Goal: Communication & Community: Answer question/provide support

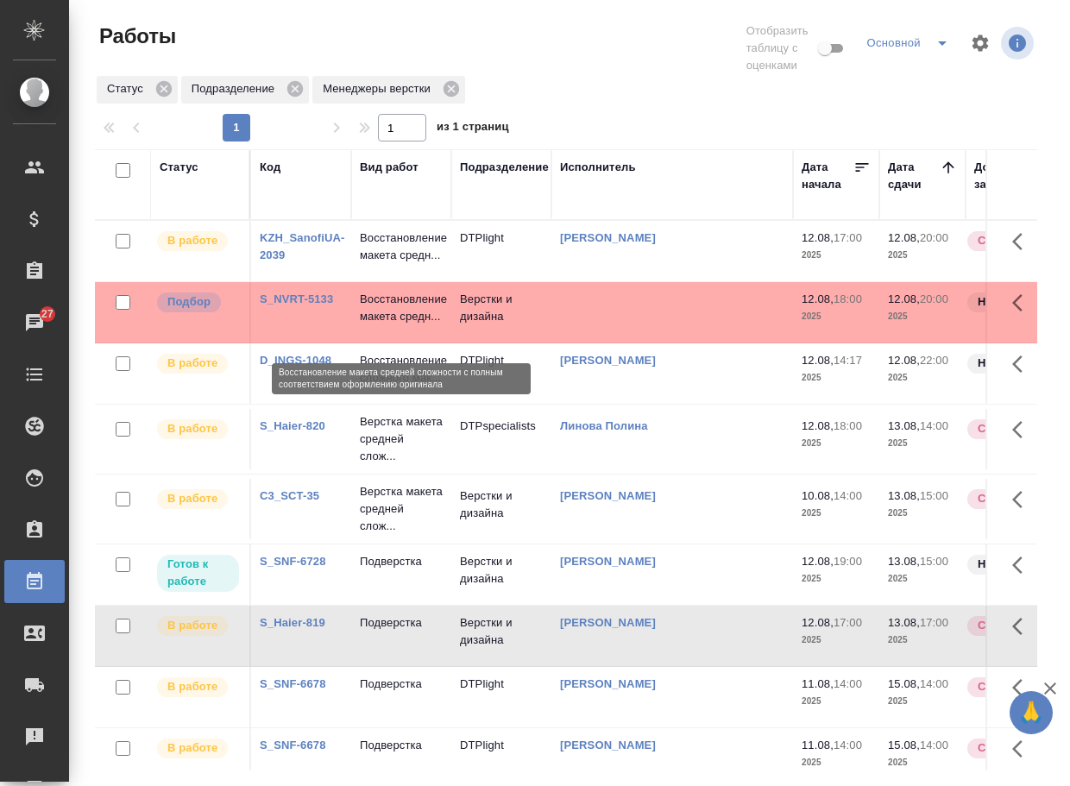
click at [380, 325] on p "Восстановление макета средн..." at bounding box center [401, 308] width 83 height 35
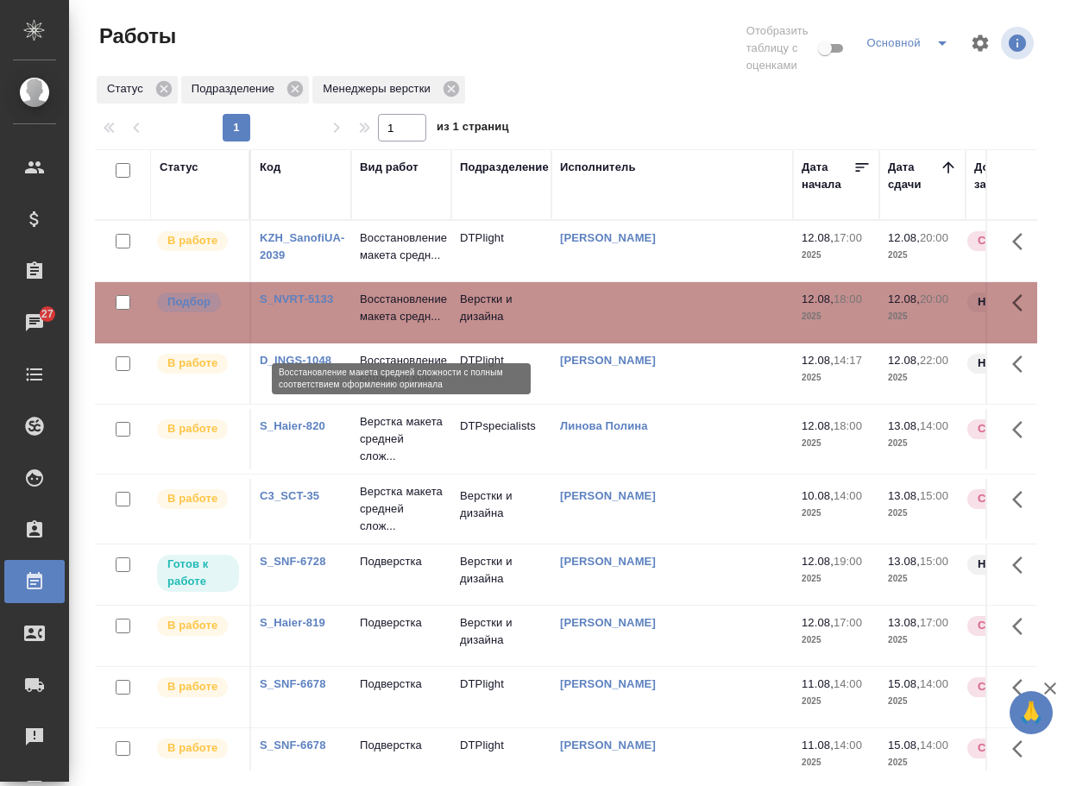
click at [380, 325] on p "Восстановление макета средн..." at bounding box center [401, 308] width 83 height 35
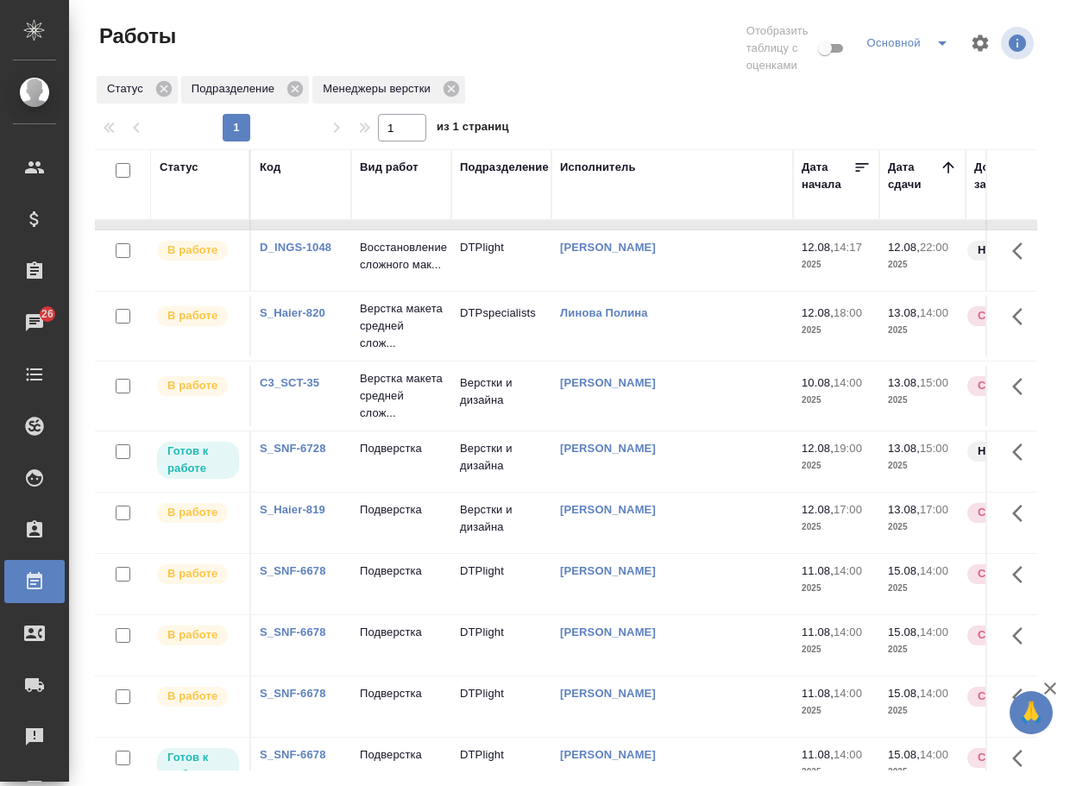
scroll to position [70, 0]
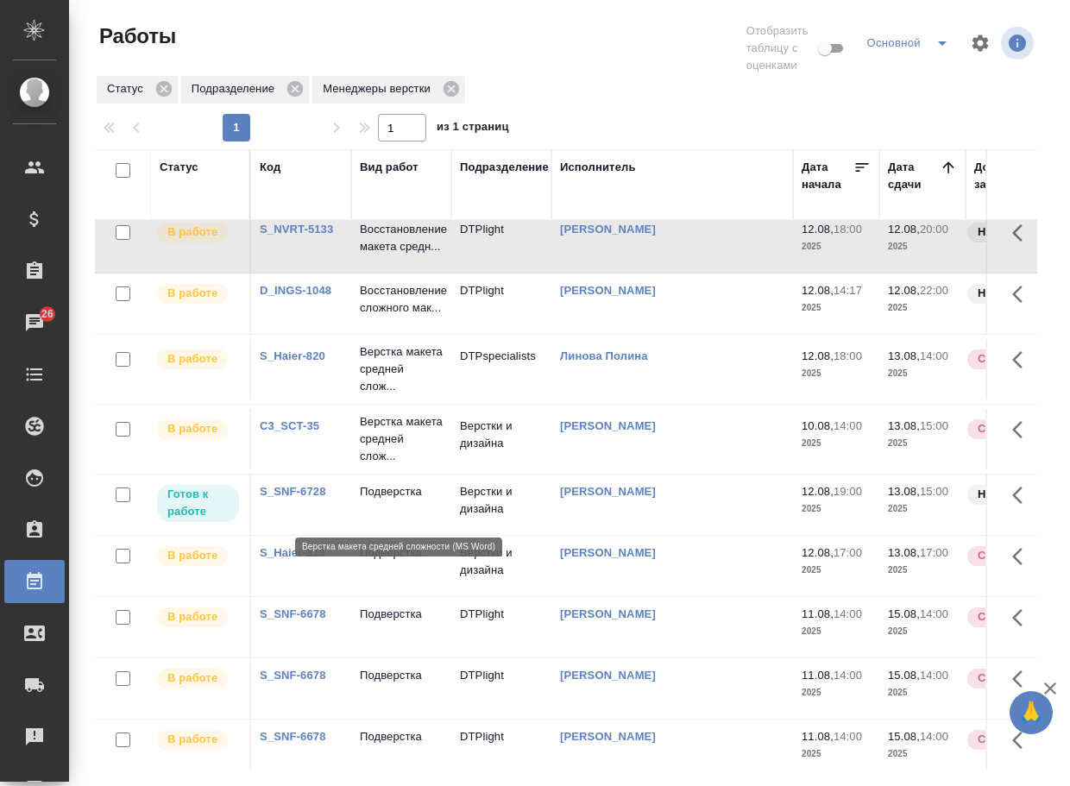
click at [381, 465] on p "Верстка макета средней слож..." at bounding box center [401, 439] width 83 height 52
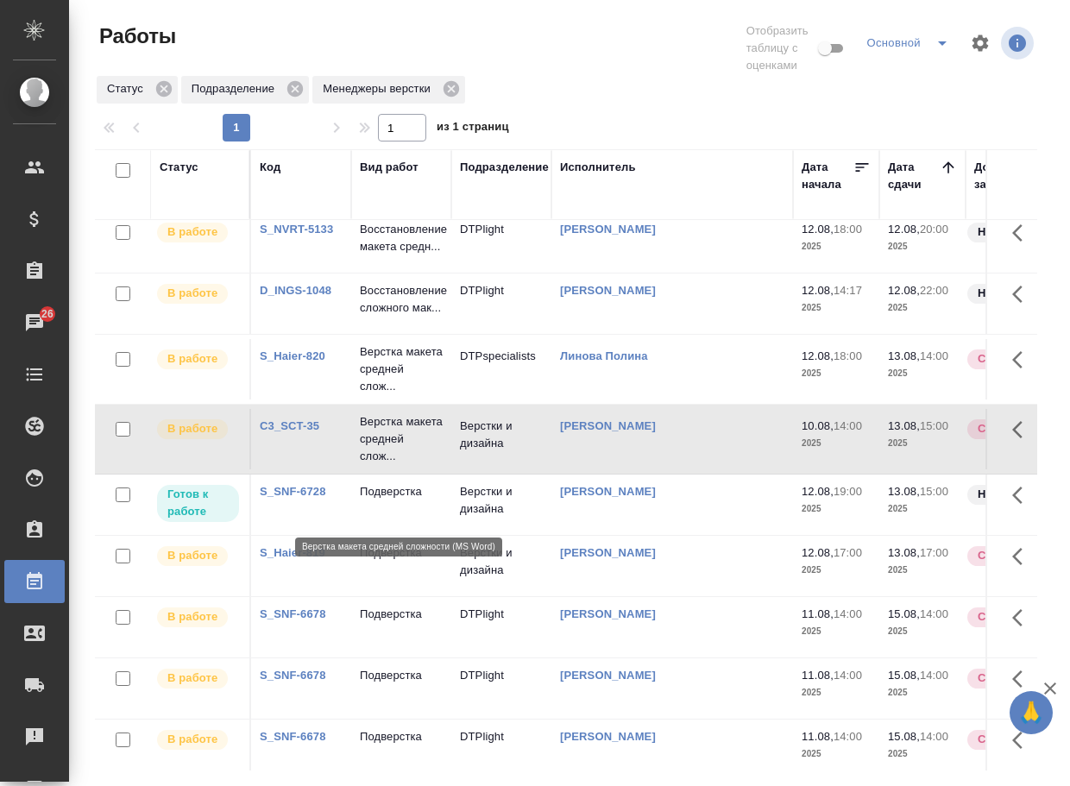
click at [381, 465] on p "Верстка макета средней слож..." at bounding box center [401, 439] width 83 height 52
click at [393, 500] on p "Подверстка" at bounding box center [401, 491] width 83 height 17
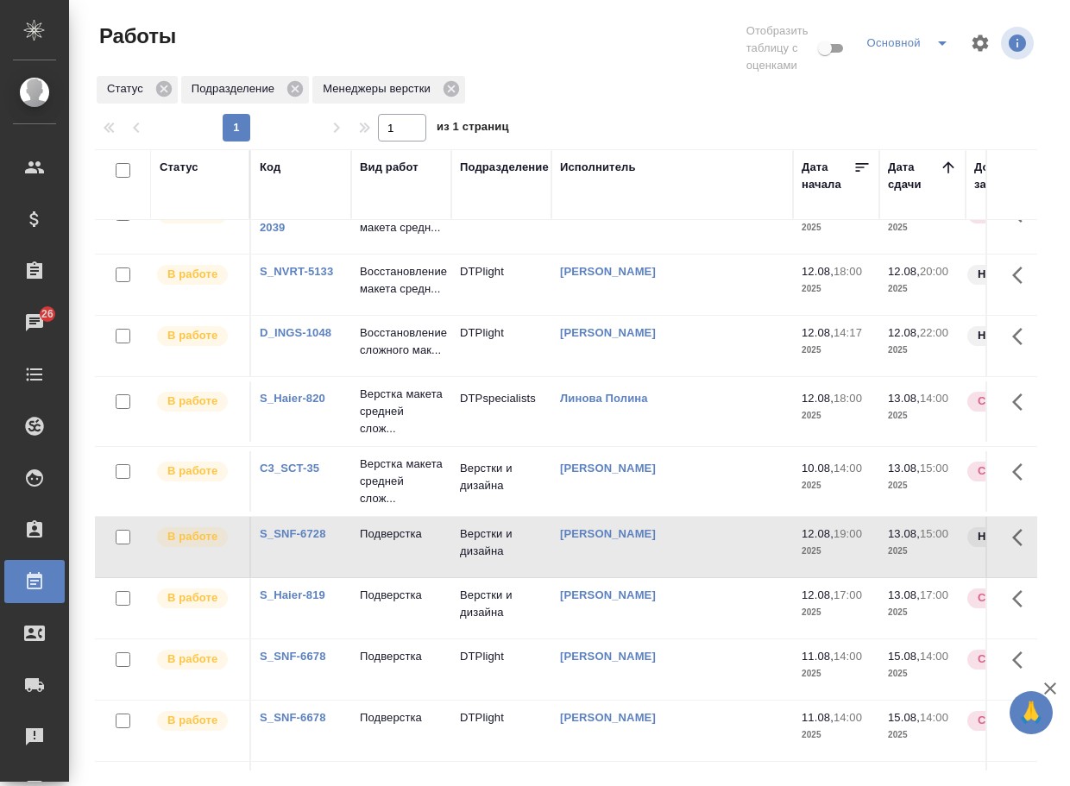
scroll to position [0, 0]
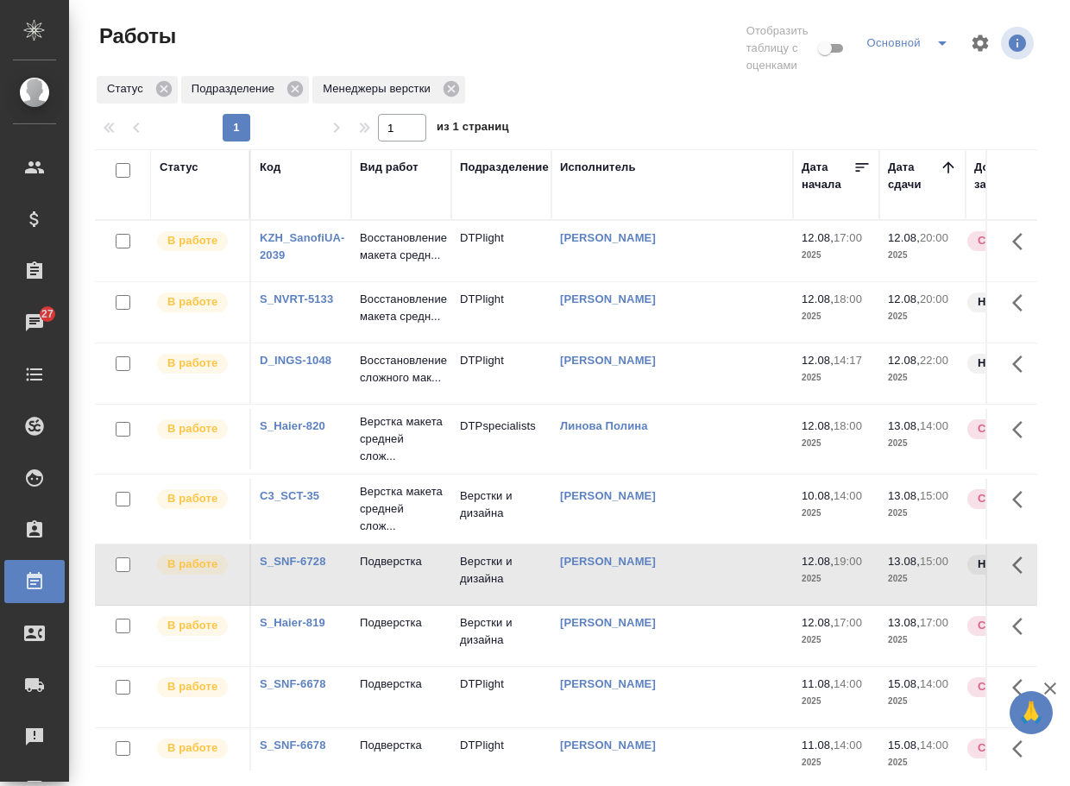
click at [321, 367] on link "D_INGS-1048" at bounding box center [296, 360] width 72 height 13
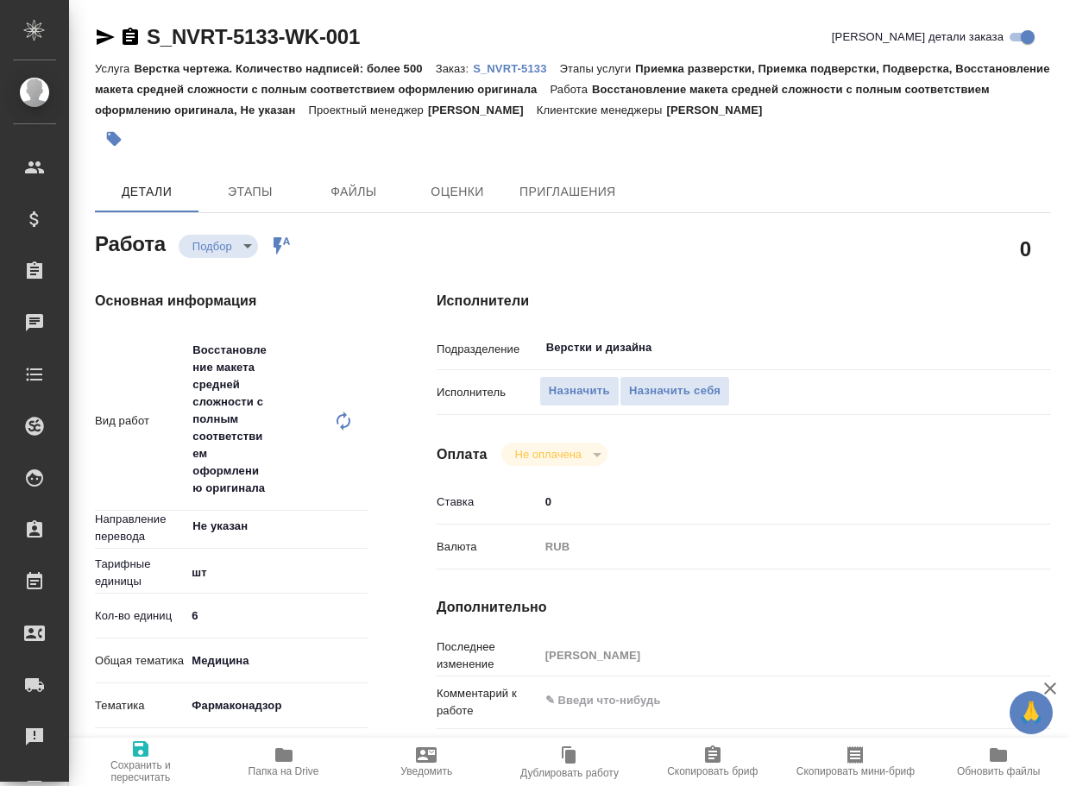
type textarea "x"
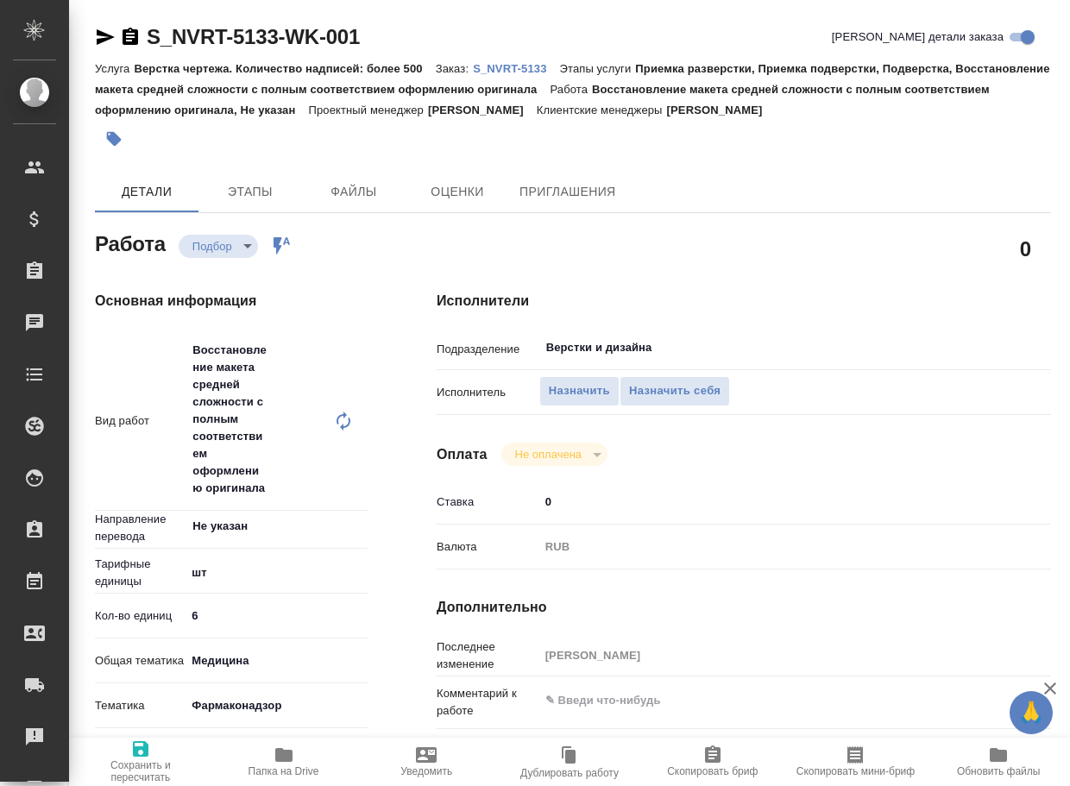
type textarea "x"
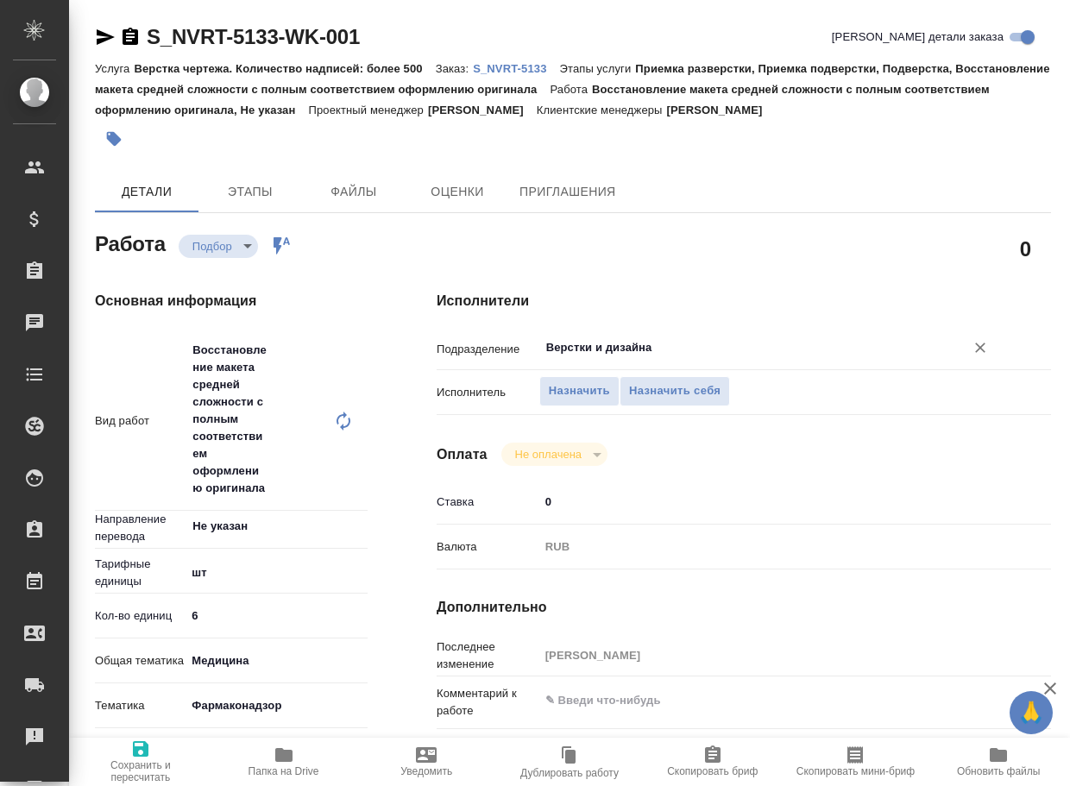
type textarea "x"
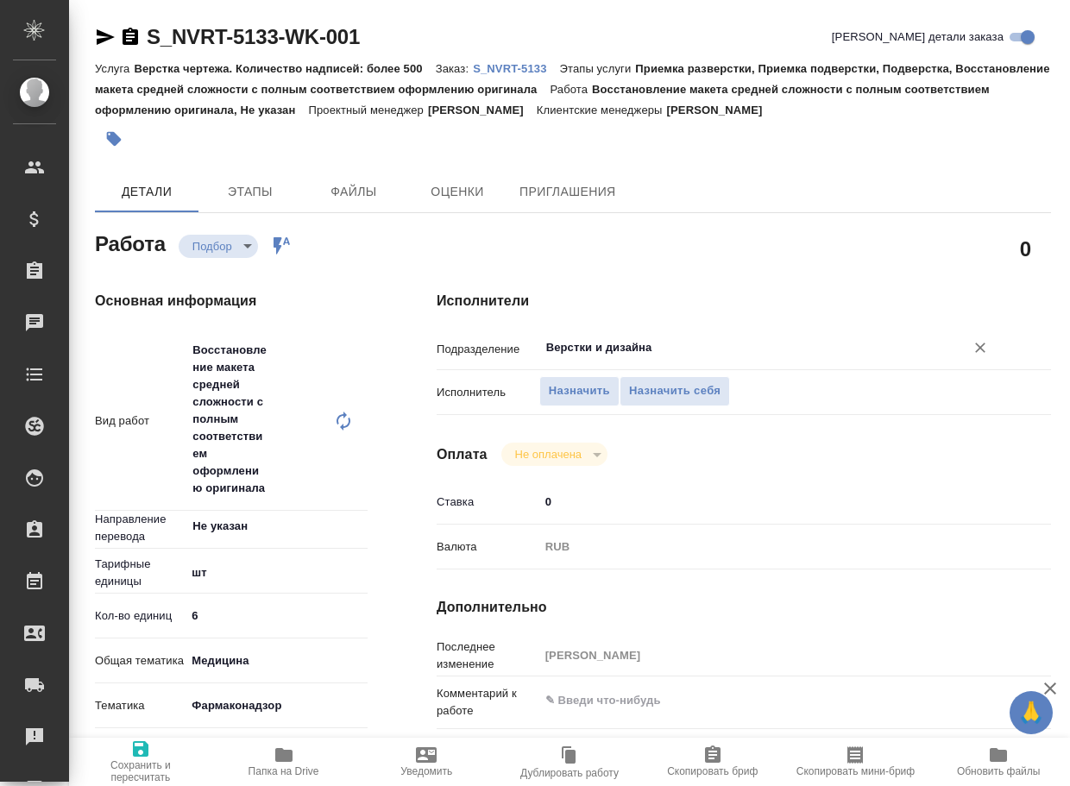
type textarea "x"
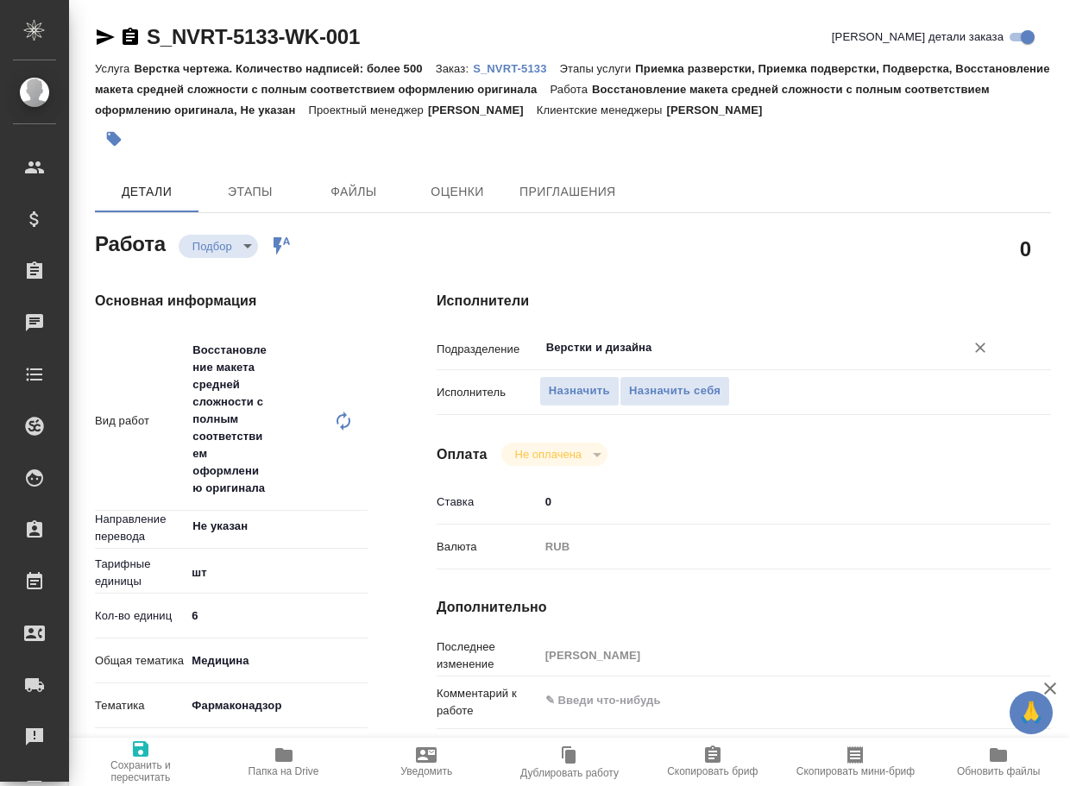
click at [620, 350] on input "Верстки и дизайна" at bounding box center [740, 347] width 392 height 21
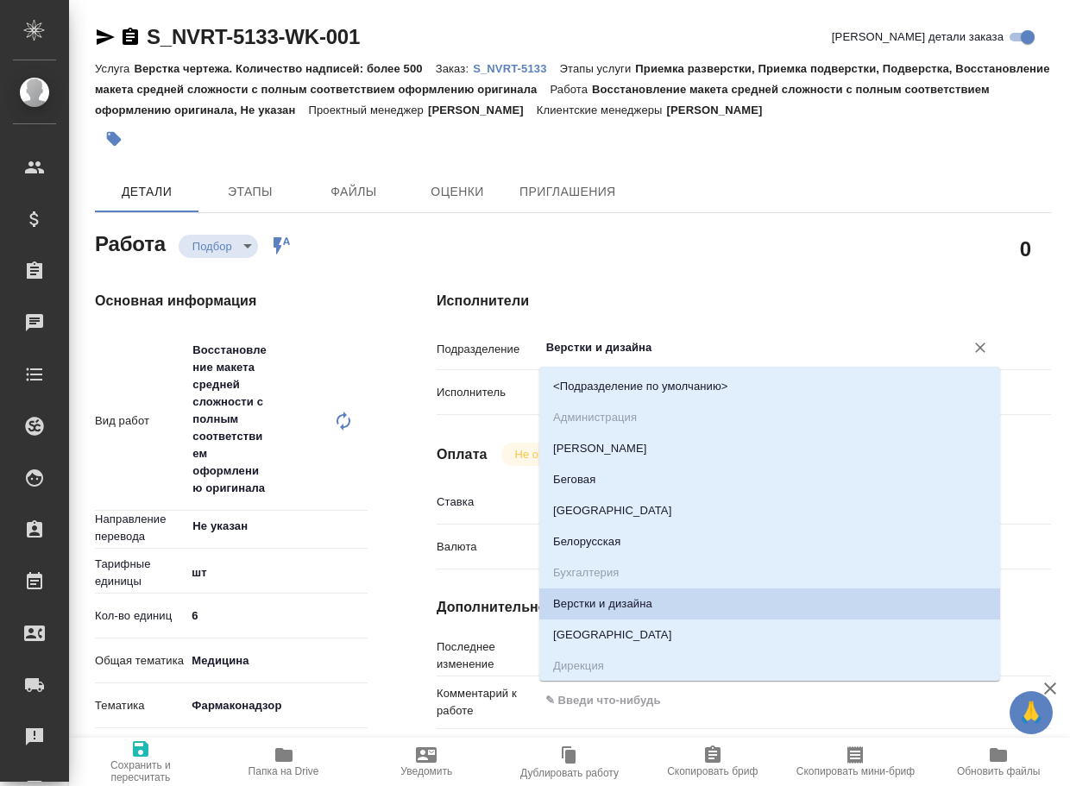
type textarea "x"
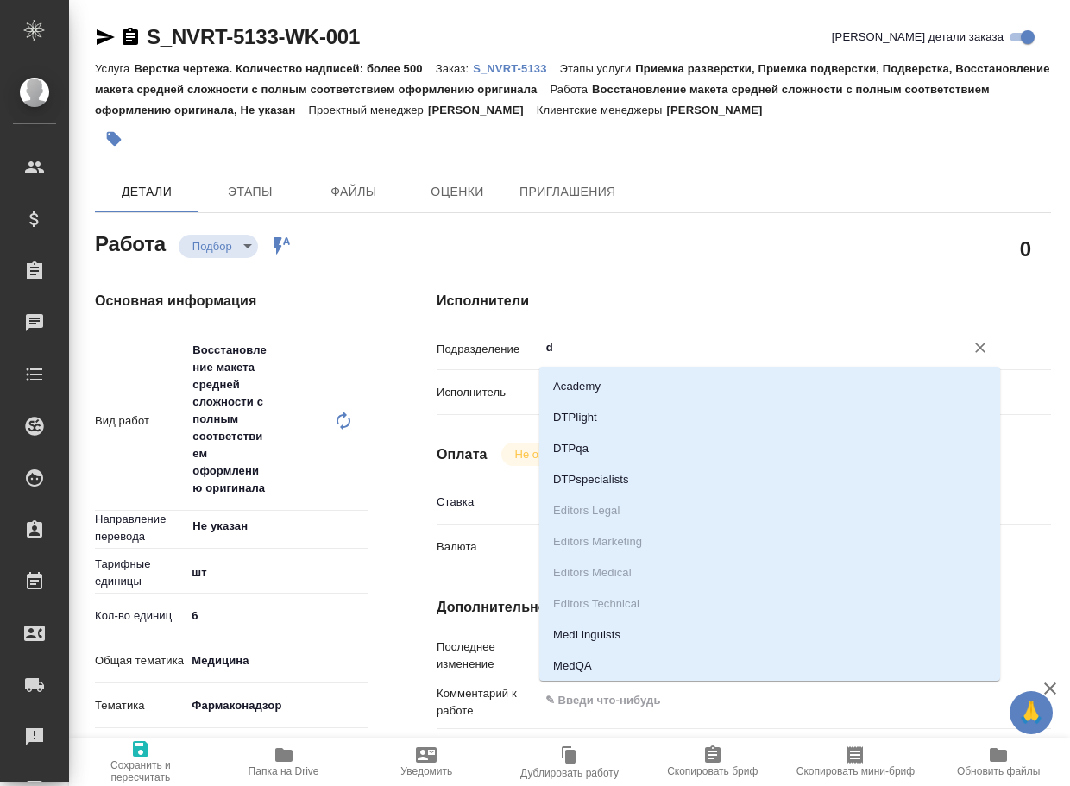
type input "dt"
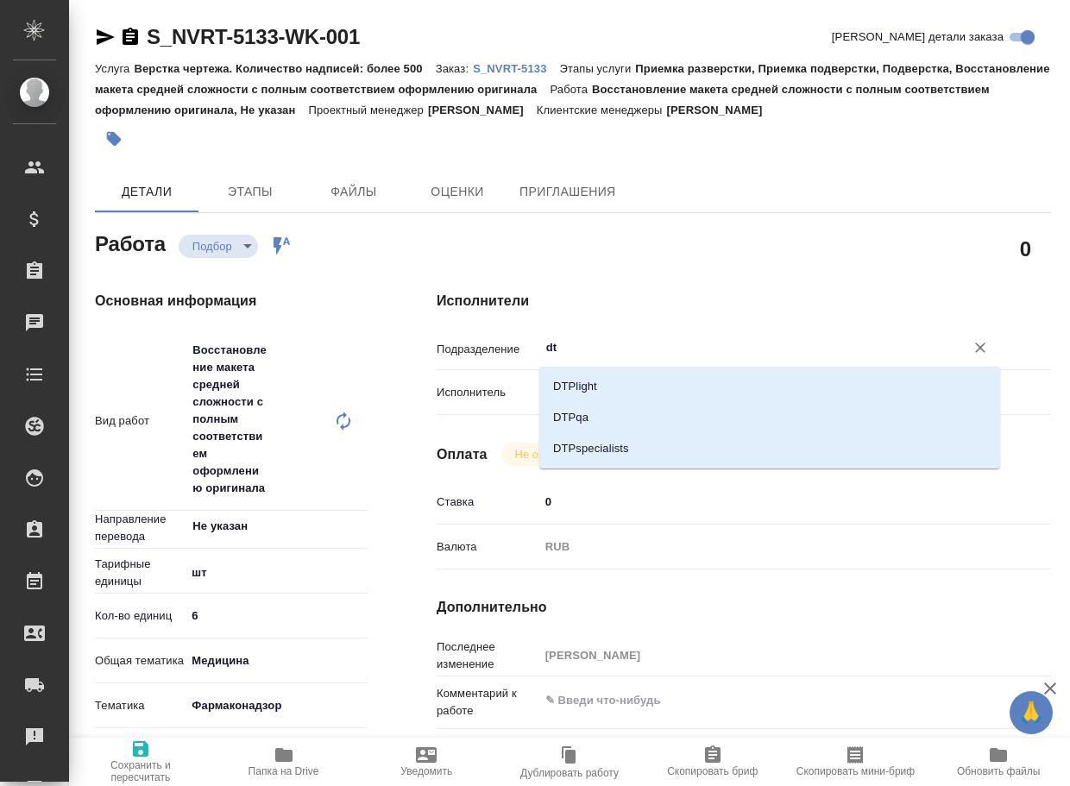
type textarea "x"
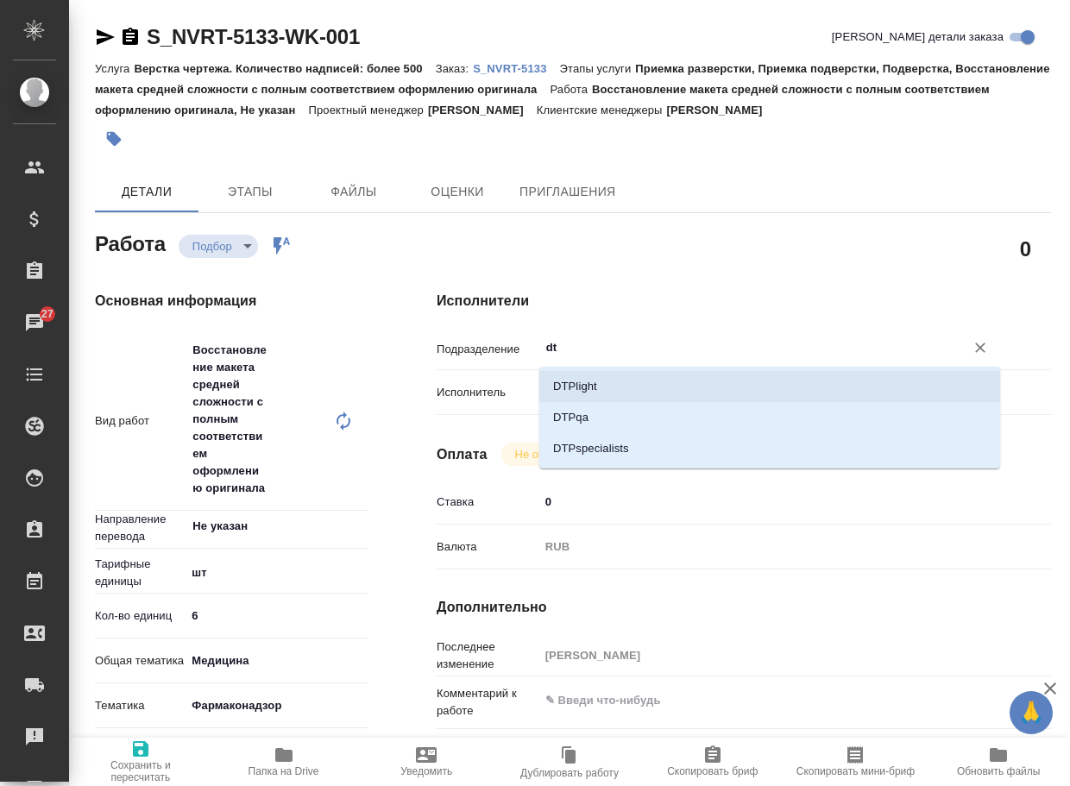
click at [619, 381] on li "DTPlight" at bounding box center [769, 386] width 461 height 31
type textarea "x"
type input "DTPlight"
type textarea "x"
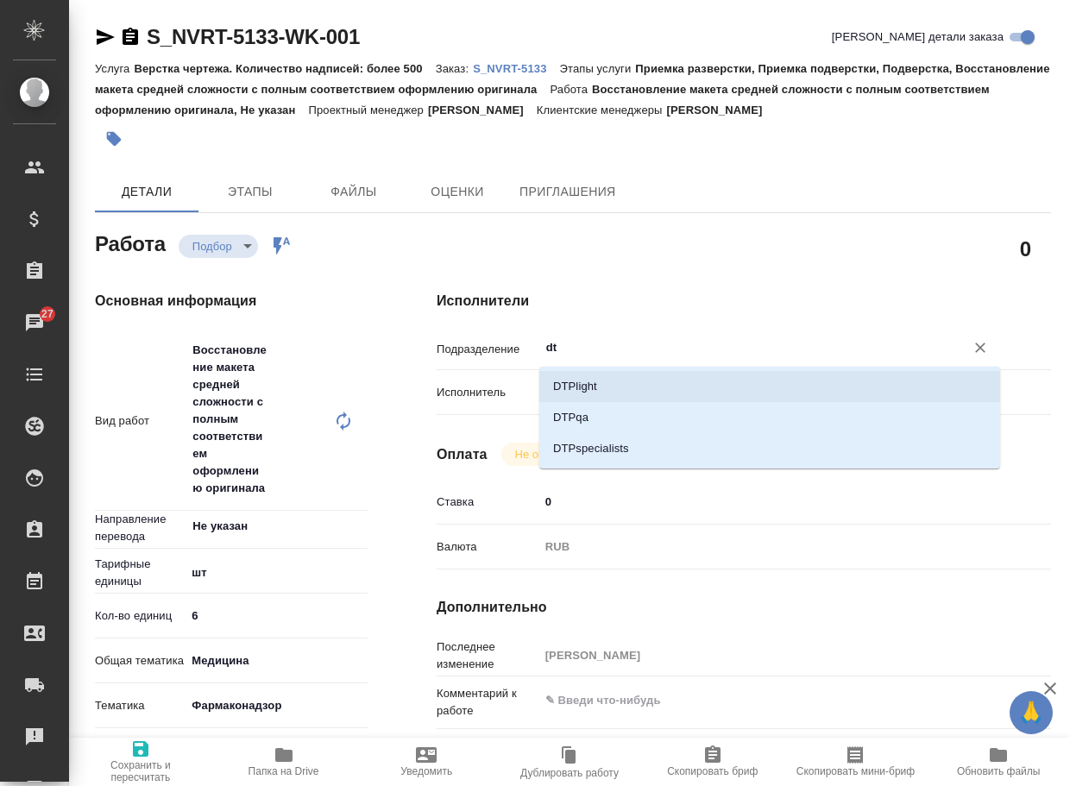
type textarea "x"
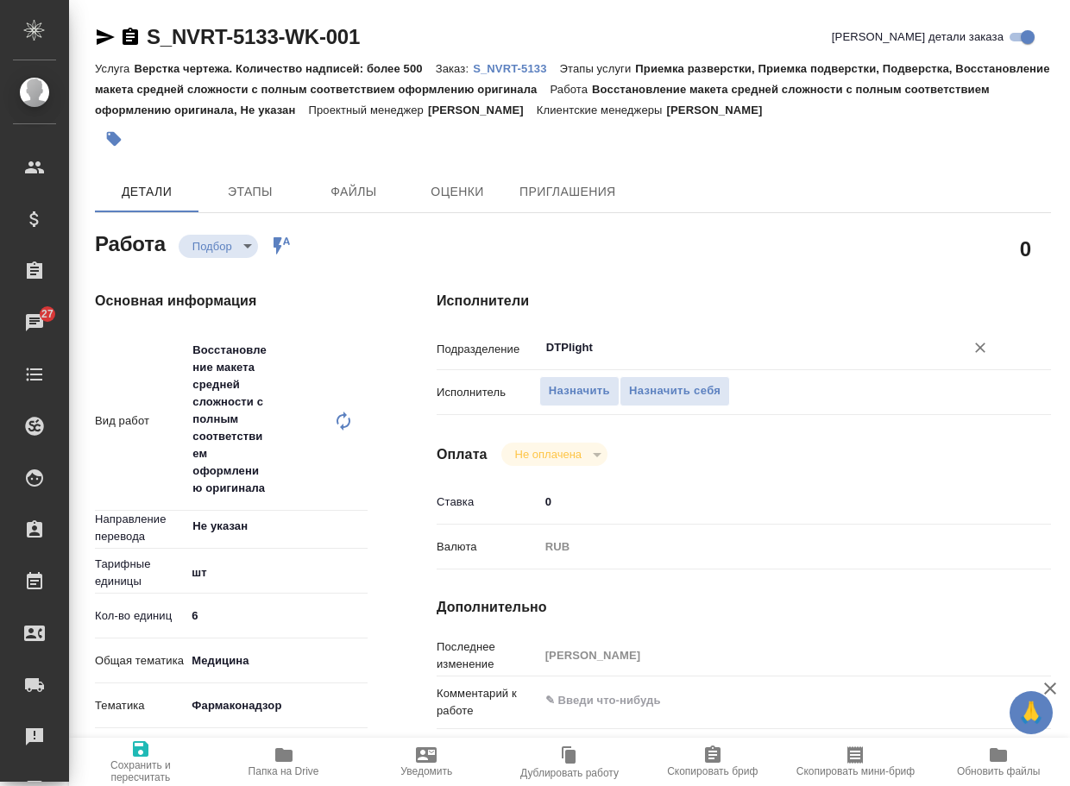
type input "DTPlight"
click at [137, 756] on icon "button" at bounding box center [141, 749] width 16 height 16
type textarea "x"
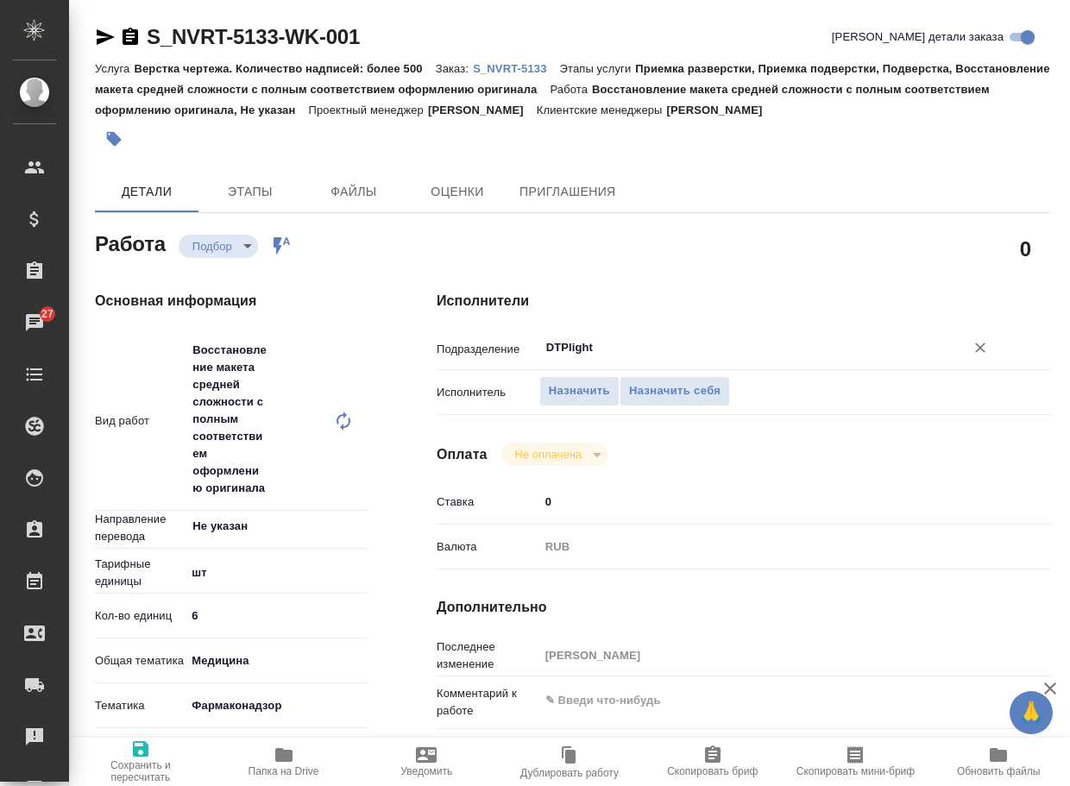
type textarea "x"
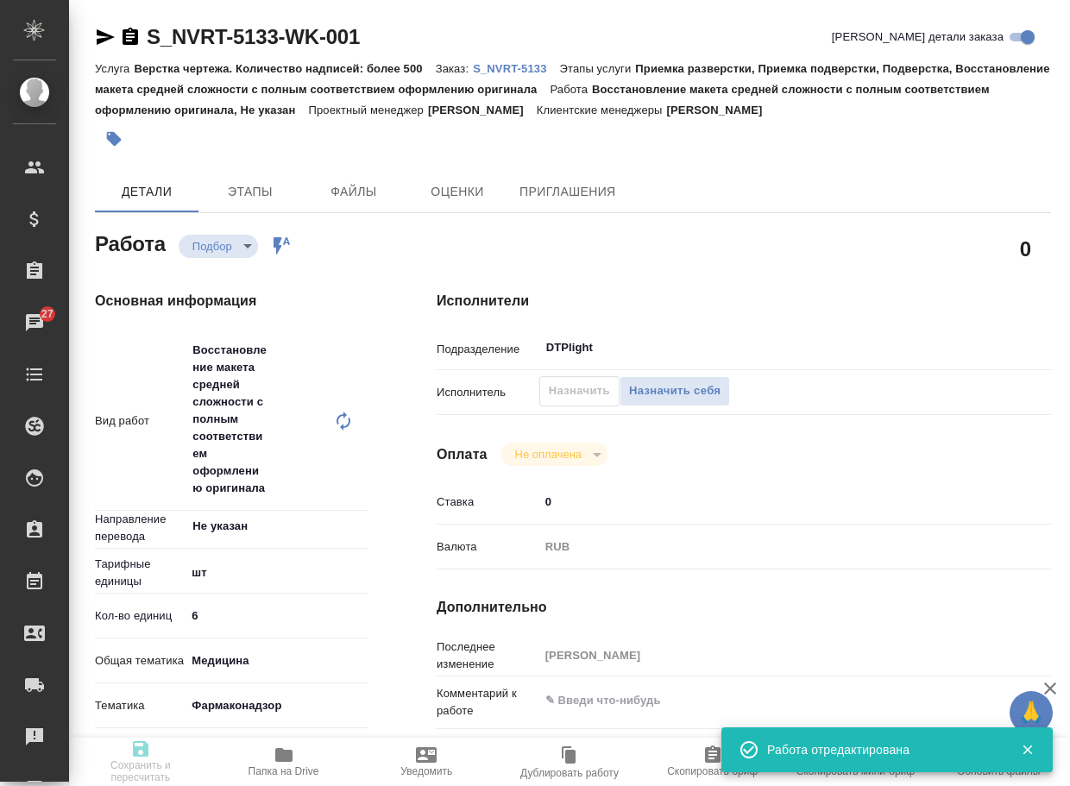
type textarea "x"
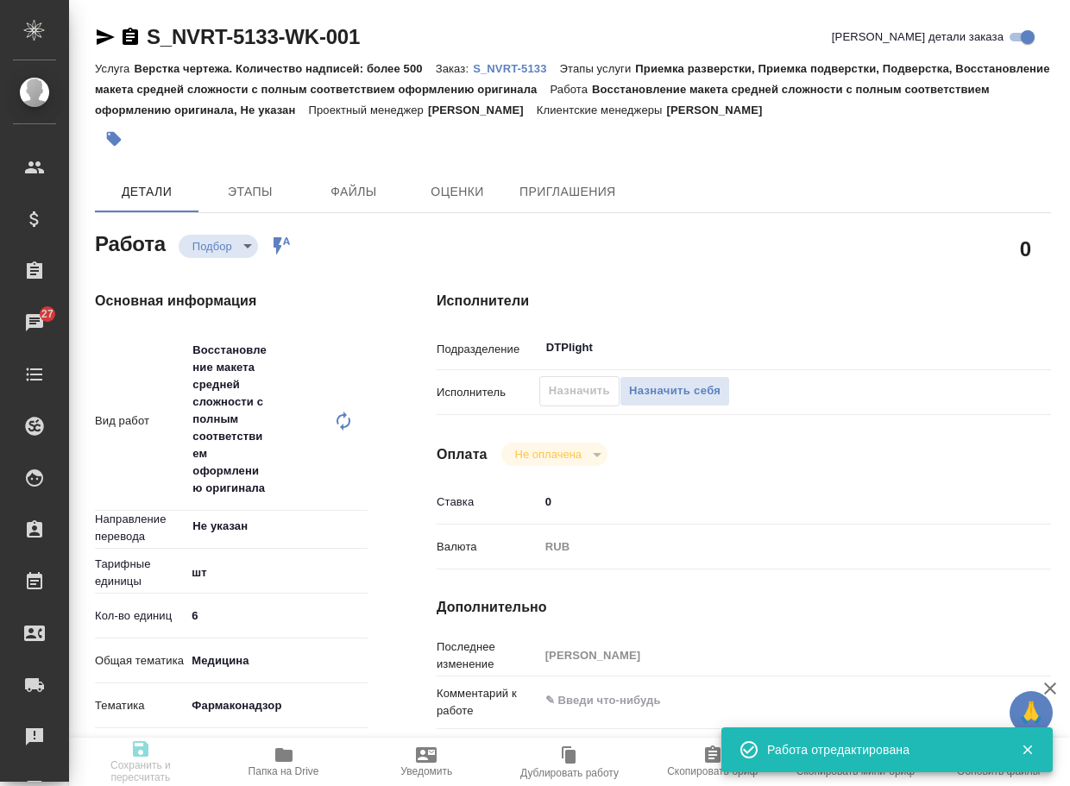
type textarea "x"
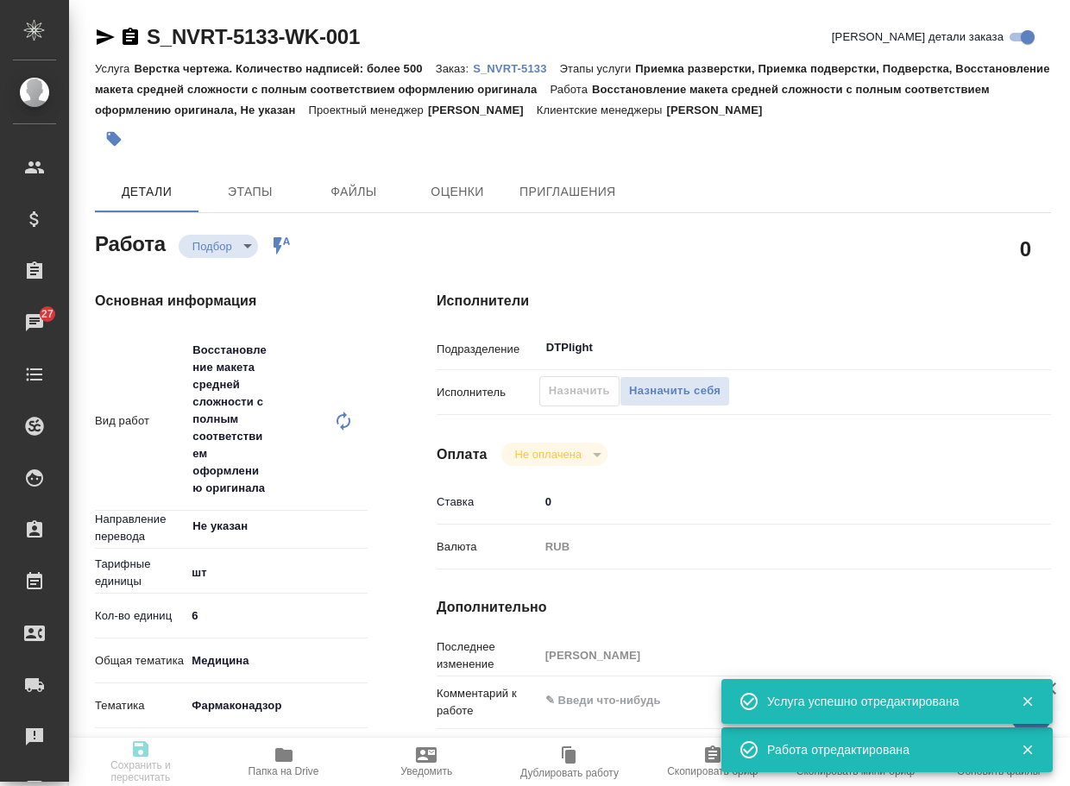
type input "recruiting"
type textarea "Восстановление макета средней сложности с полным соответствием оформлению ориги…"
type textarea "x"
type input "Не указан"
type input "5a8b1489cc6b4906c91bfdc1"
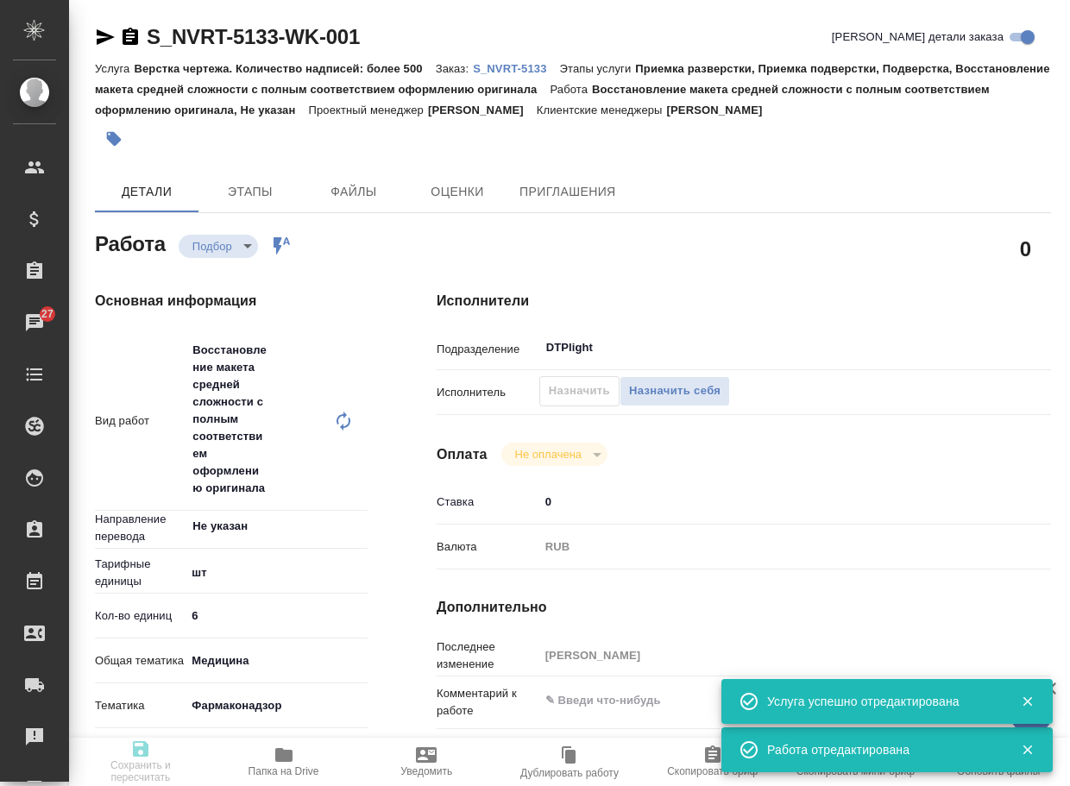
type input "6"
type input "med"
type input "66b350e715fdbd933886e8f8"
type input "12.08.2025 18:00"
type input "12.08.2025 20:00"
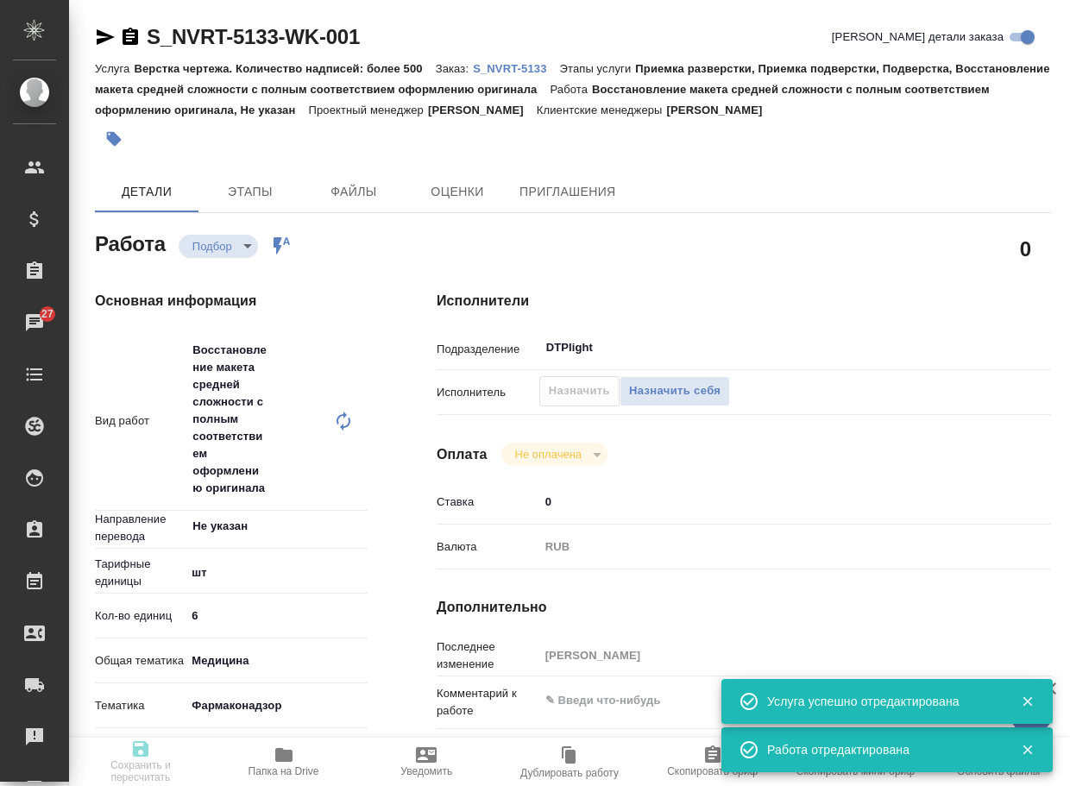
type input "15.08.2025 19:00"
type input "DTPlight"
type input "notPayed"
type input "0"
type input "RUB"
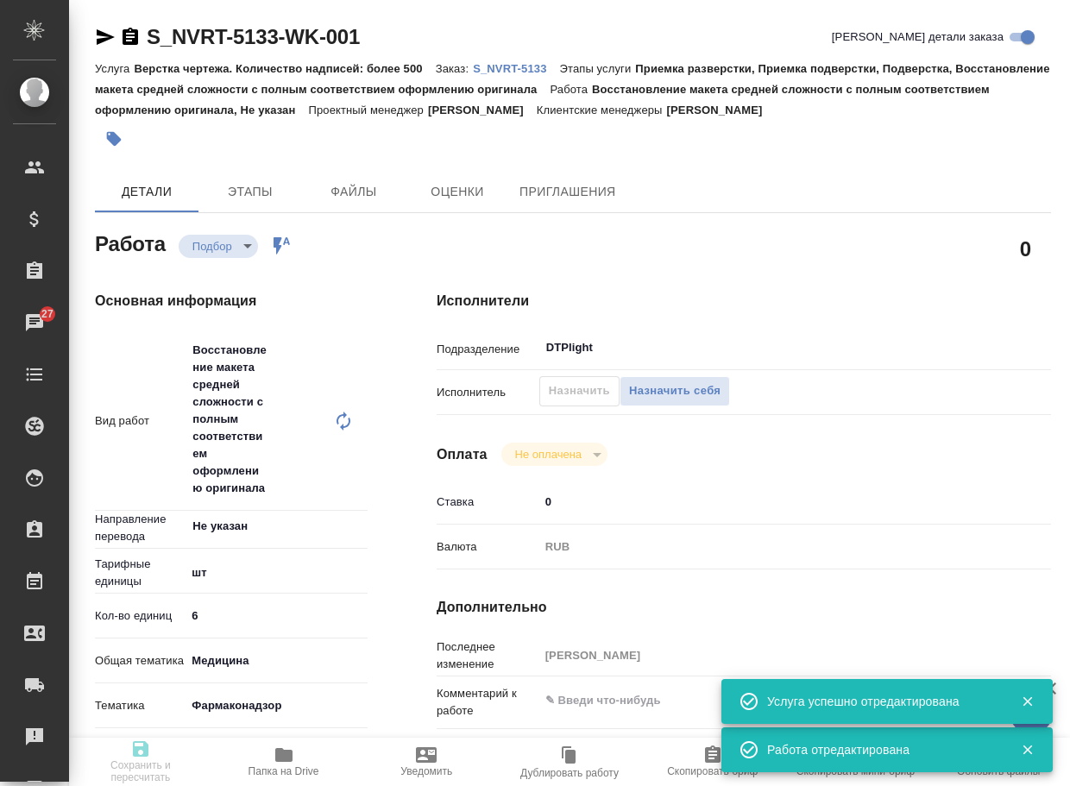
type input "Грабко Мария"
type textarea "x"
type textarea "/Clients/Novartos_Pharma/Orders/S_NVRT-5133/DTP/S_NVRT-5133-WK-001"
type textarea "x"
type input "S_NVRT-5133"
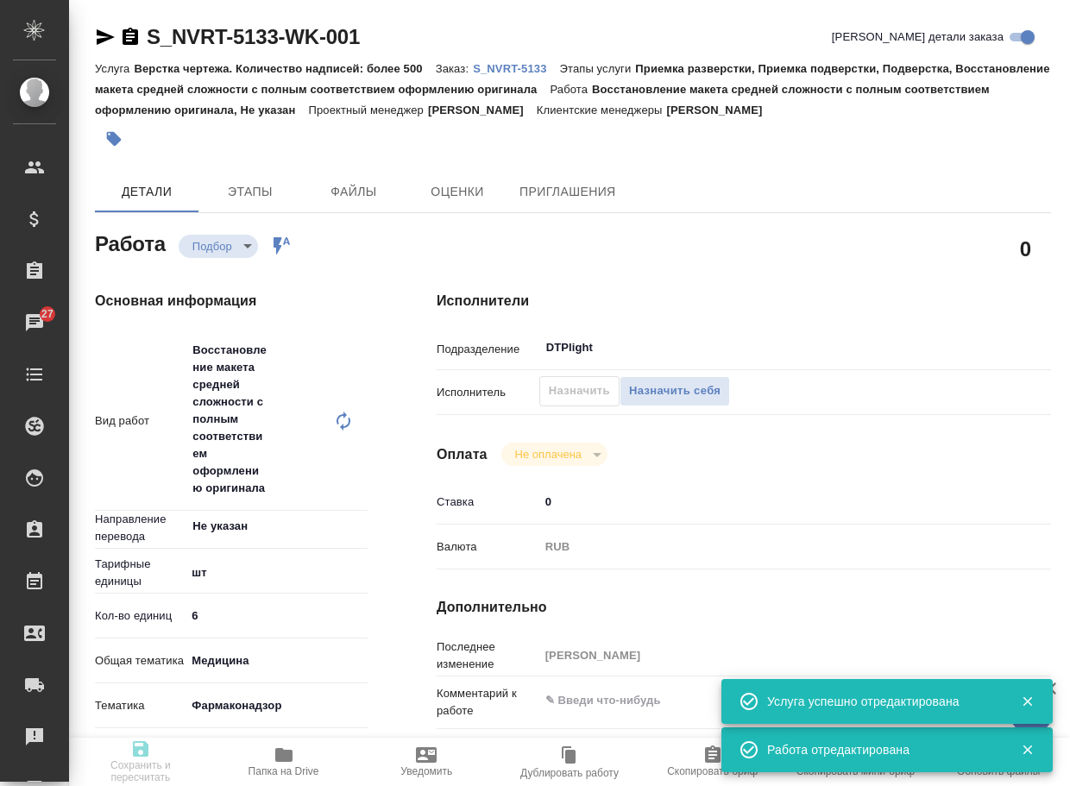
type input "Верстка чертежа. Количество надписей: более 500"
type input "Приемка разверстки, Приемка подверстки, Подверстка, Восстановление макета средн…"
type input "Кабаргина Анна"
type input "[PERSON_NAME]"
type input "/Clients/Novartos_Pharma/Orders/S_NVRT-5133"
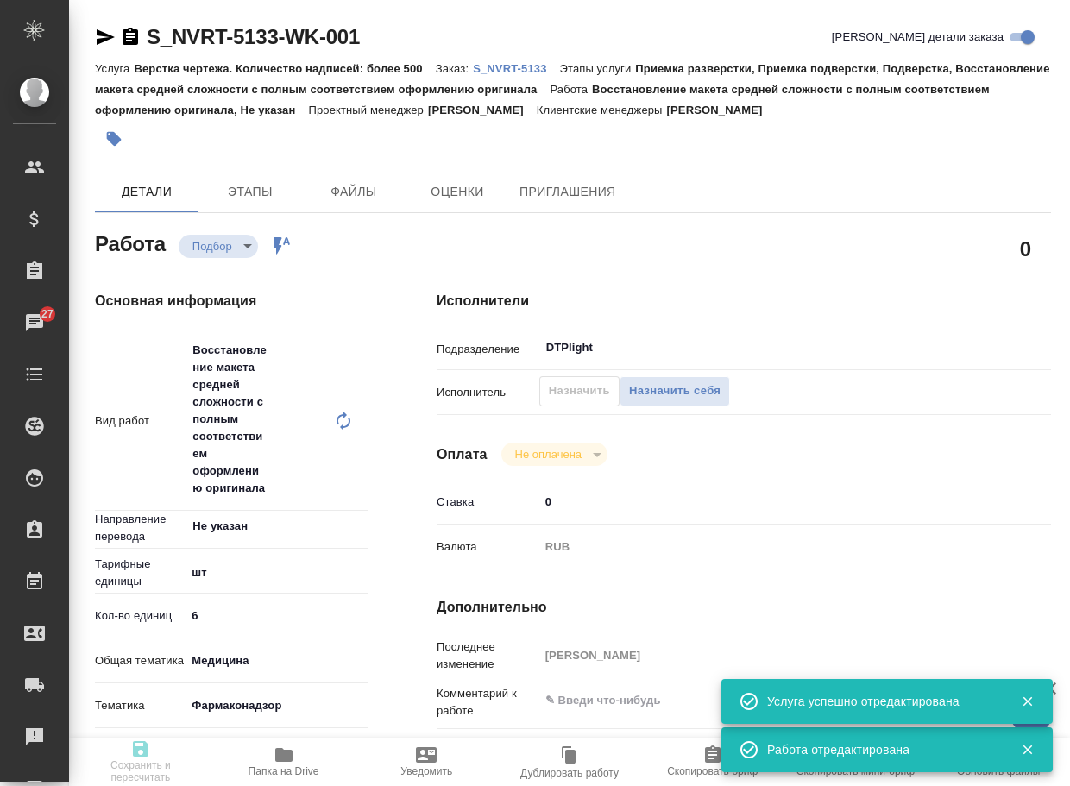
type textarea "x"
type textarea "принять перевод до 15 августа"
type textarea "x"
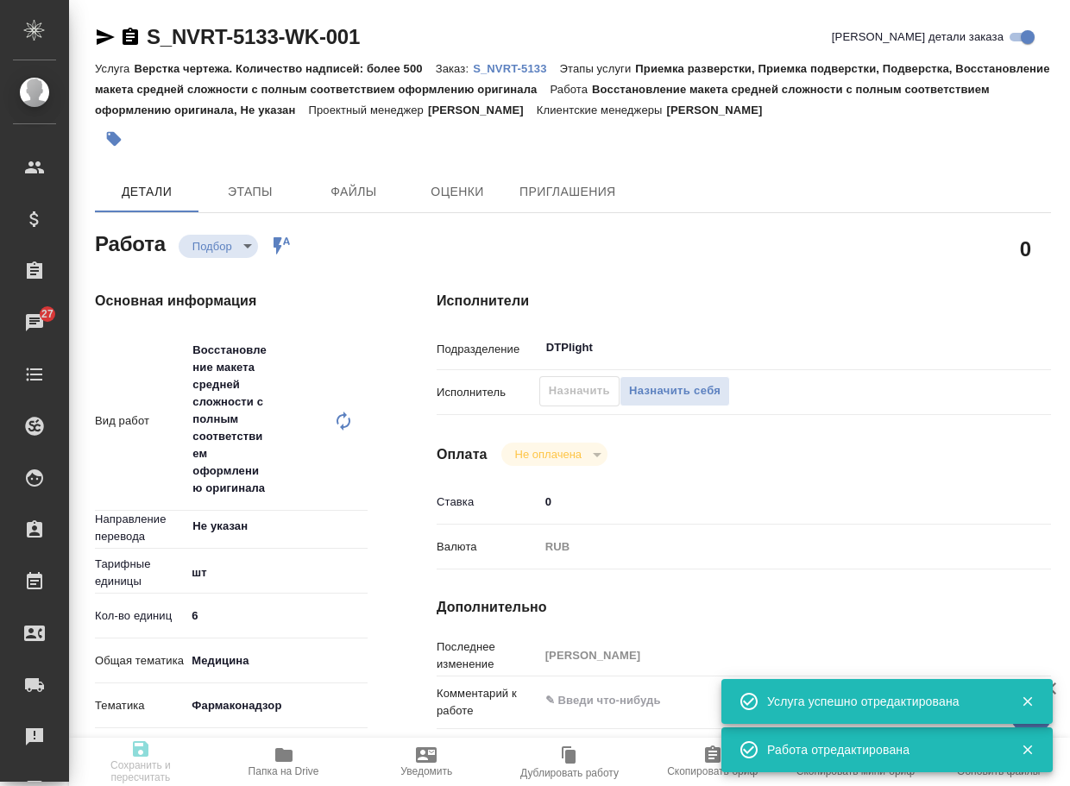
type textarea "x"
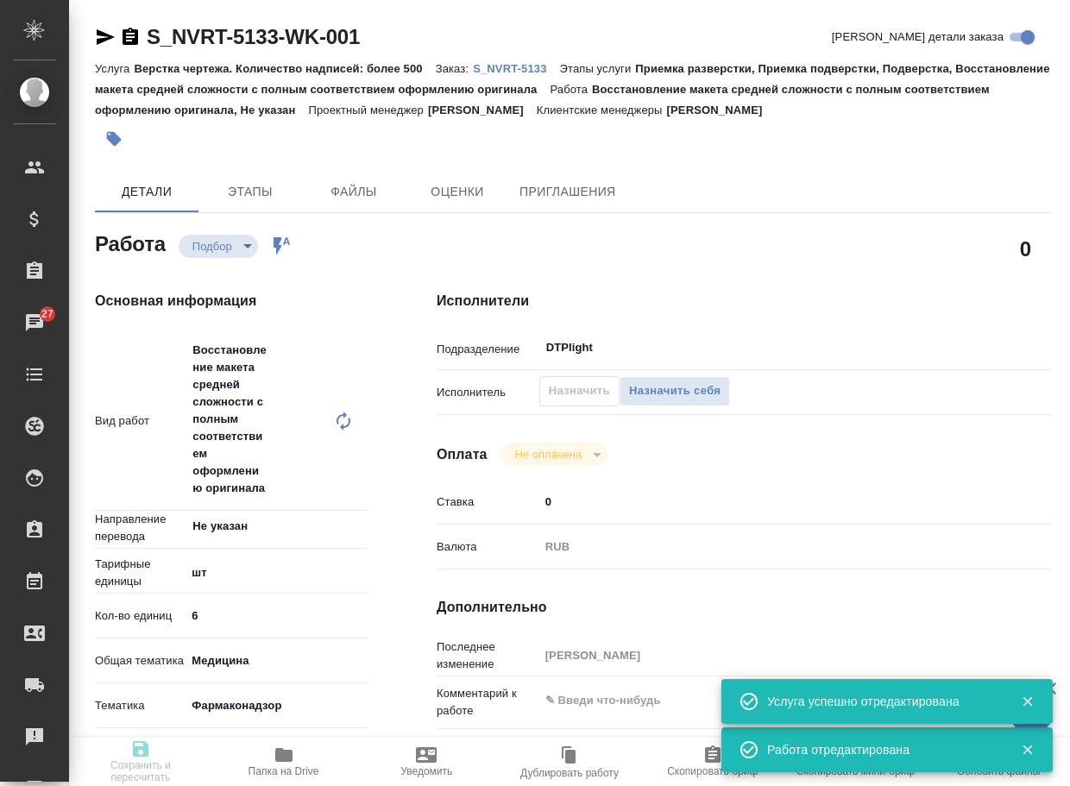
type textarea "x"
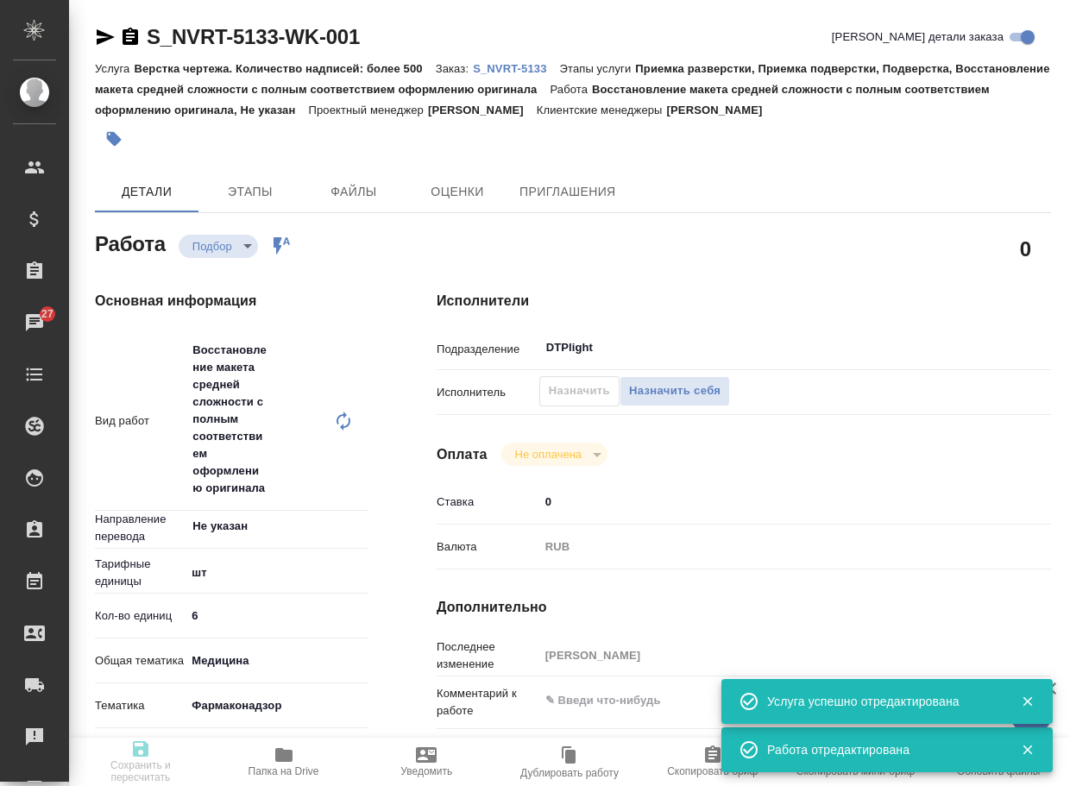
type textarea "x"
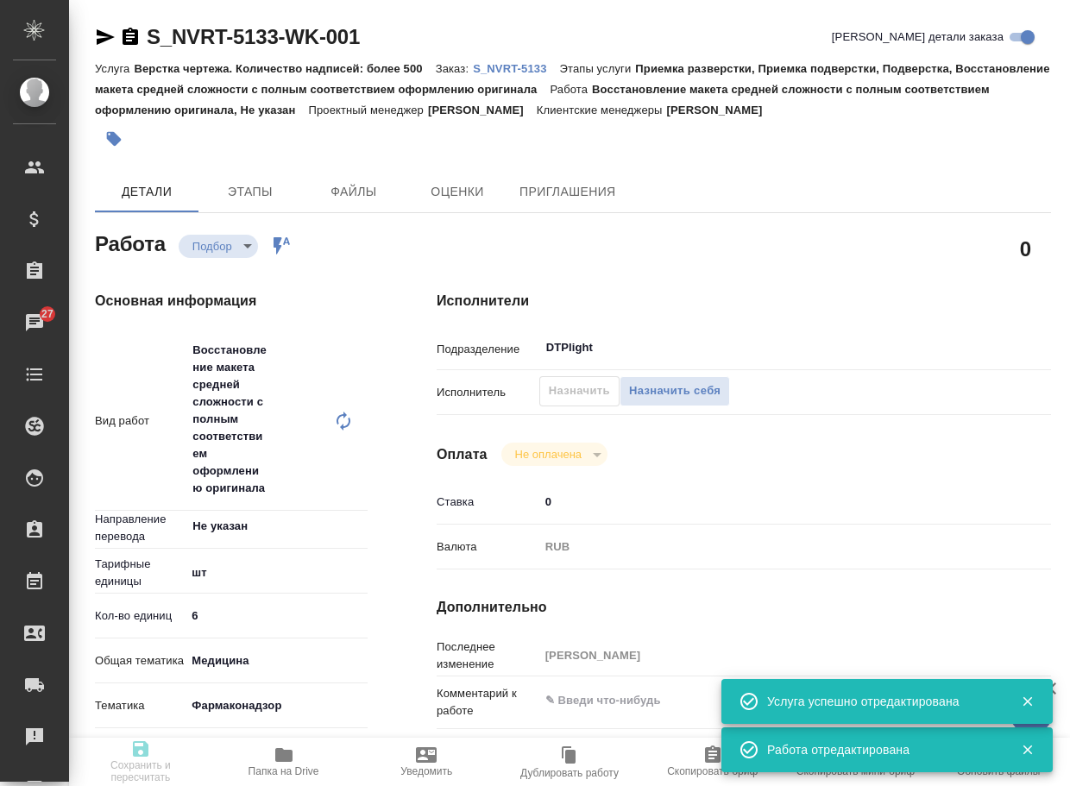
type textarea "x"
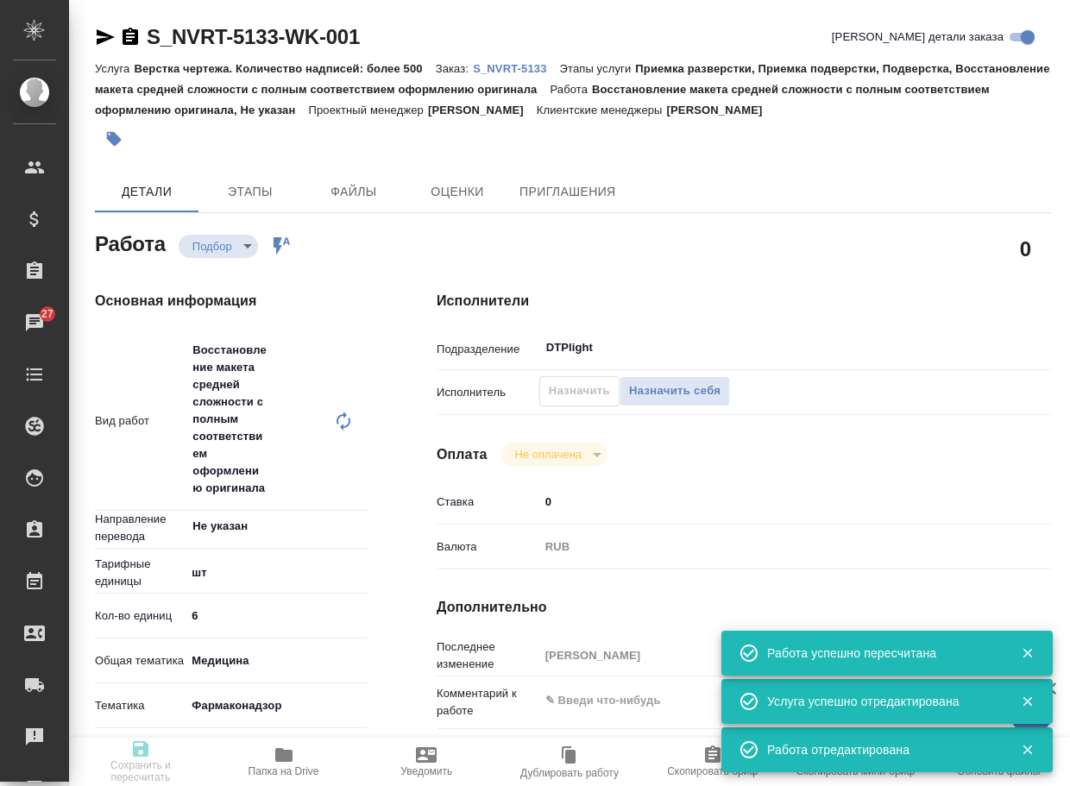
type input "recruiting"
type textarea "Восстановление макета средней сложности с полным соответствием оформлению ориги…"
type textarea "x"
type input "Не указан"
type input "5a8b1489cc6b4906c91bfdc1"
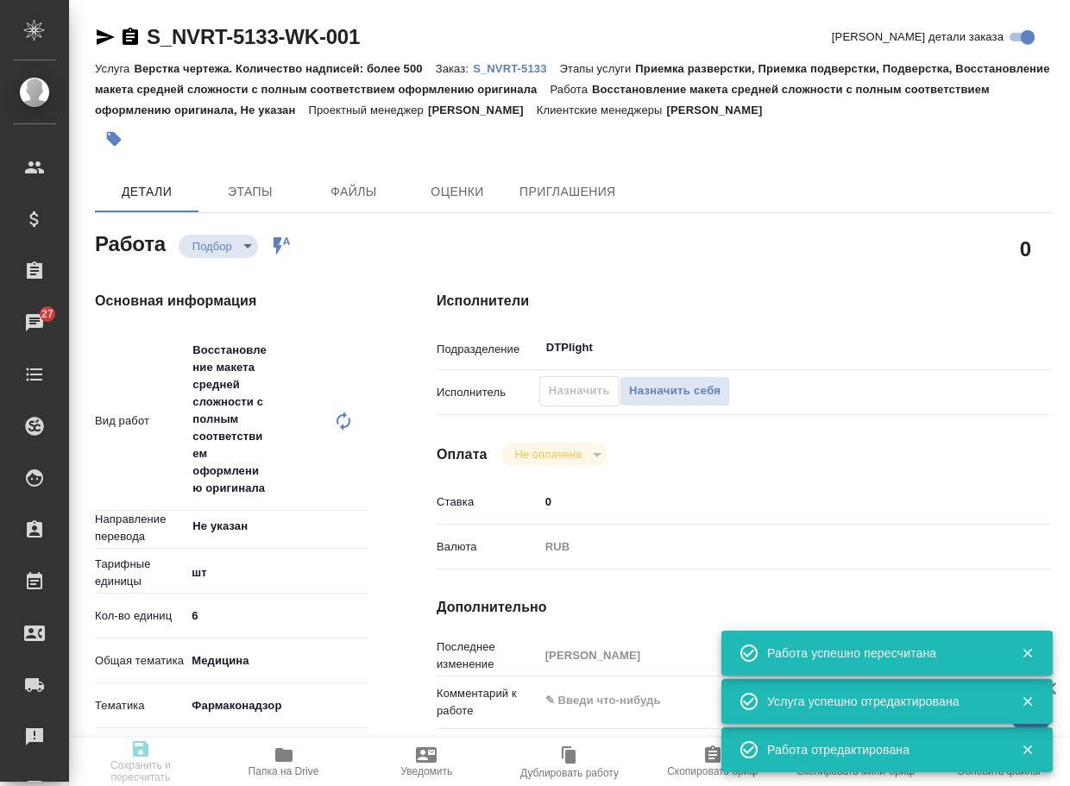
type input "6"
type input "med"
type input "66b350e715fdbd933886e8f8"
type input "12.08.2025 18:00"
type input "12.08.2025 20:00"
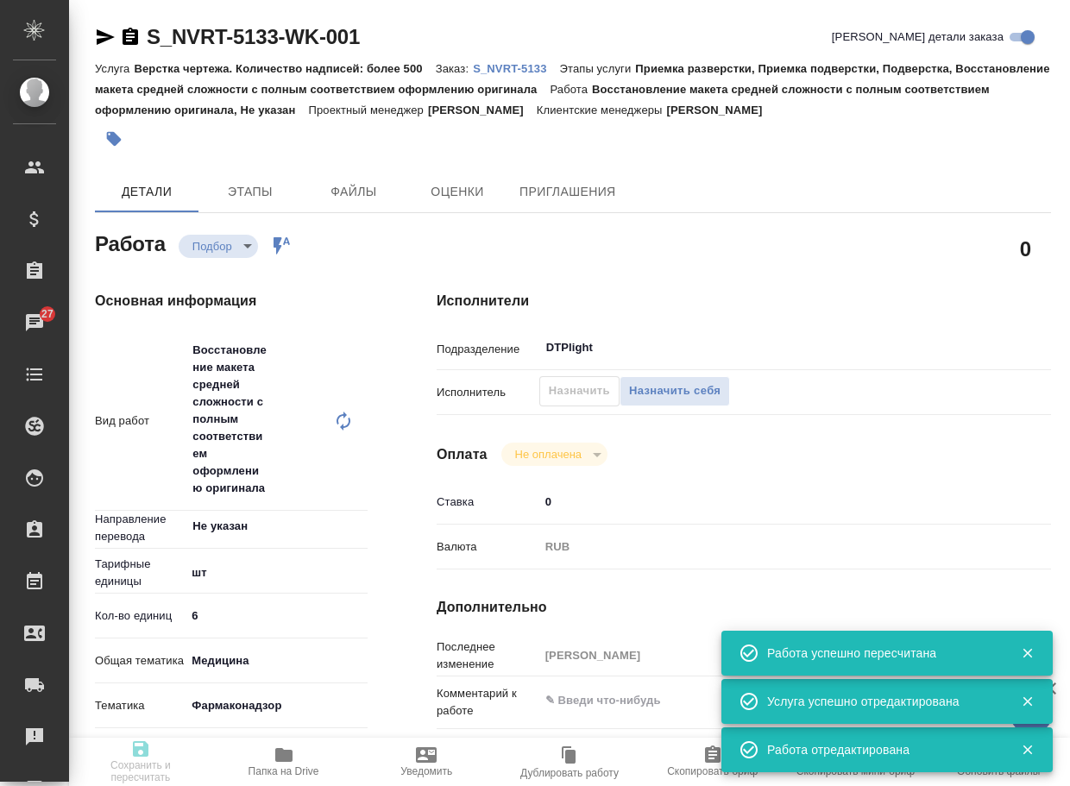
type input "15.08.2025 19:00"
type input "DTPlight"
type input "notPayed"
type input "0"
type input "RUB"
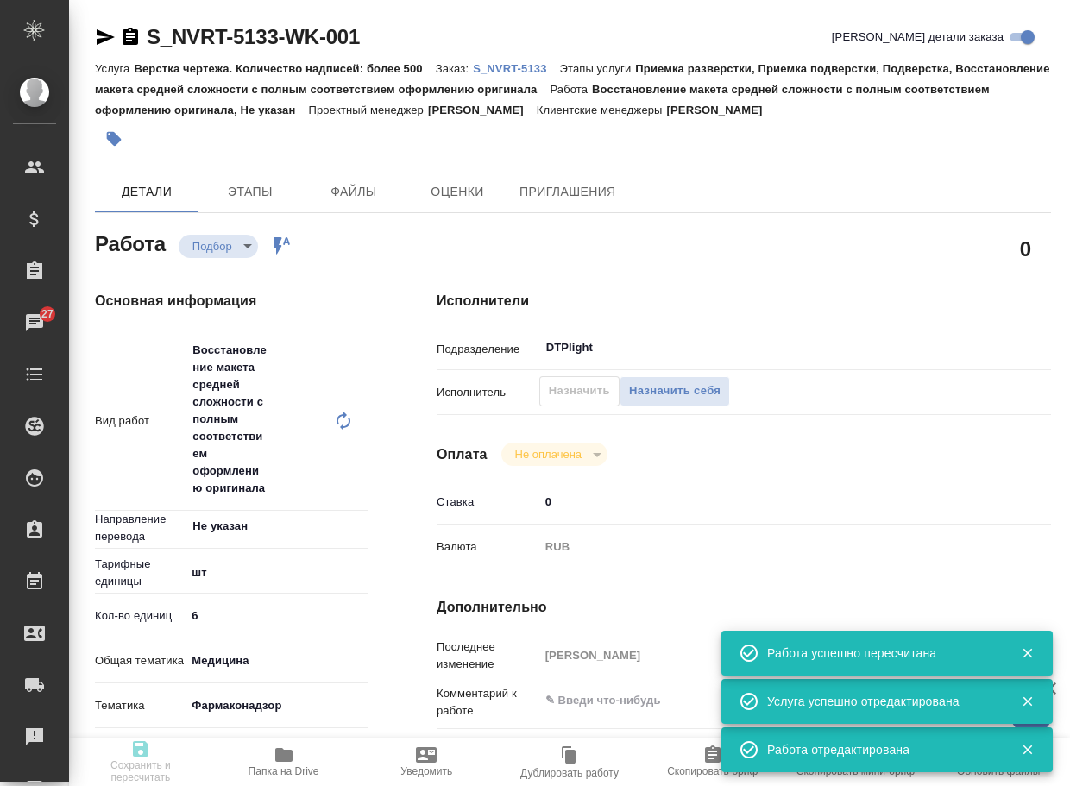
type input "Грабко Мария"
type textarea "x"
type textarea "/Clients/Novartos_Pharma/Orders/S_NVRT-5133/DTP/S_NVRT-5133-WK-001"
type textarea "x"
type input "S_NVRT-5133"
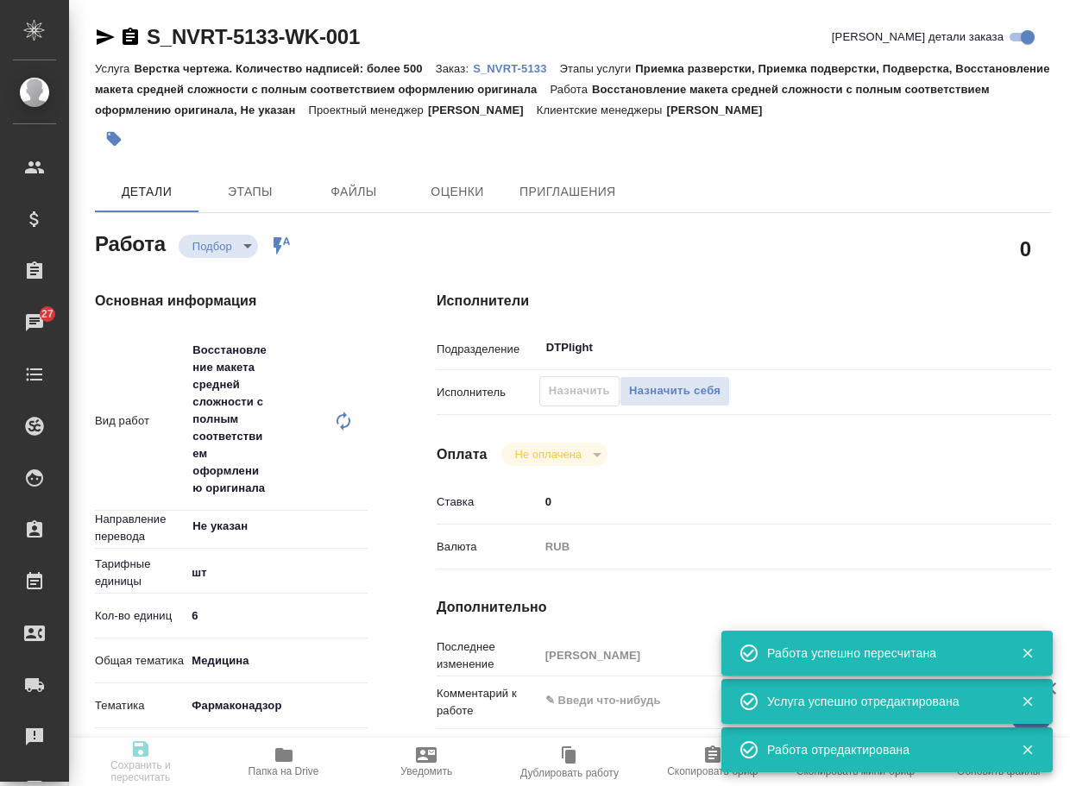
type input "Верстка чертежа. Количество надписей: более 500"
type input "Приемка разверстки, Приемка подверстки, Подверстка, Восстановление макета средн…"
type input "Кабаргина Анна"
type input "[PERSON_NAME]"
type input "/Clients/Novartos_Pharma/Orders/S_NVRT-5133"
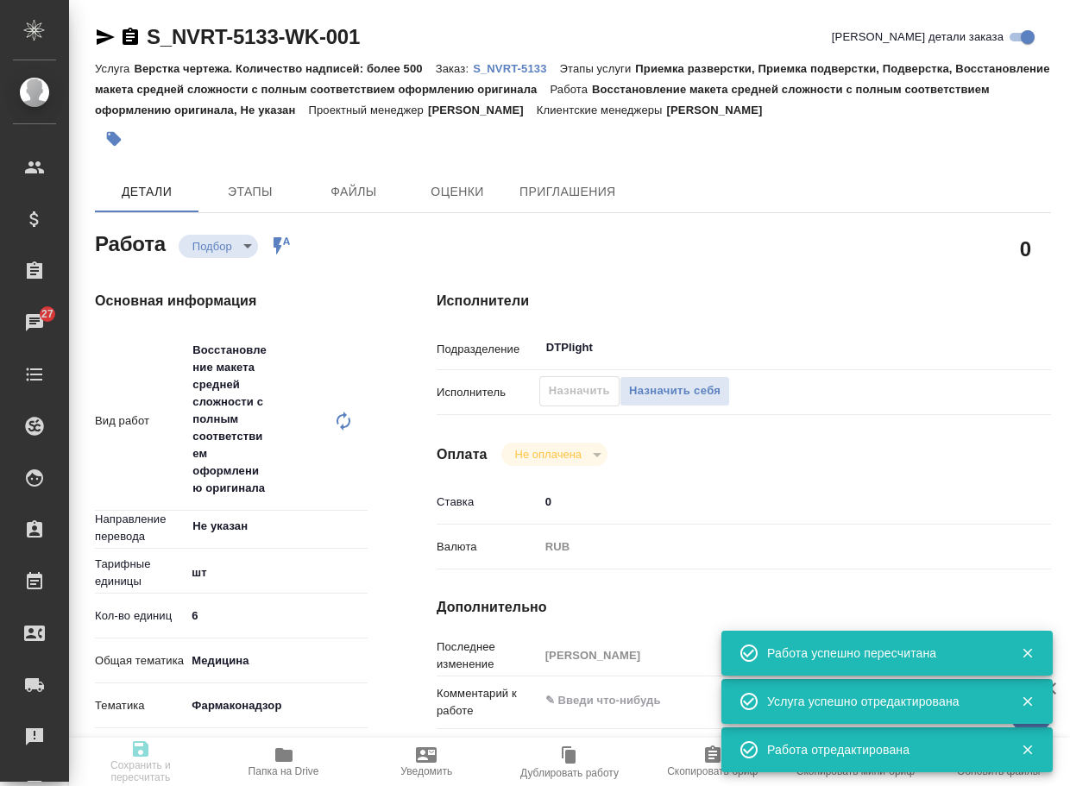
type textarea "x"
type textarea "принять перевод до 15 августа"
type textarea "x"
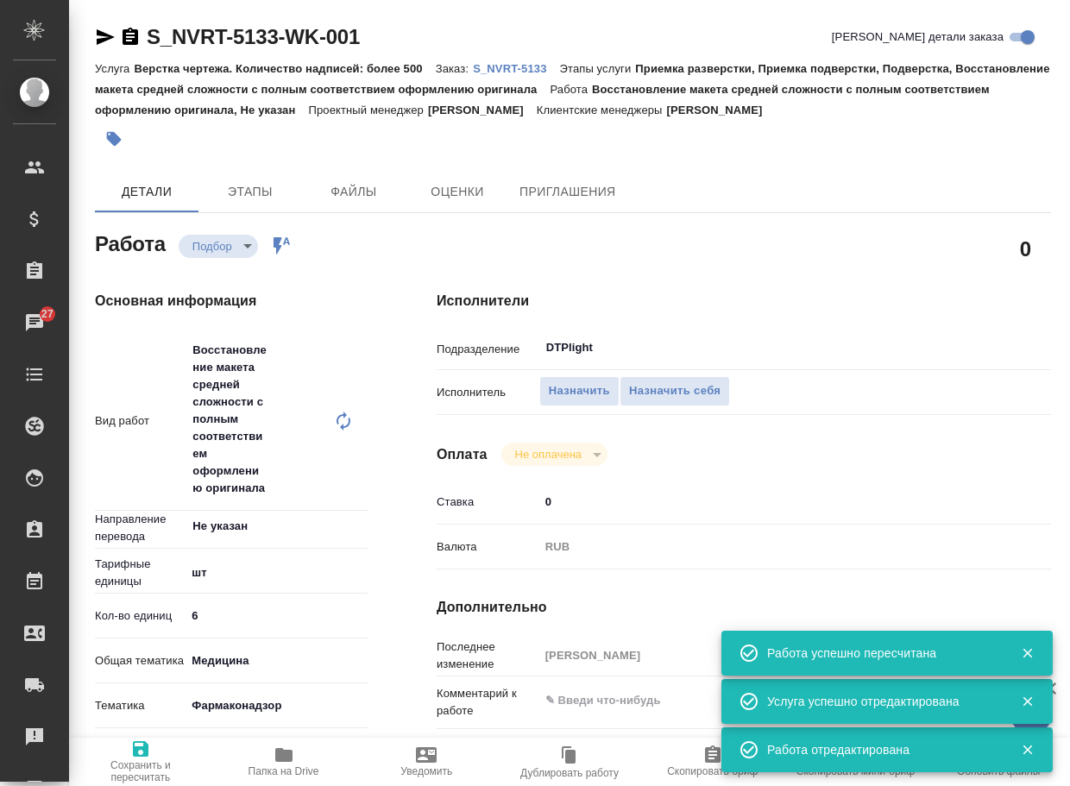
type textarea "x"
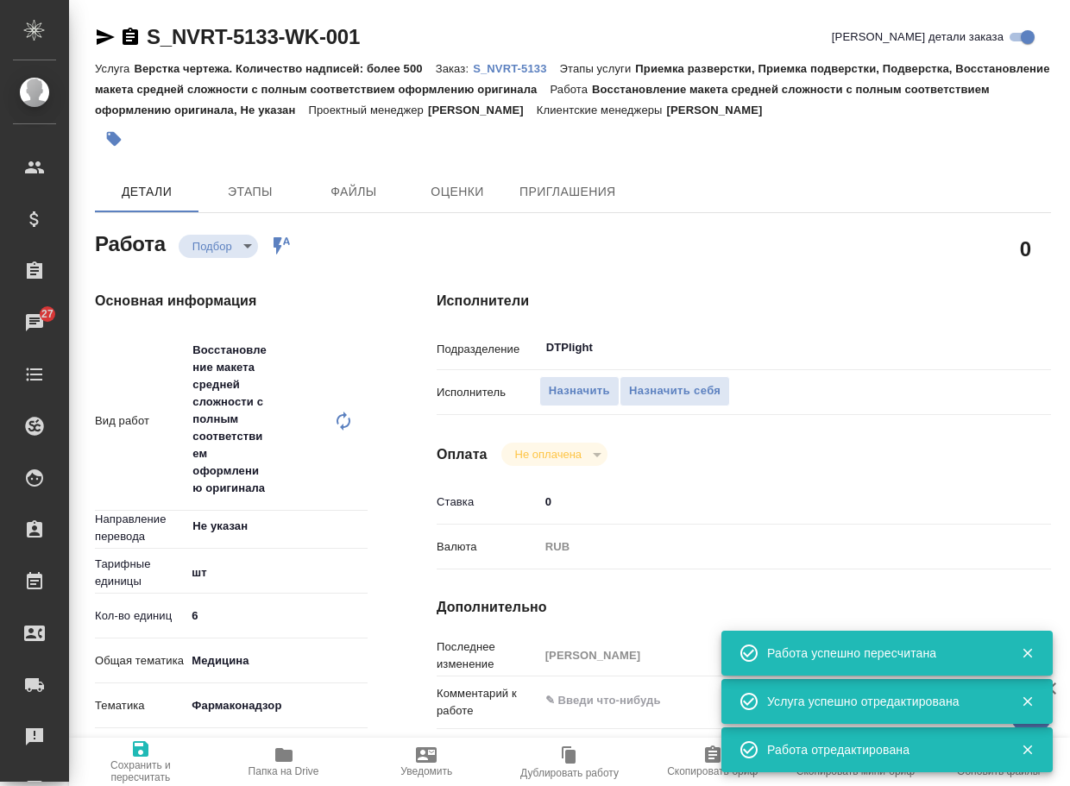
type textarea "x"
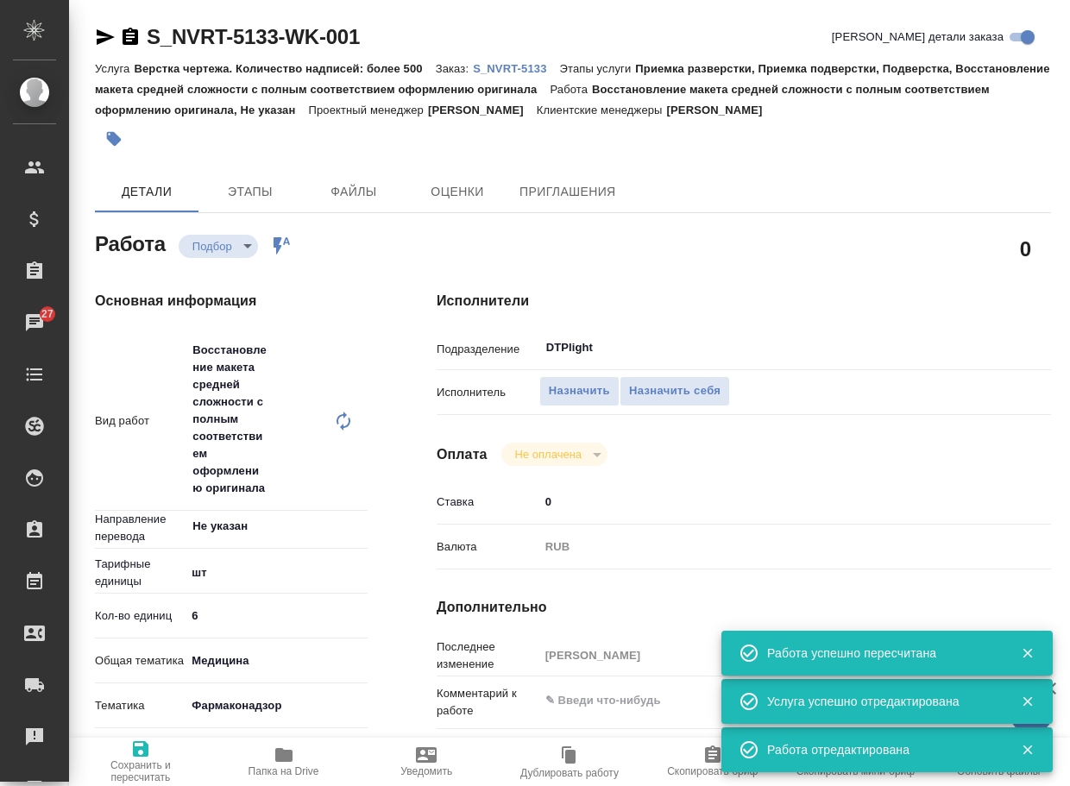
type textarea "x"
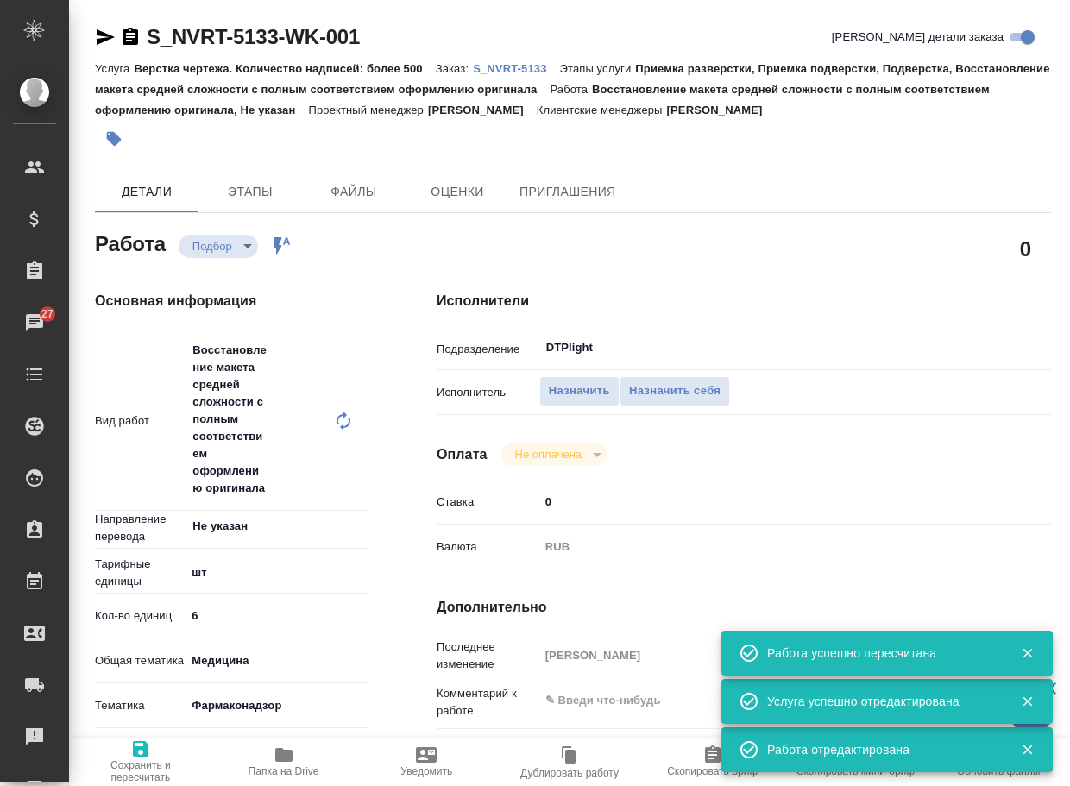
type textarea "x"
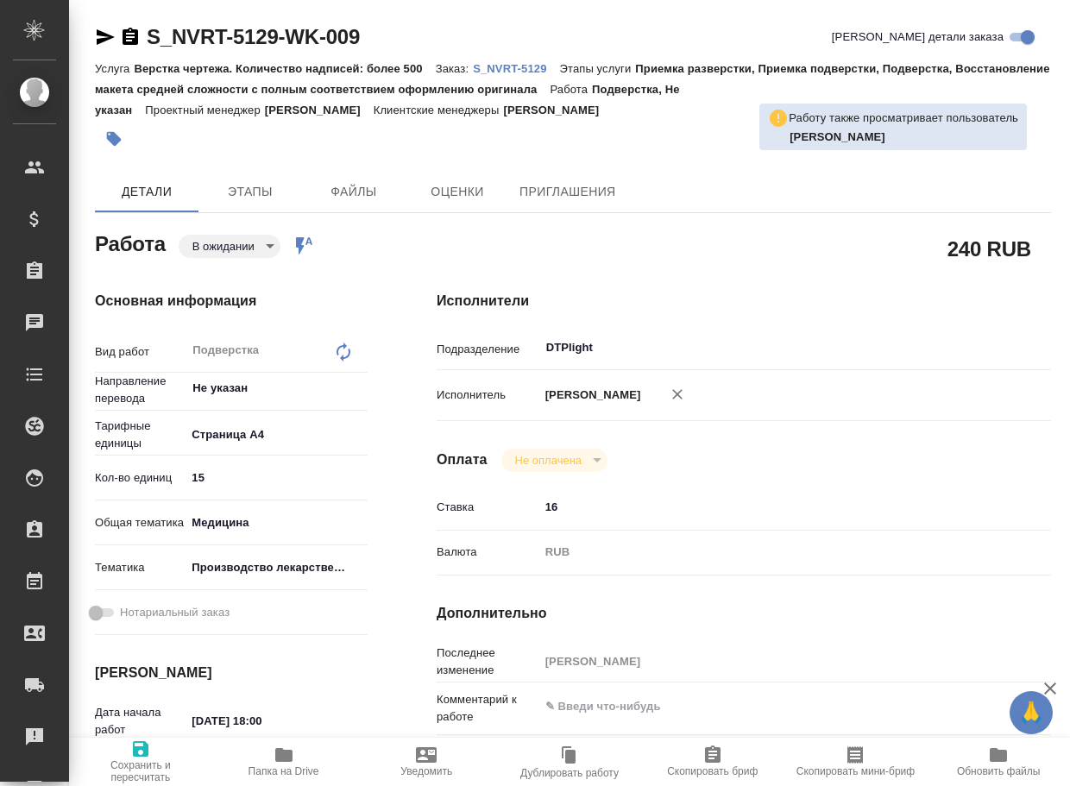
type textarea "x"
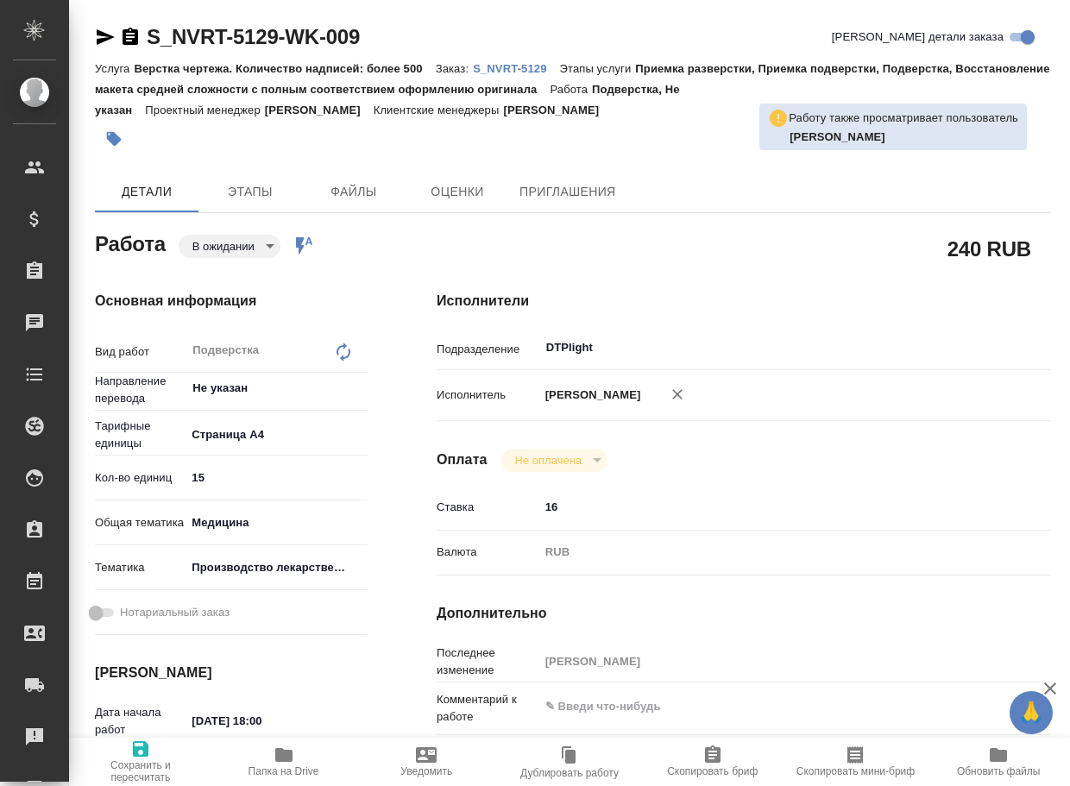
type textarea "x"
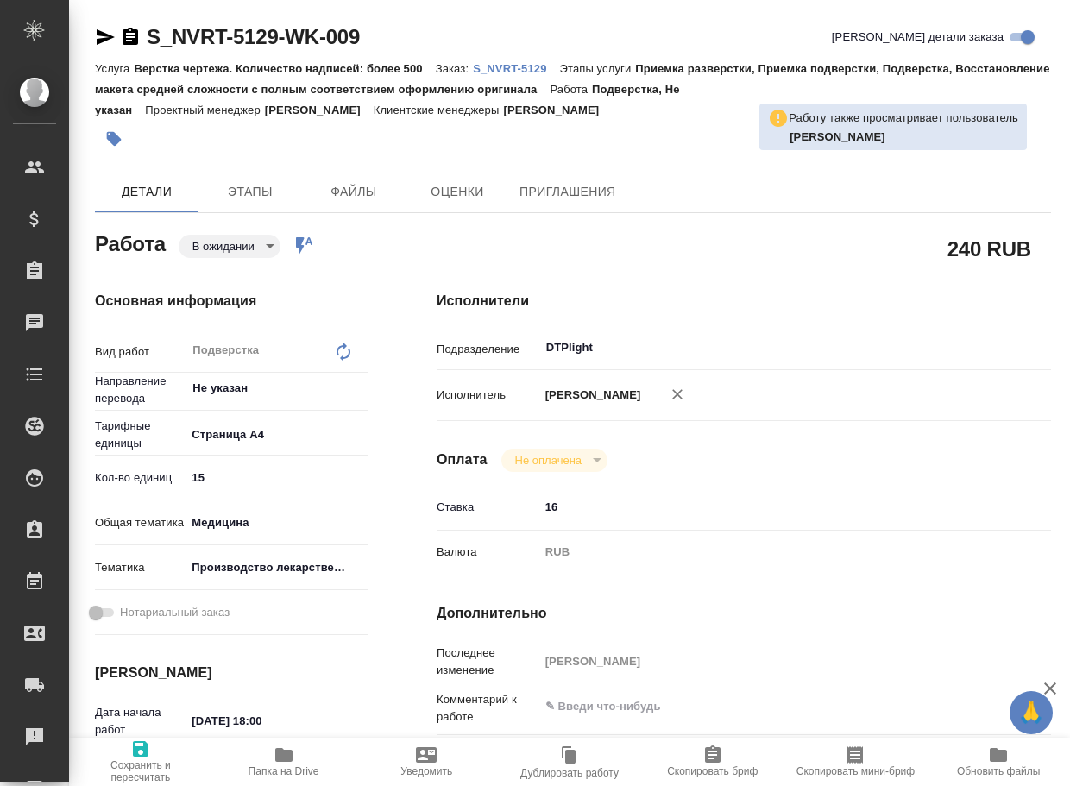
type textarea "x"
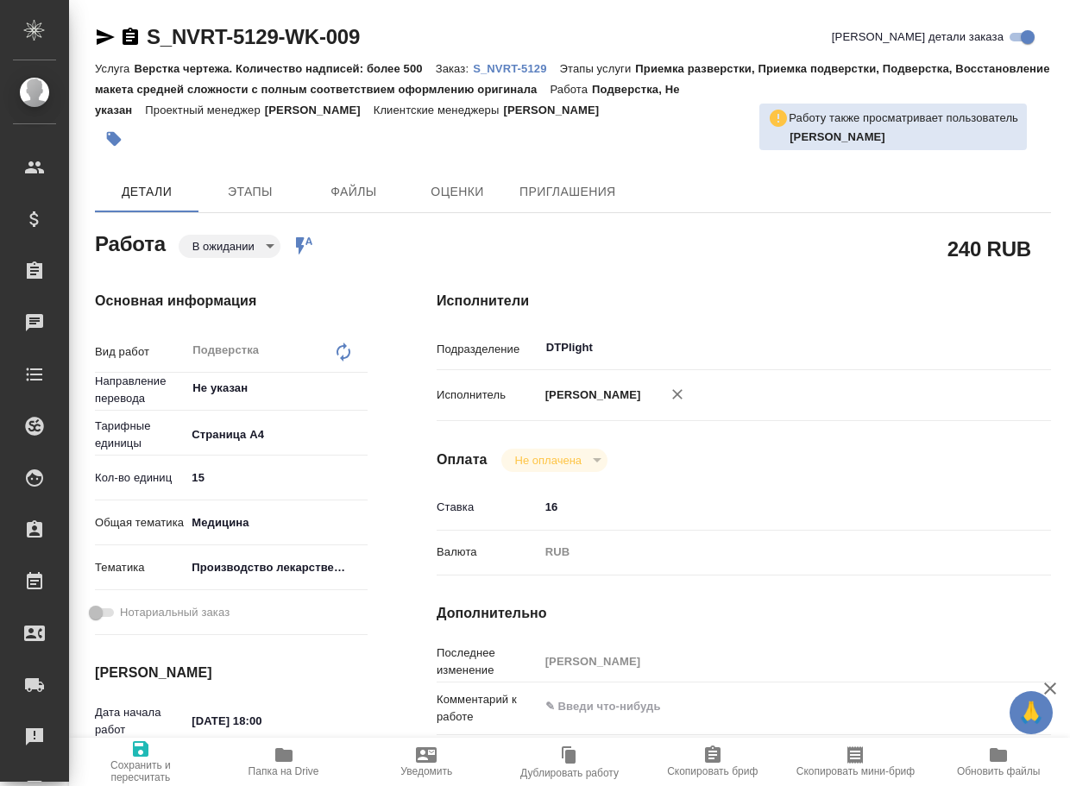
type textarea "x"
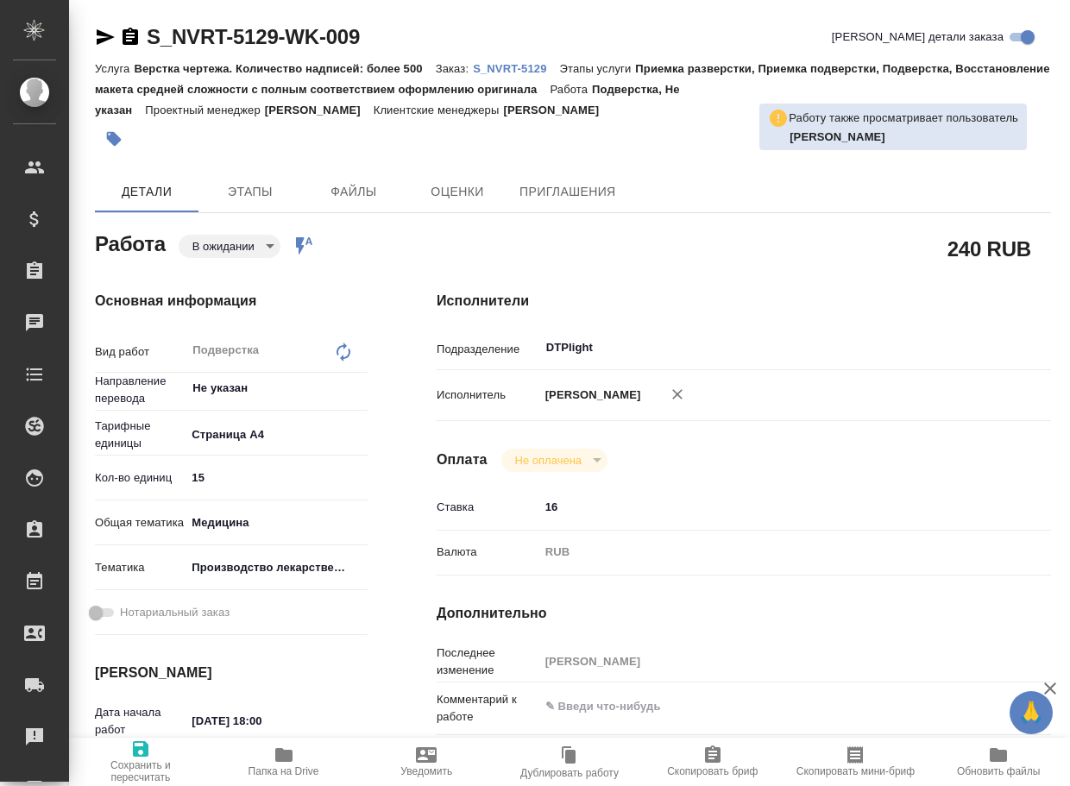
type textarea "x"
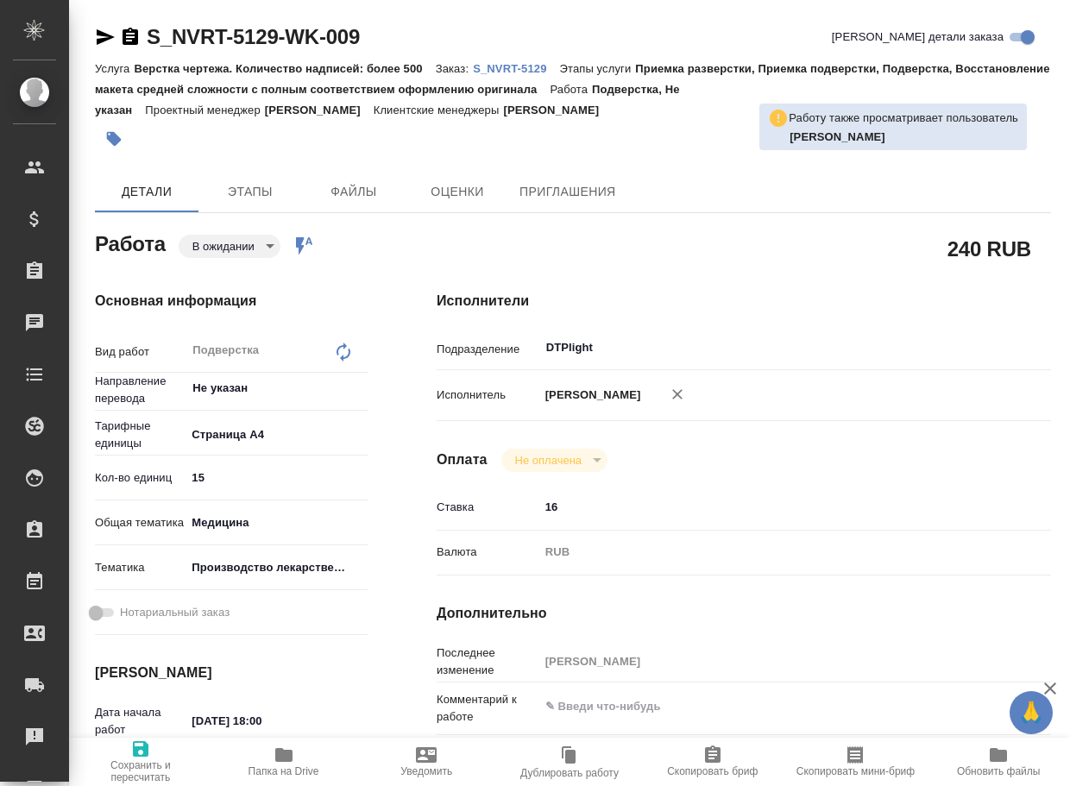
type textarea "x"
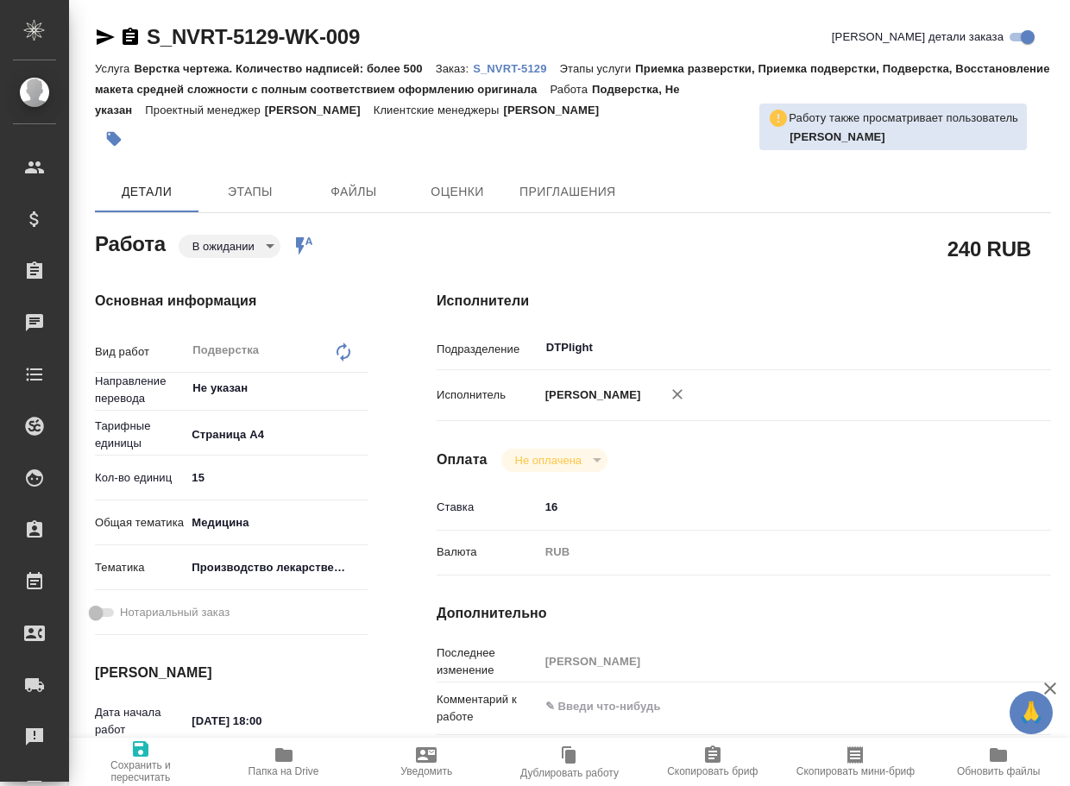
type textarea "x"
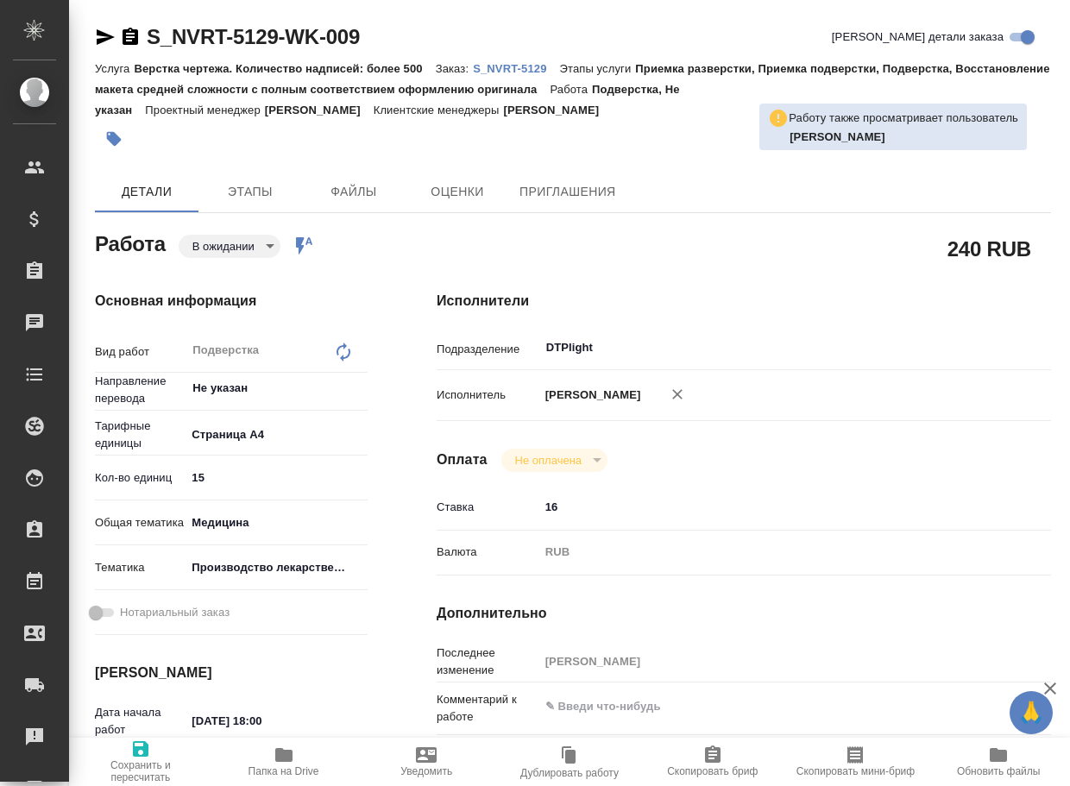
scroll to position [259, 0]
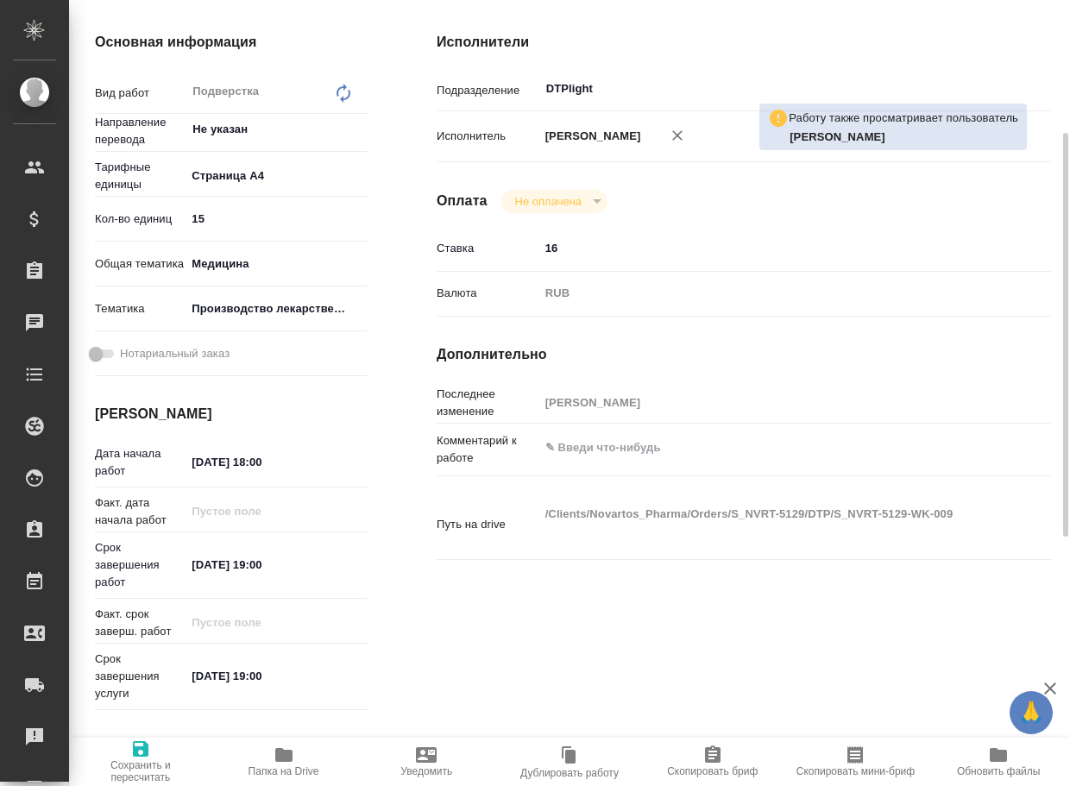
type textarea "x"
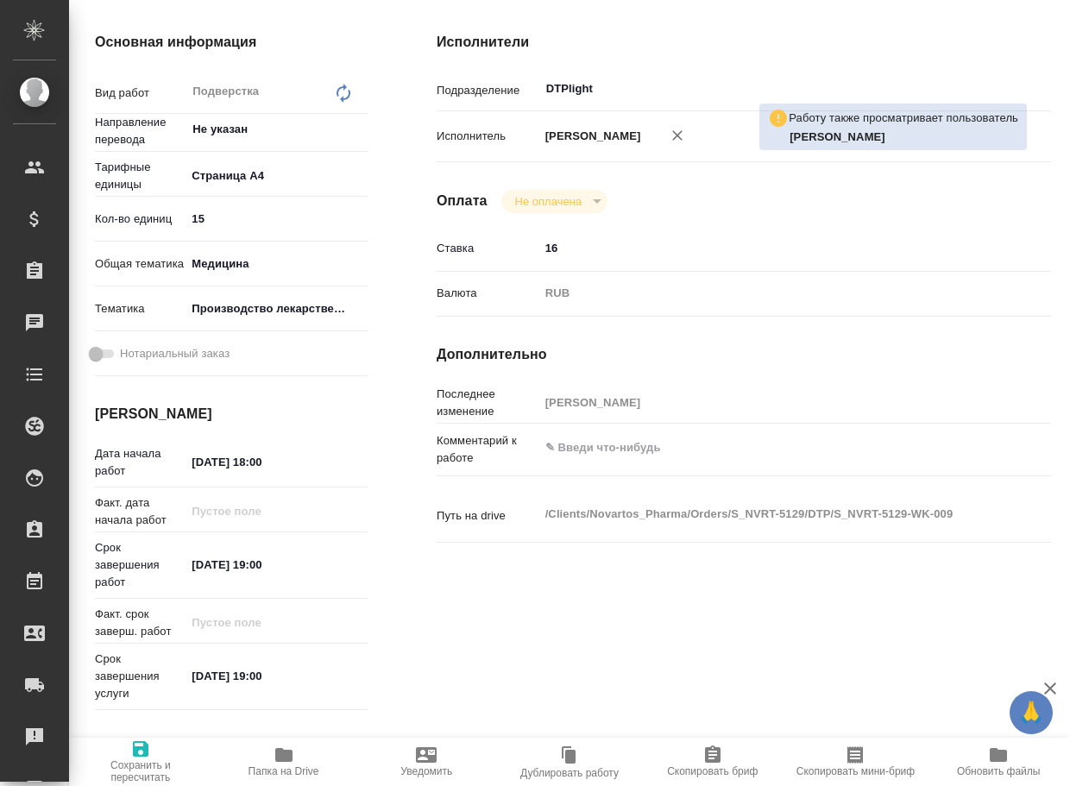
type textarea "x"
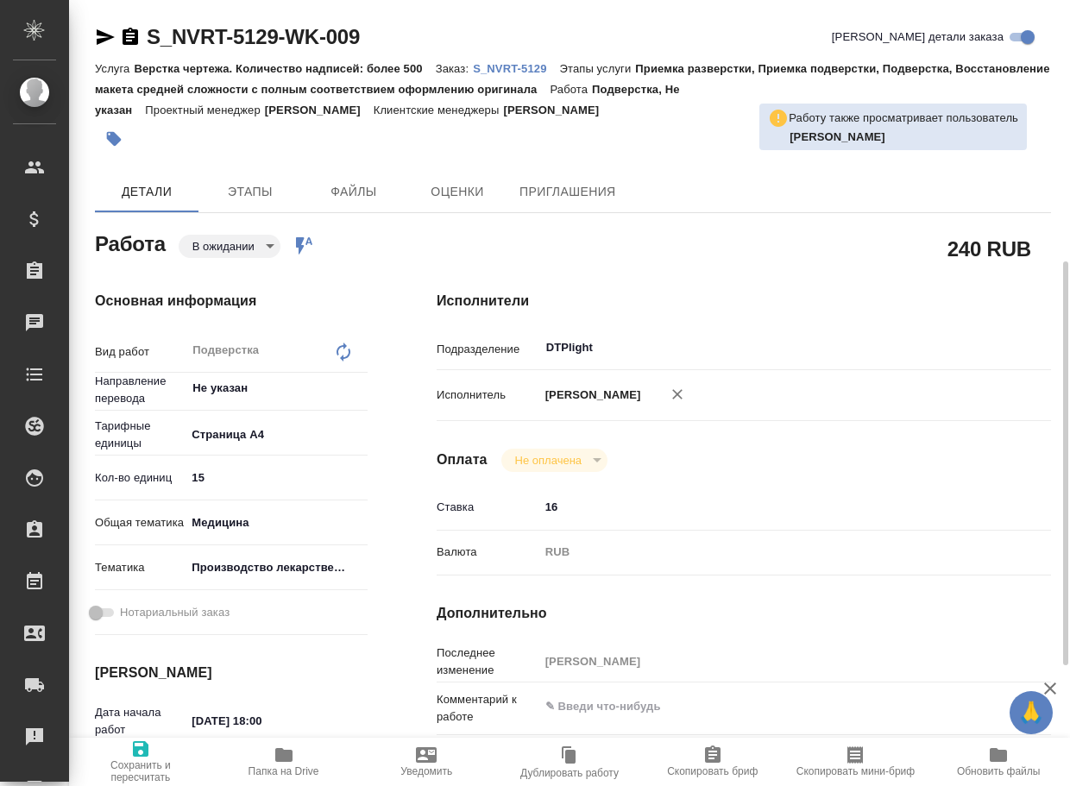
scroll to position [0, 0]
click at [537, 66] on p "S_NVRT-5129" at bounding box center [516, 68] width 86 height 13
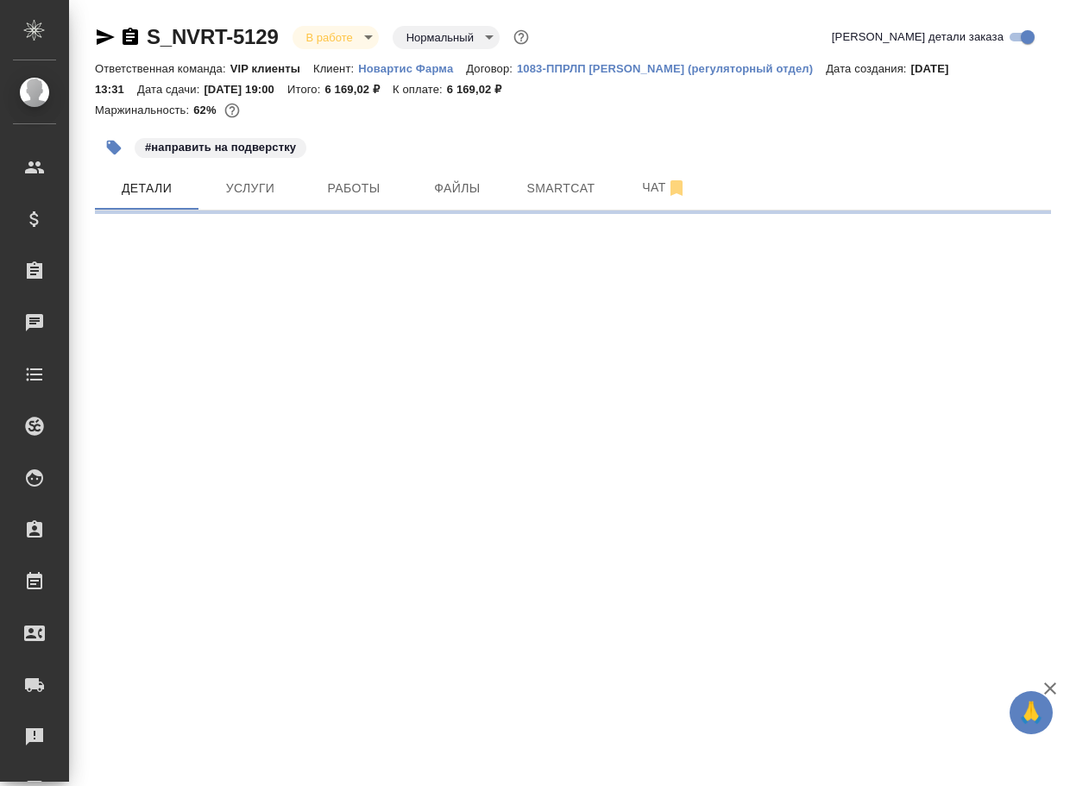
select select "RU"
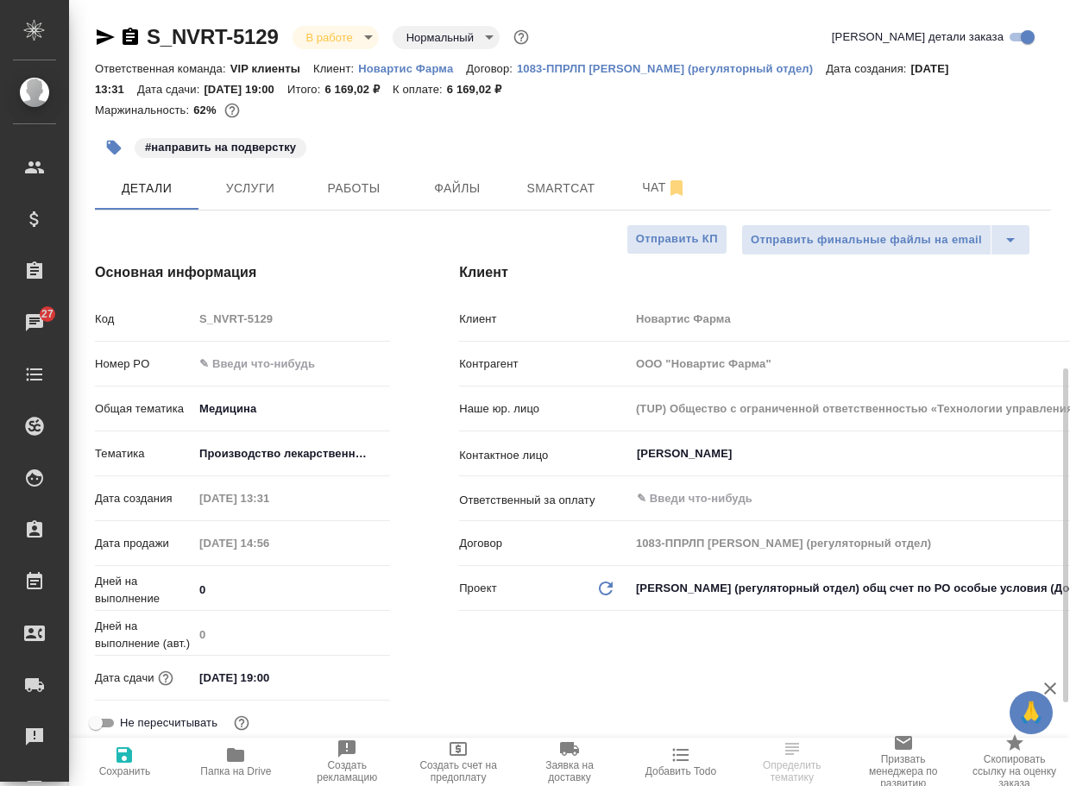
scroll to position [431, 0]
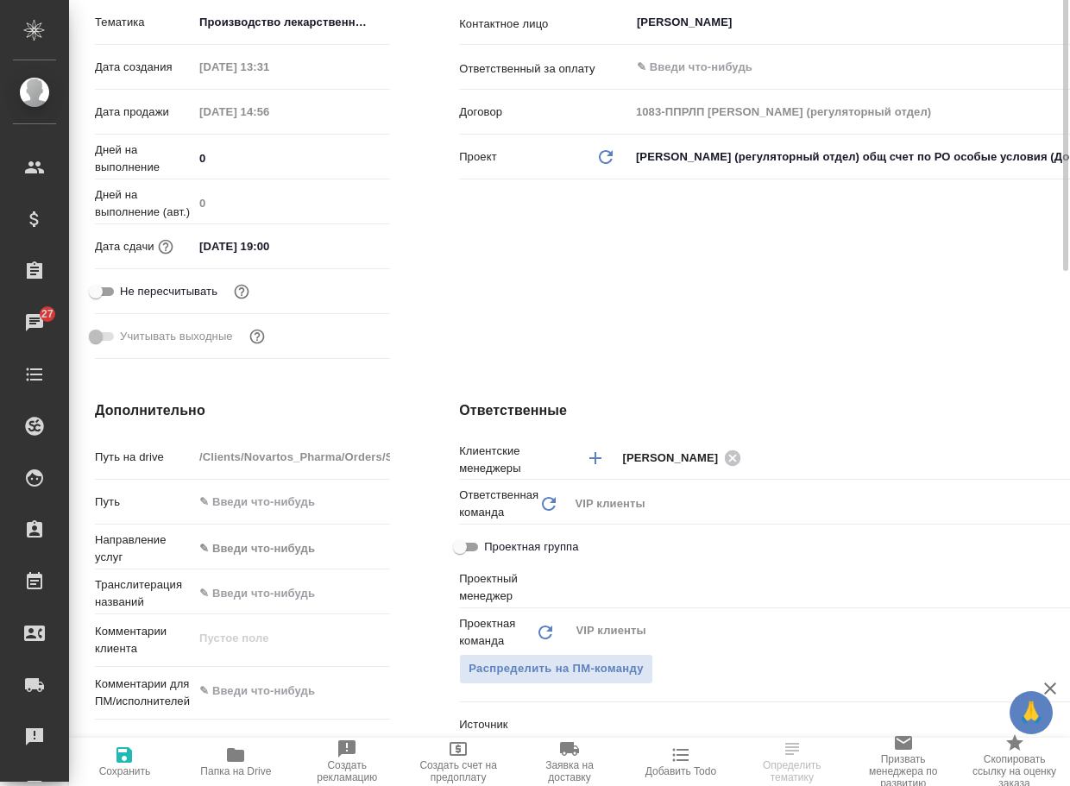
type input "Грабко Мария"
type input "Комаров Роман"
type textarea "x"
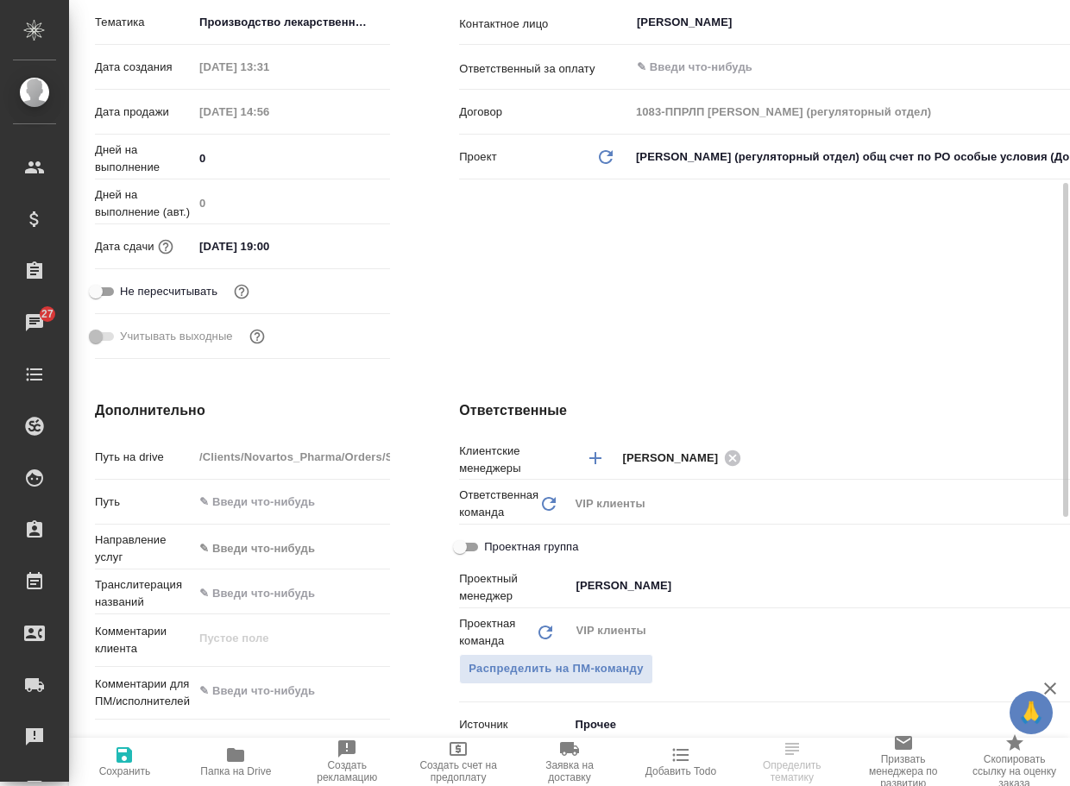
scroll to position [0, 0]
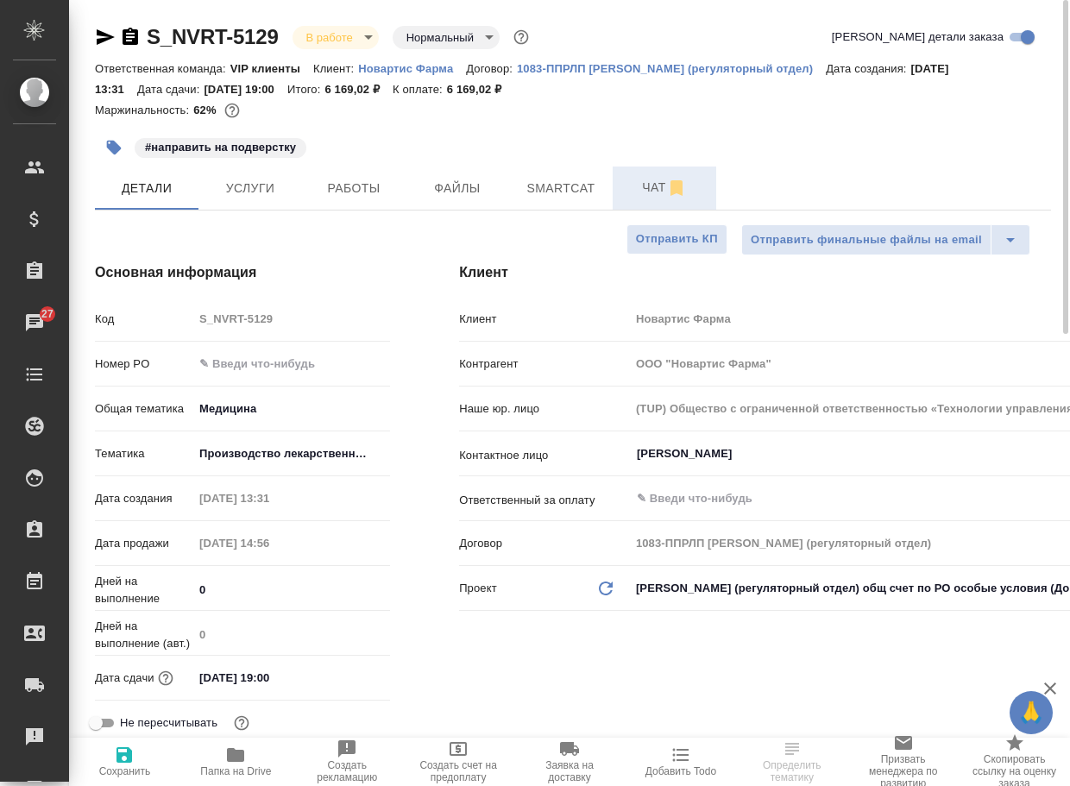
click at [647, 188] on span "Чат" at bounding box center [664, 188] width 83 height 22
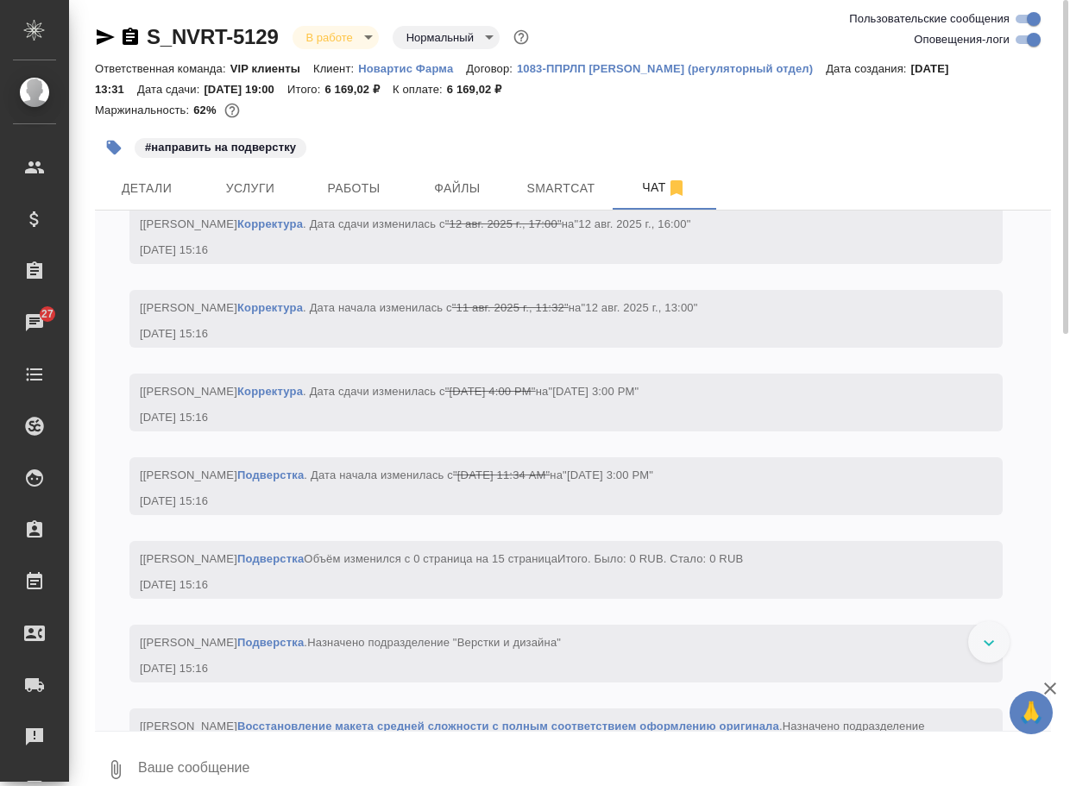
click at [228, 760] on textarea at bounding box center [593, 769] width 914 height 59
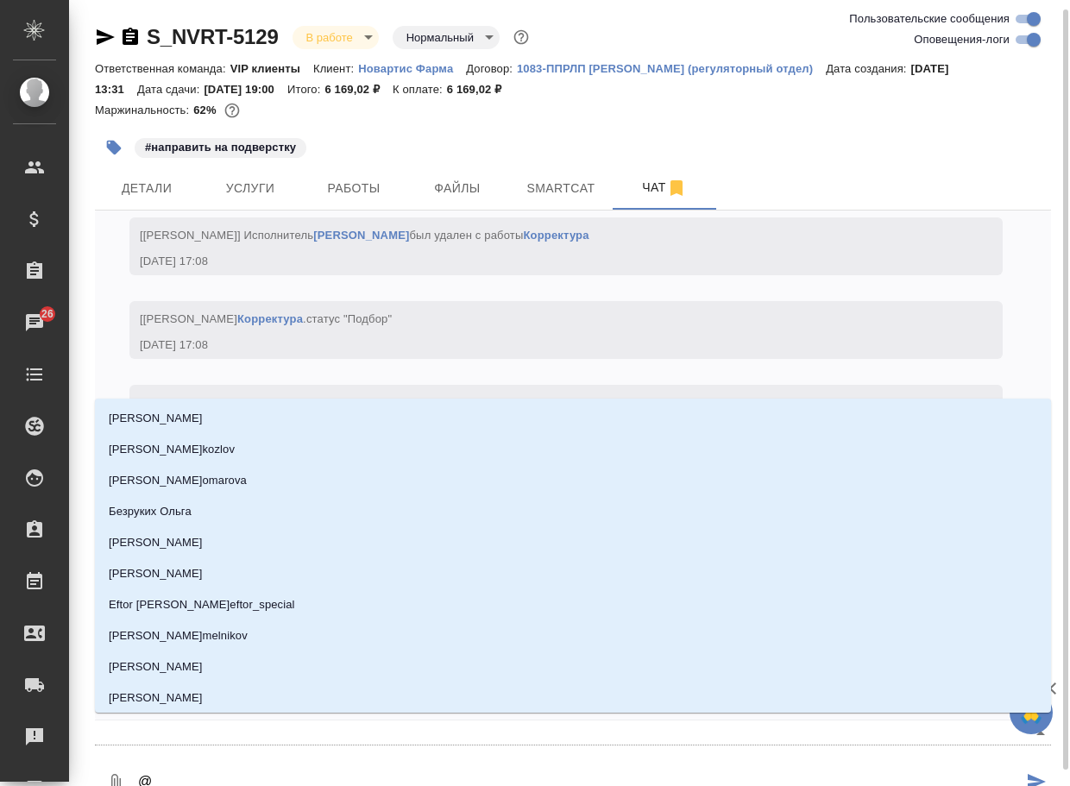
scroll to position [5, 0]
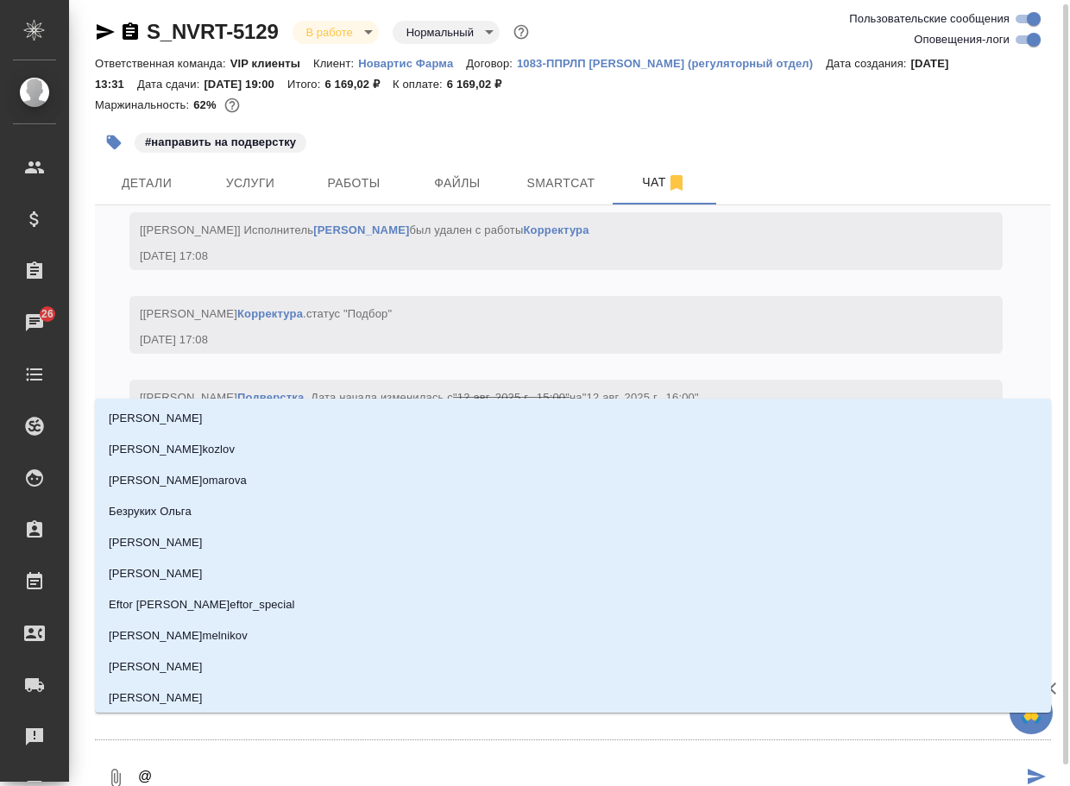
type textarea "@г"
type input "г"
type textarea "@гр"
type input "гр"
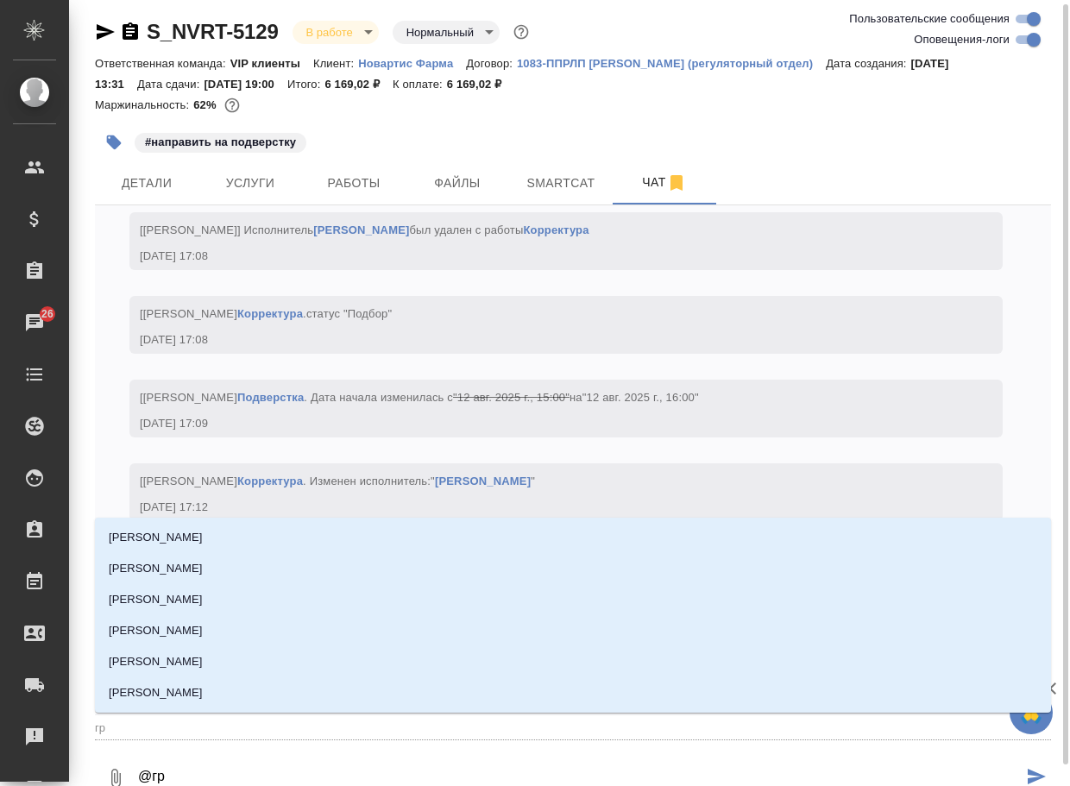
type textarea "@гра"
type input "гра"
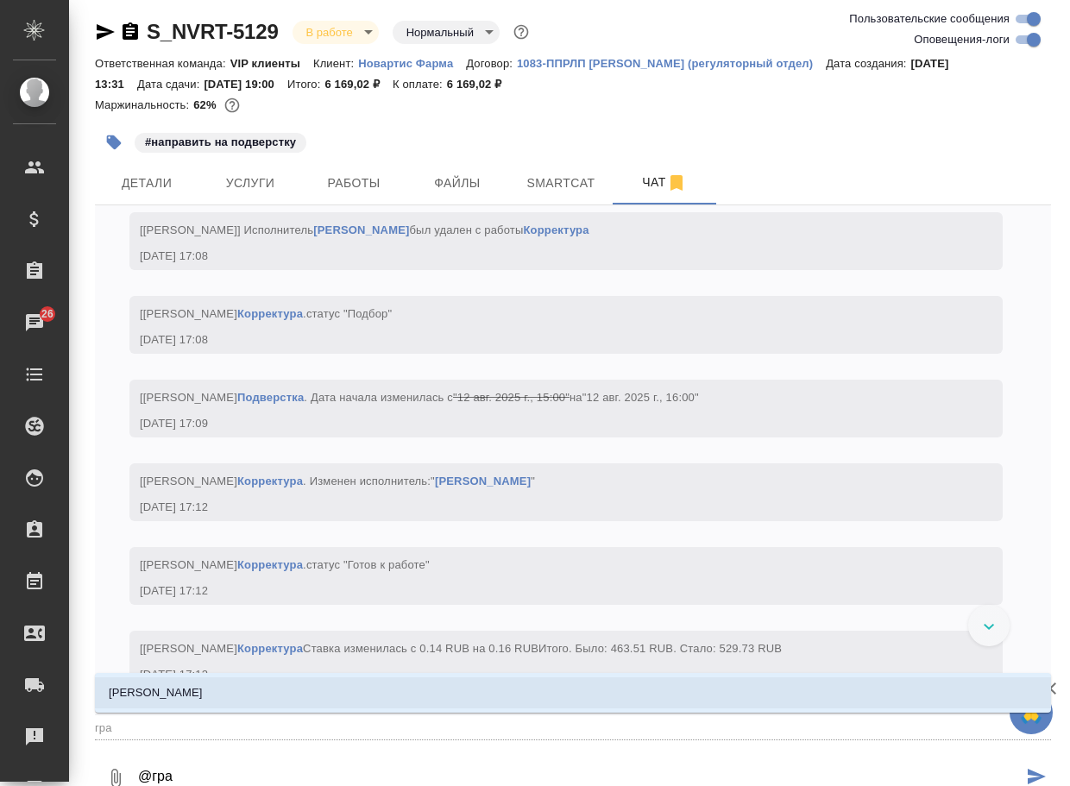
click at [225, 689] on li "Грабко Мария" at bounding box center [573, 692] width 956 height 31
type textarea "@грап"
type input "грап"
type textarea "@грапр"
type input "грапр"
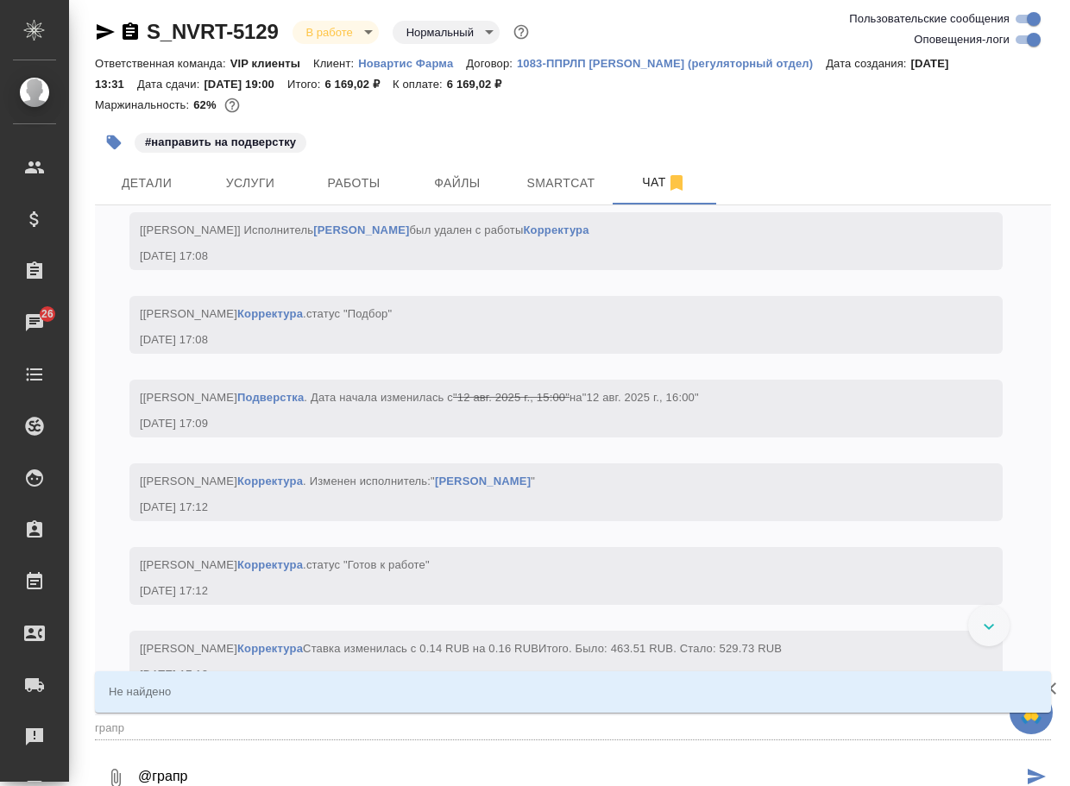
type textarea "@грапри"
type input "грапри"
type textarea "@граприв"
type input "граприв"
type textarea "@граприве"
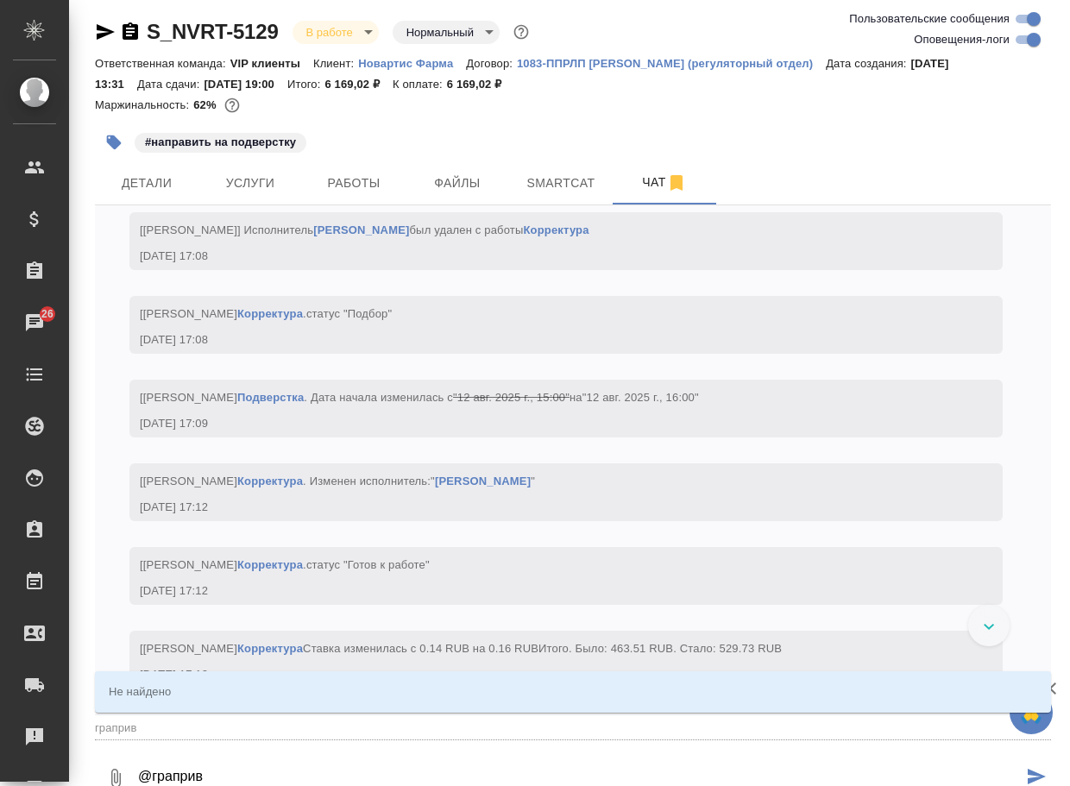
type input "граприве"
type textarea "@грапривет"
type input "грапривет"
type textarea "@грапривет,"
type input "грапривет,"
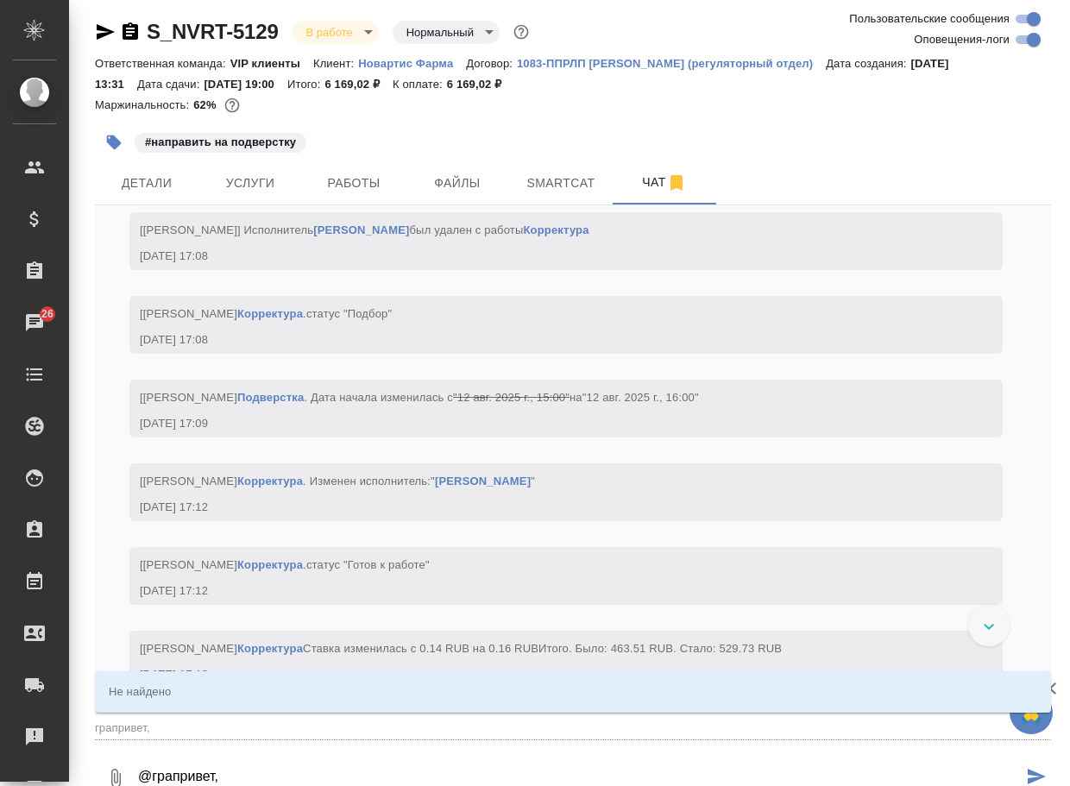
type textarea "@грапривет,"
type input "грапривет,"
type textarea "@грапривет, а"
type input "грапривет, а"
type textarea "@грапривет, а"
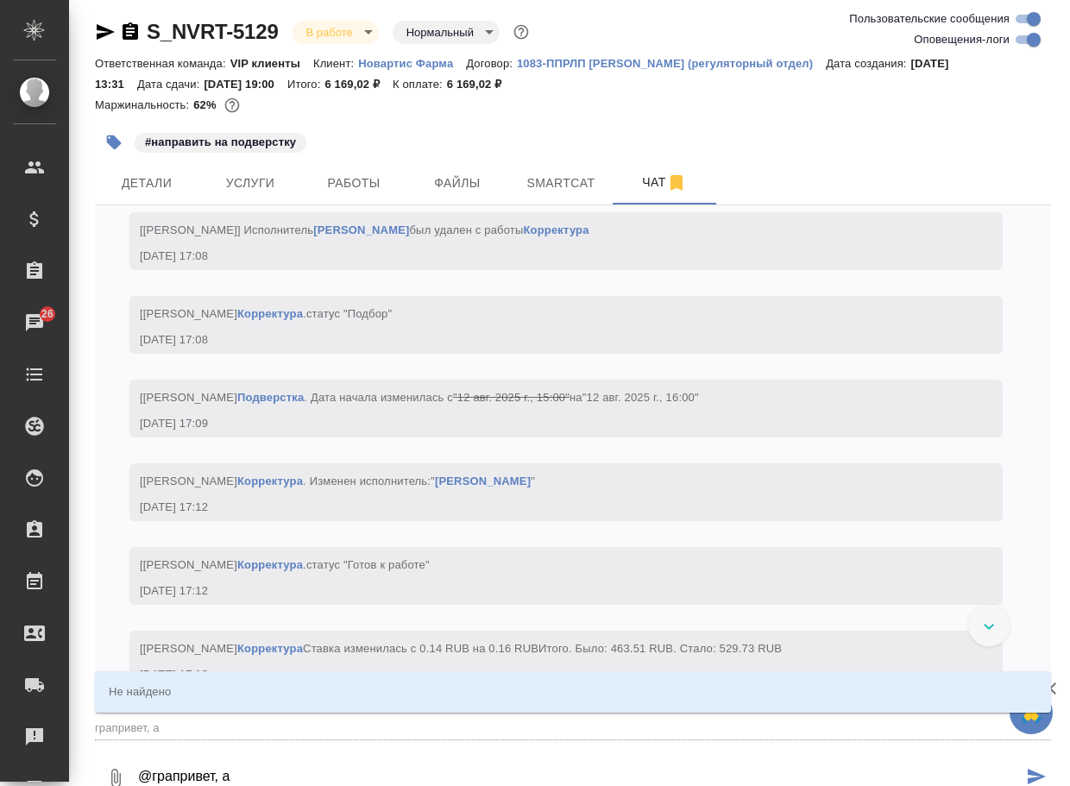
type input "грапривет, а"
type textarea "@грапривет, а к"
type input "грапривет, а к"
type textarea "@грапривет, а ко"
type input "грапривет, а ко"
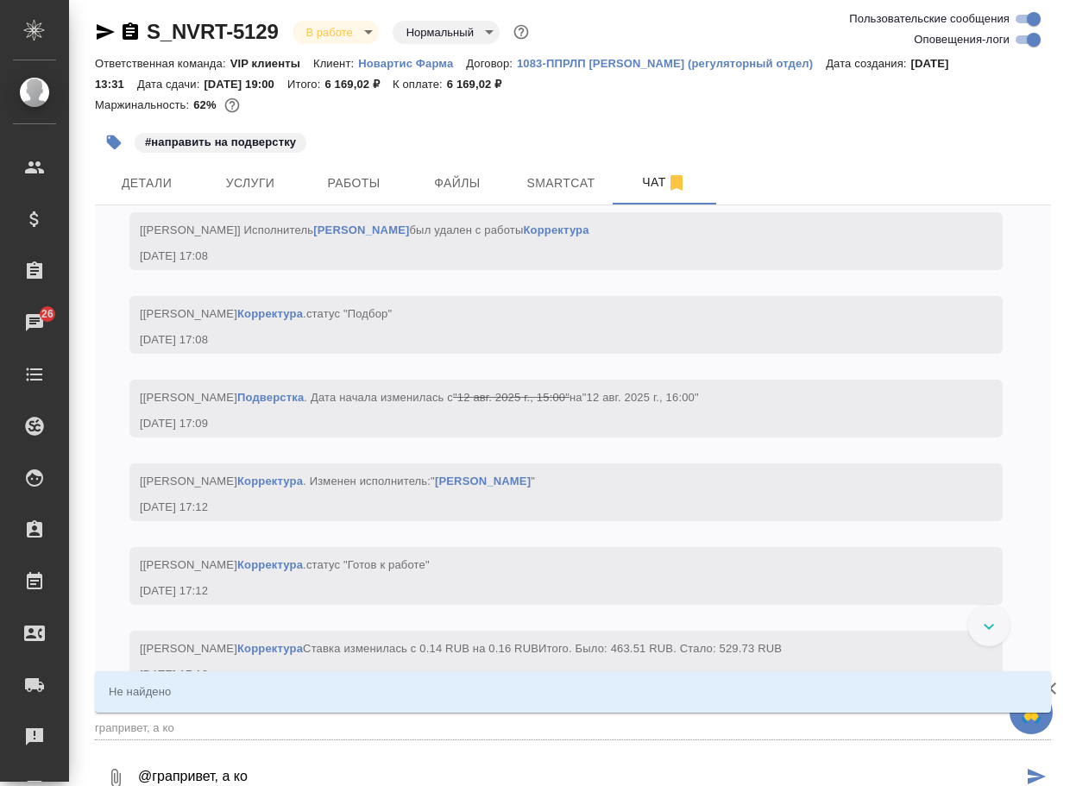
type textarea "@грапривет, а ког"
type input "грапривет, а ког"
type textarea "@грапривет, а когд"
type input "грапривет, а когд"
type textarea "@грапривет, а когда"
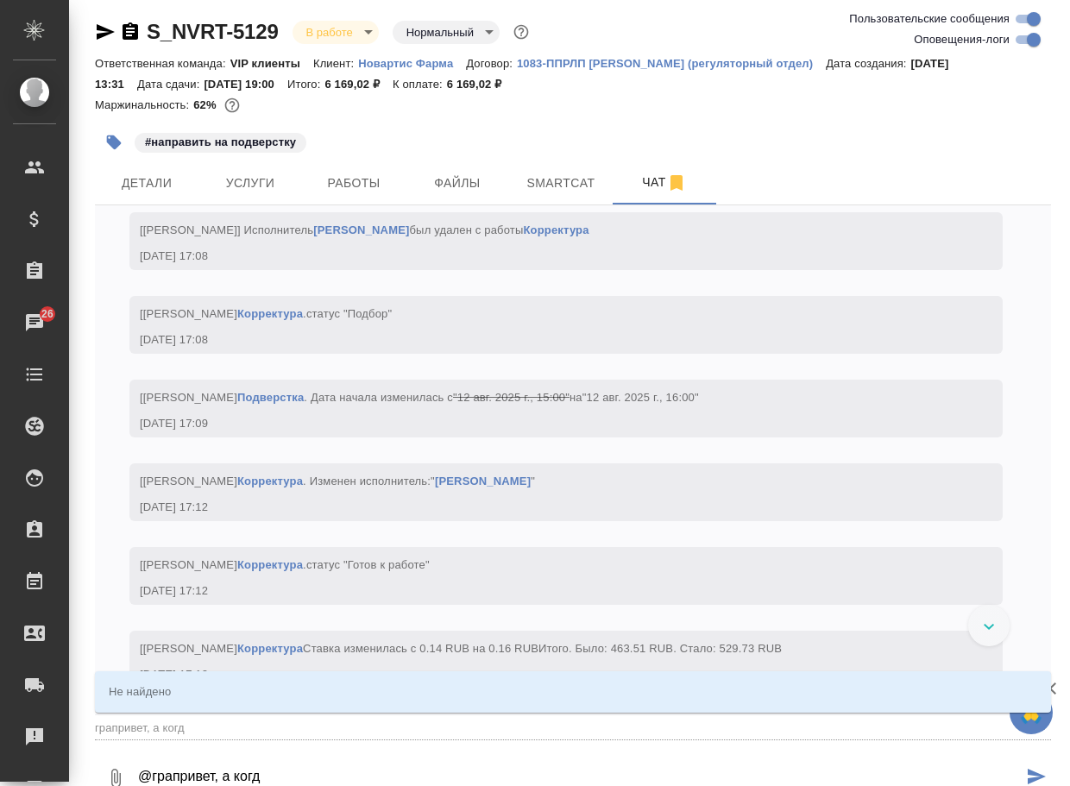
type input "грапривет, а когда"
type textarea "@грапривет, а когда"
type input "грапривет, а когда"
type textarea "@грапривет, а когда ж"
type input "грапривет, а когда ж"
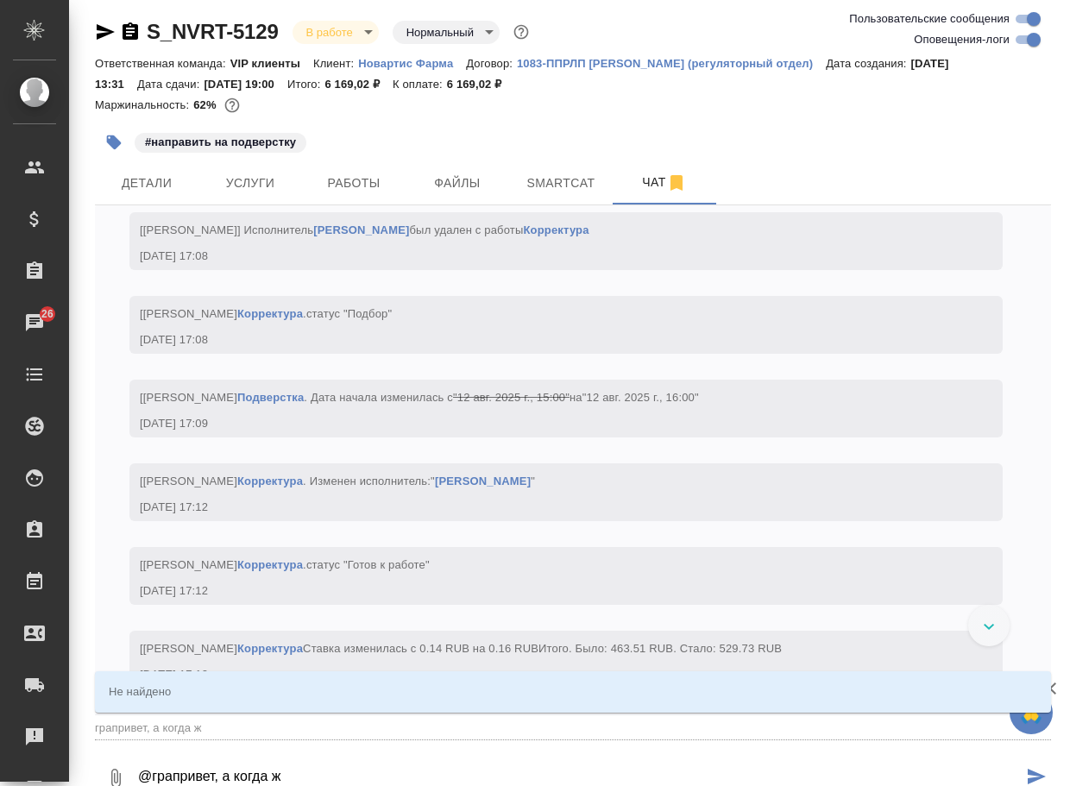
type textarea "@грапривет, а когда жд"
type input "грапривет, а когда жд"
type textarea "@грапривет, а когда жда"
type input "грапривет, а когда жда"
type textarea "@грапривет, а когда ждат"
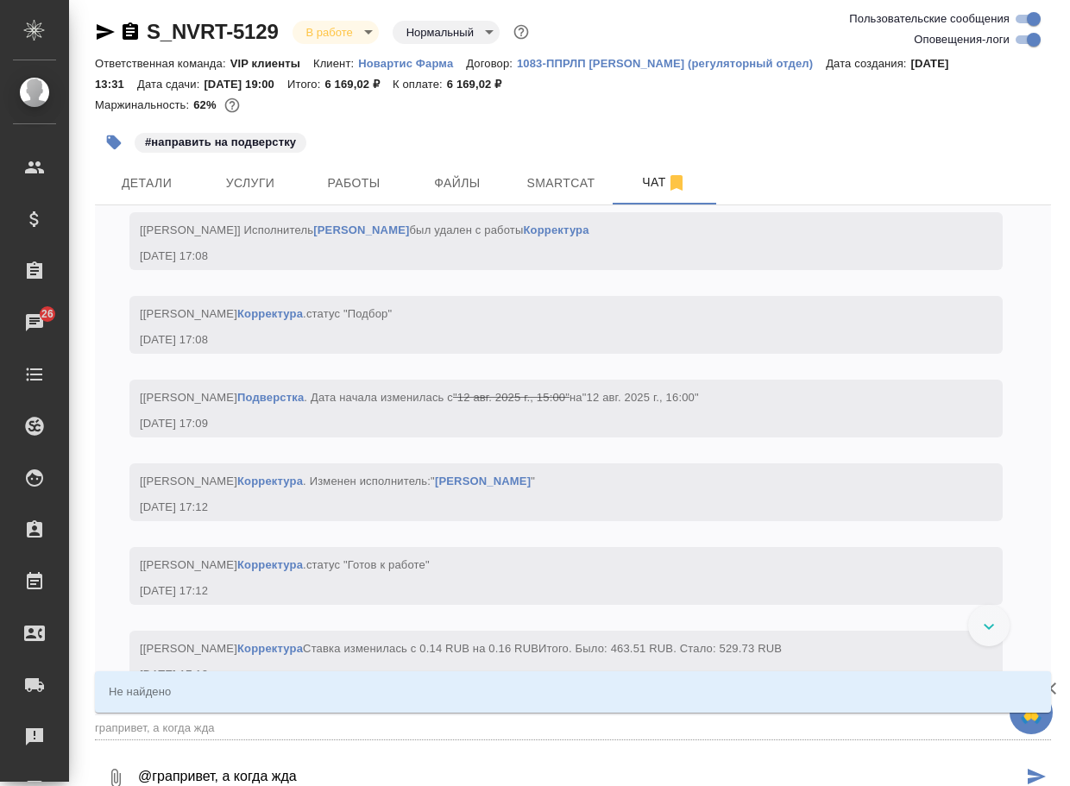
type input "грапривет, а когда ждат"
type textarea "@грапривет, а когда ждать"
type input "грапривет, а когда ждать"
type textarea "@грапривет, а когда ждать"
type input "грапривет, а когда ждать"
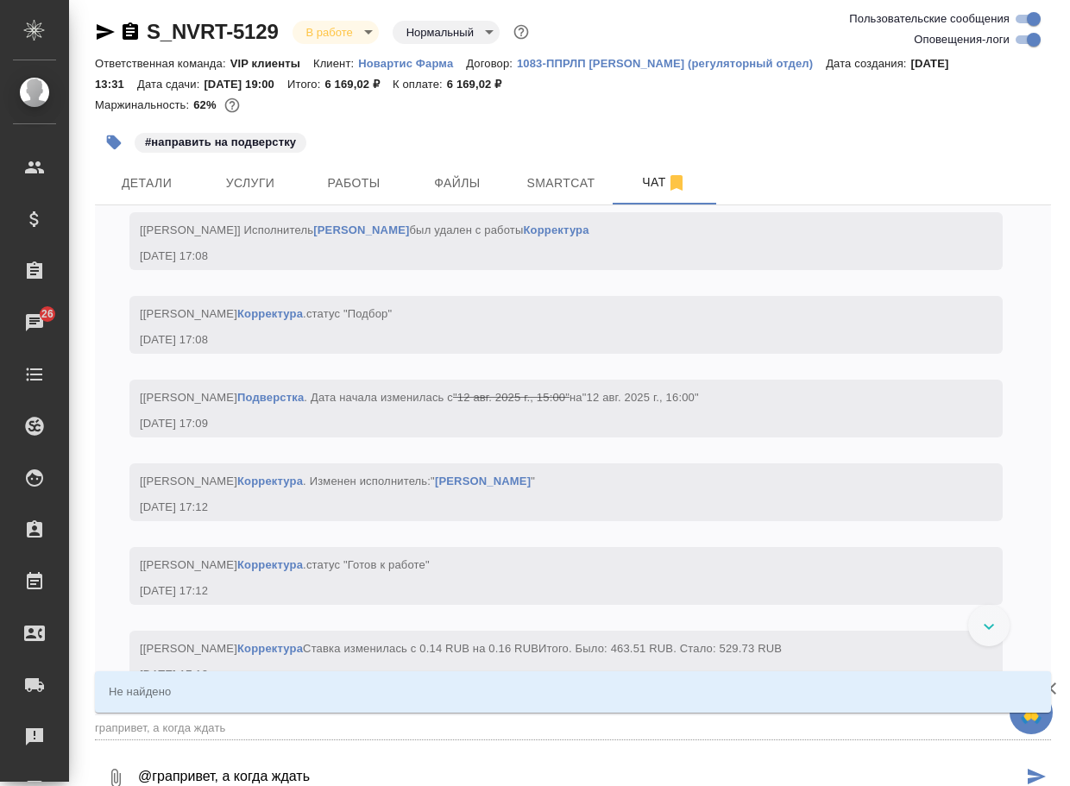
type textarea "@грапривет, а когда ждать ф"
type input "грапривет, а когда ждать ф"
type textarea "@грапривет, а когда ждать фа"
type input "грапривет, а когда ждать фа"
type textarea "@грапривет, а когда ждать фай"
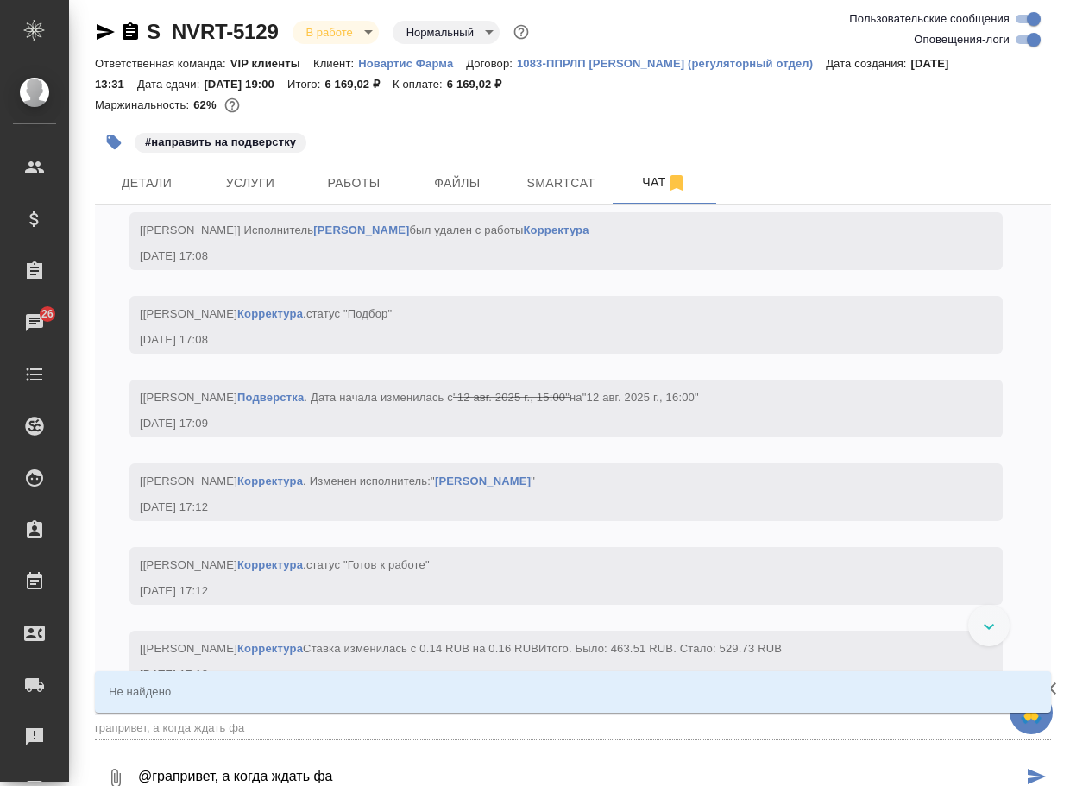
type input "грапривет, а когда ждать фай"
type textarea "@грапривет, а когда ждать файл"
type input "грапривет, а когда ждать файл"
type textarea "@грапривет, а когда ждать файлы"
type input "грапривет, а когда ждать файлы"
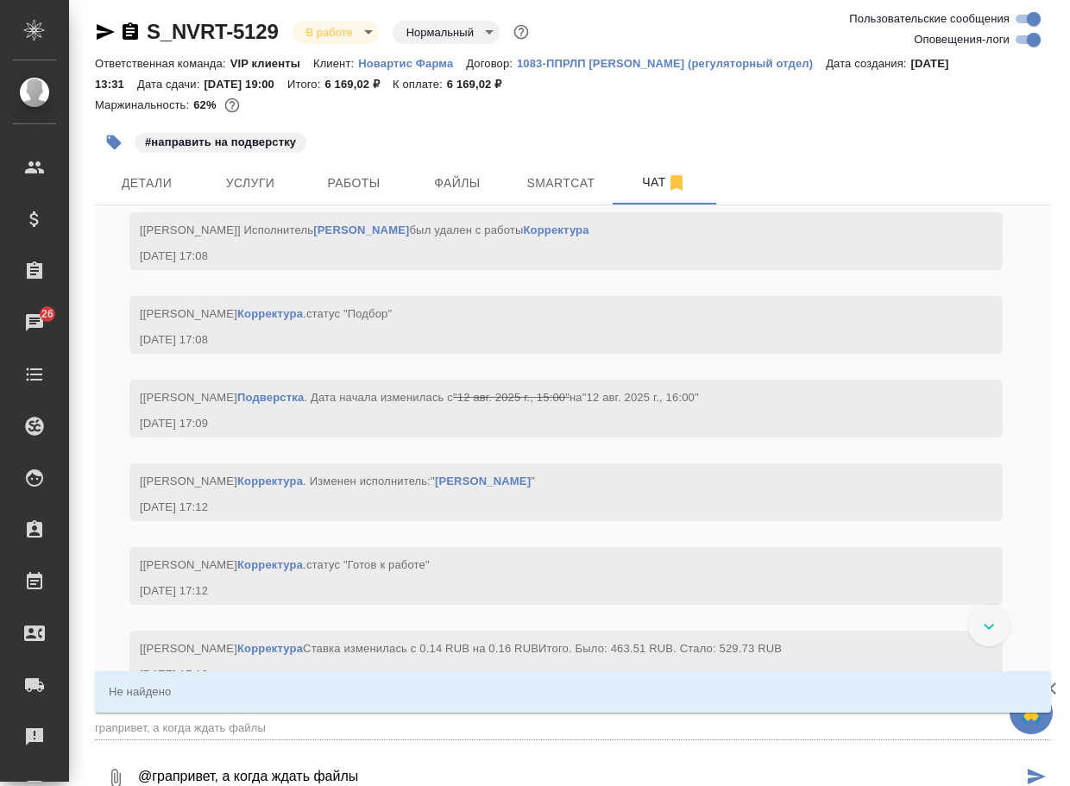
type textarea "@грапривет, а когда ждать файлы"
type input "грапривет, а когда ждать файлы"
type textarea "@грапривет, а когда ждать файлы н"
type input "грапривет, а когда ждать файлы н"
type textarea "@грапривет, а когда ждать файлы на"
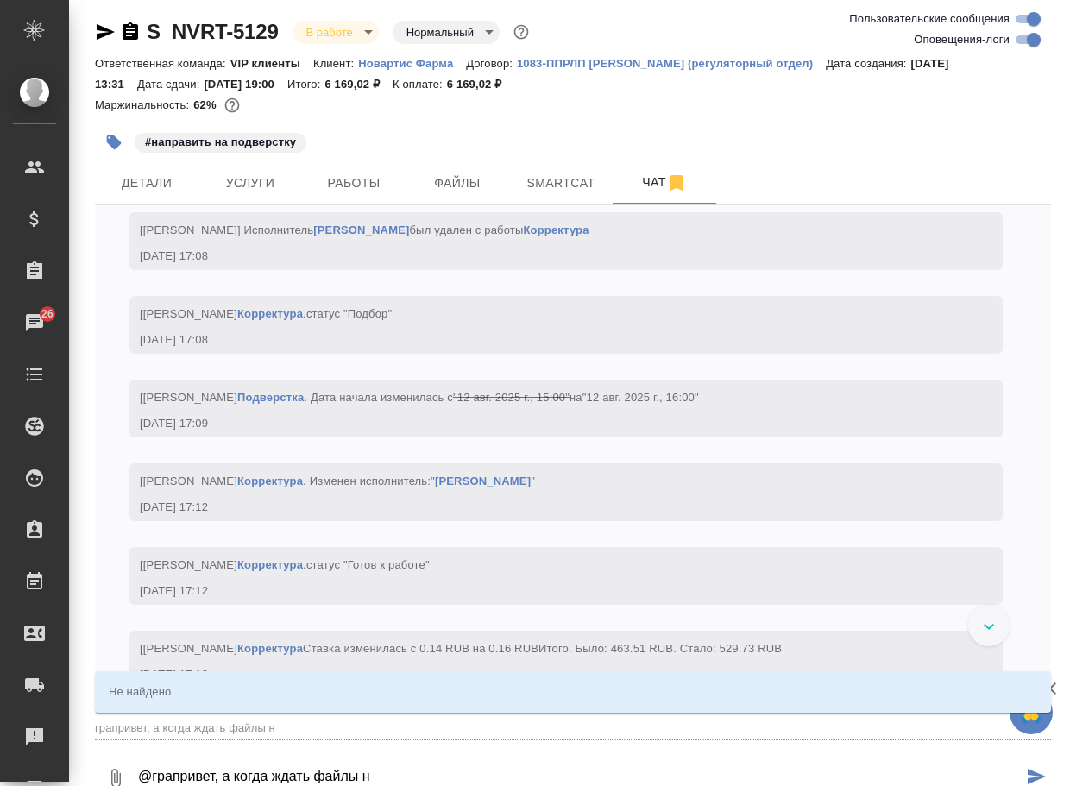
type input "грапривет, а когда ждать файлы на"
type textarea "@грапривет, а когда ждать файлы на"
type input "грапривет, а когда ждать файлы на"
type textarea "@грапривет, а когда ждать файлы на п"
type input "грапривет, а когда ждать файлы на п"
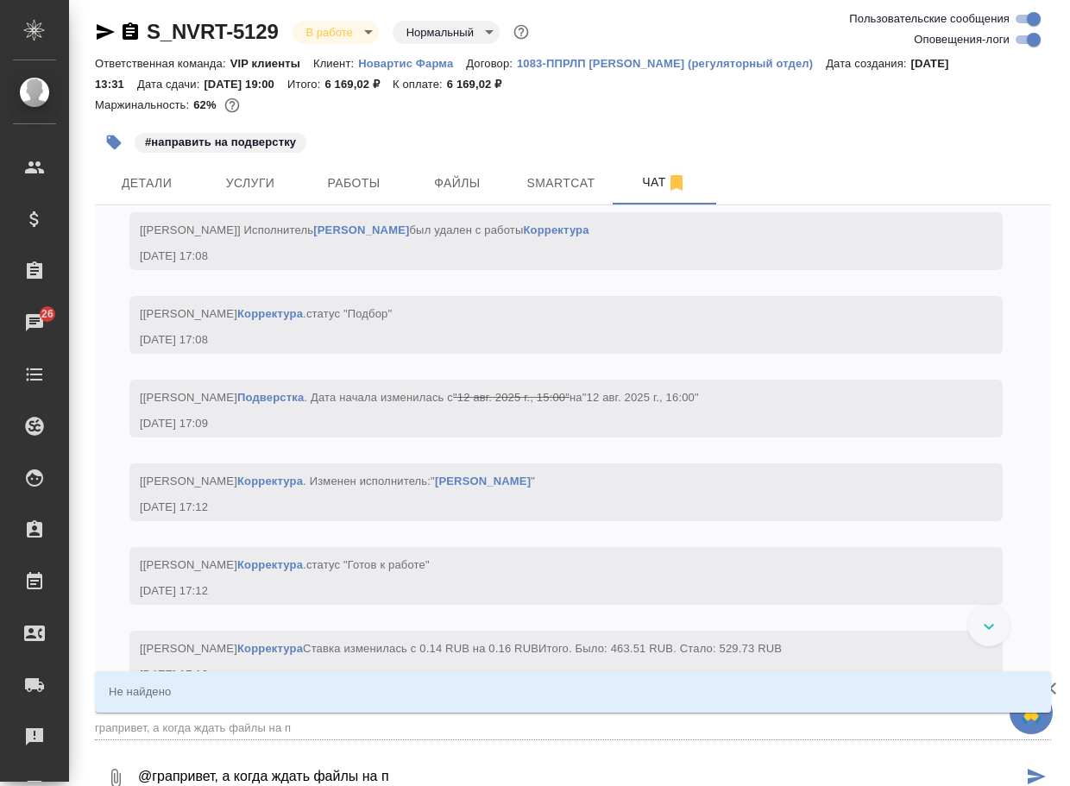
type textarea "@грапривет, а когда ждать файлы на по"
type input "грапривет, а когда ждать файлы на по"
type textarea "@грапривет, а когда ждать файлы на под"
type input "грапривет, а когда ждать файлы на под"
type textarea "@грапривет, а когда ждать файлы на подв"
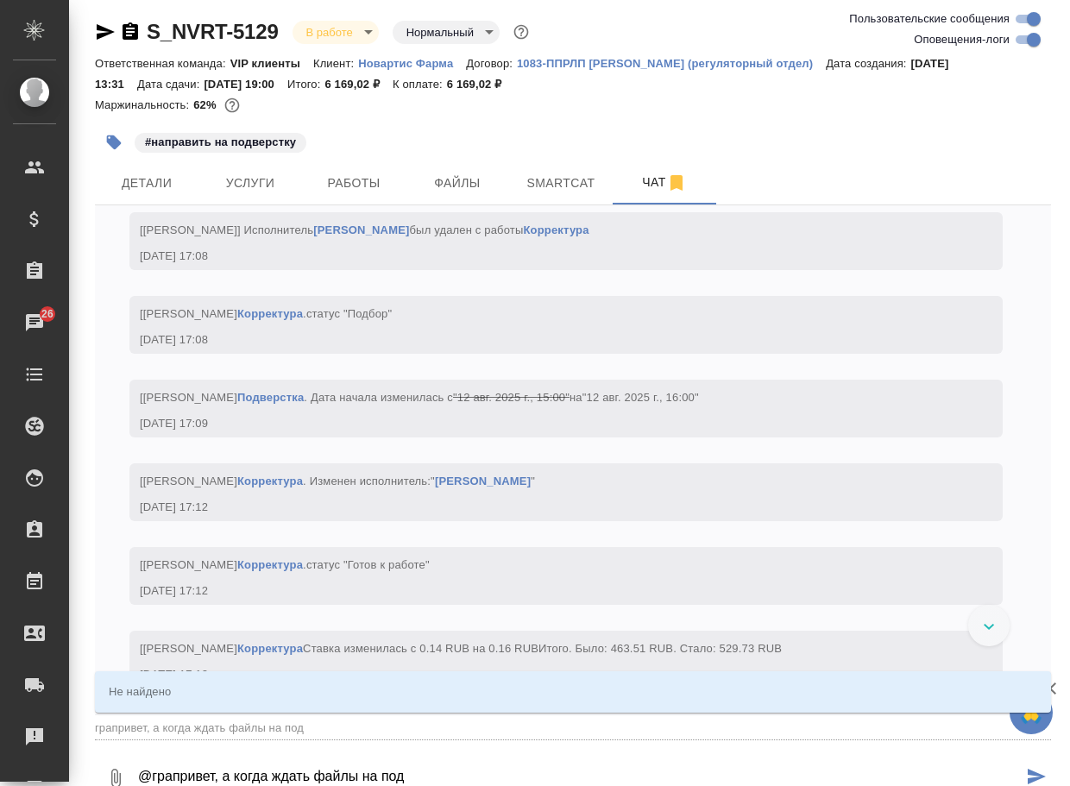
type input "грапривет, а когда ждать файлы на подв"
type textarea "@грапривет, а когда ждать файлы на подве"
type input "грапривет, а когда ждать файлы на подве"
type textarea "@грапривет, а когда ждать файлы на подвер"
type input "грапривет, а когда ждать файлы на подвер"
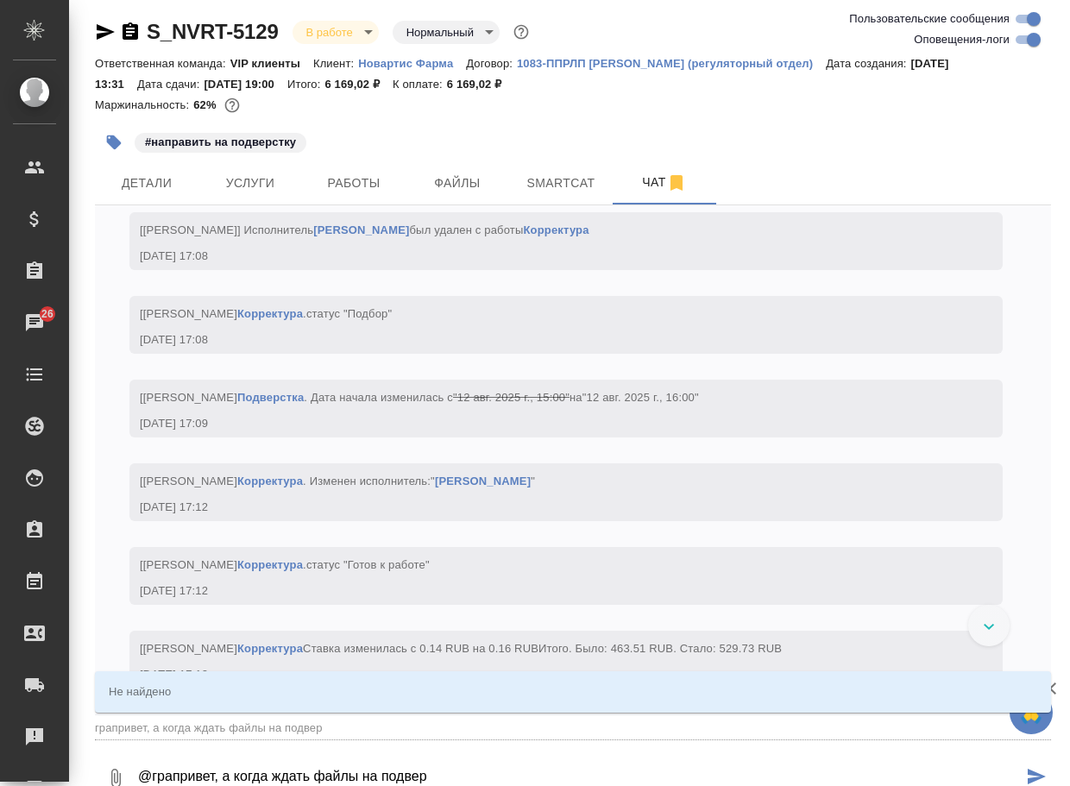
type textarea "@грапривет, а когда ждать файлы на подверс"
type input "грапривет, а когда ждать файлы на подверс"
type textarea "@грапривет, а когда ждать файлы на подверст"
type input "грапривет, а когда ждать файлы на подверст"
type textarea "@грапривет, а когда ждать файлы на подверстк"
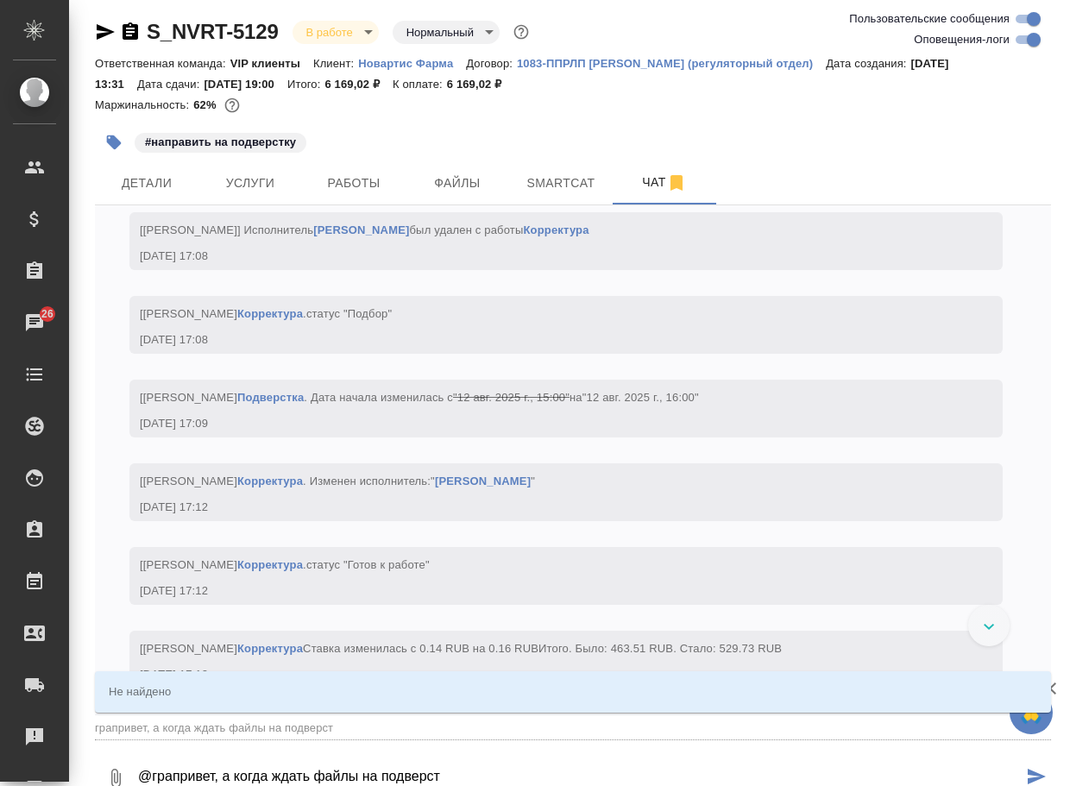
type input "грапривет, а когда ждать файлы на подверстк"
type textarea "@грапривет, а когда ждать файлы на подверстку"
type input "грапривет, а когда ждать файлы на подверстку"
type textarea "@грапривет, а когда ждать файлы на подверстку?"
type input "грапривет, а когда ждать файлы на подверстку?"
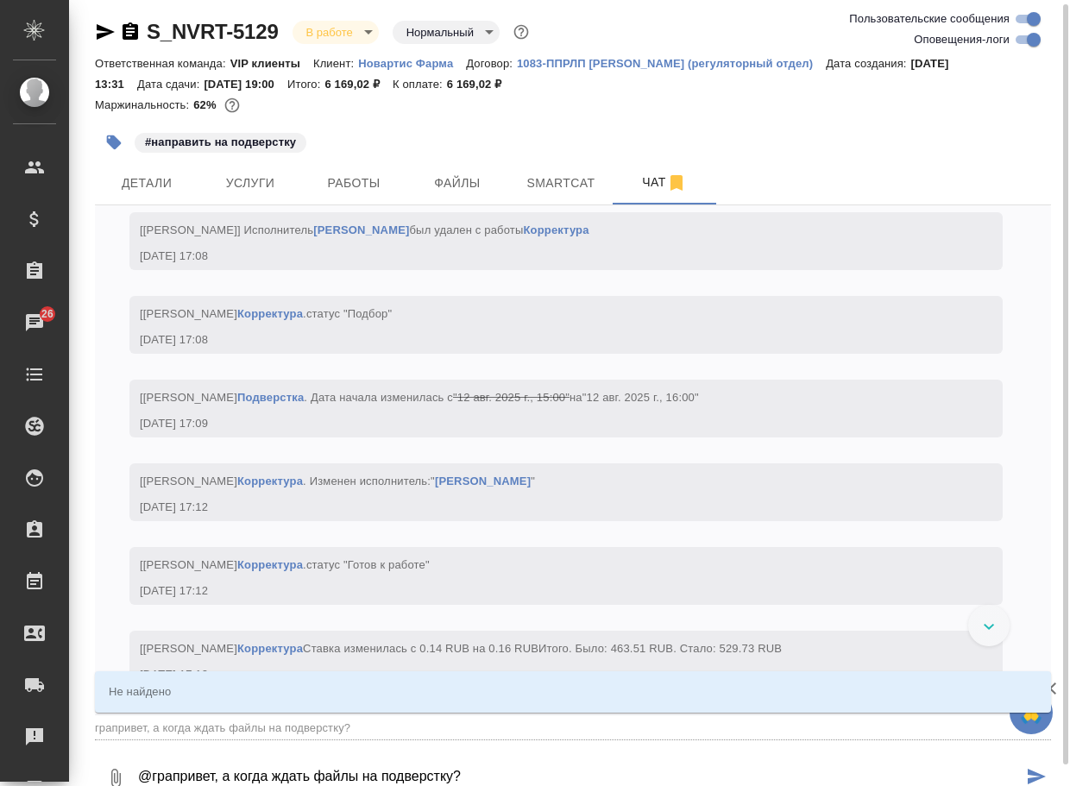
click at [179, 774] on textarea "@грапривет, а когда ждать файлы на подверстку?" at bounding box center [579, 778] width 886 height 59
type textarea "@гра"
type input "гра"
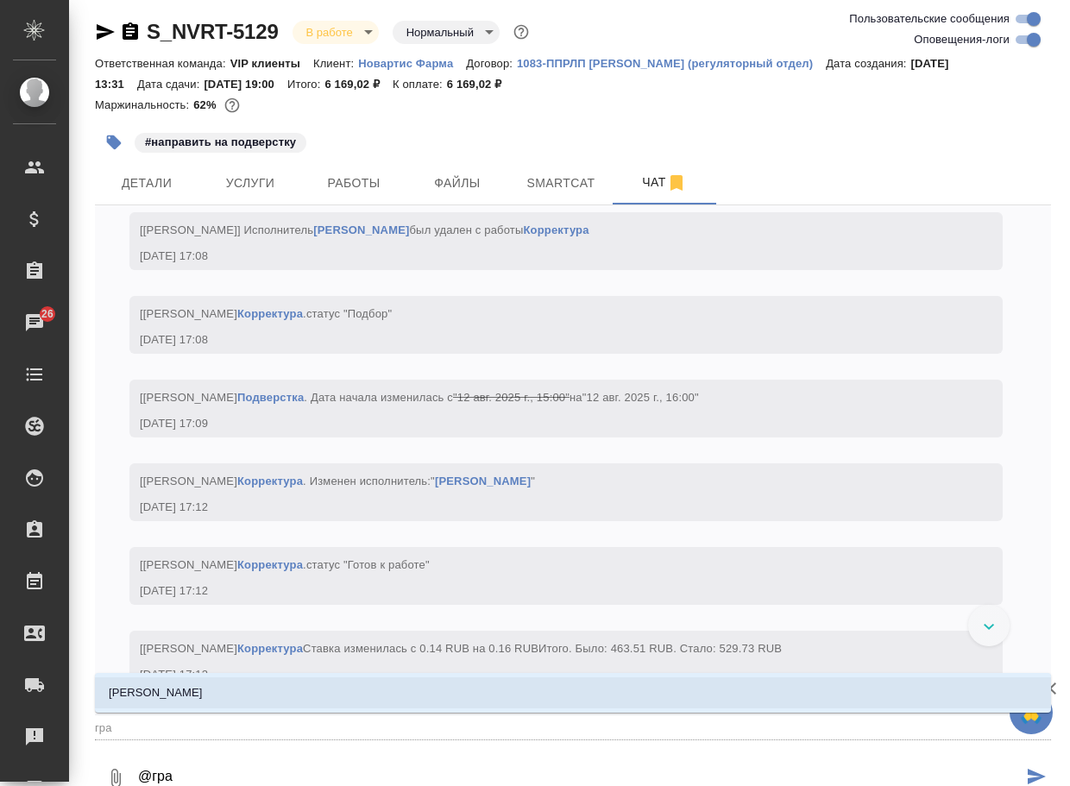
click at [167, 682] on li "Грабко Мария" at bounding box center [573, 692] width 956 height 31
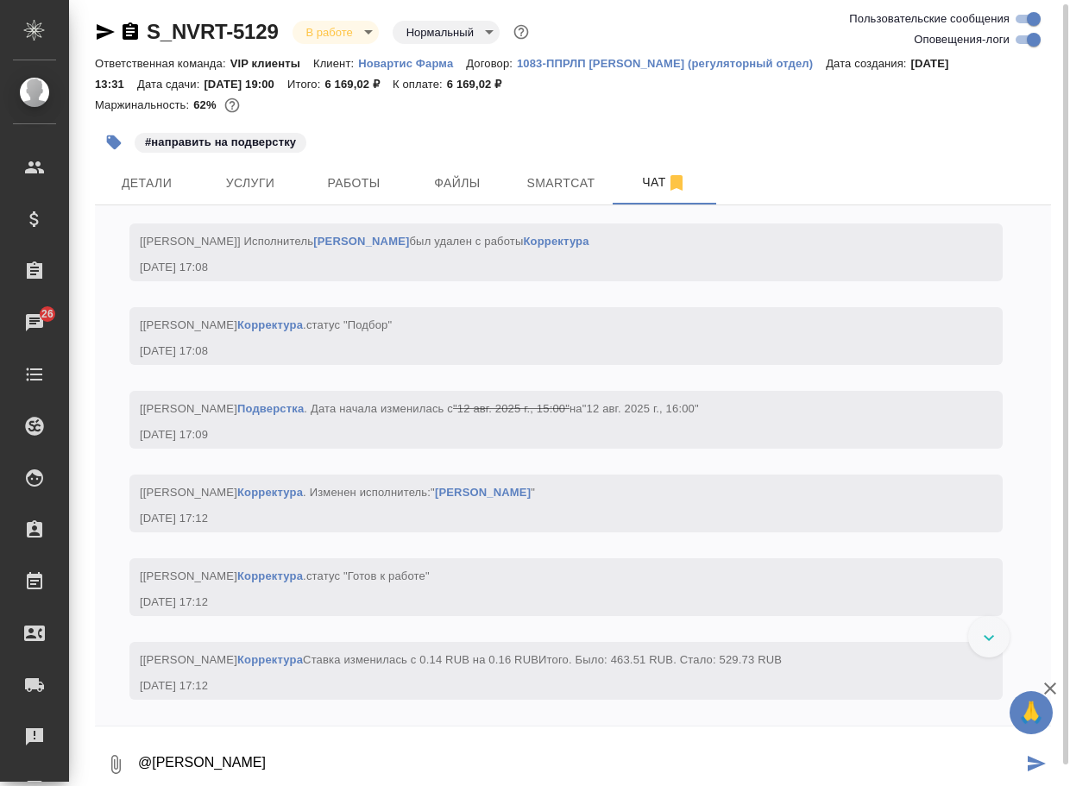
paste textarea "привет, а когда ждать файлы на подверстку?"
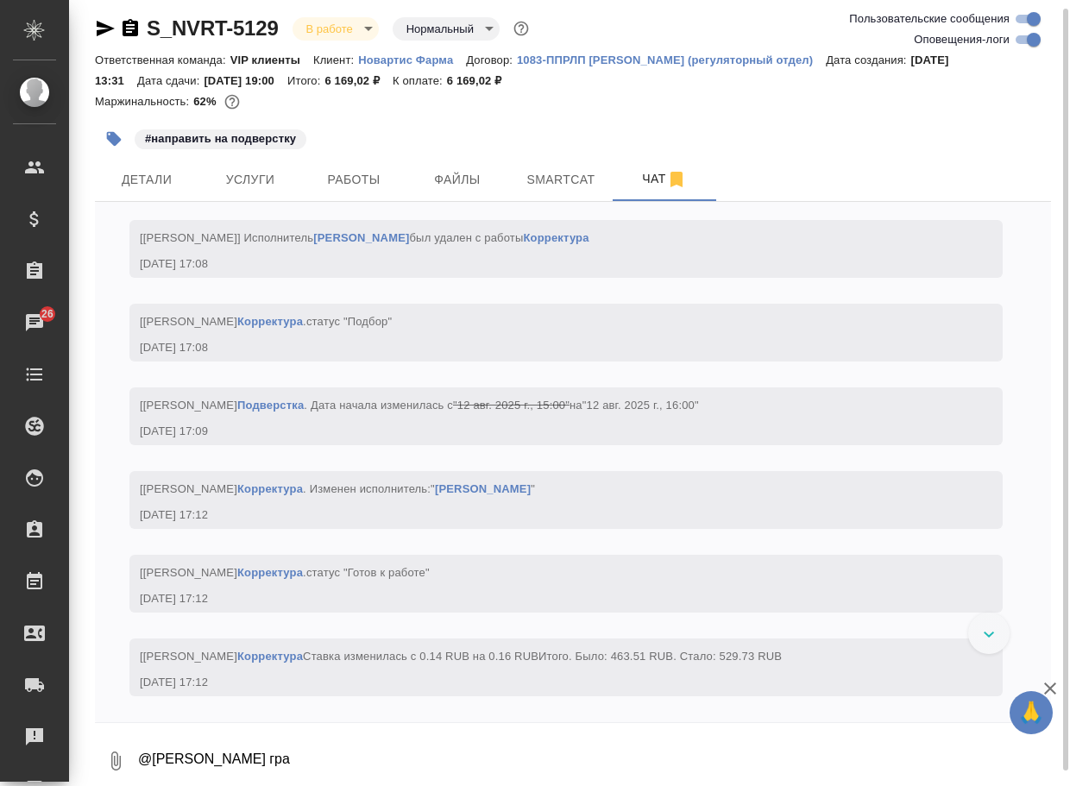
type textarea "@Грабко Мария гра"
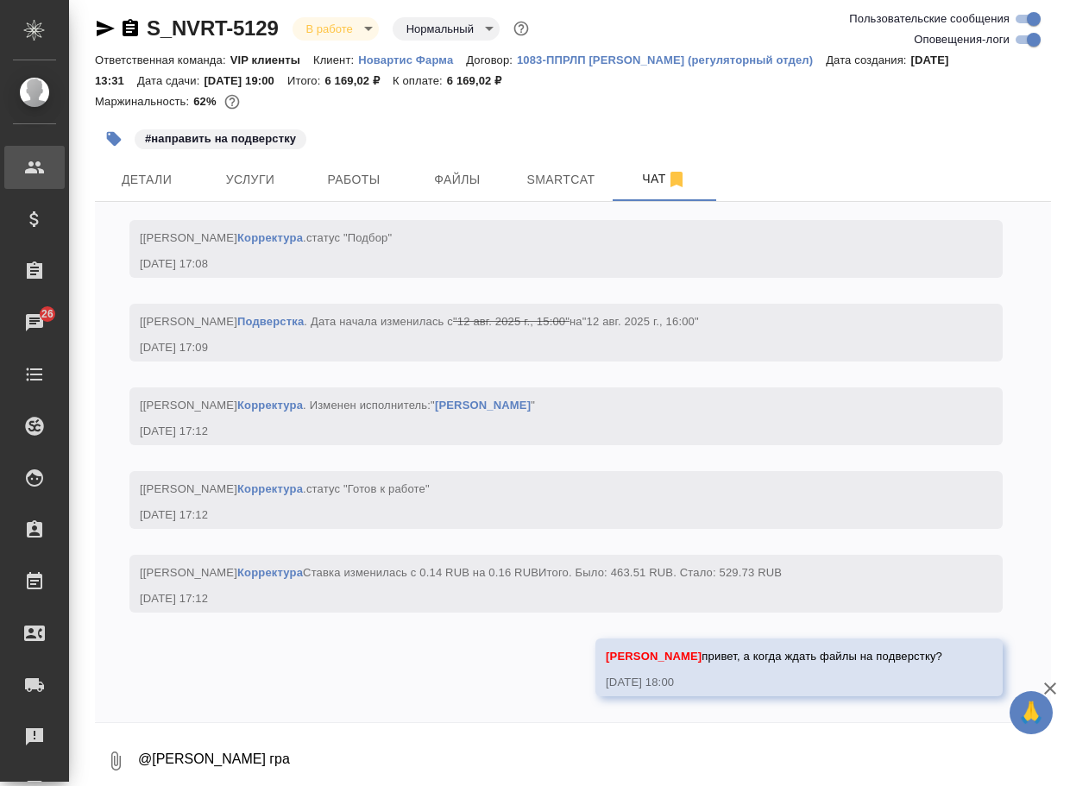
scroll to position [7091, 0]
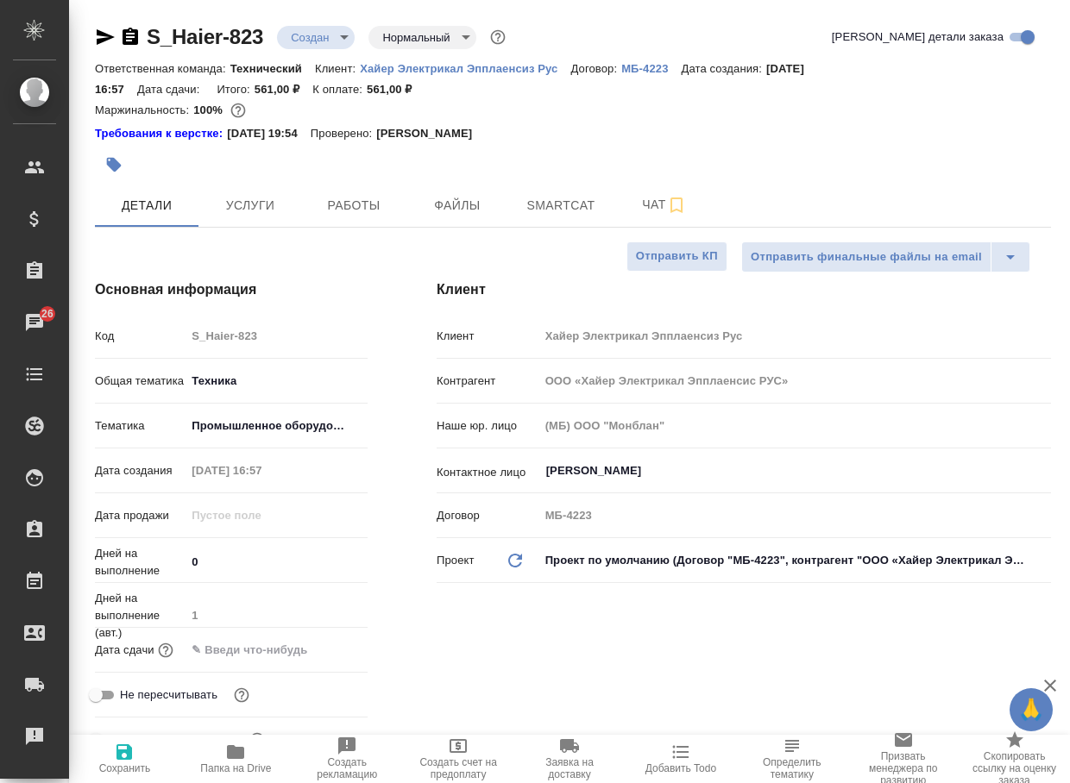
select select "RU"
drag, startPoint x: 268, startPoint y: 44, endPoint x: 143, endPoint y: 35, distance: 125.4
click at [143, 35] on div "S_Haier-823 Создан new Нормальный normal" at bounding box center [302, 37] width 414 height 28
copy link "S_Haier-823"
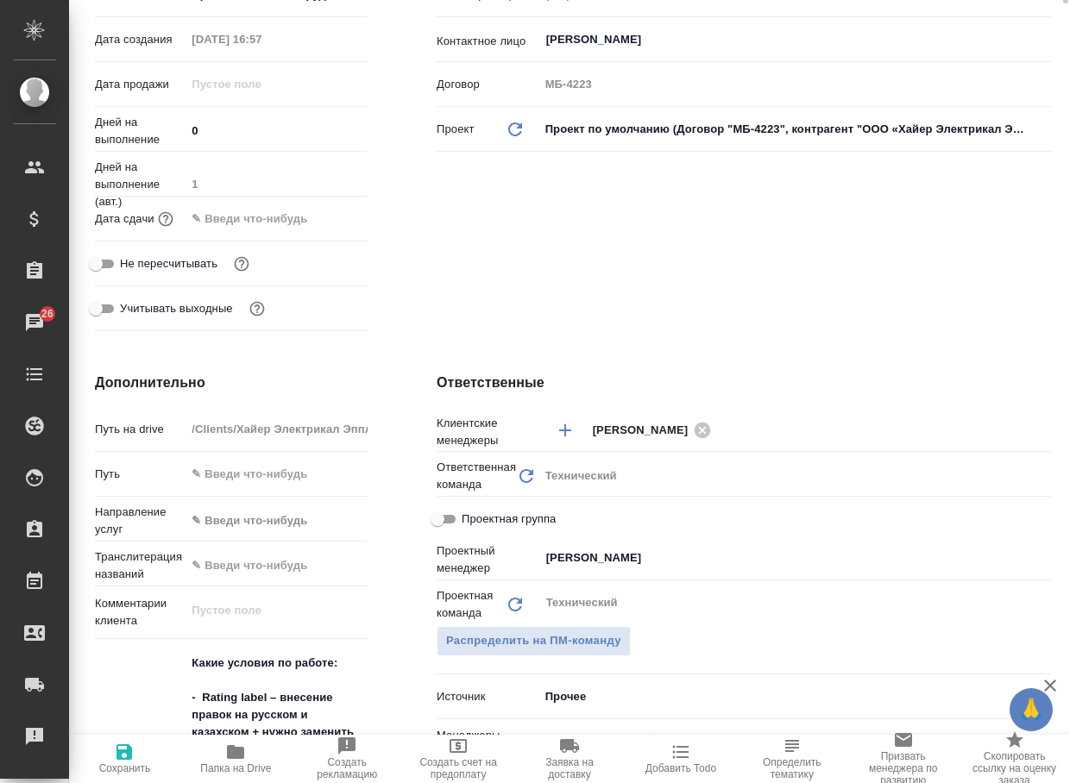
scroll to position [86, 0]
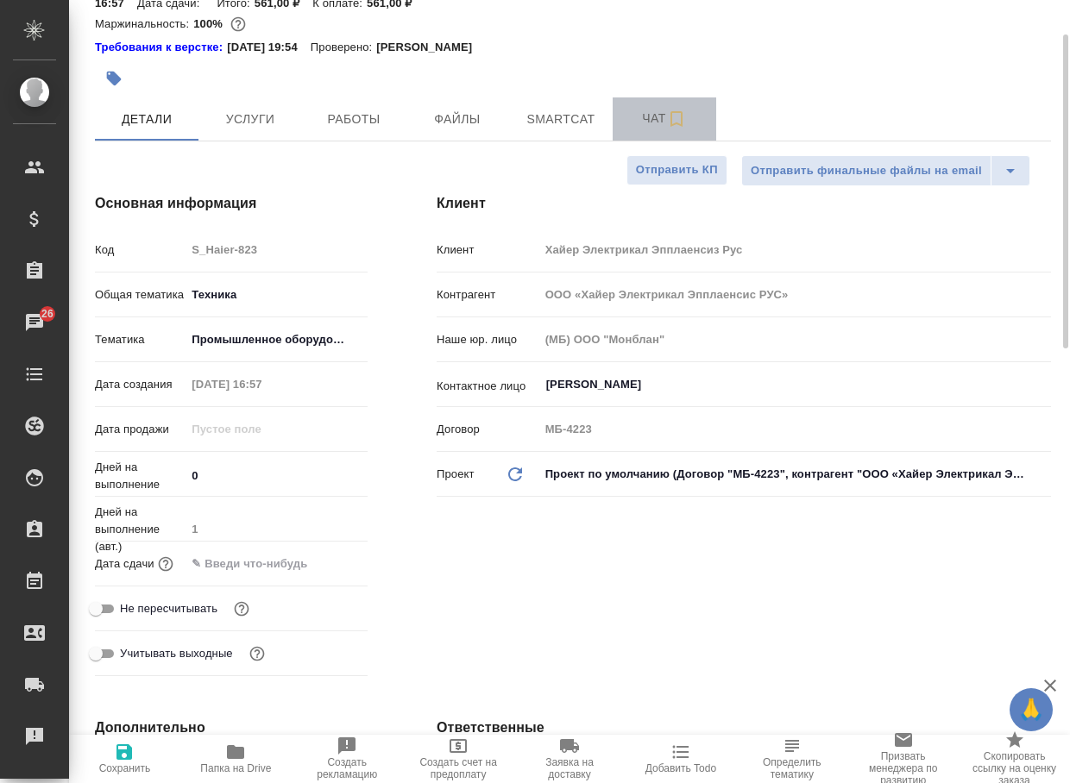
click at [656, 133] on button "Чат" at bounding box center [664, 118] width 104 height 43
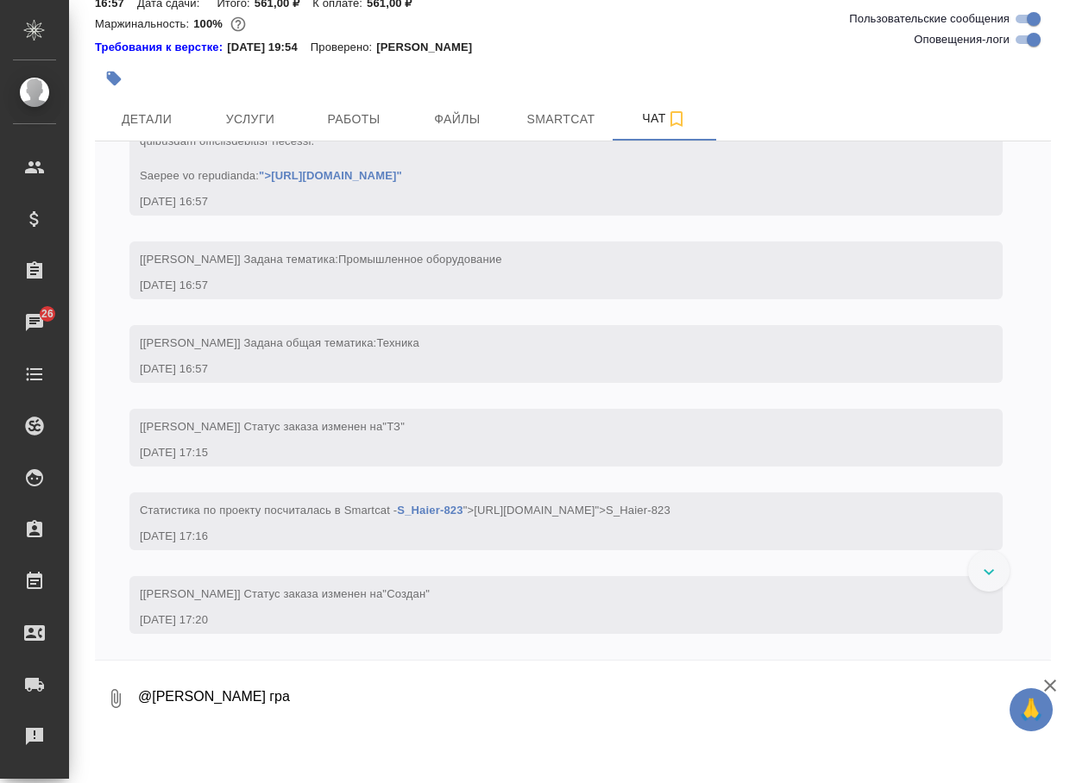
scroll to position [231, 0]
click at [323, 703] on textarea "@[PERSON_NAME] гра" at bounding box center [593, 698] width 914 height 59
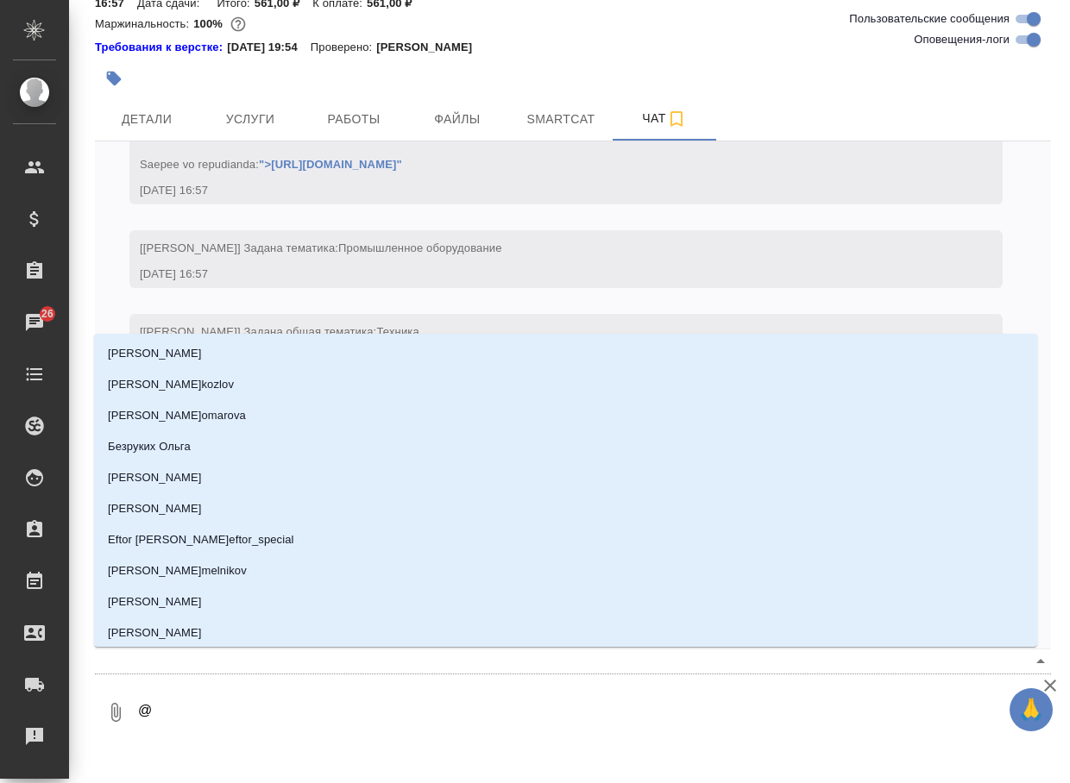
type textarea "@у"
type input "у"
type textarea "@ус"
type input "ус"
type textarea "@усм"
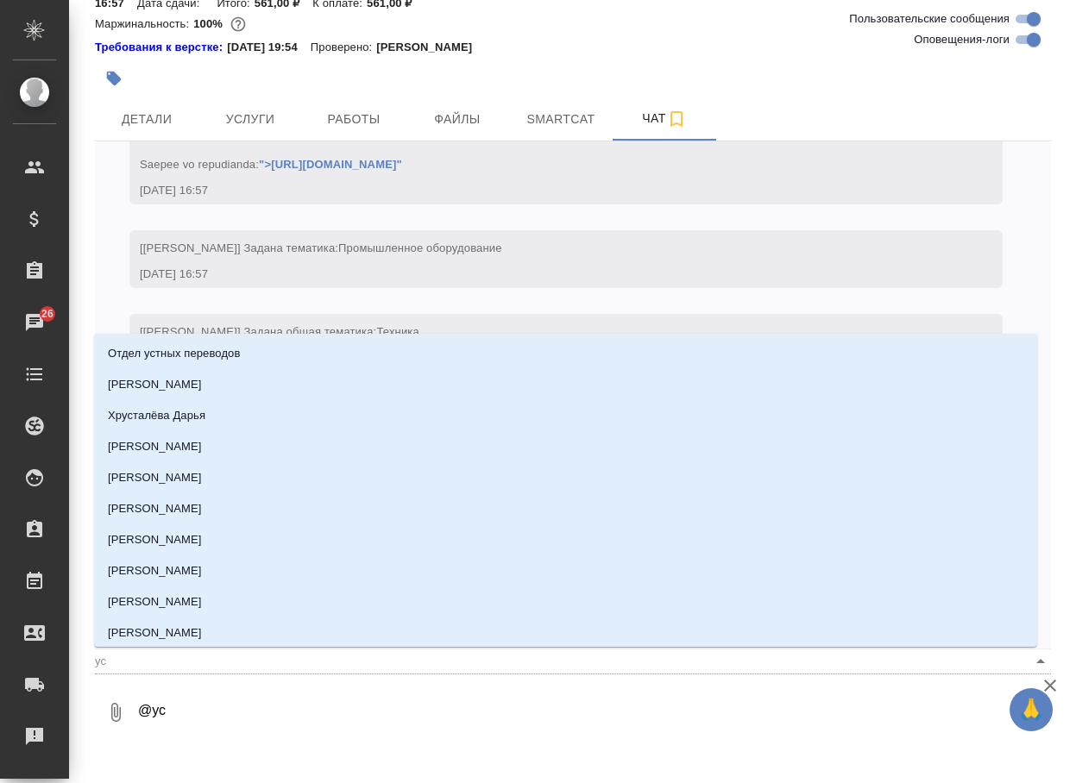
type input "усм"
type textarea "@усма"
type input "усма"
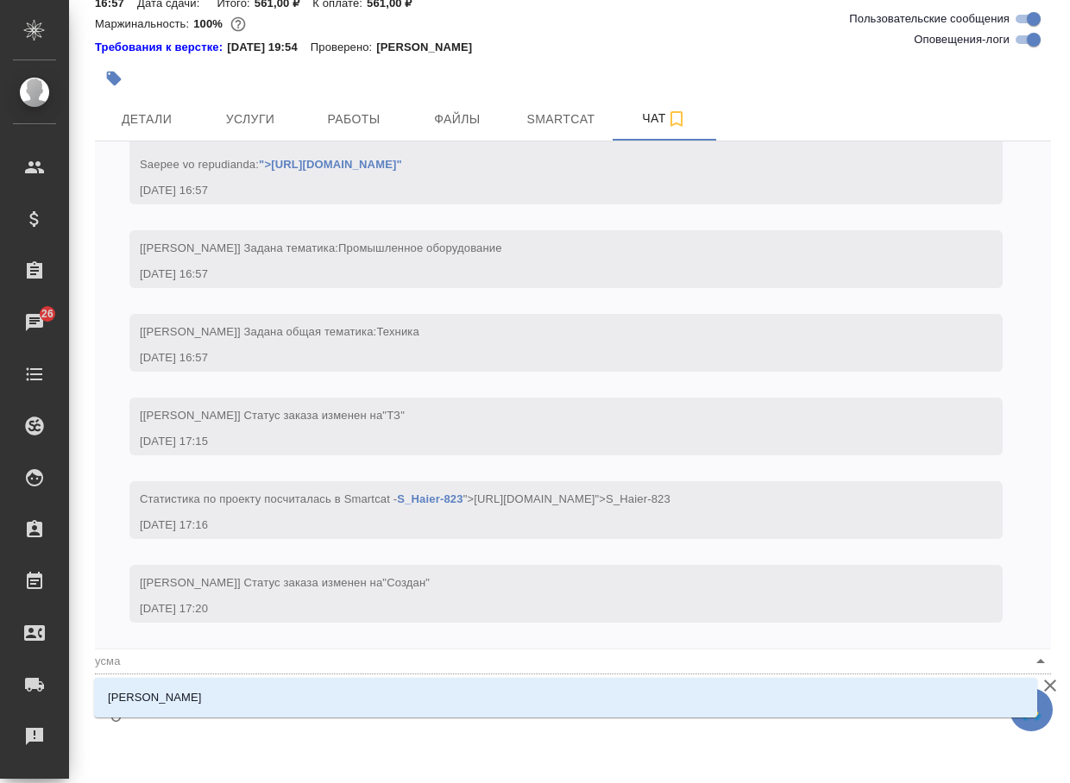
click at [323, 703] on li "[PERSON_NAME]" at bounding box center [565, 697] width 943 height 31
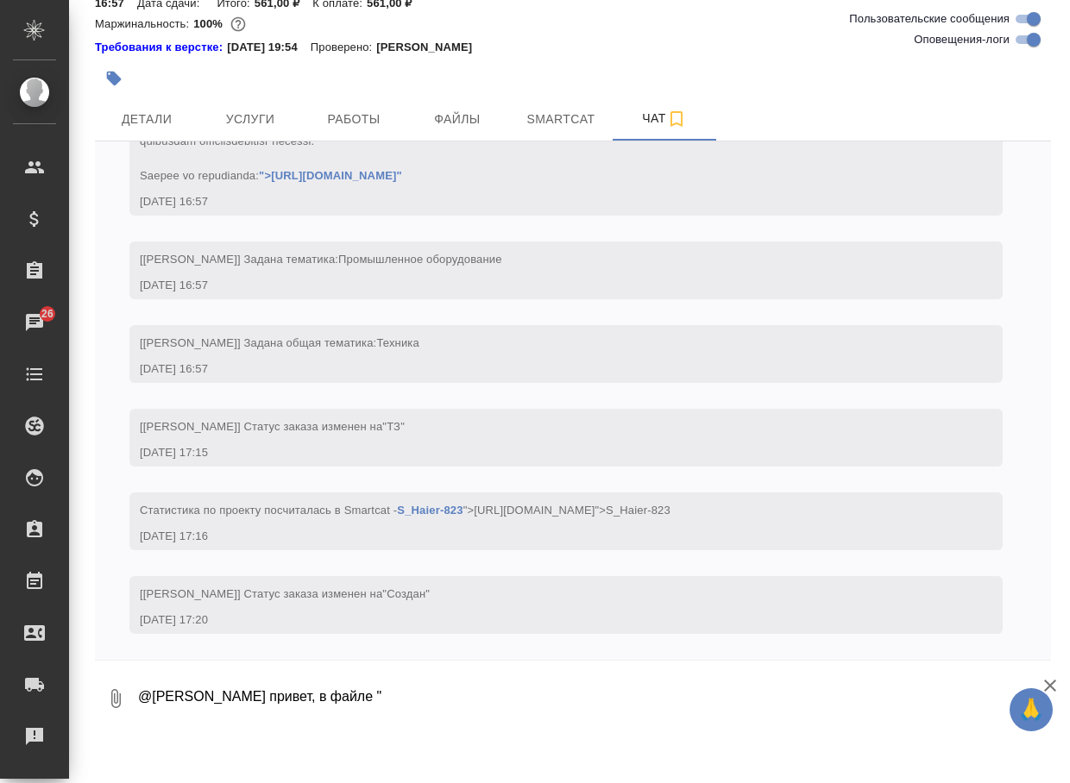
paste textarea "UM HRF-535, HRF-541 (RU, KZ) [DATE]"
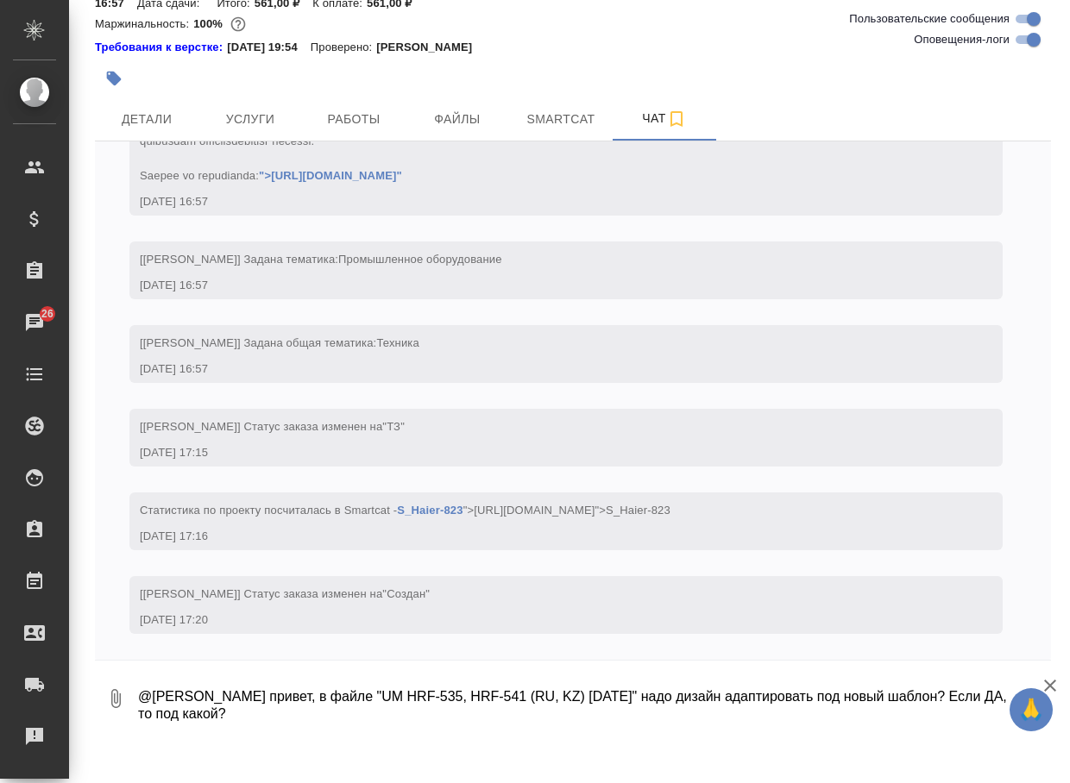
type textarea "@[PERSON_NAME] привет, в файле "UM HRF-535, HRF-541 (RU, KZ) [DATE]" надо дизай…"
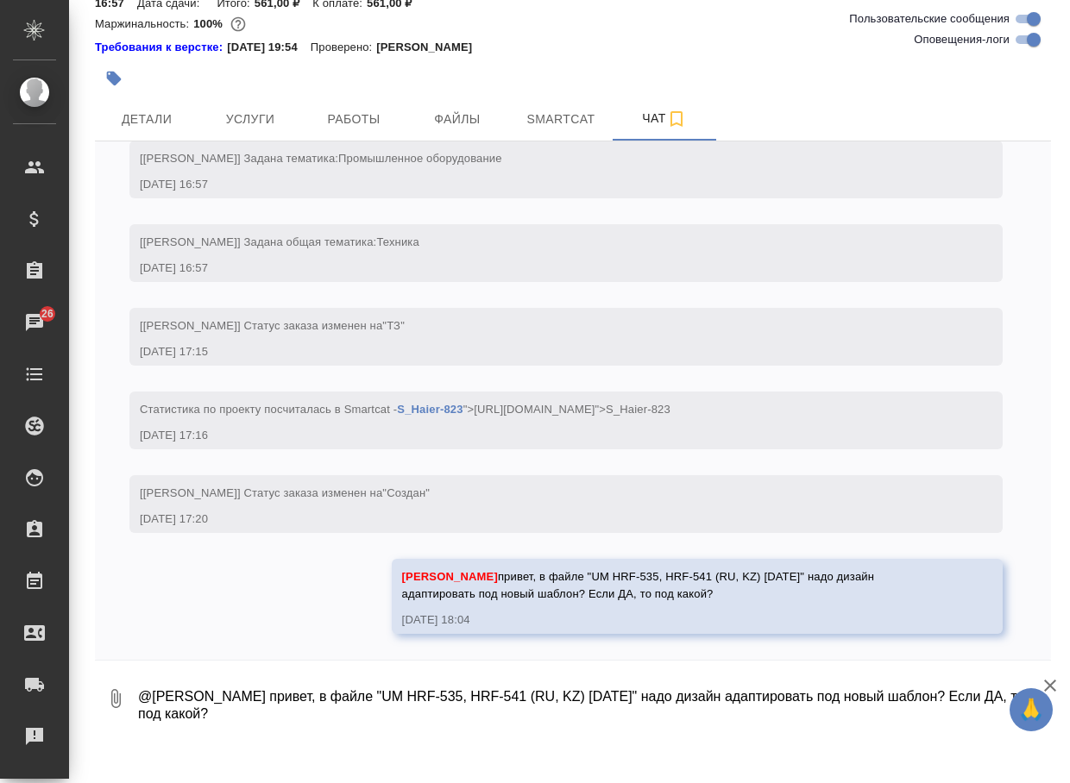
scroll to position [332, 0]
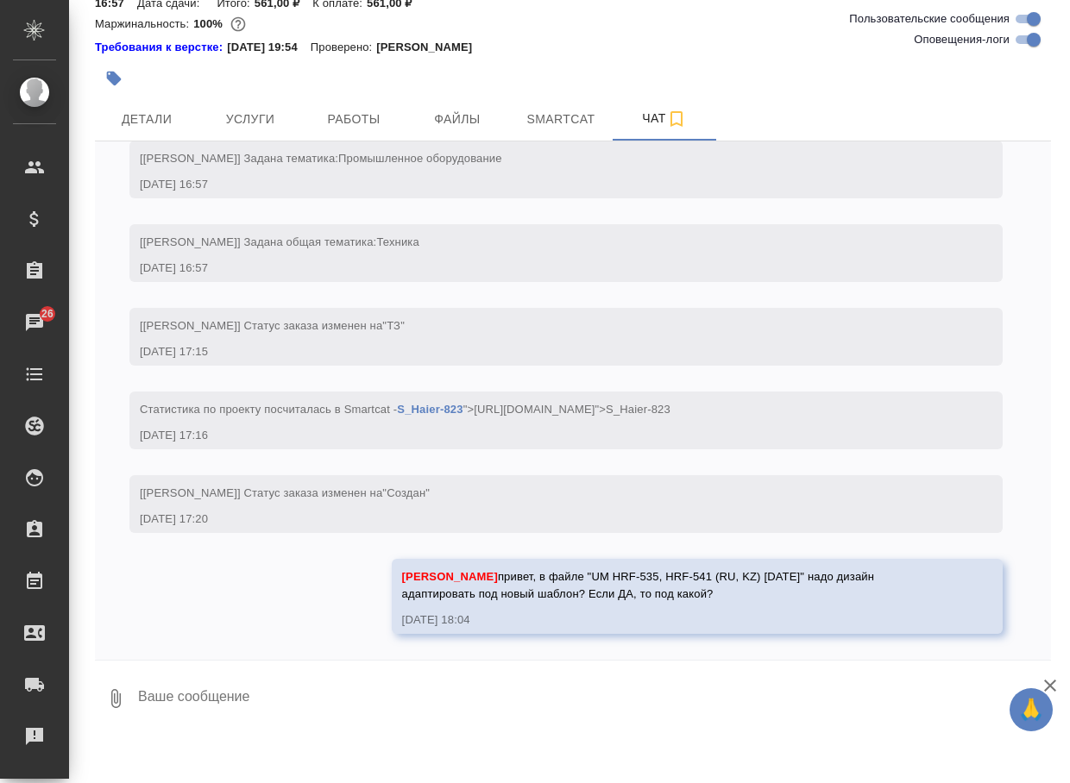
click at [252, 700] on textarea at bounding box center [593, 698] width 914 height 59
type textarea "и другой"
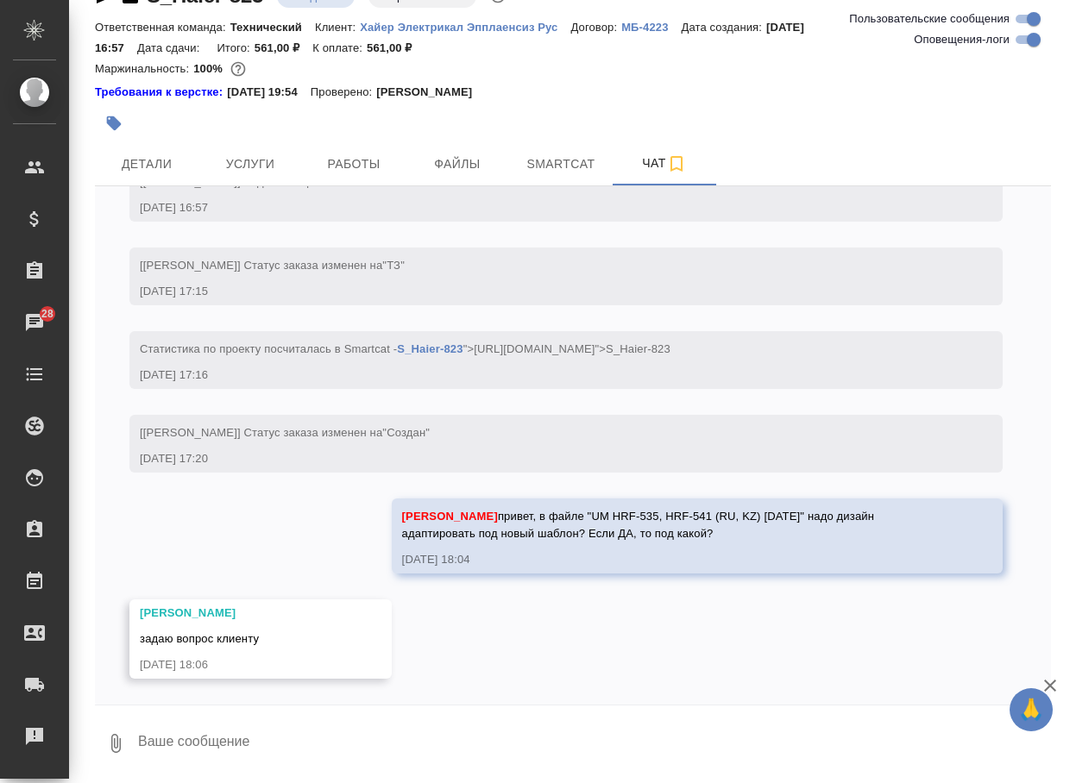
scroll to position [437, 0]
click at [166, 175] on button "Детали" at bounding box center [147, 163] width 104 height 43
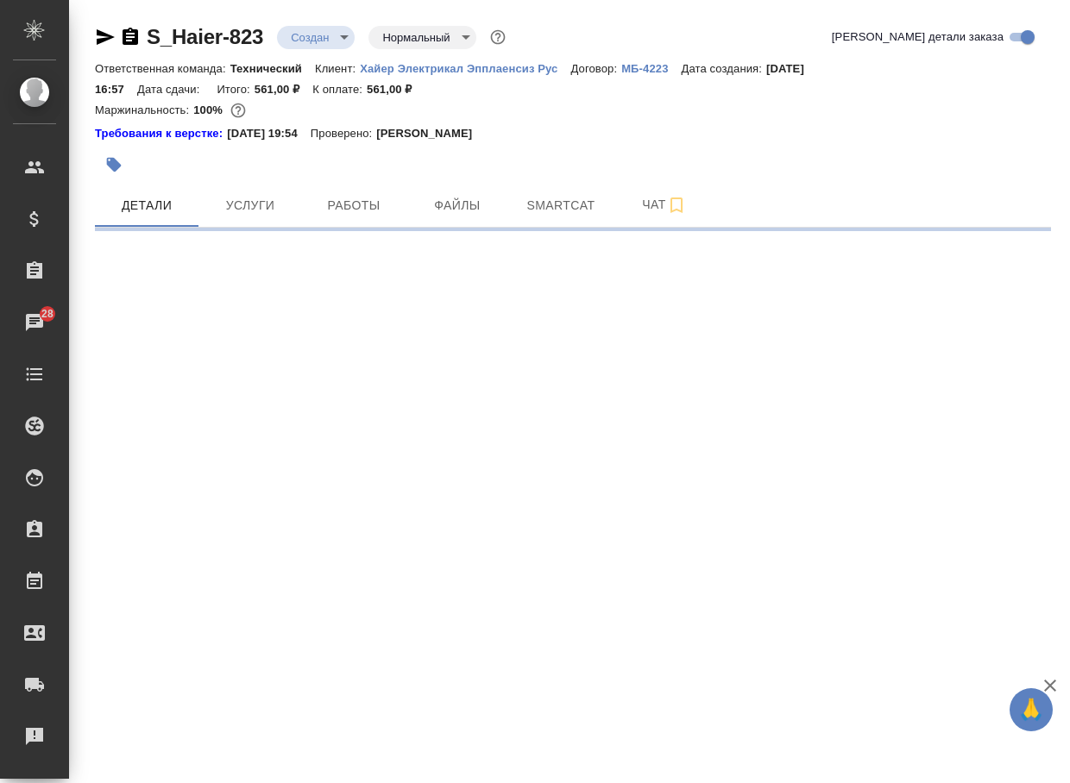
select select "RU"
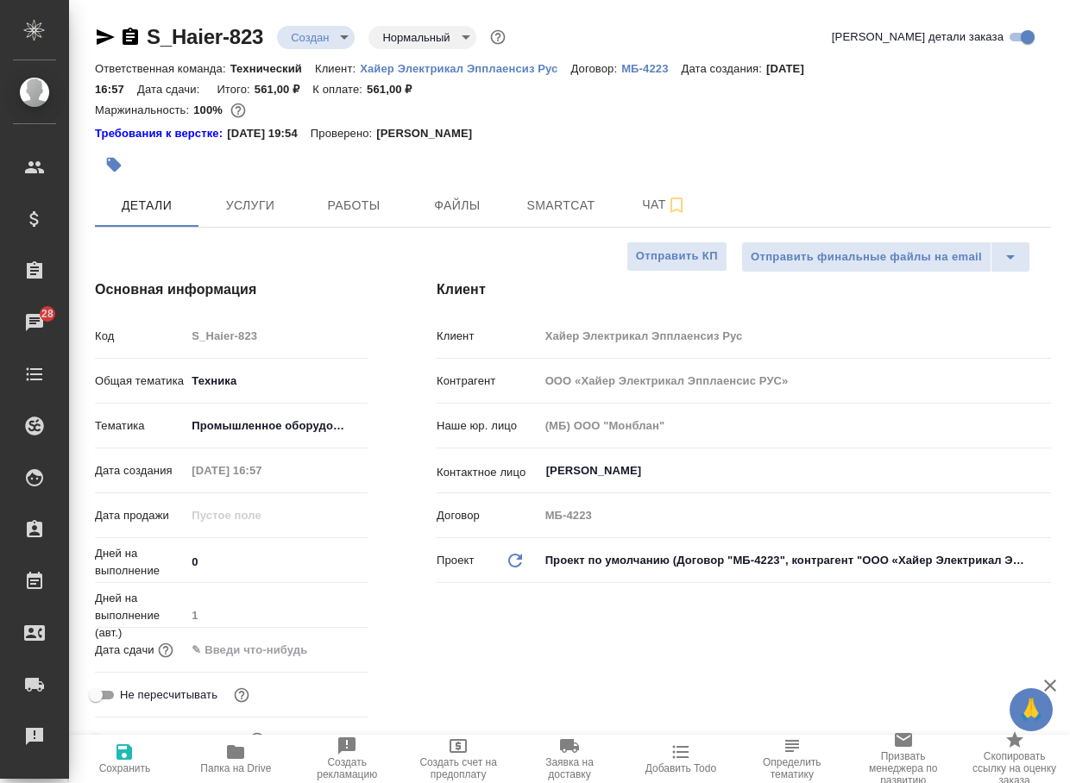
type textarea "x"
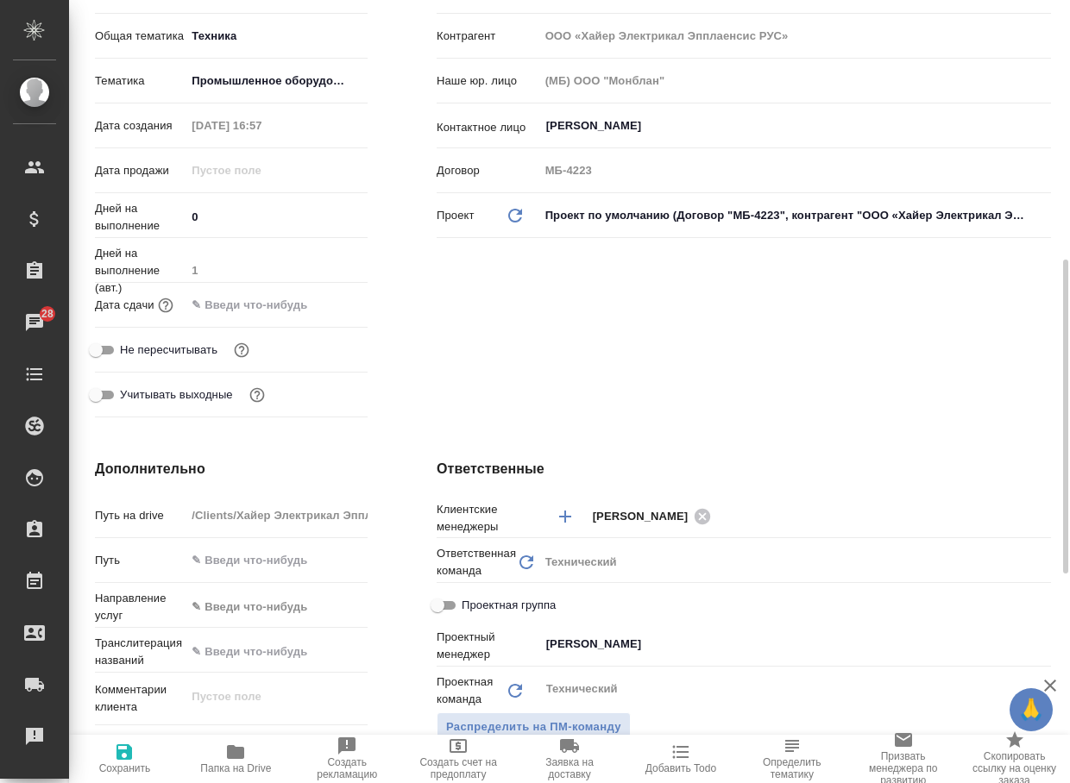
scroll to position [518, 0]
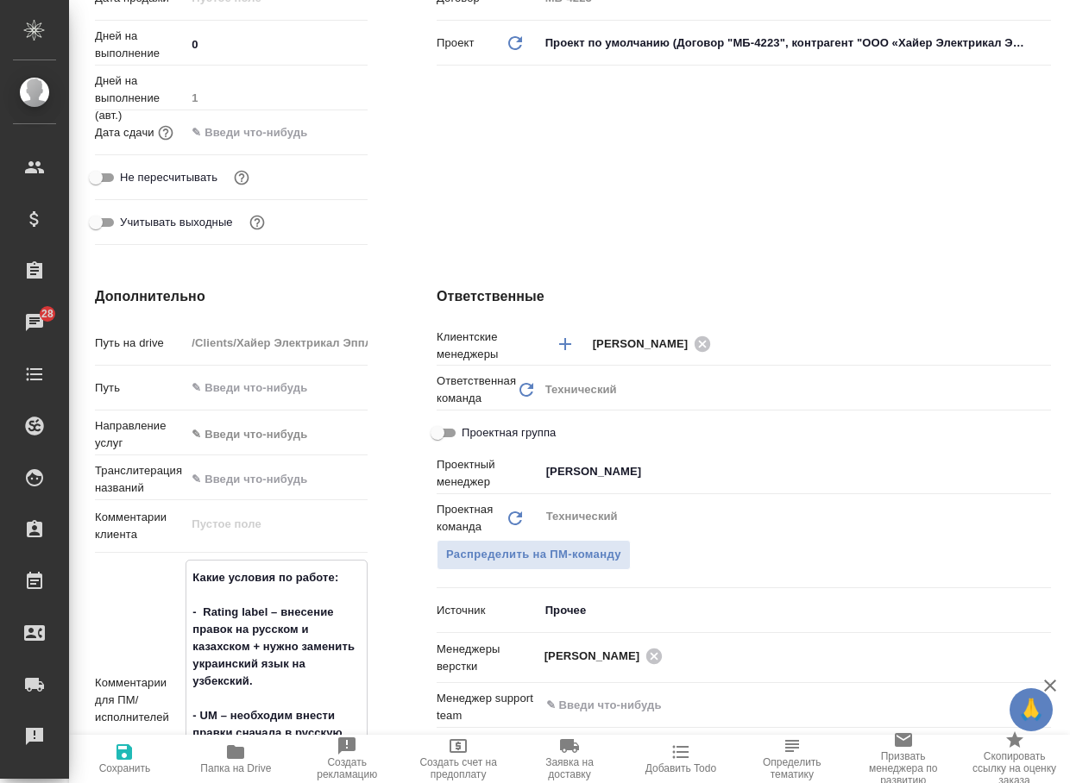
drag, startPoint x: 269, startPoint y: 615, endPoint x: 204, endPoint y: 608, distance: 65.9
click at [204, 608] on textarea "Какие условия по работе: - Rating label – внесение правок на русском и казахско…" at bounding box center [276, 698] width 180 height 271
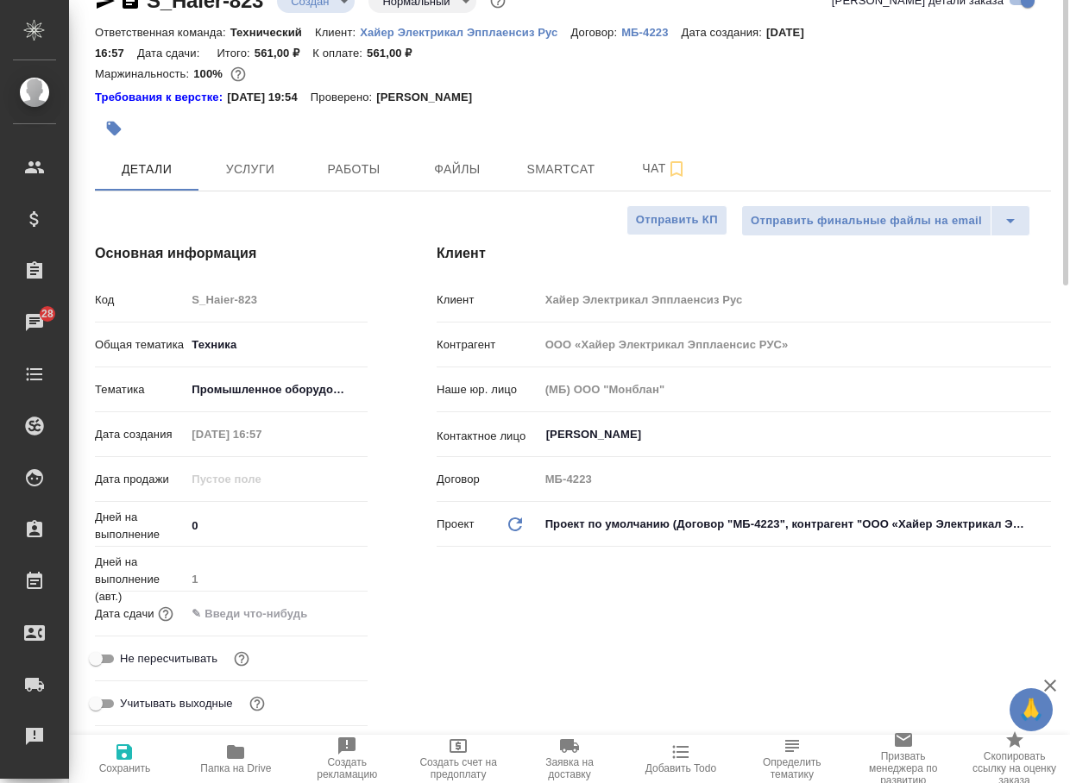
scroll to position [0, 0]
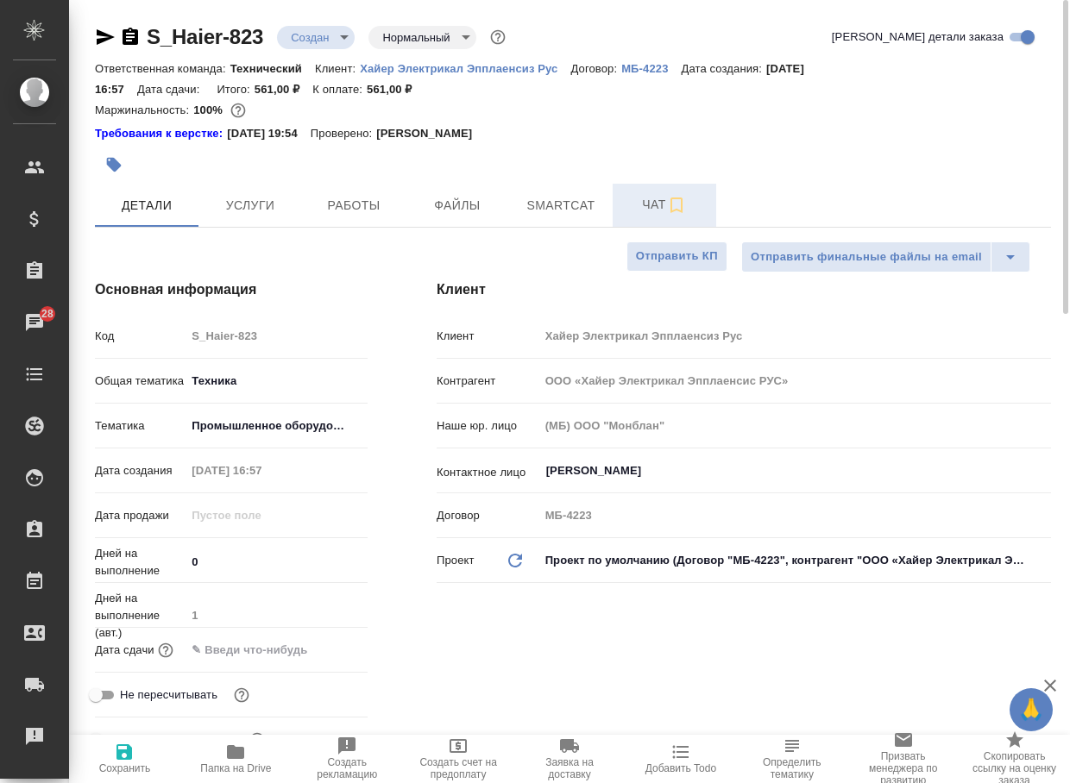
type textarea "x"
click at [656, 191] on button "Чат" at bounding box center [664, 205] width 104 height 43
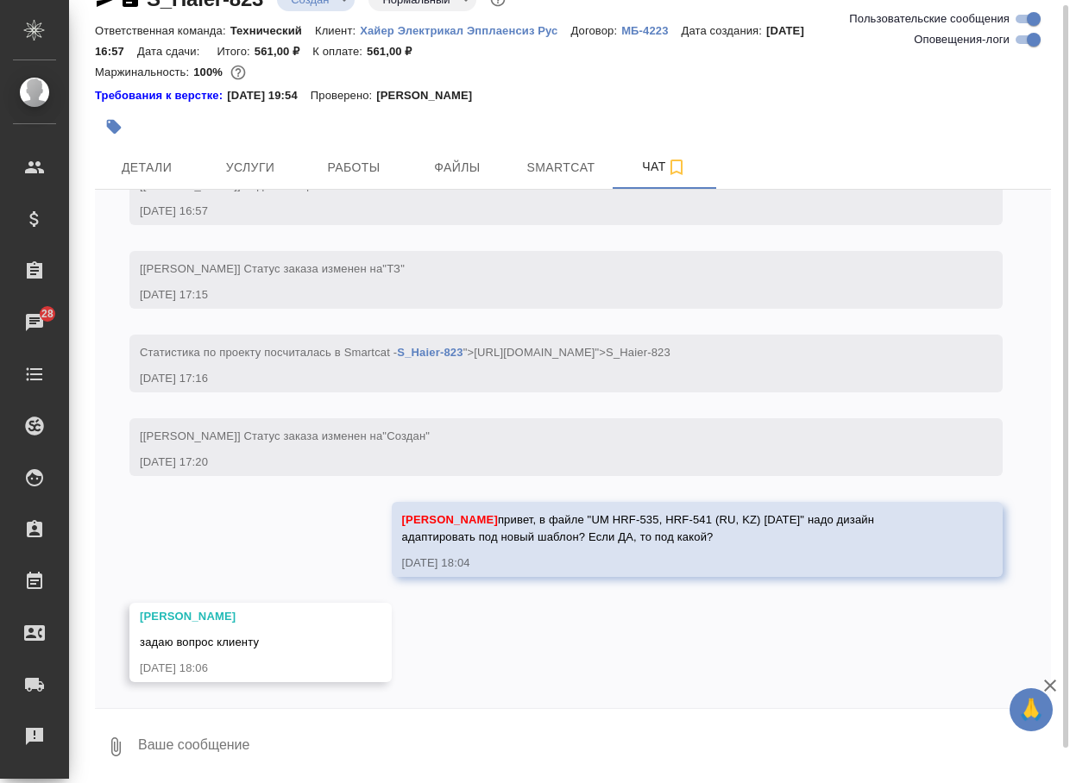
scroll to position [42, 0]
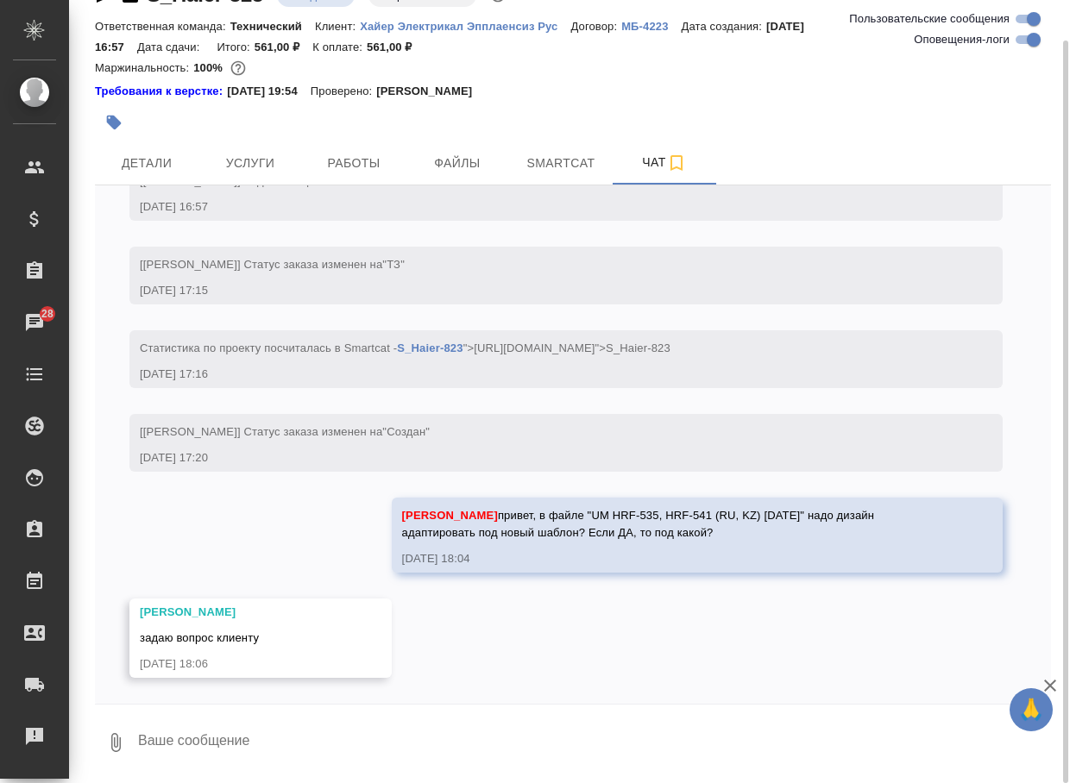
click at [192, 742] on textarea at bounding box center [593, 742] width 914 height 59
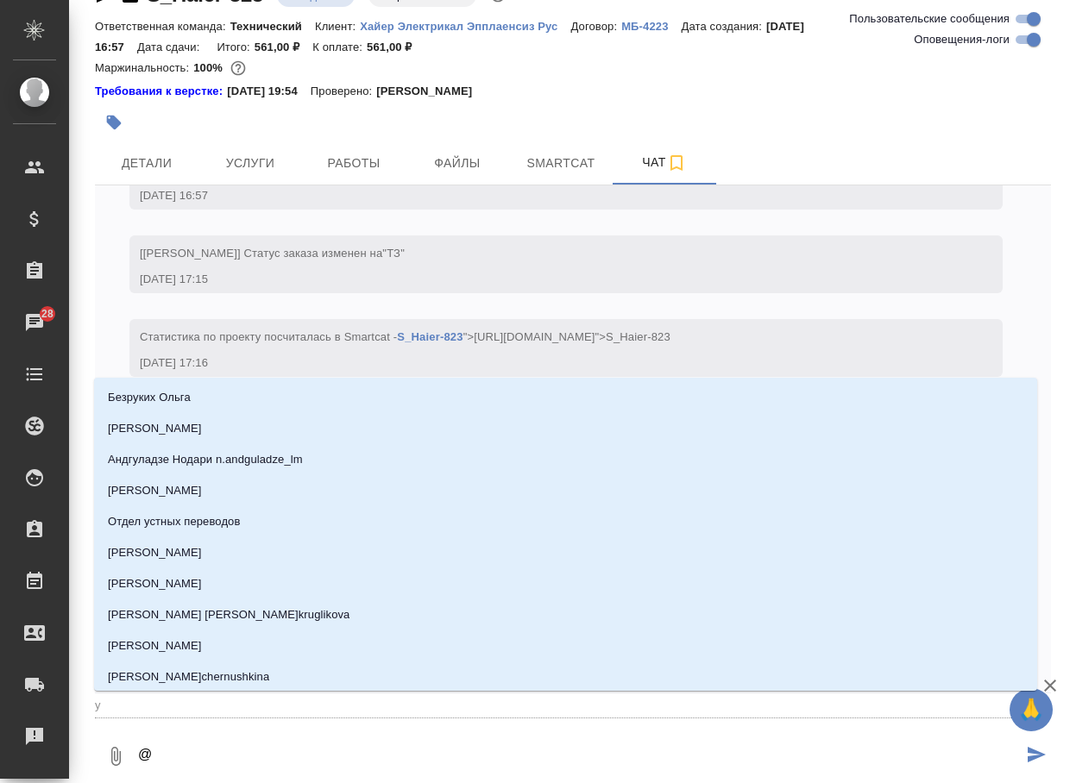
type textarea "@у"
type input "у"
type textarea "@ус"
type input "ус"
type textarea "@усм"
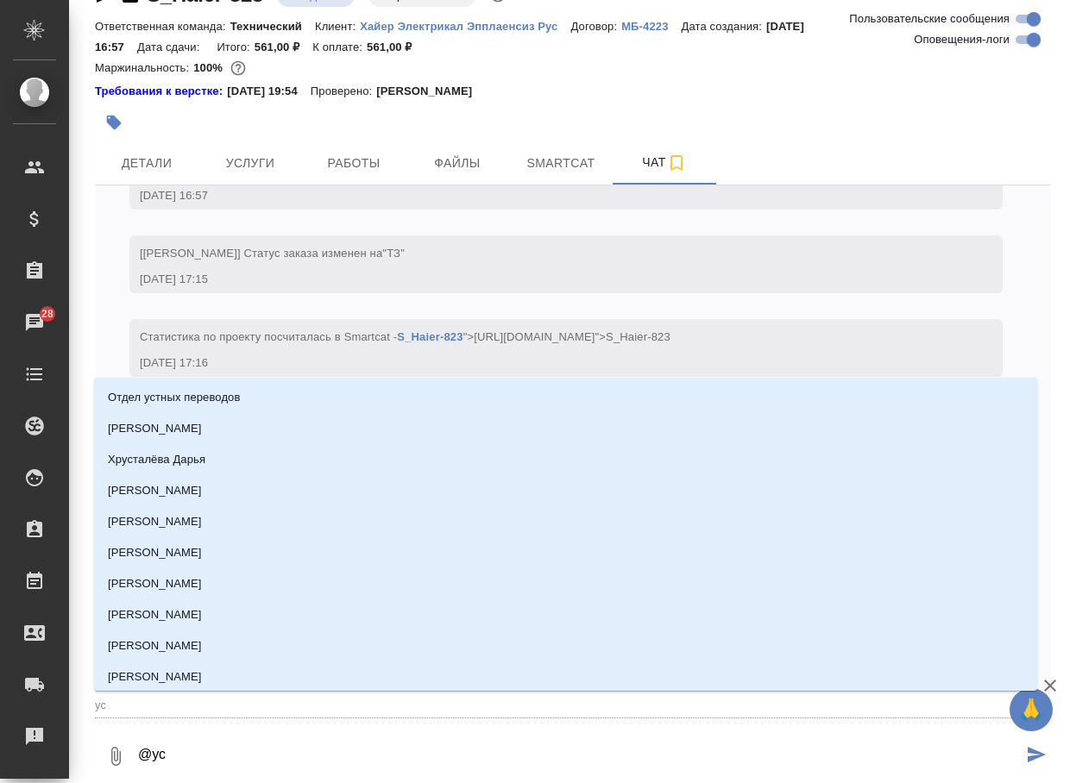
type input "усм"
type textarea "@усма"
type input "усма"
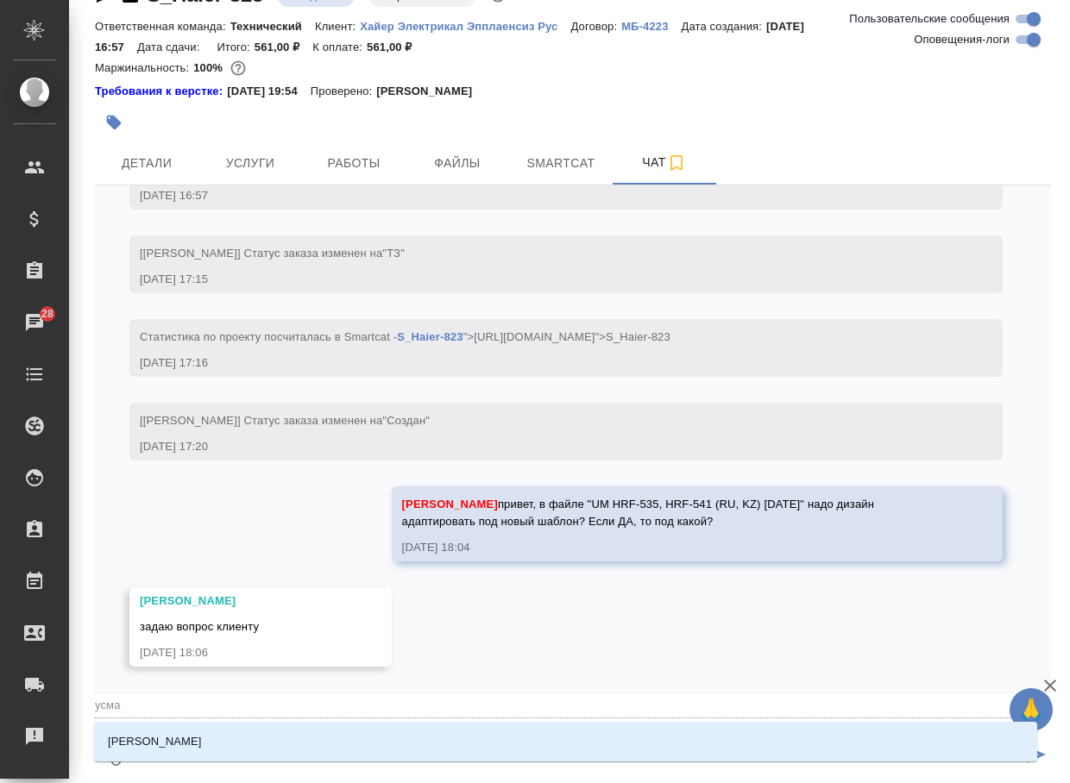
click at [193, 740] on p "[PERSON_NAME]" at bounding box center [155, 741] width 94 height 17
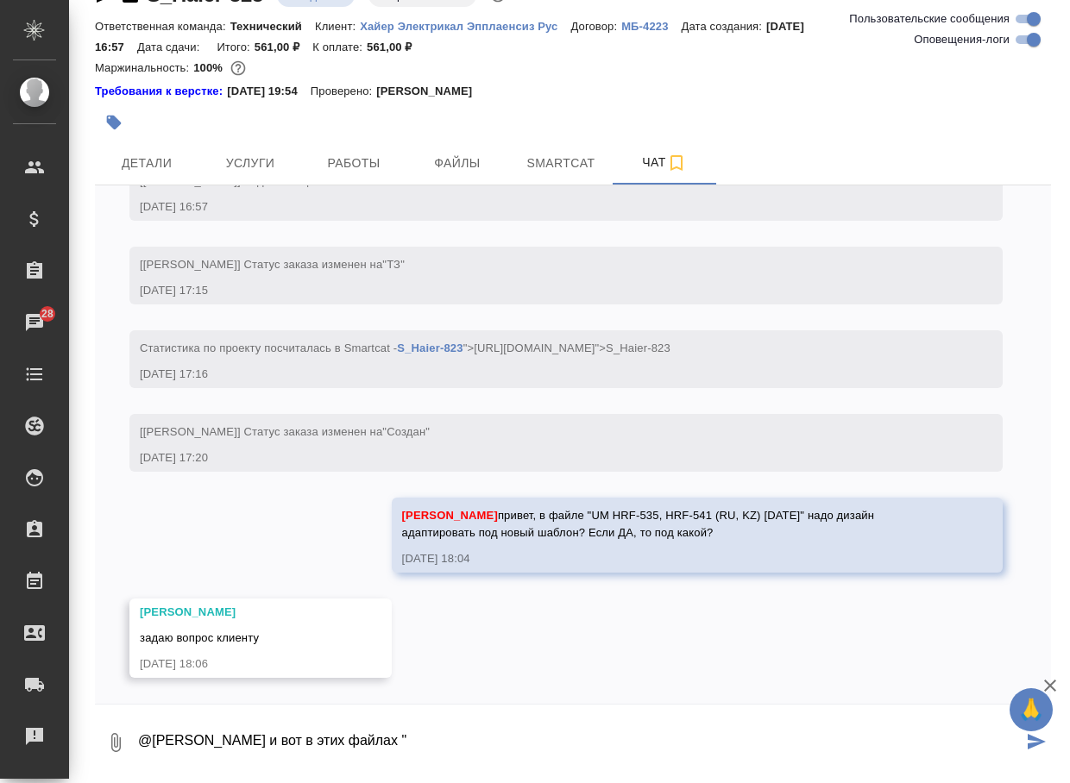
paste textarea "Rating label"
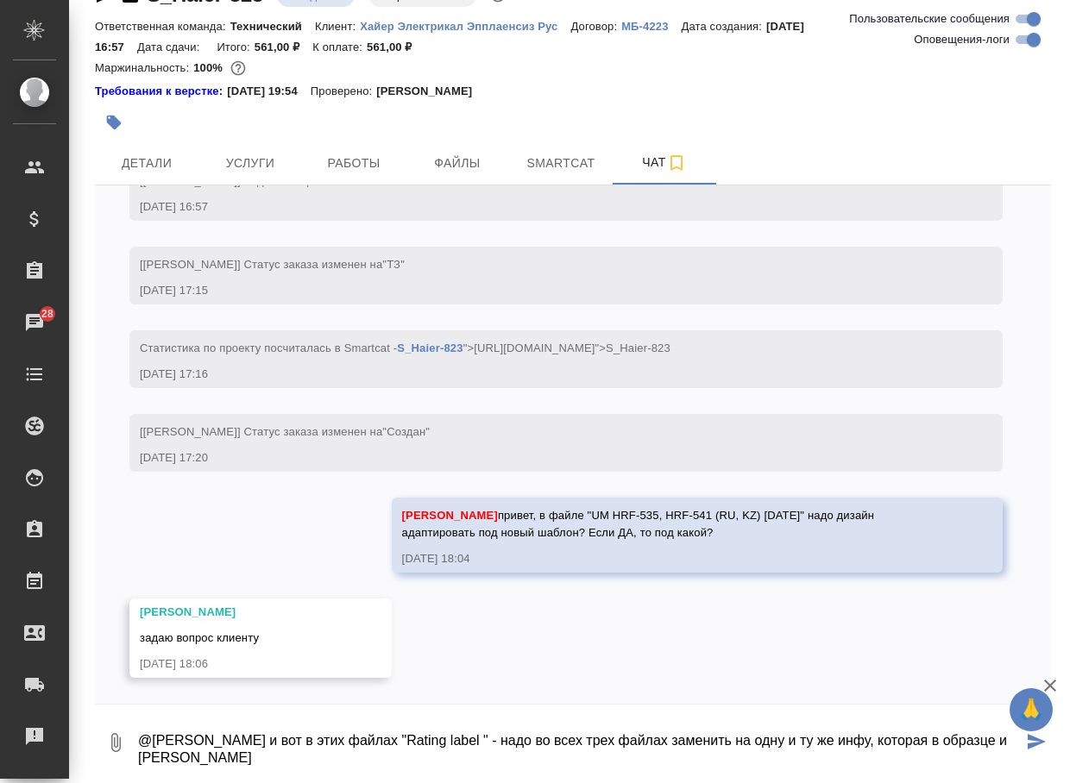
scroll to position [0, 0]
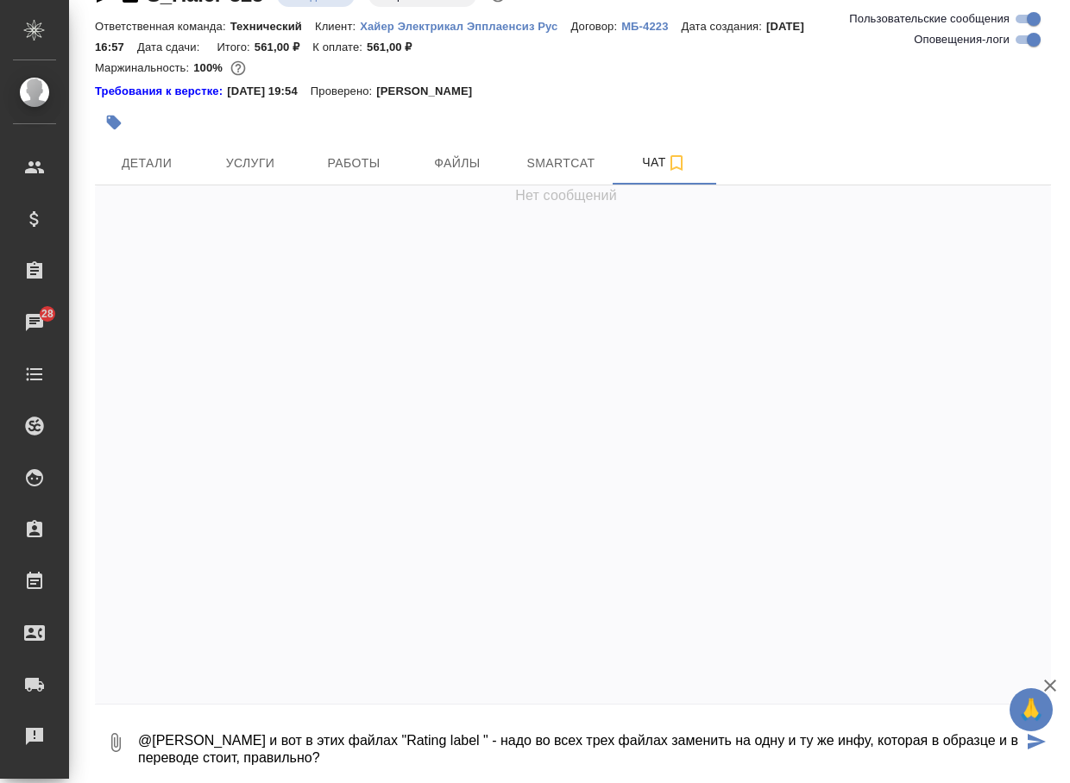
type textarea "@[PERSON_NAME] и вот в этих файлах "Rating label " - надо во всех трех файлах з…"
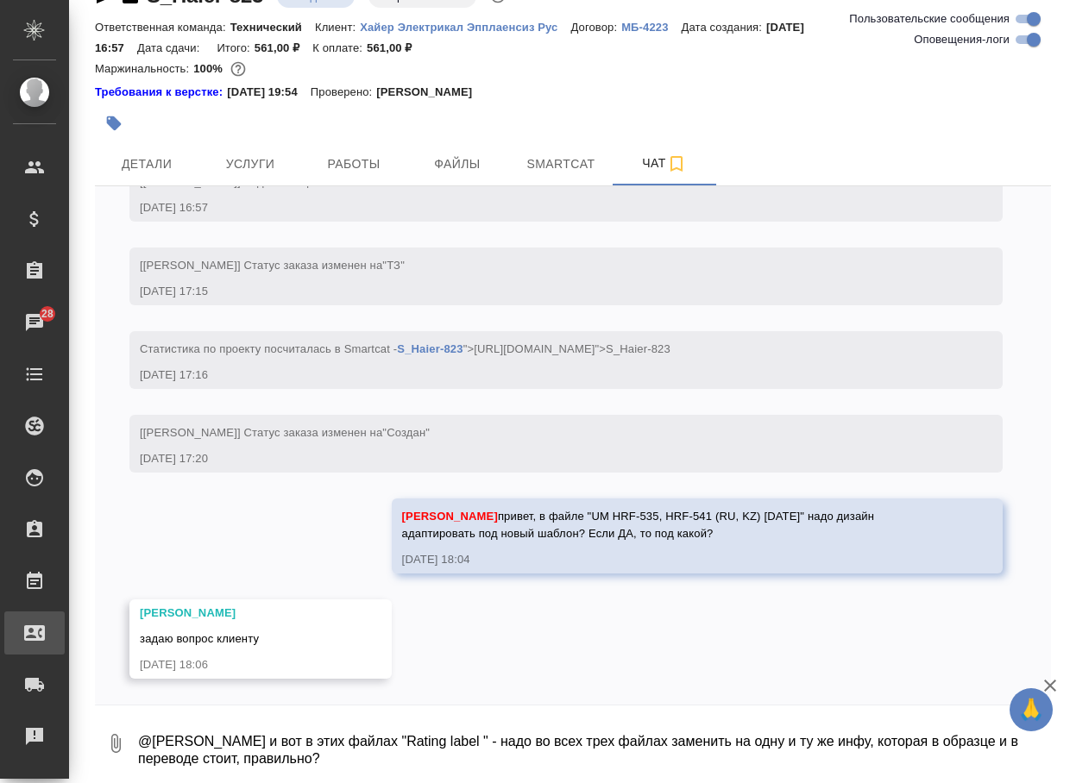
scroll to position [437, 0]
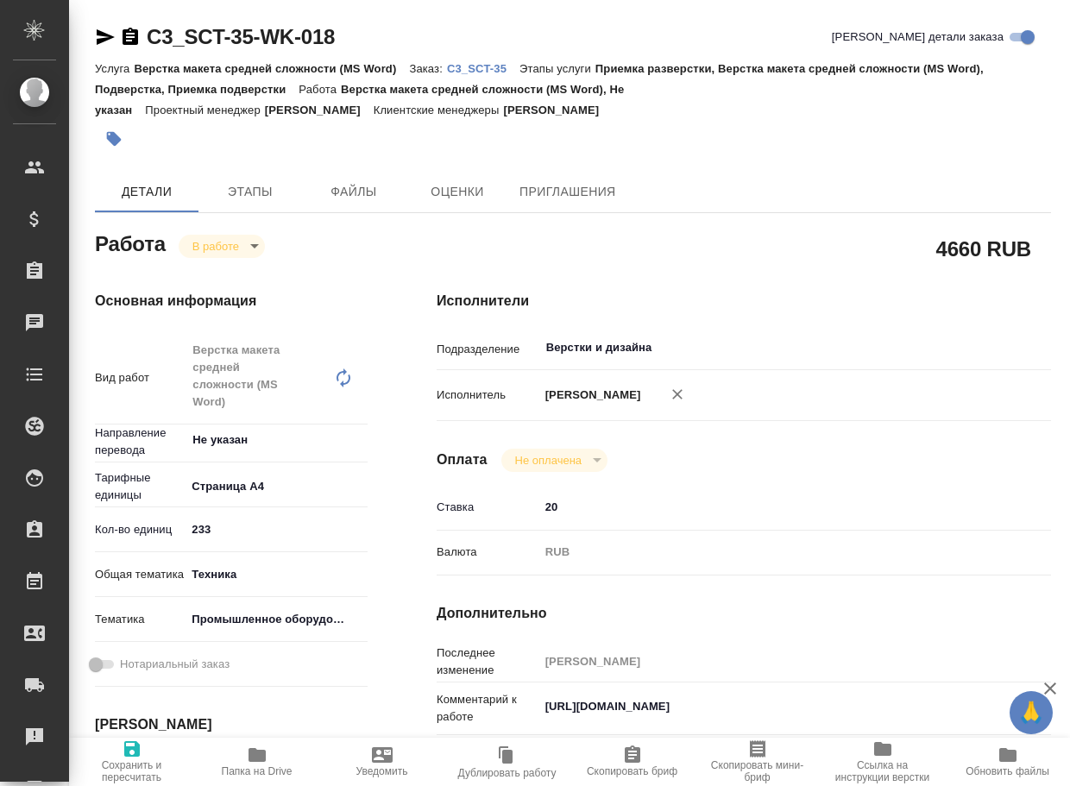
type textarea "x"
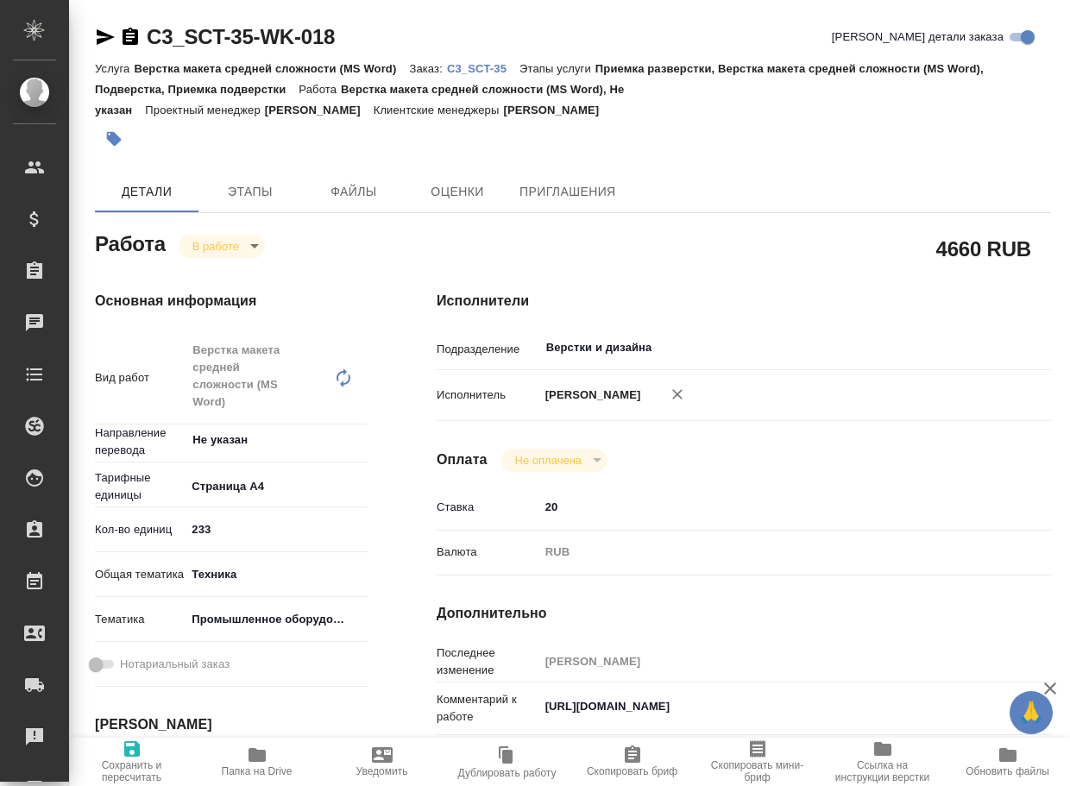
type textarea "x"
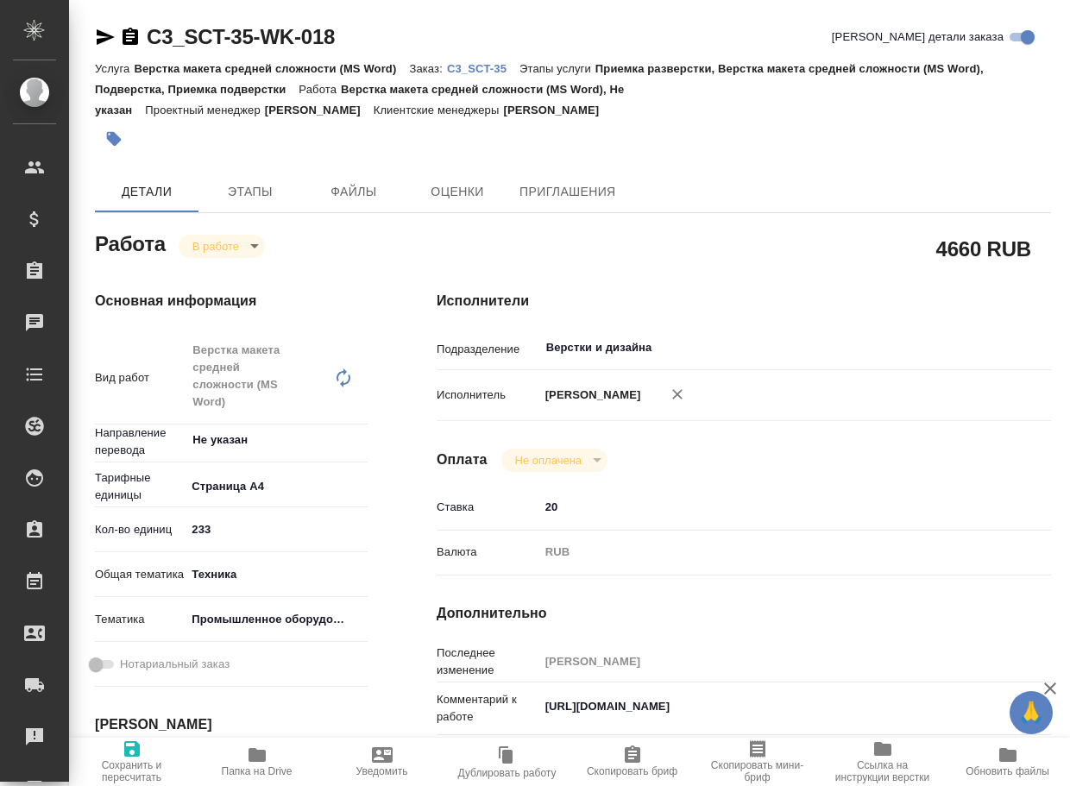
type textarea "x"
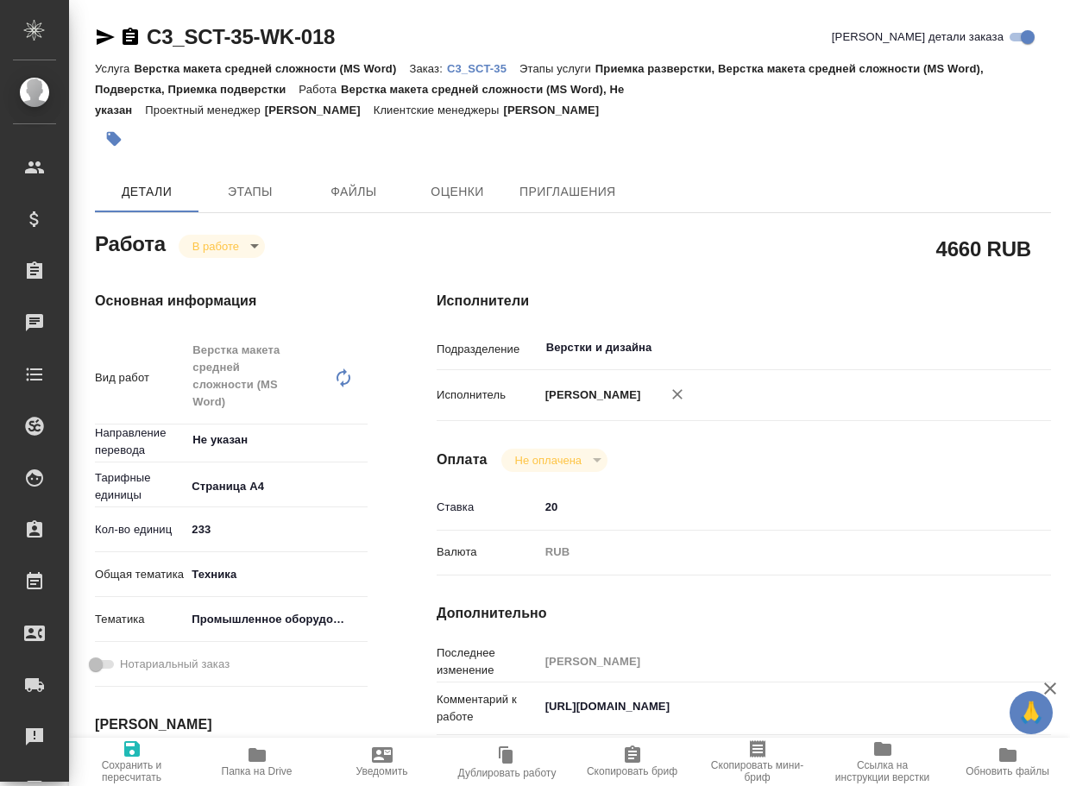
click at [254, 760] on icon "button" at bounding box center [256, 755] width 17 height 14
type textarea "x"
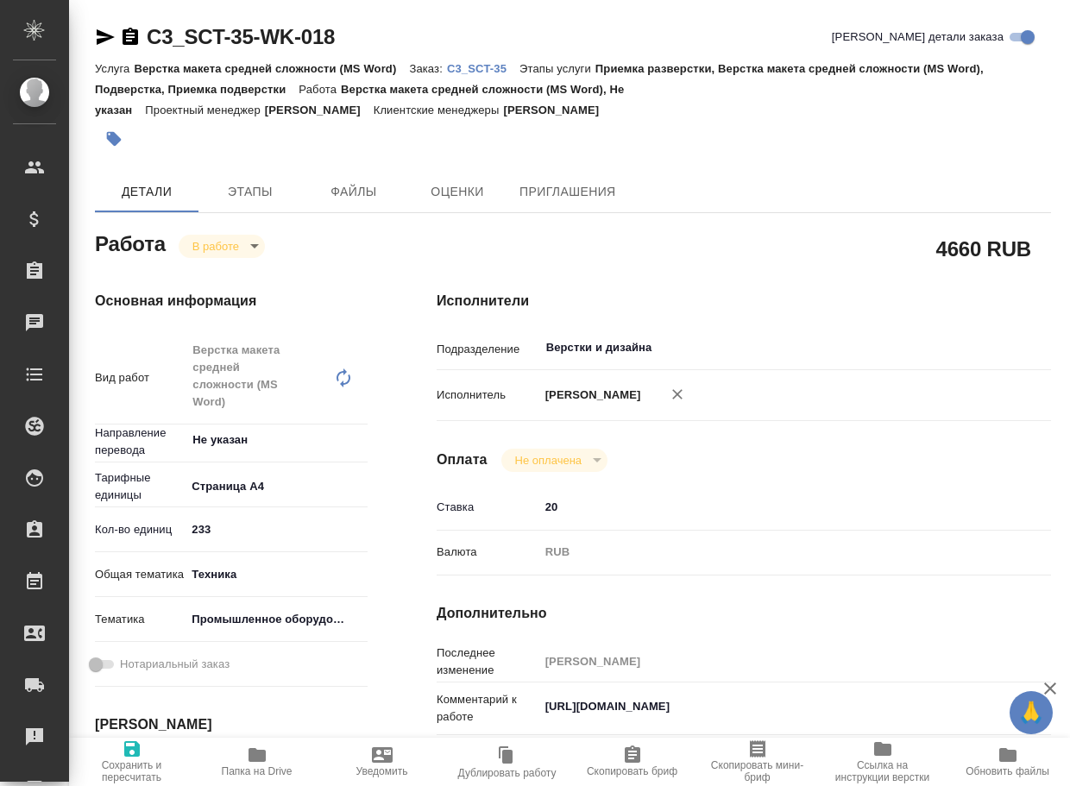
type textarea "x"
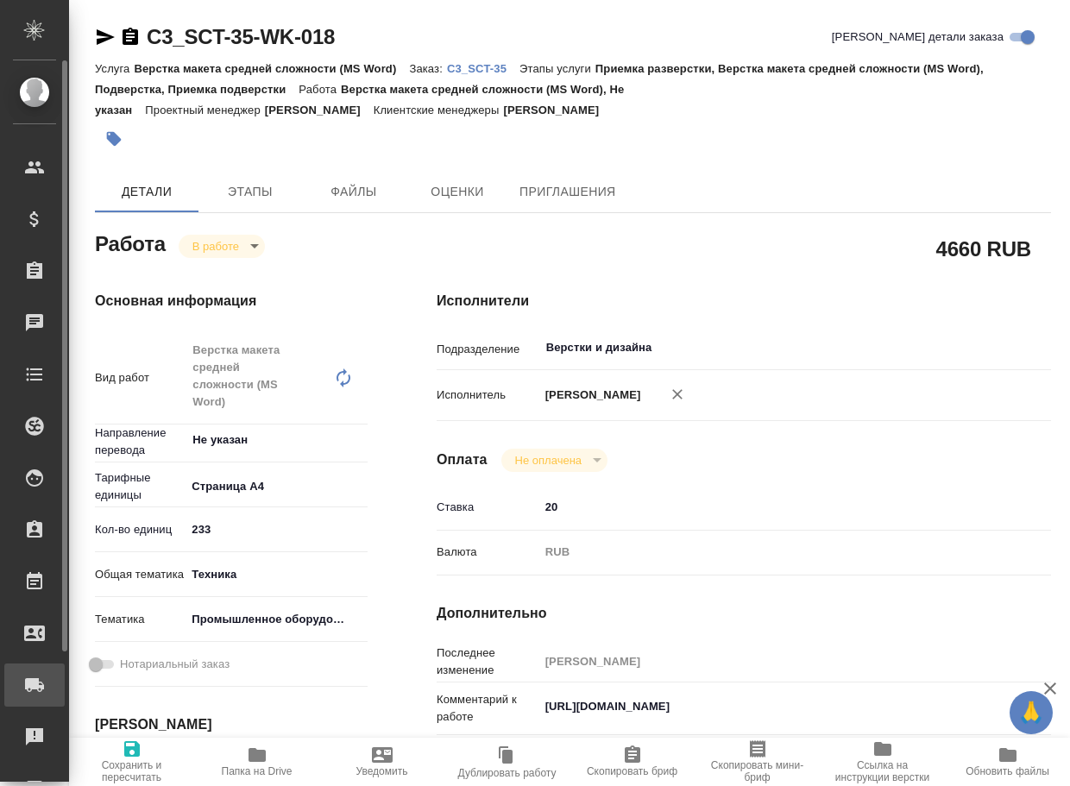
type textarea "x"
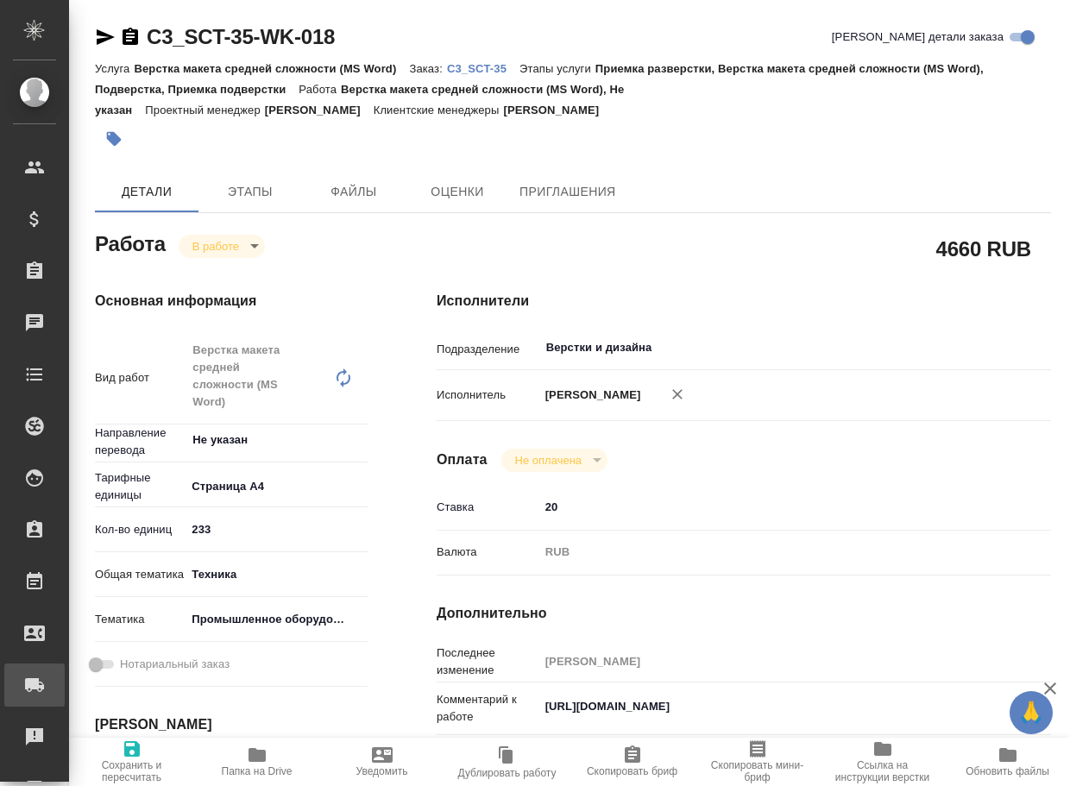
type textarea "x"
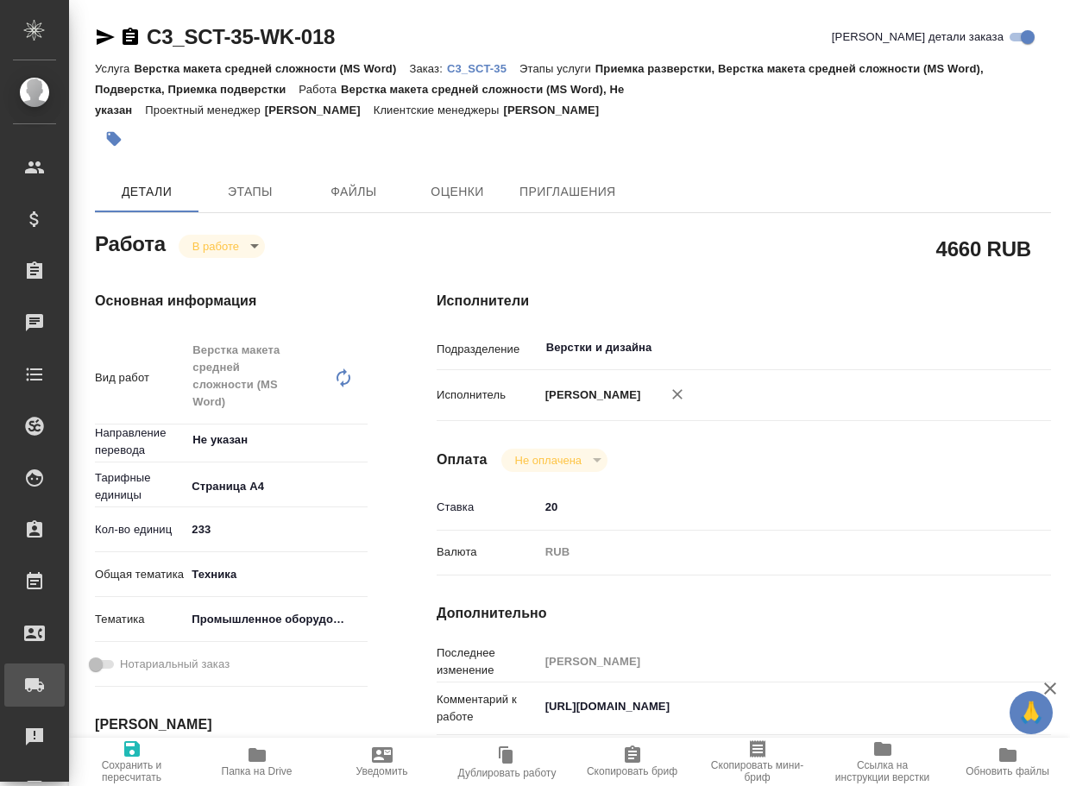
type textarea "x"
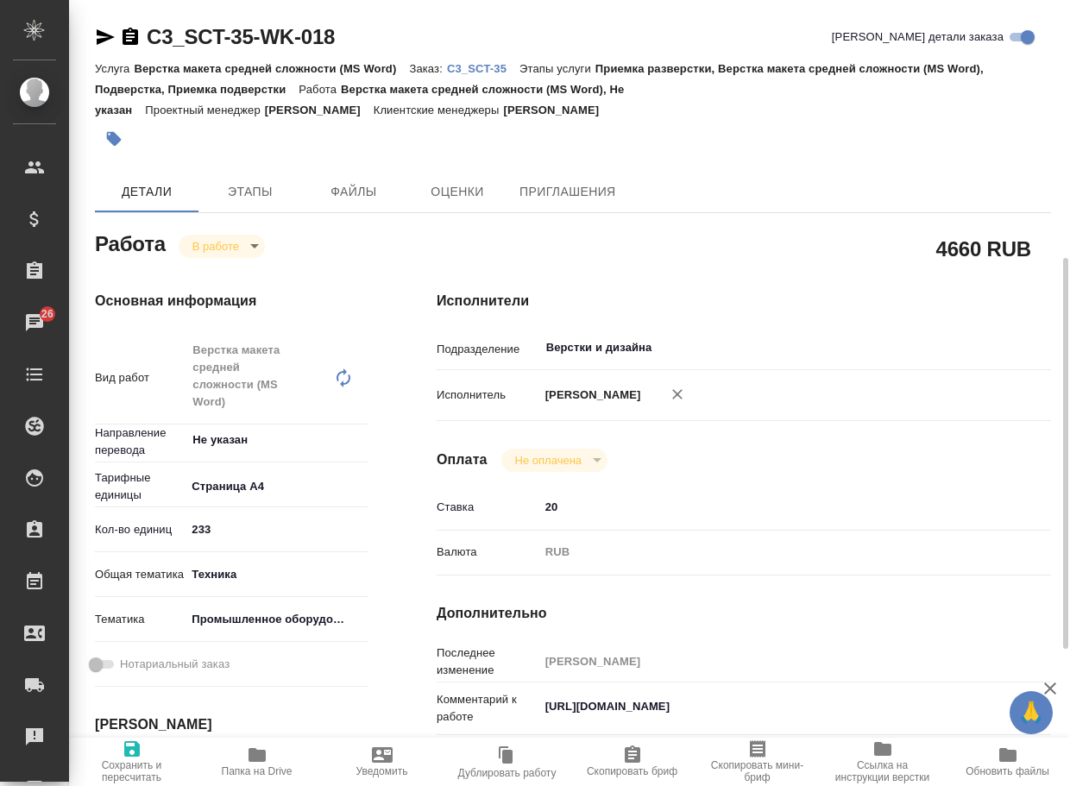
scroll to position [173, 0]
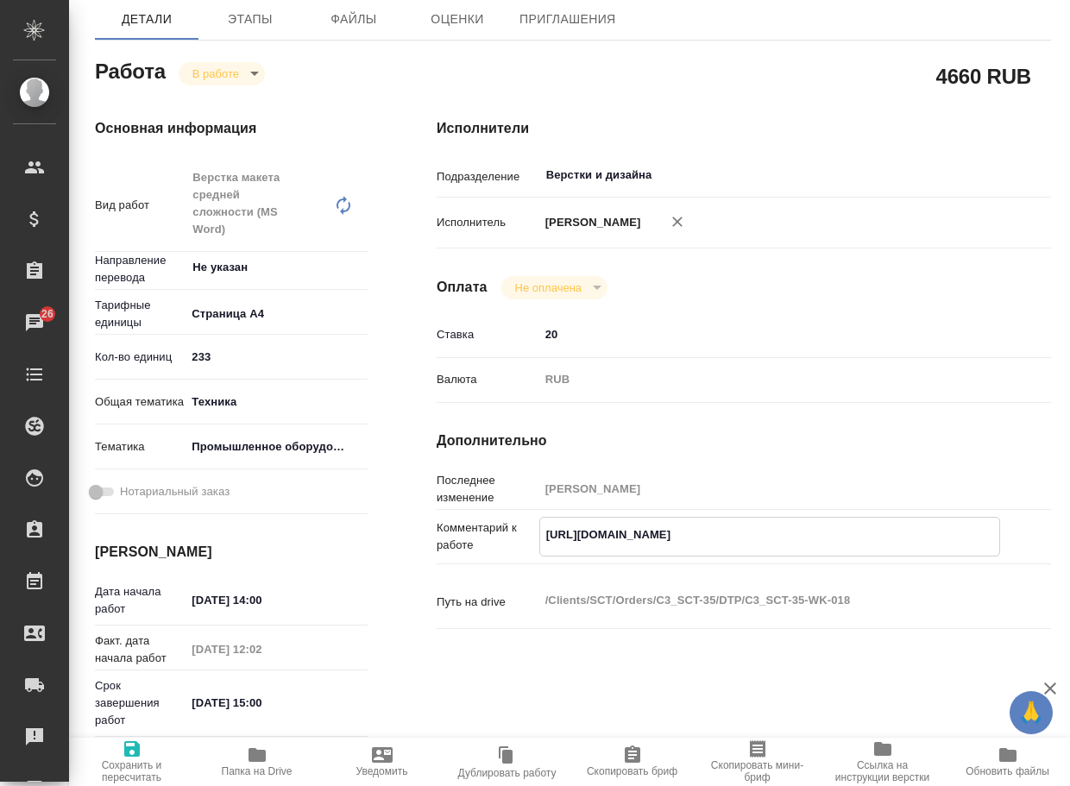
drag, startPoint x: 835, startPoint y: 555, endPoint x: 421, endPoint y: 511, distance: 416.4
click at [421, 511] on div "Исполнители Подразделение Верстки и дизайна ​ Исполнитель Присяжная Виктория Ал…" at bounding box center [743, 487] width 683 height 806
type textarea "x"
click at [248, 766] on span "Папка на Drive" at bounding box center [257, 771] width 71 height 12
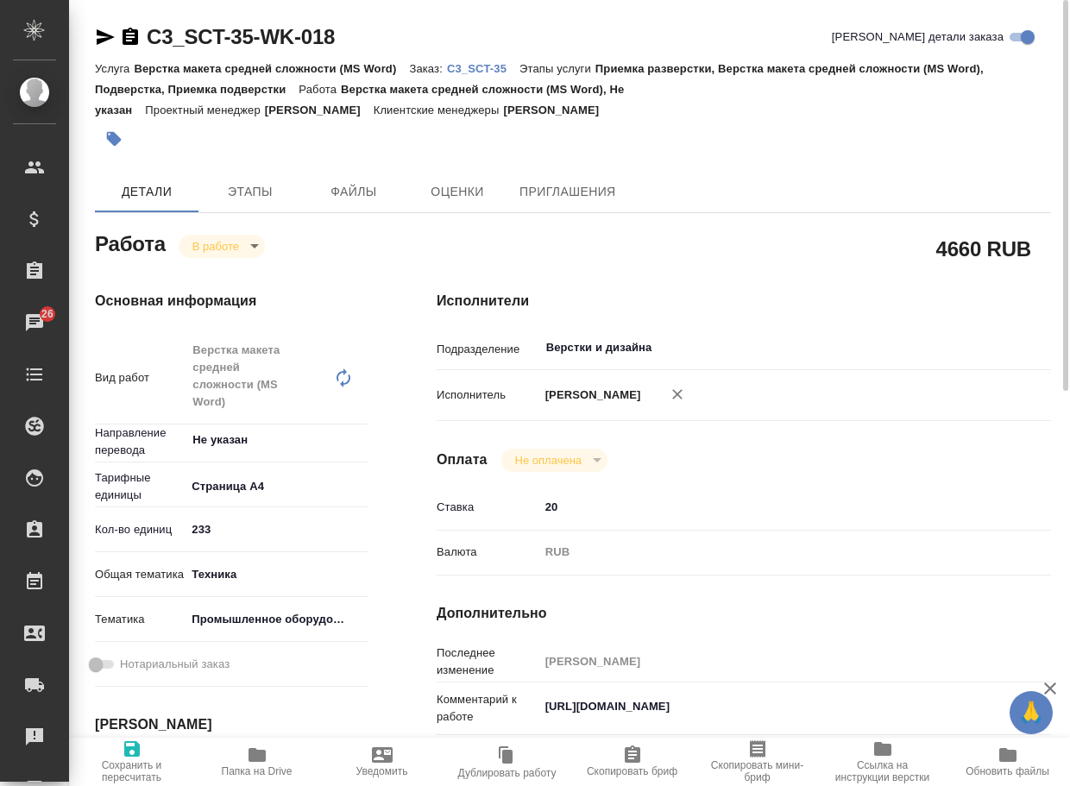
click at [501, 77] on div "Услуга Верстка макета средней сложности (MS Word) Заказ: C3_SCT-35 Этапы услуги…" at bounding box center [573, 89] width 956 height 62
click at [505, 68] on p "C3_SCT-35" at bounding box center [483, 68] width 72 height 13
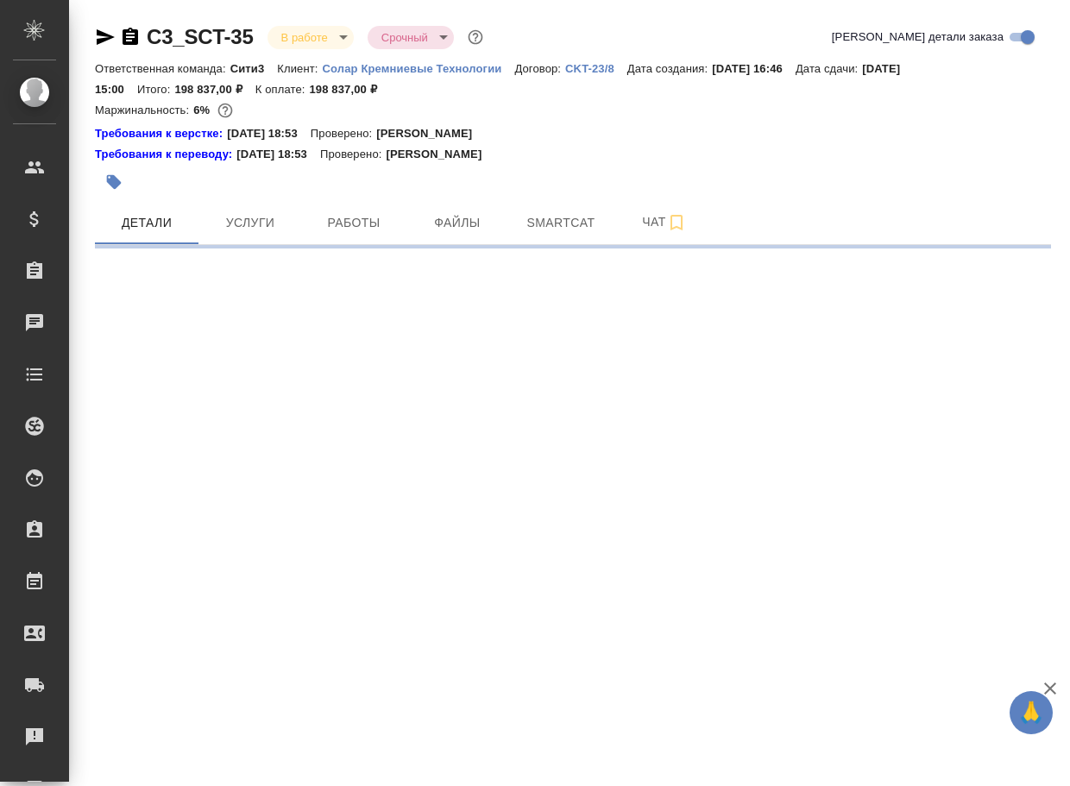
select select "RU"
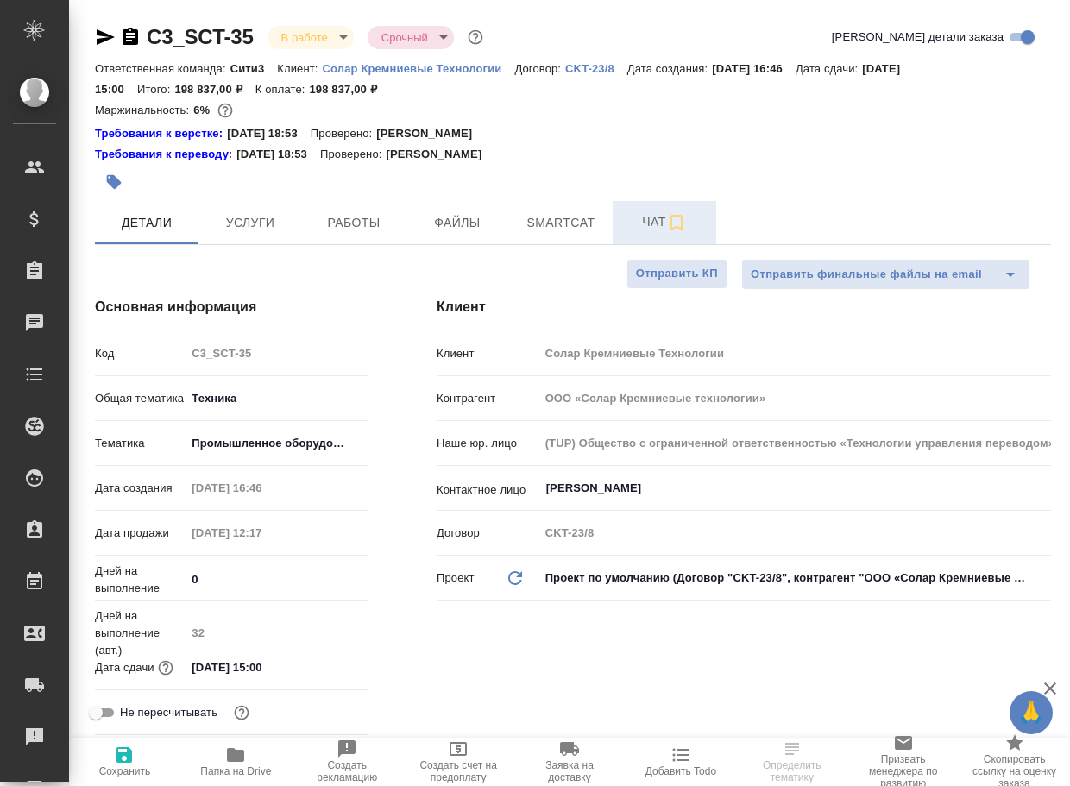
type textarea "x"
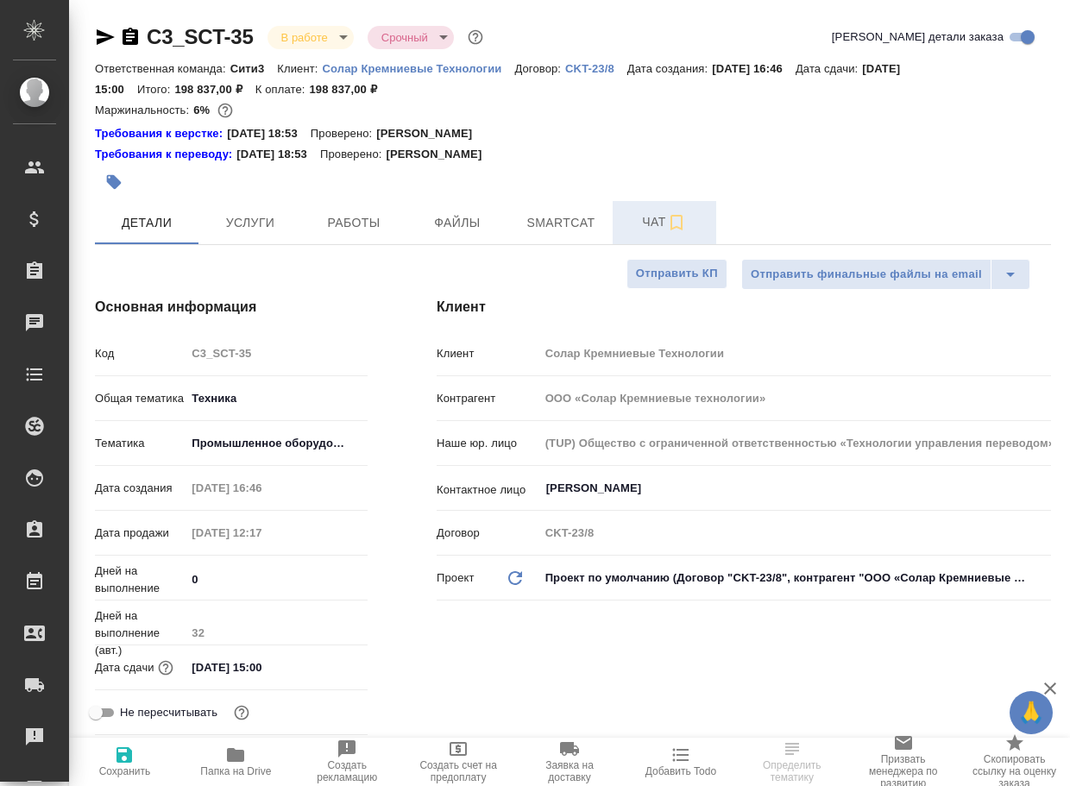
type textarea "x"
click at [666, 213] on span "Чат" at bounding box center [664, 222] width 83 height 22
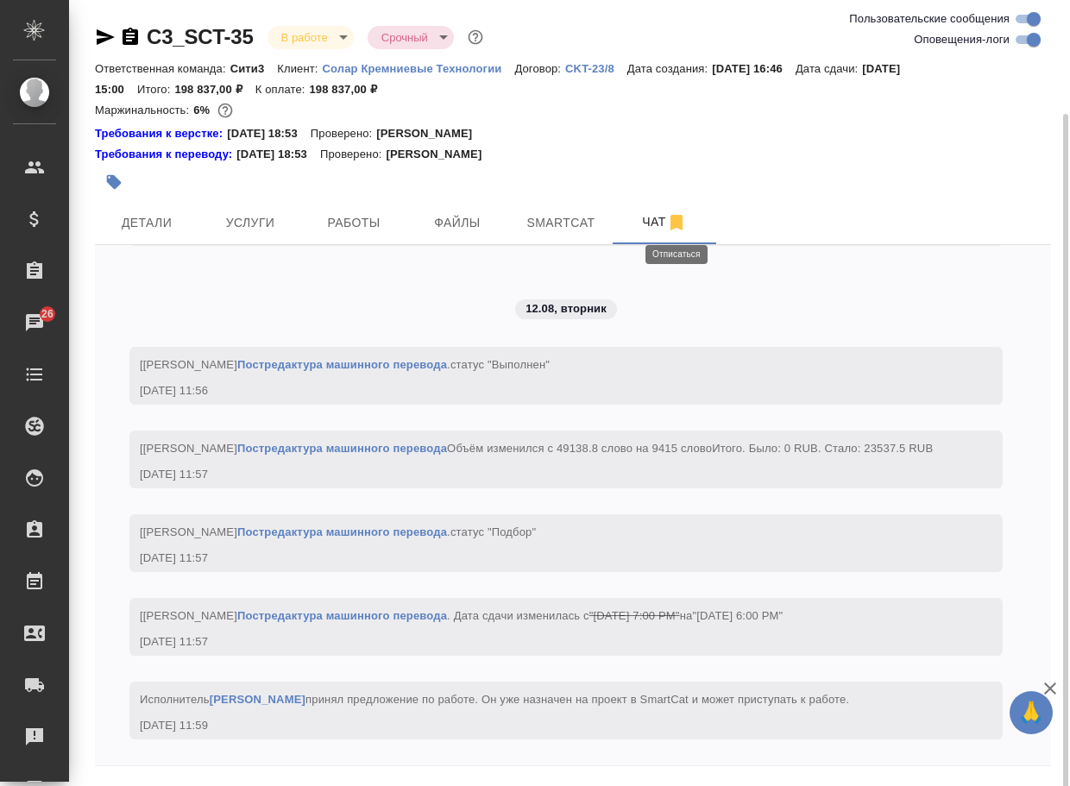
scroll to position [59, 0]
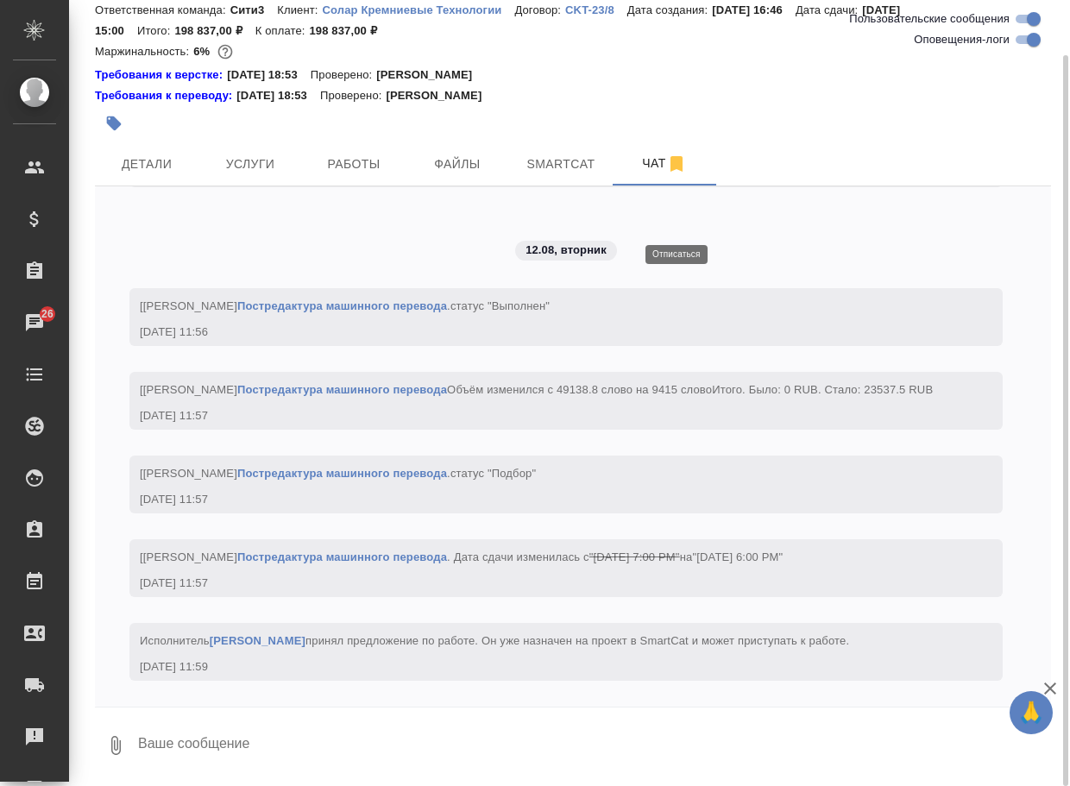
click at [224, 735] on textarea at bounding box center [593, 745] width 914 height 59
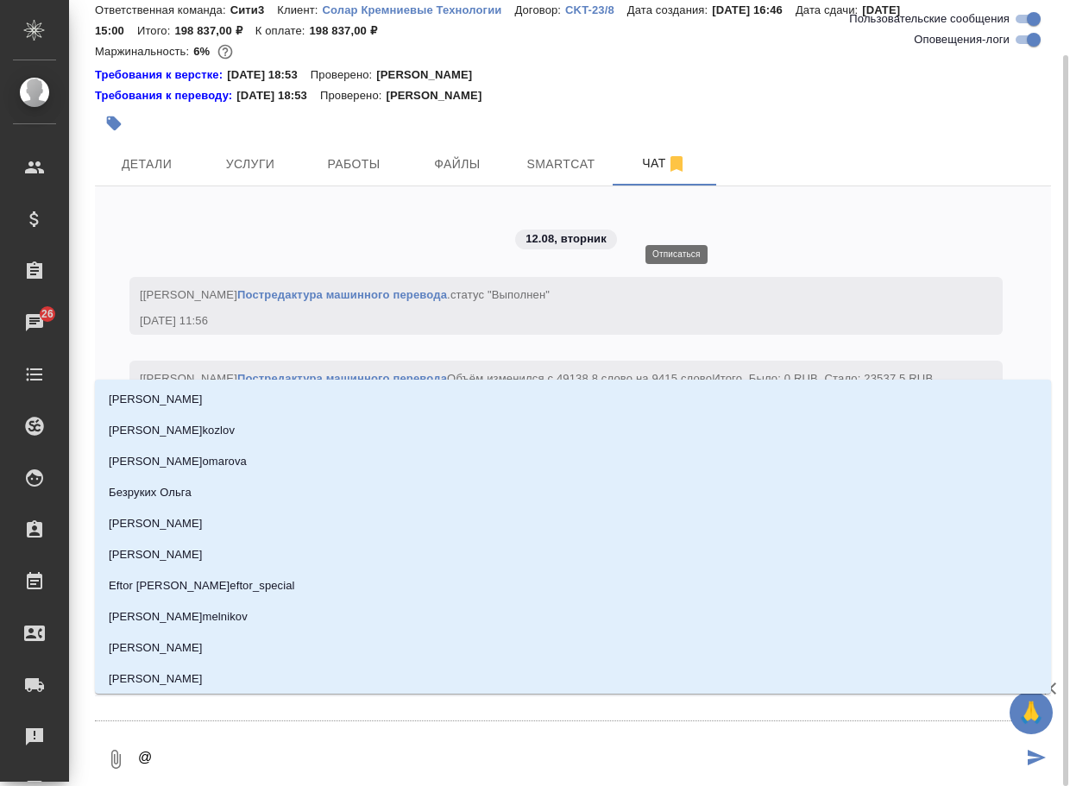
type textarea "@б"
type input "б"
type textarea "@бе"
type input "бе"
type textarea "@бел"
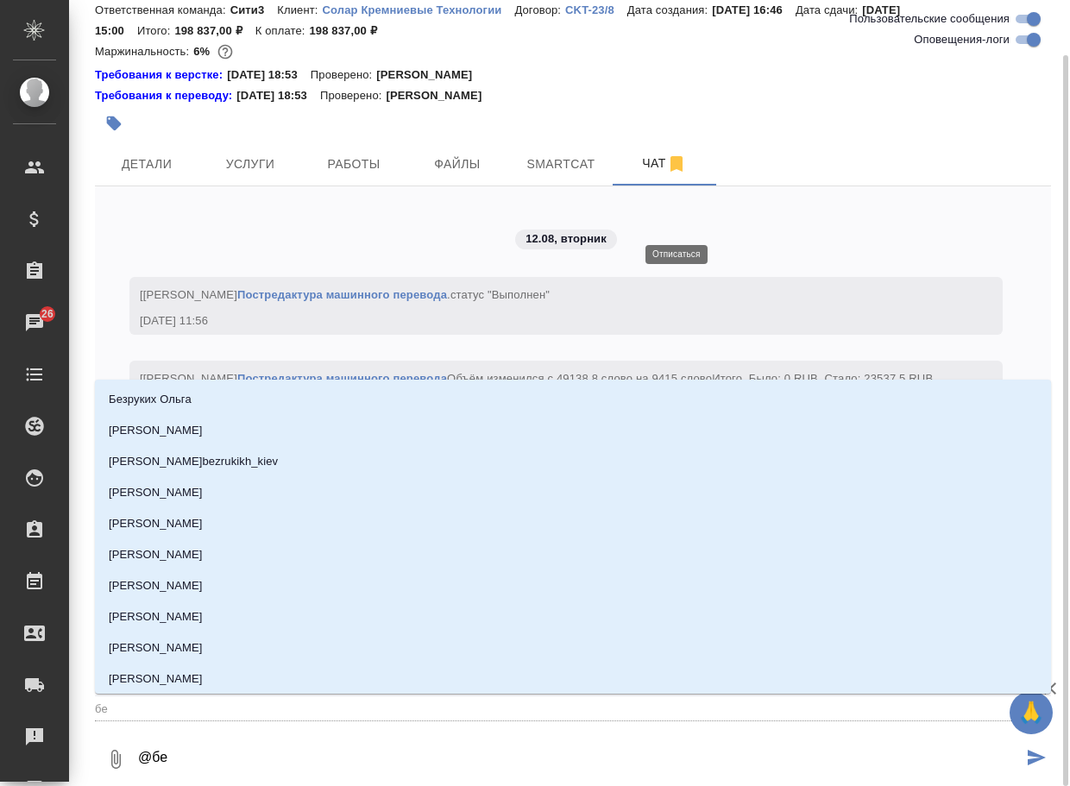
type input "бел"
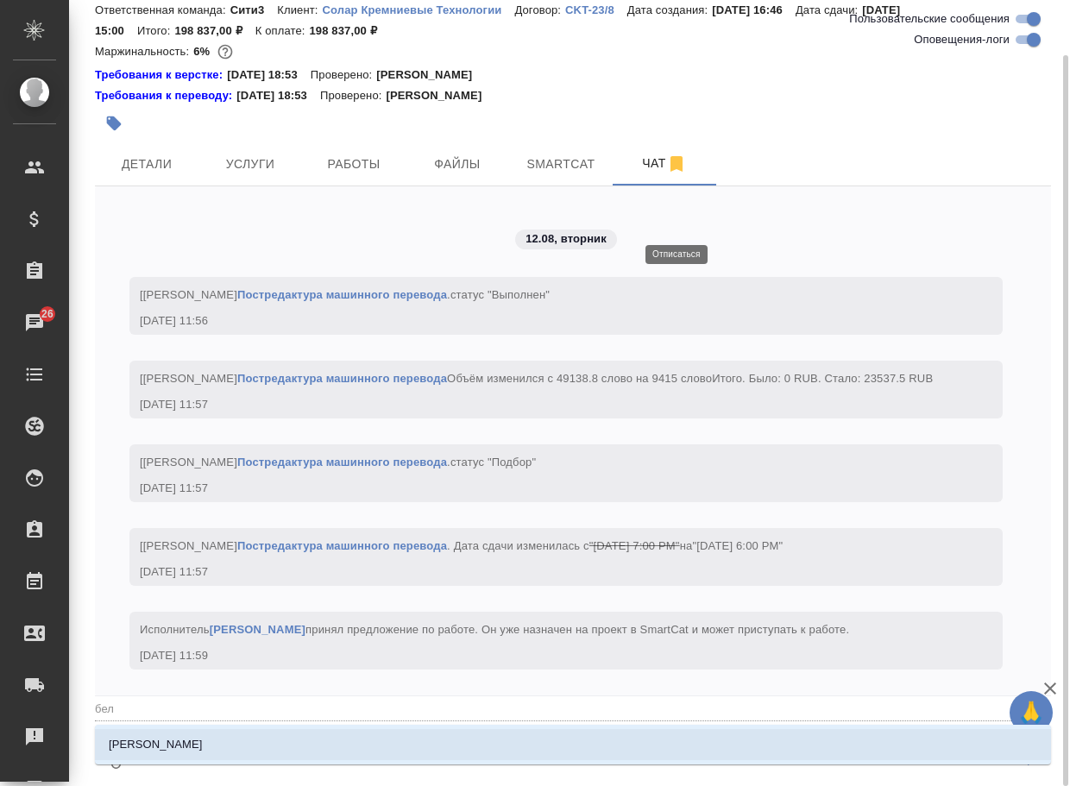
click at [224, 735] on li "Белякова Юлия" at bounding box center [573, 744] width 956 height 31
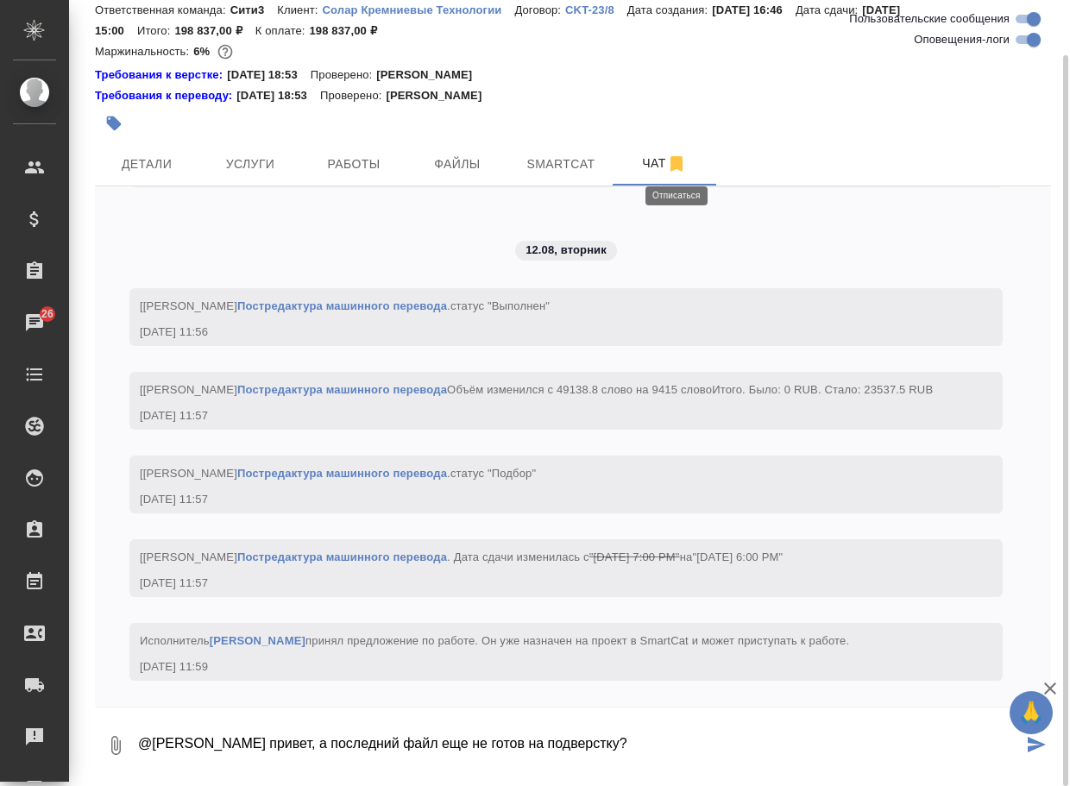
type textarea "@Белякова Юлия привет, а последний файл еще не готов на подверстку?"
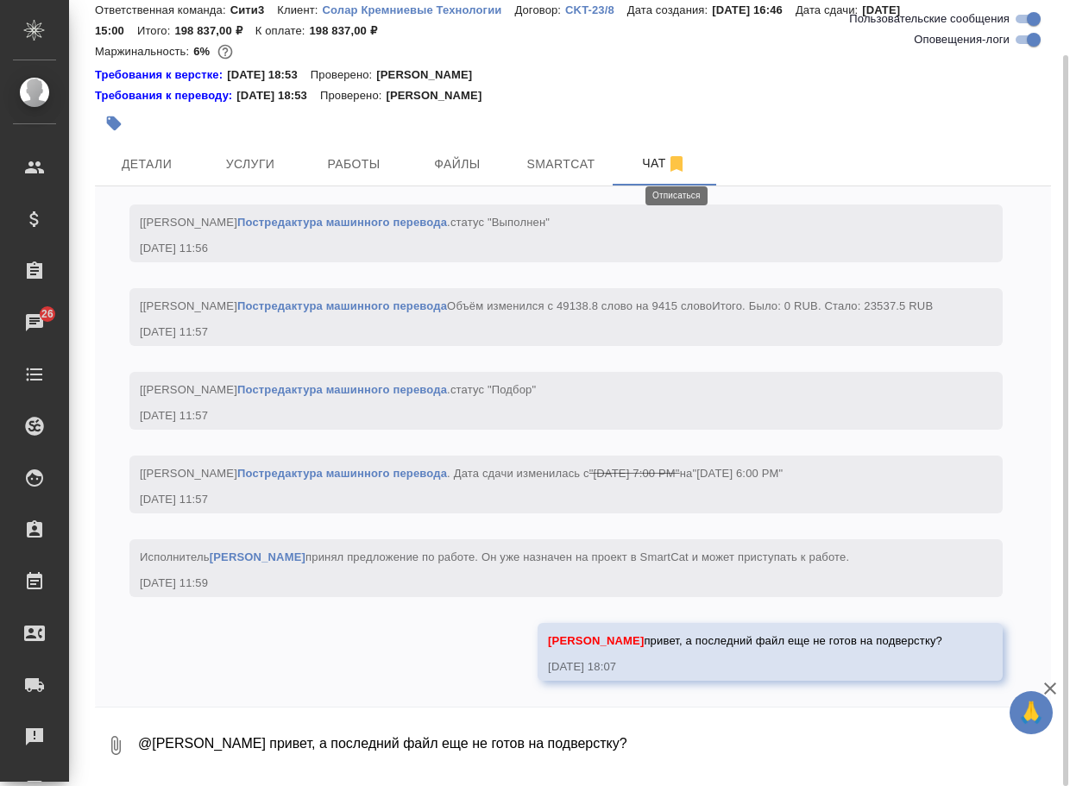
scroll to position [9282, 0]
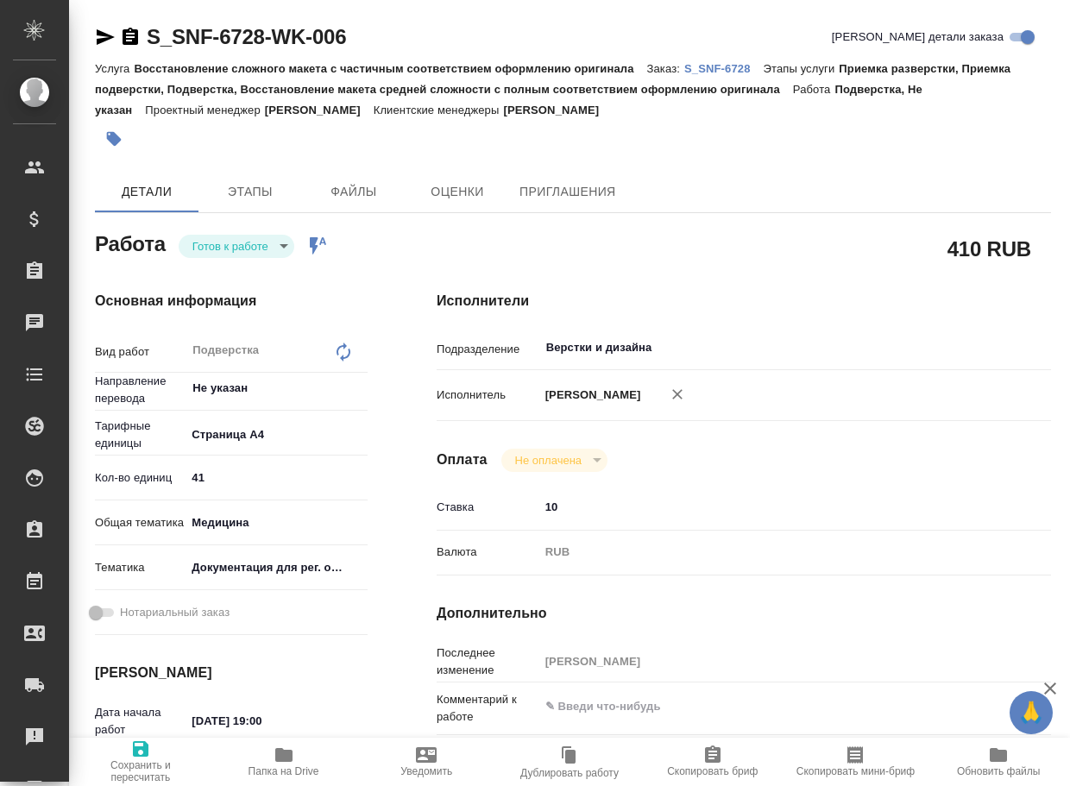
type textarea "x"
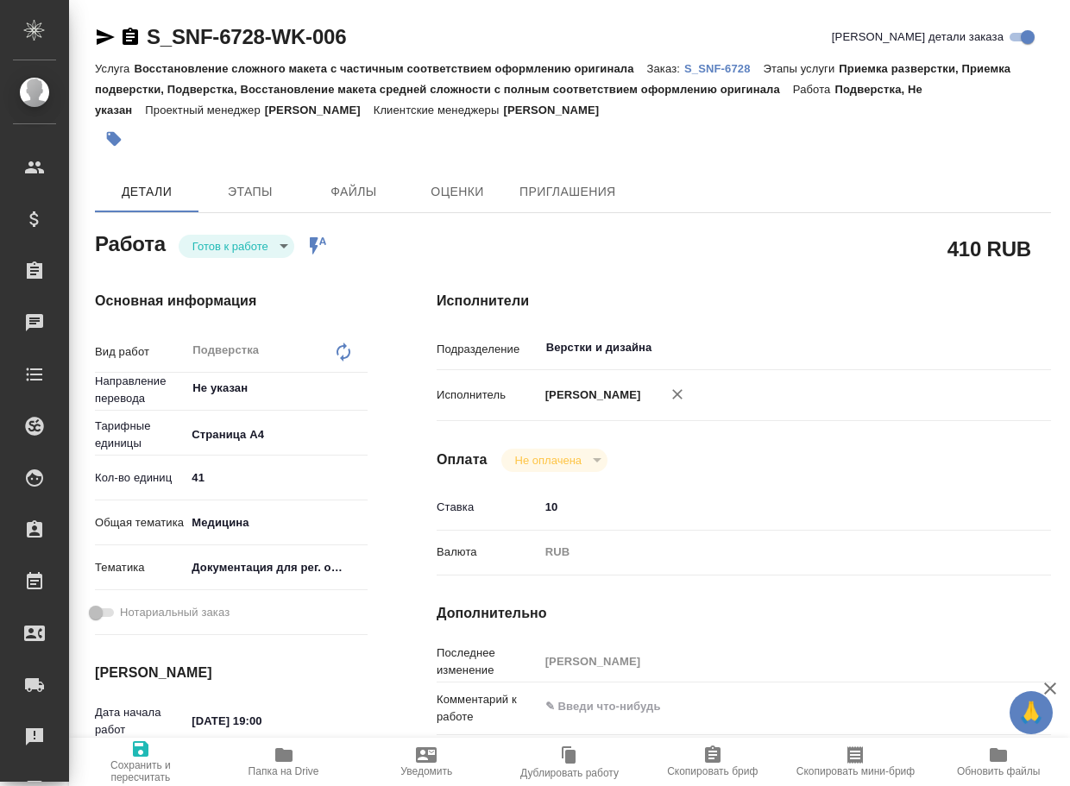
type textarea "x"
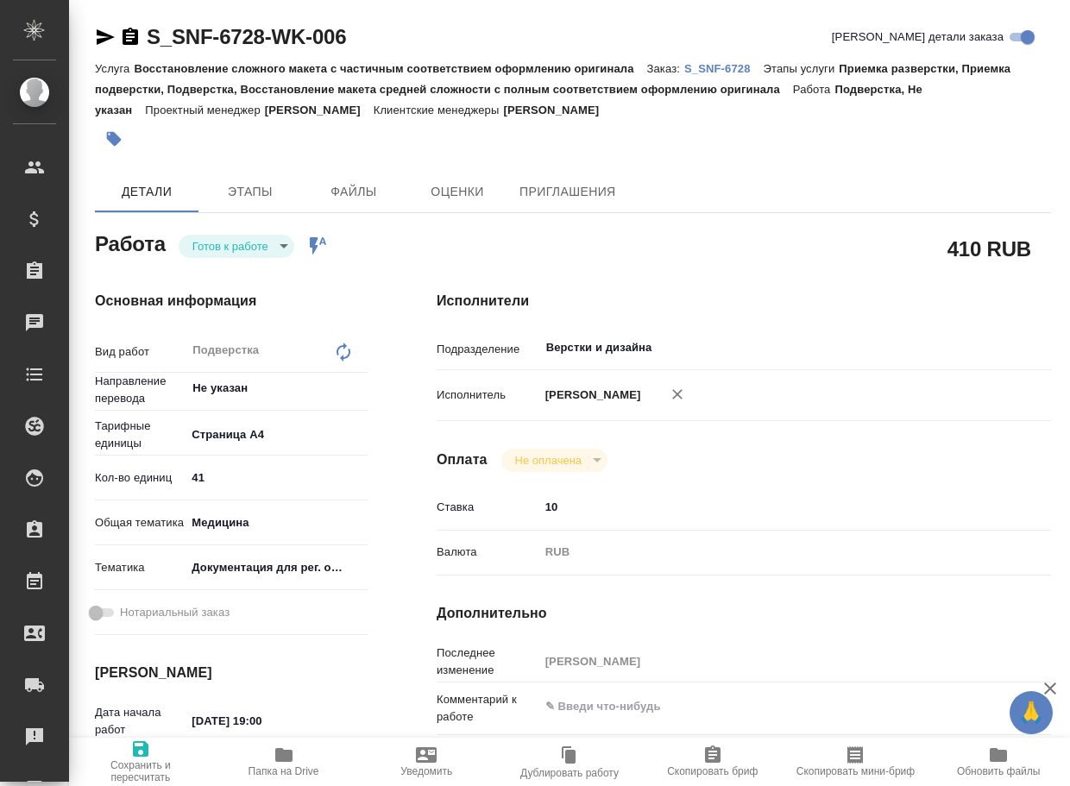
type textarea "x"
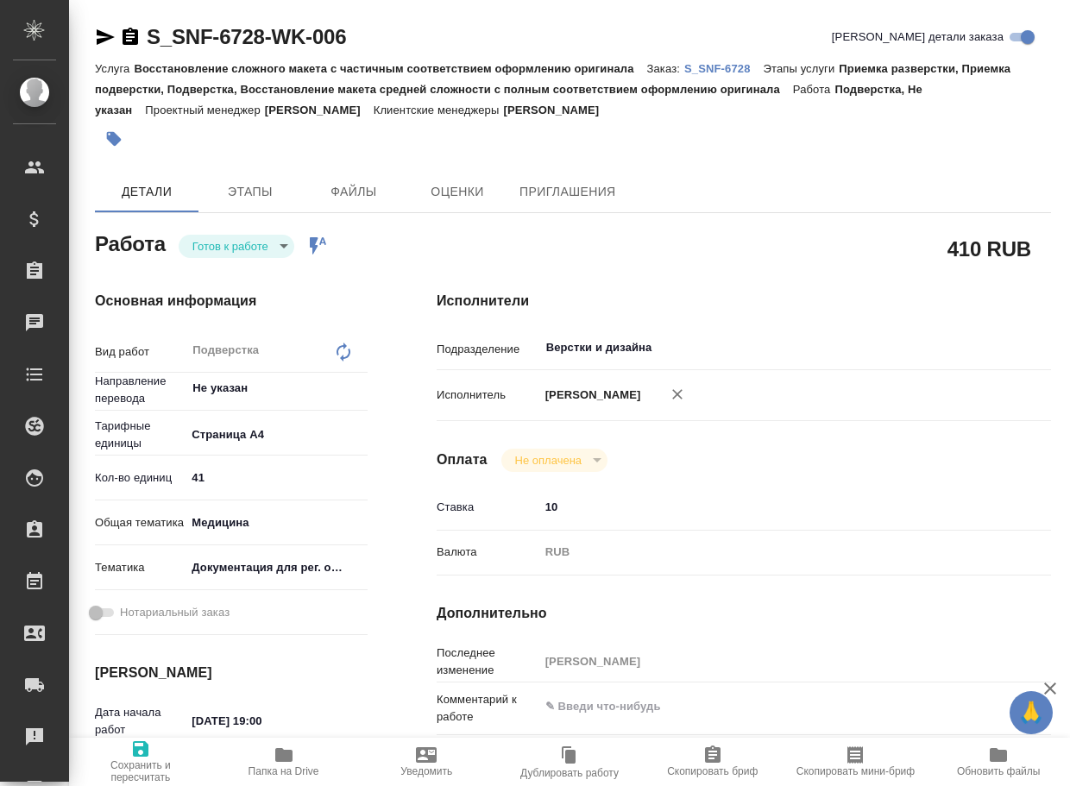
type textarea "x"
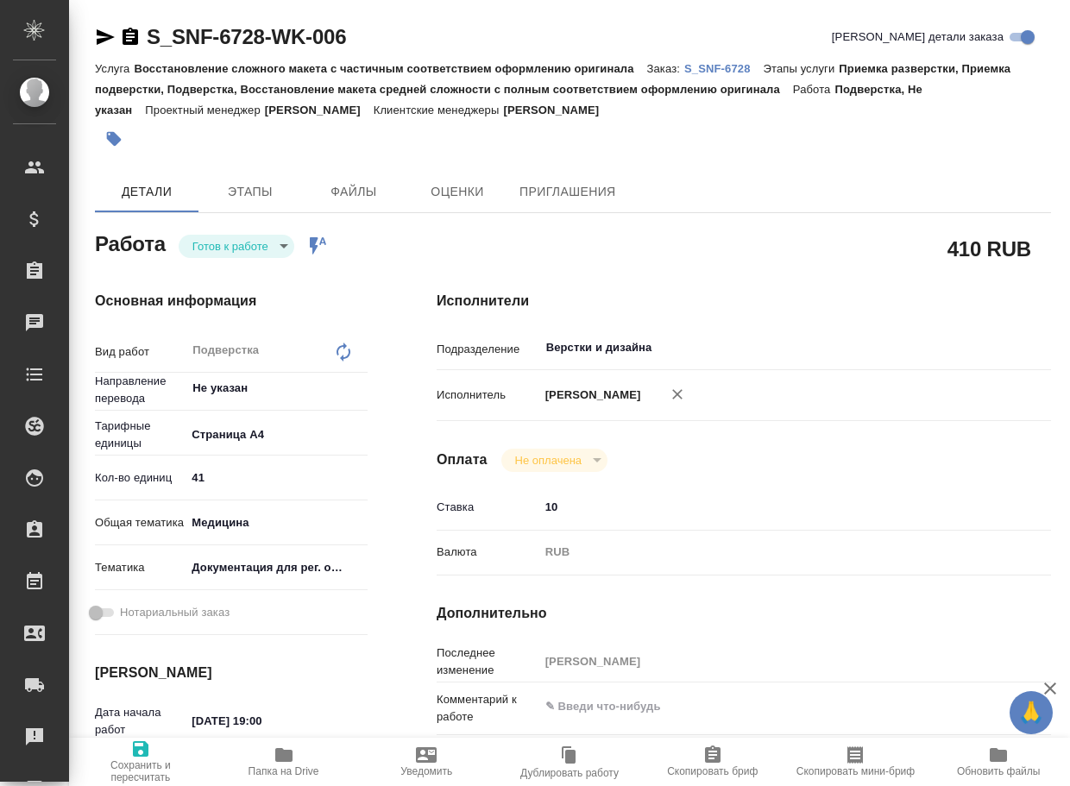
type textarea "x"
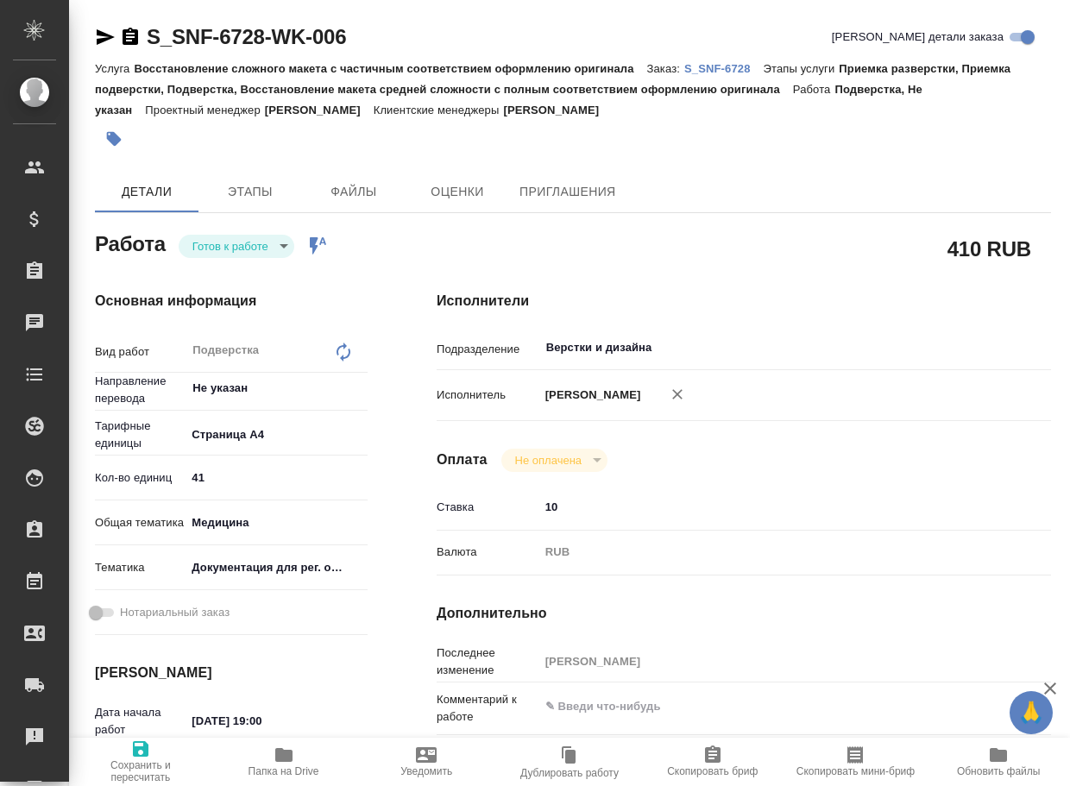
scroll to position [173, 0]
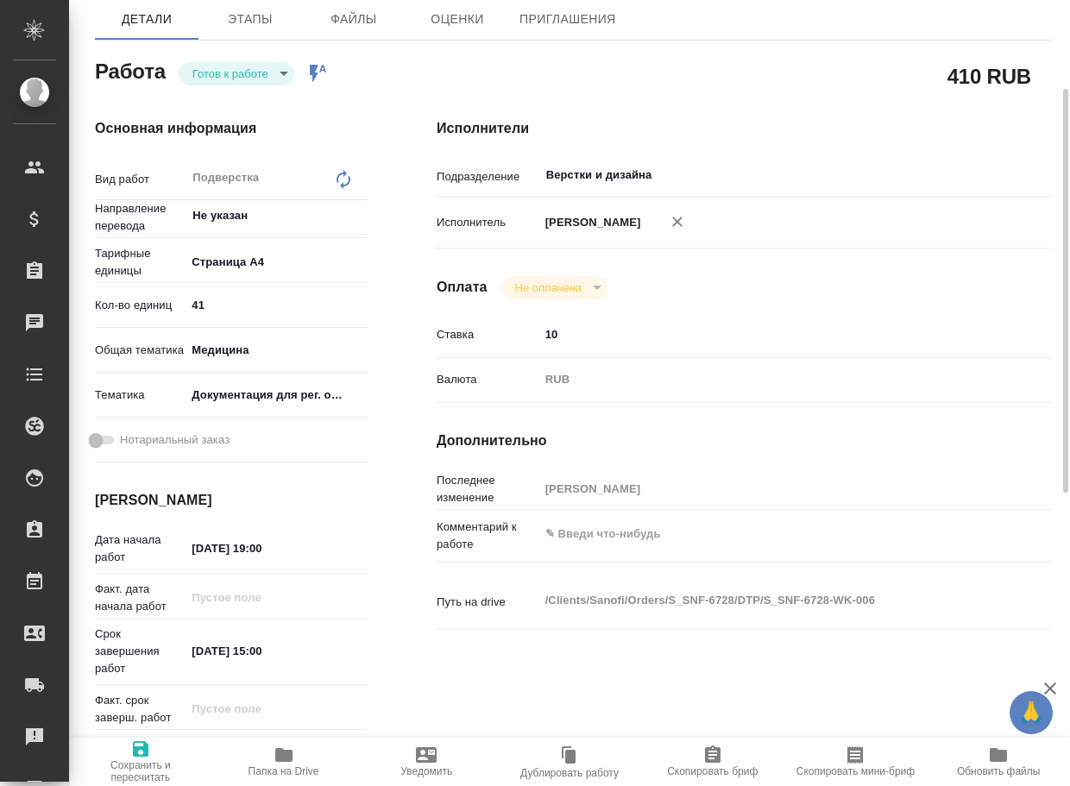
type textarea "x"
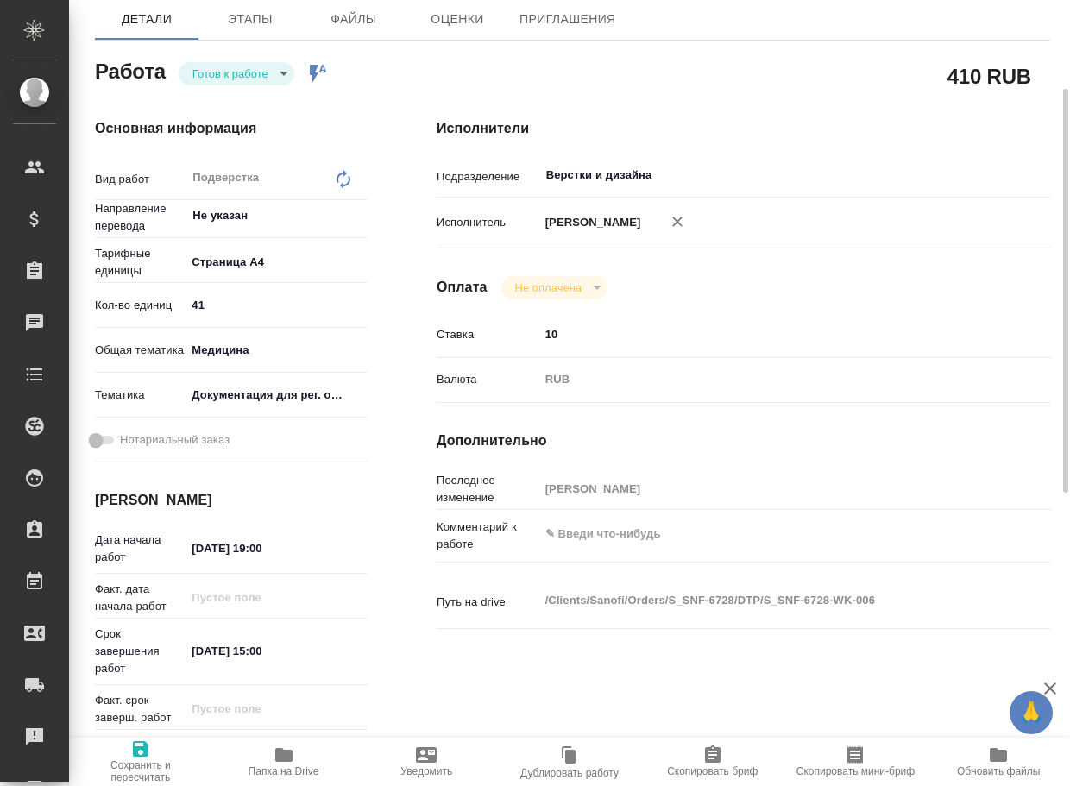
type textarea "x"
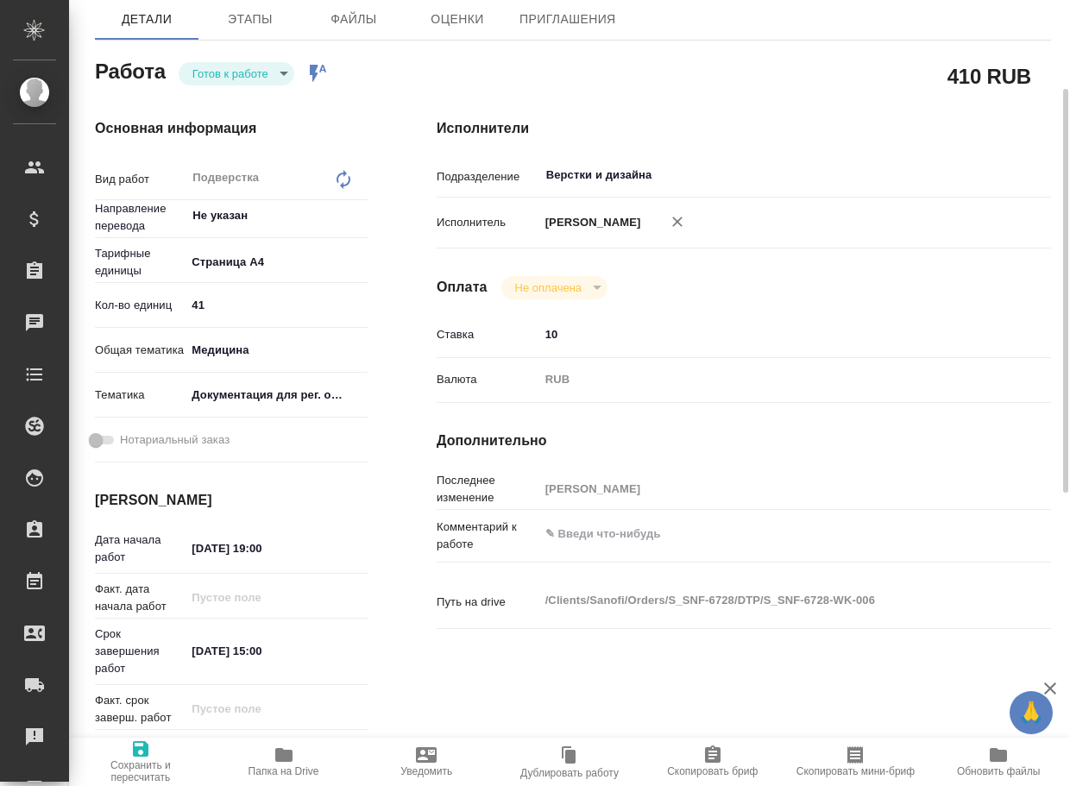
type textarea "x"
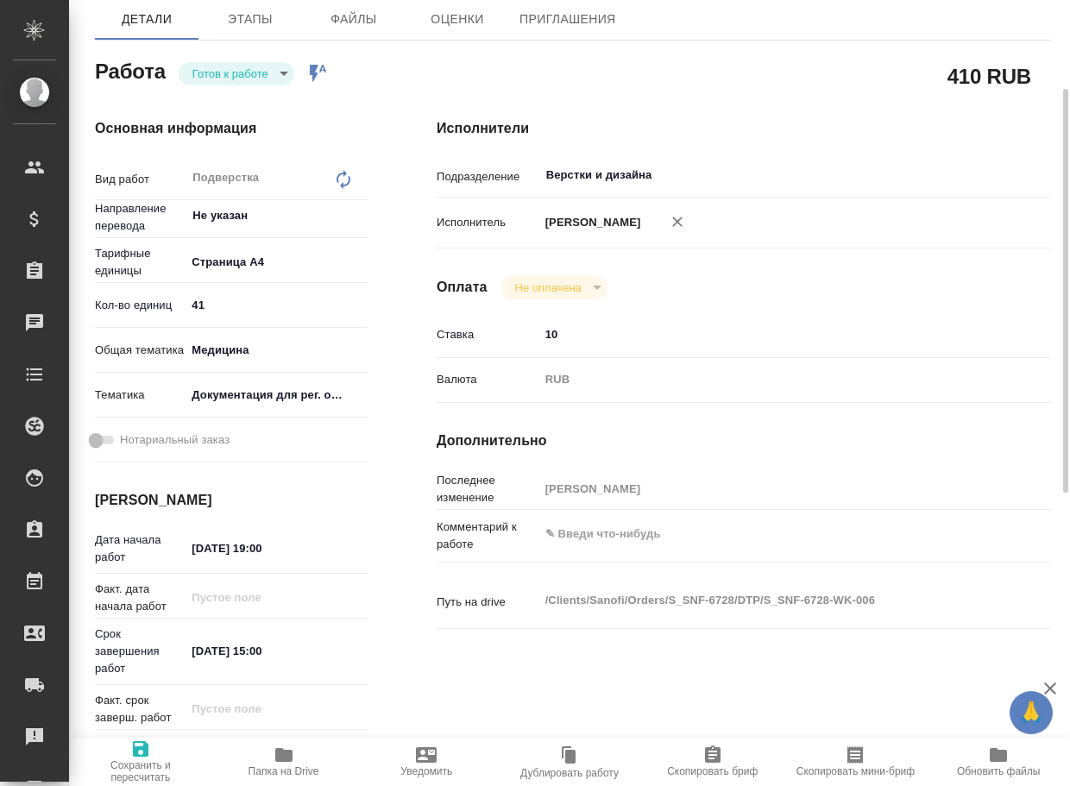
type textarea "x"
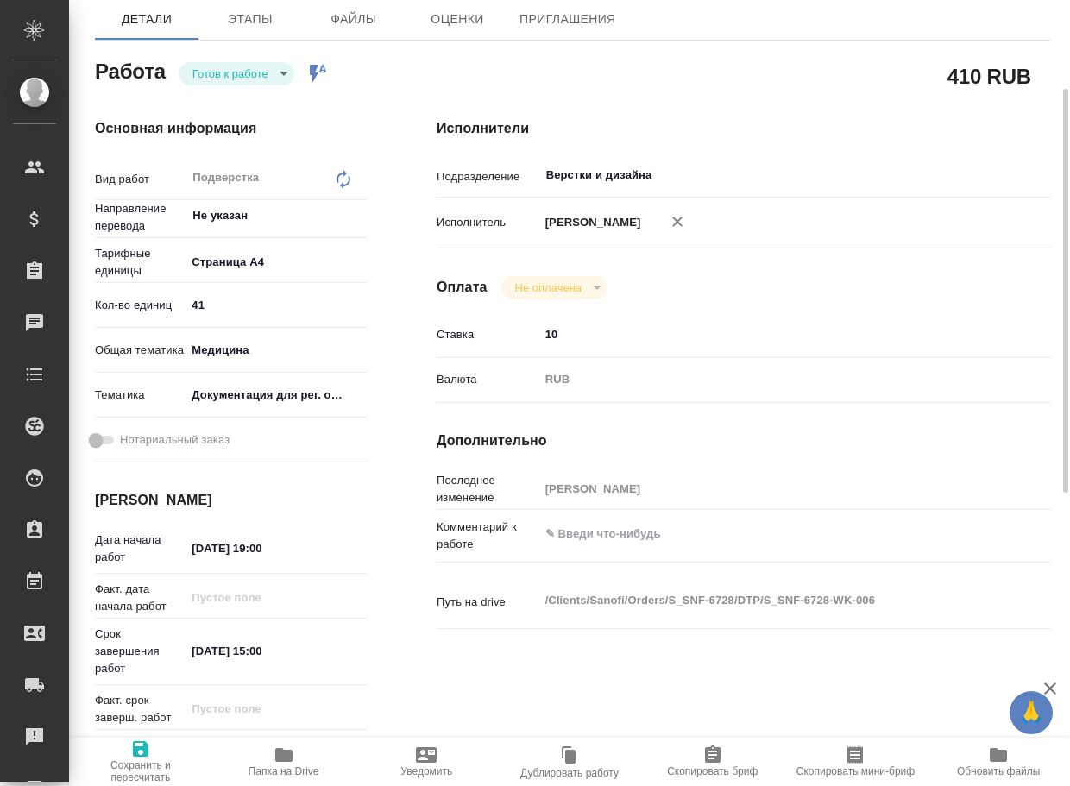
click at [273, 760] on icon "button" at bounding box center [283, 754] width 21 height 21
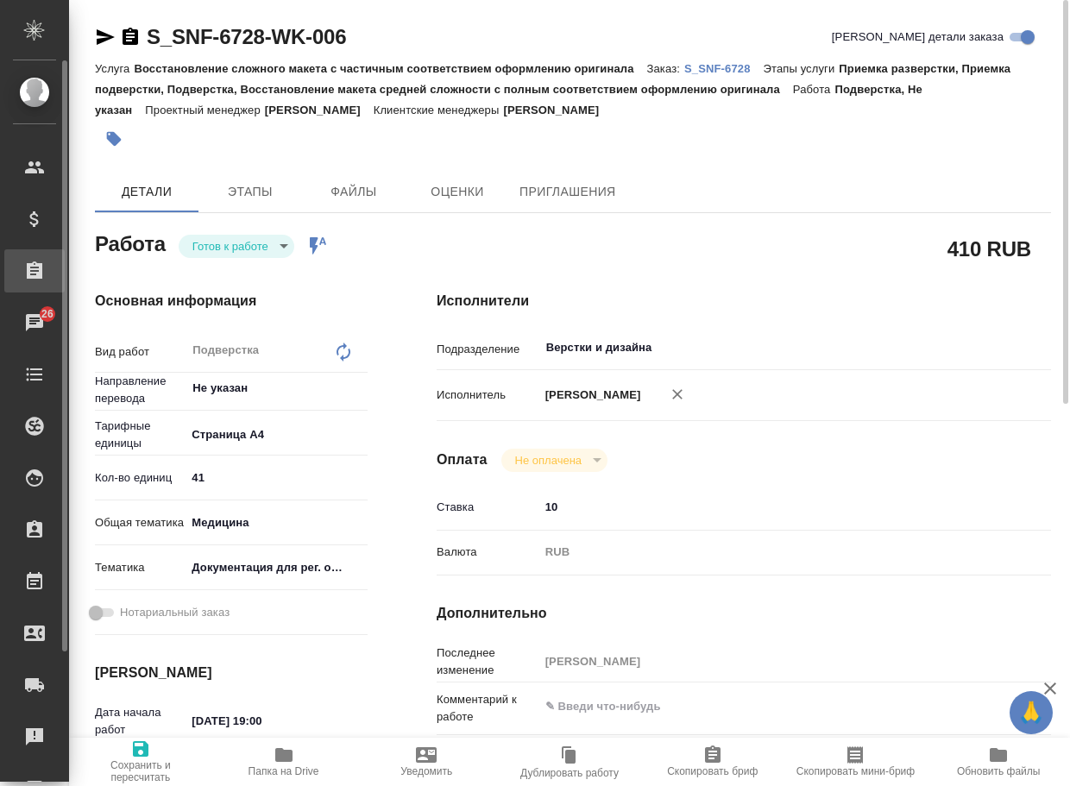
type textarea "x"
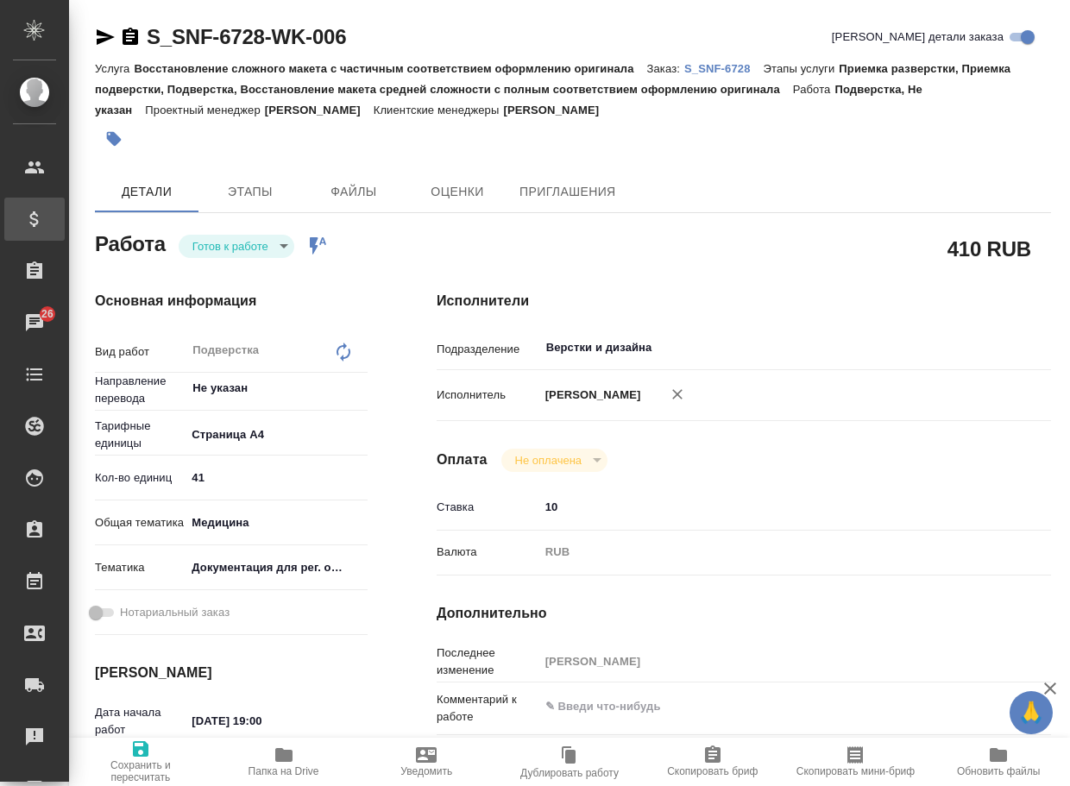
type textarea "x"
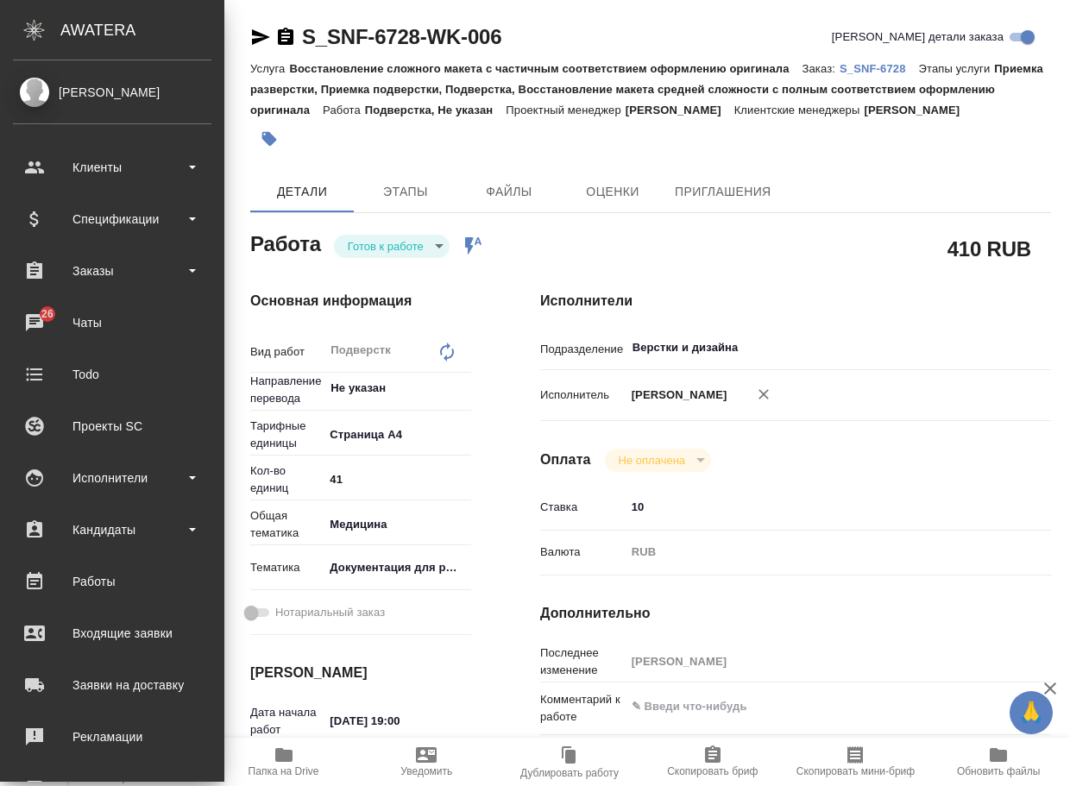
type textarea "x"
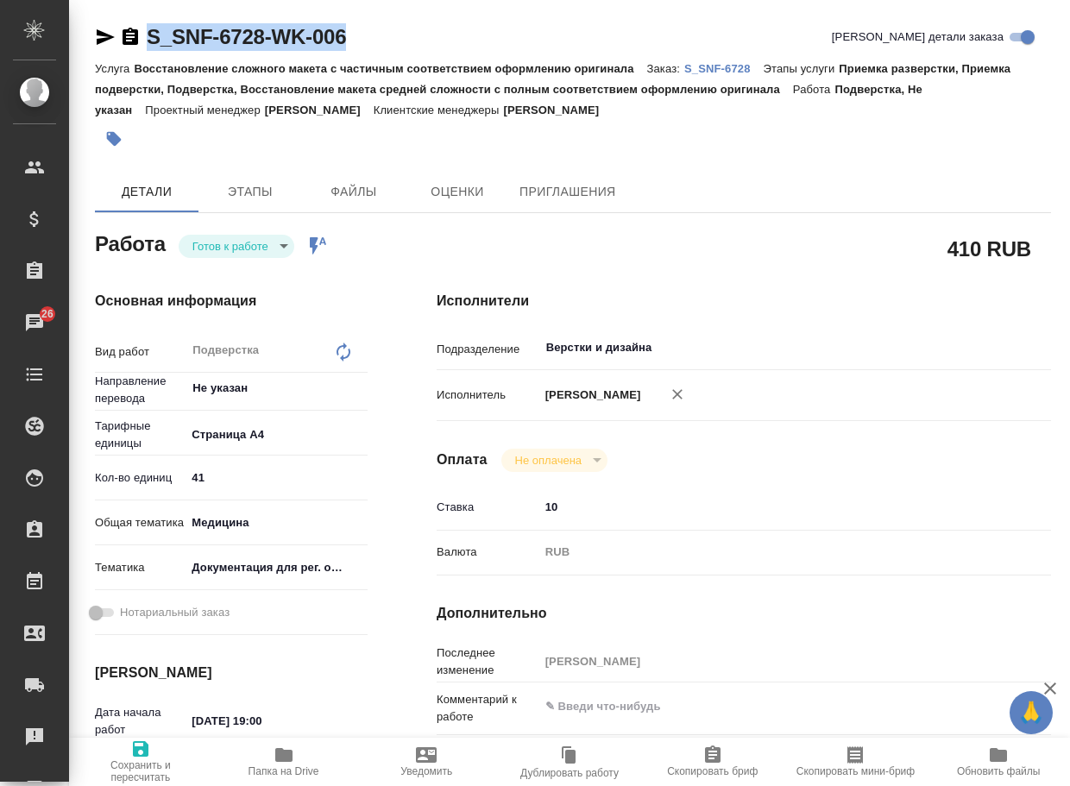
drag, startPoint x: 423, startPoint y: 35, endPoint x: 100, endPoint y: 41, distance: 322.7
click at [100, 41] on div "S_SNF-6728-WK-006 Кратко детали заказа" at bounding box center [573, 37] width 956 height 28
type textarea "x"
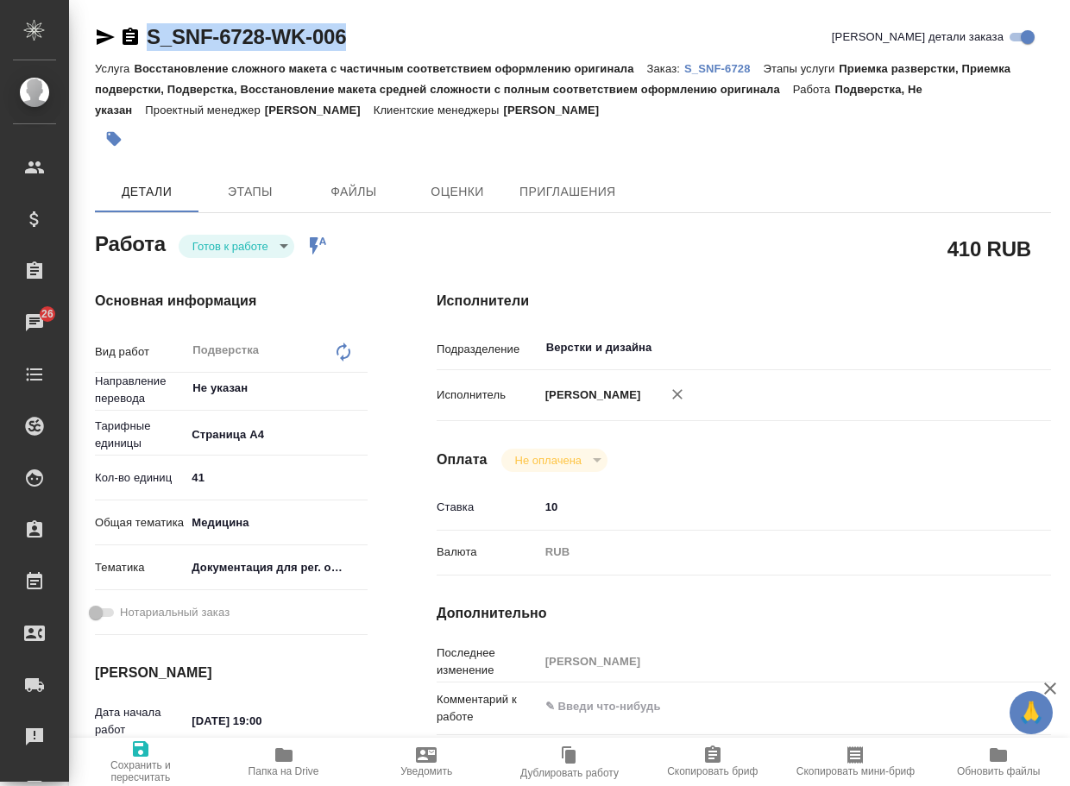
type textarea "x"
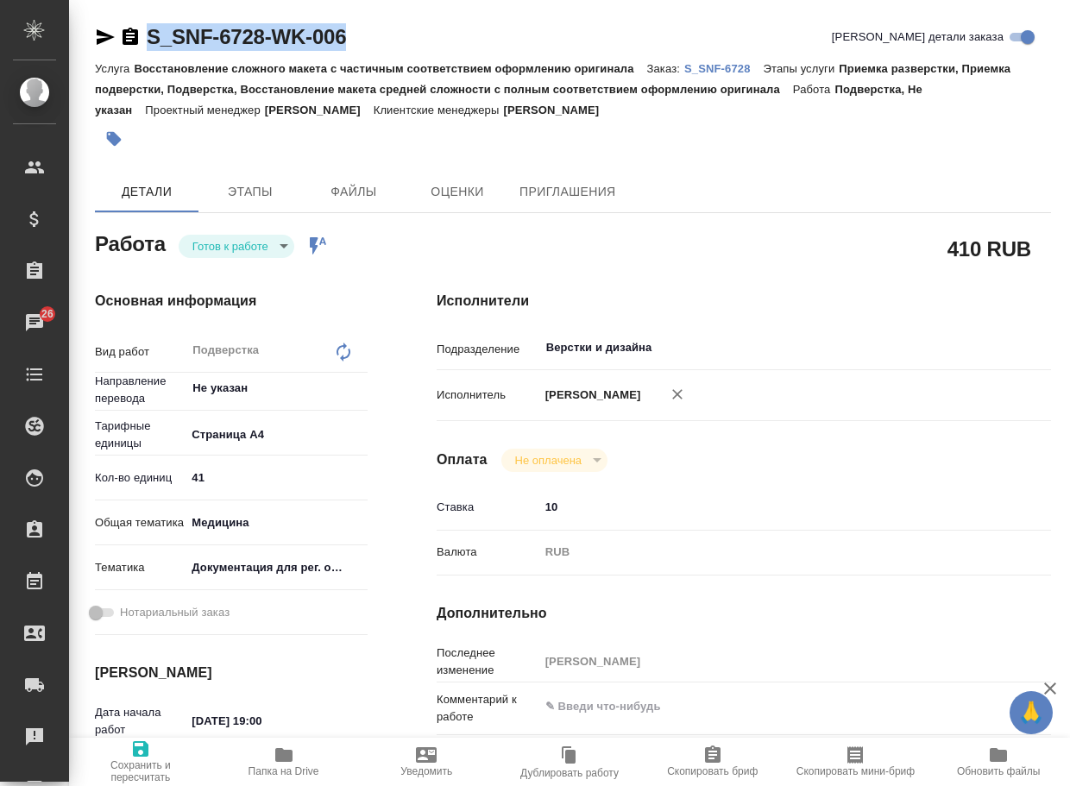
type textarea "x"
copy link "S_SNF-6728-WK-006"
type textarea "x"
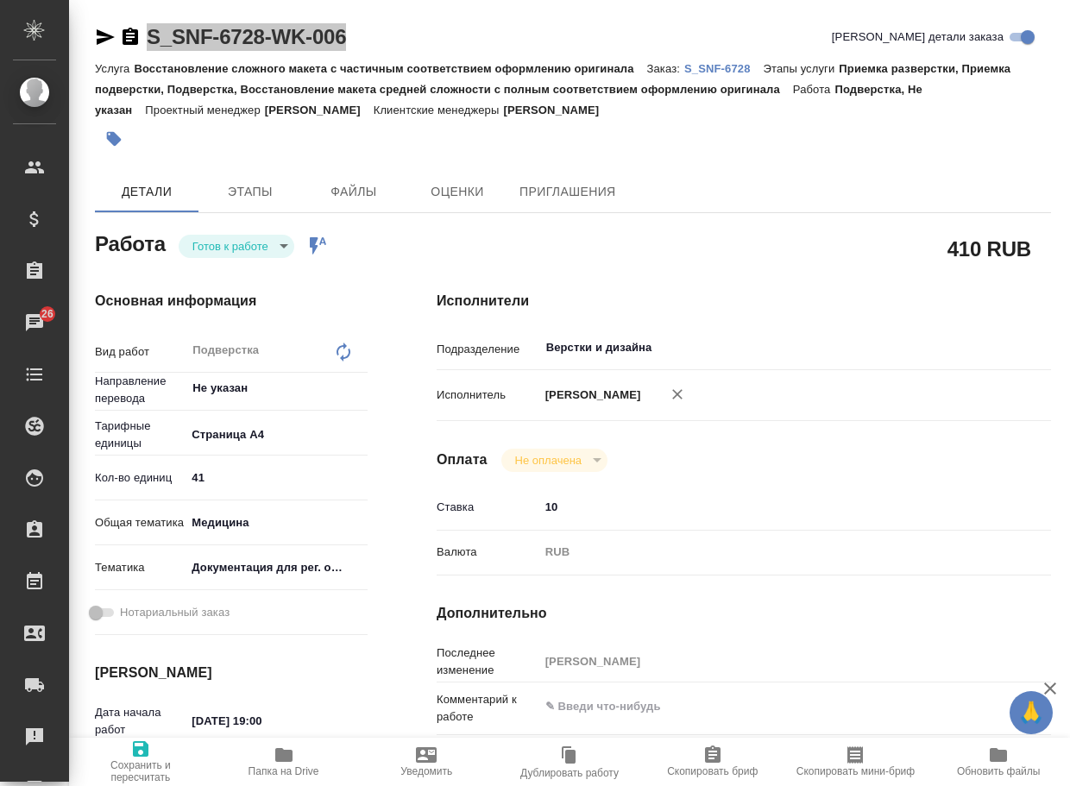
type textarea "x"
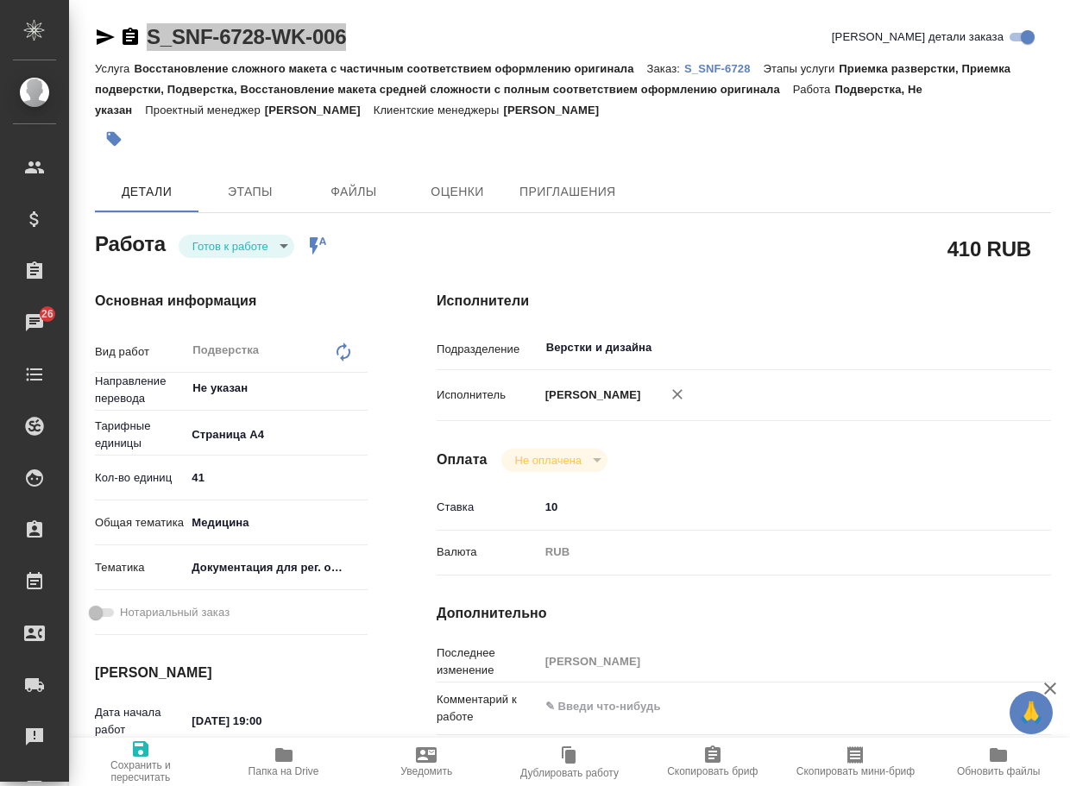
type textarea "x"
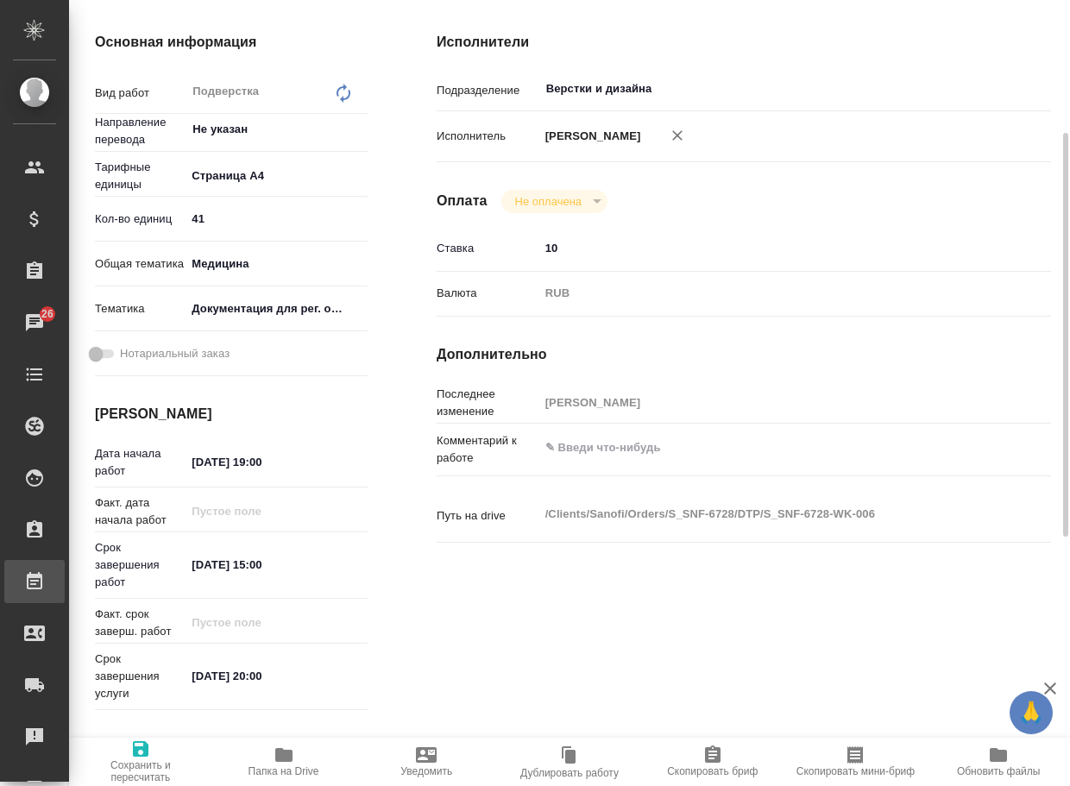
type textarea "x"
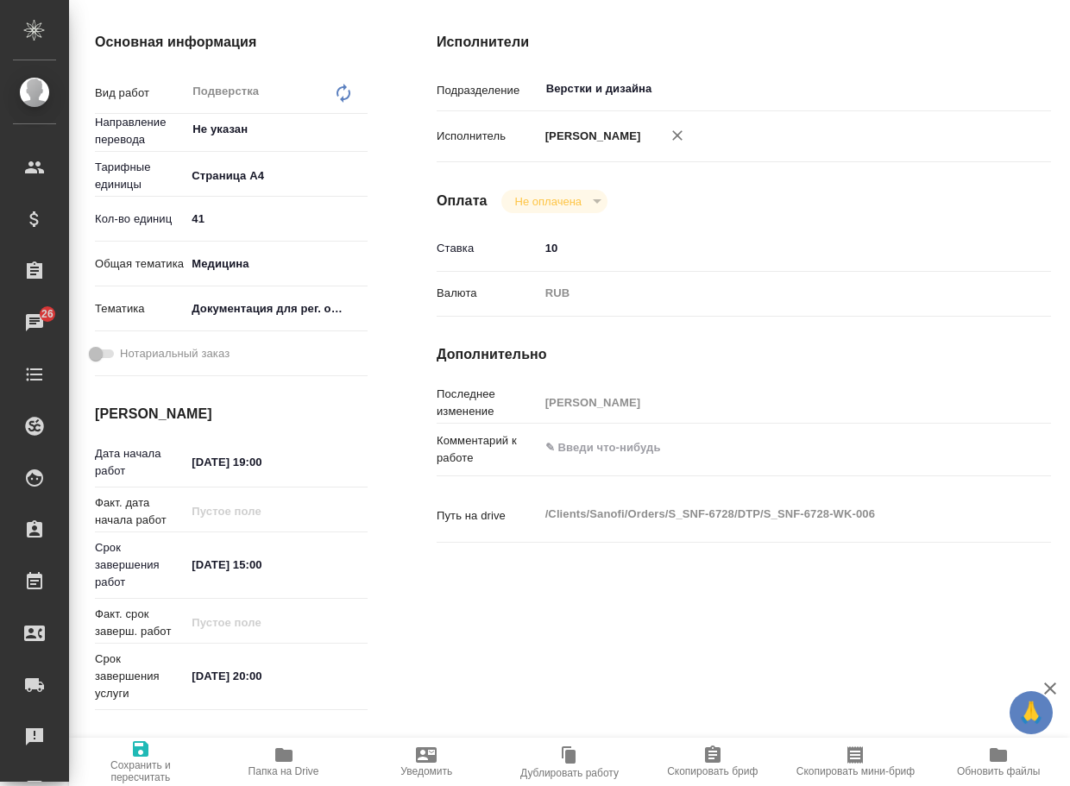
type textarea "x"
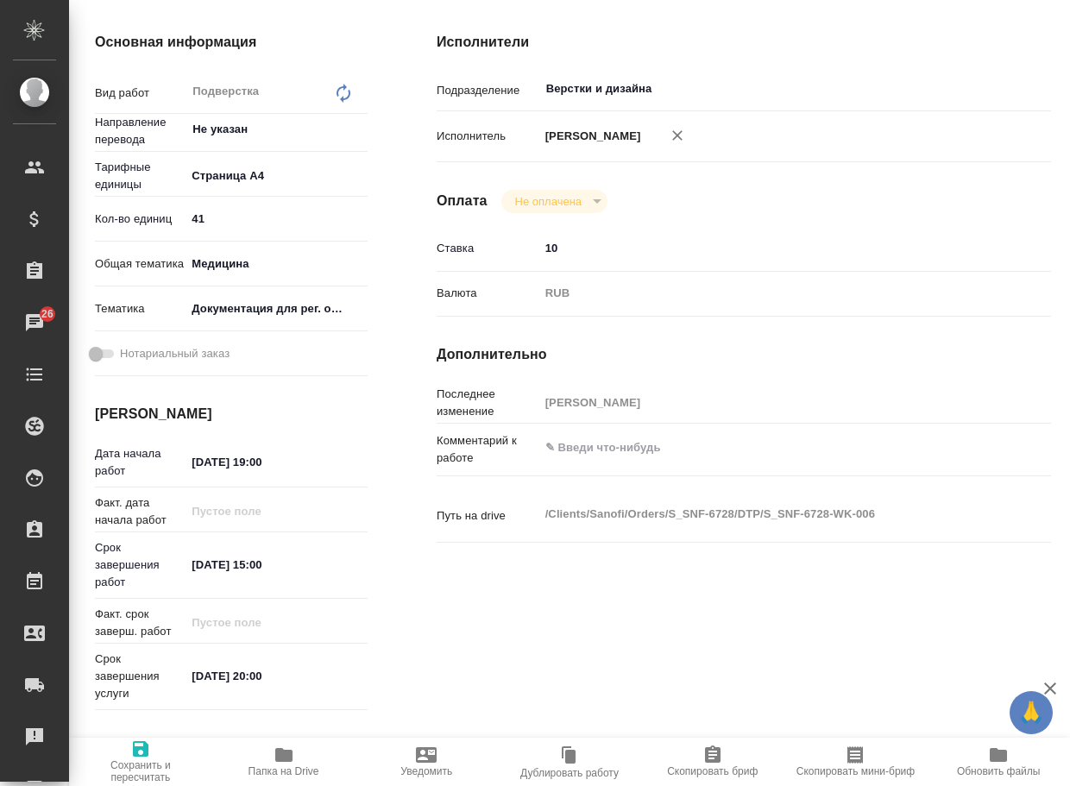
type textarea "x"
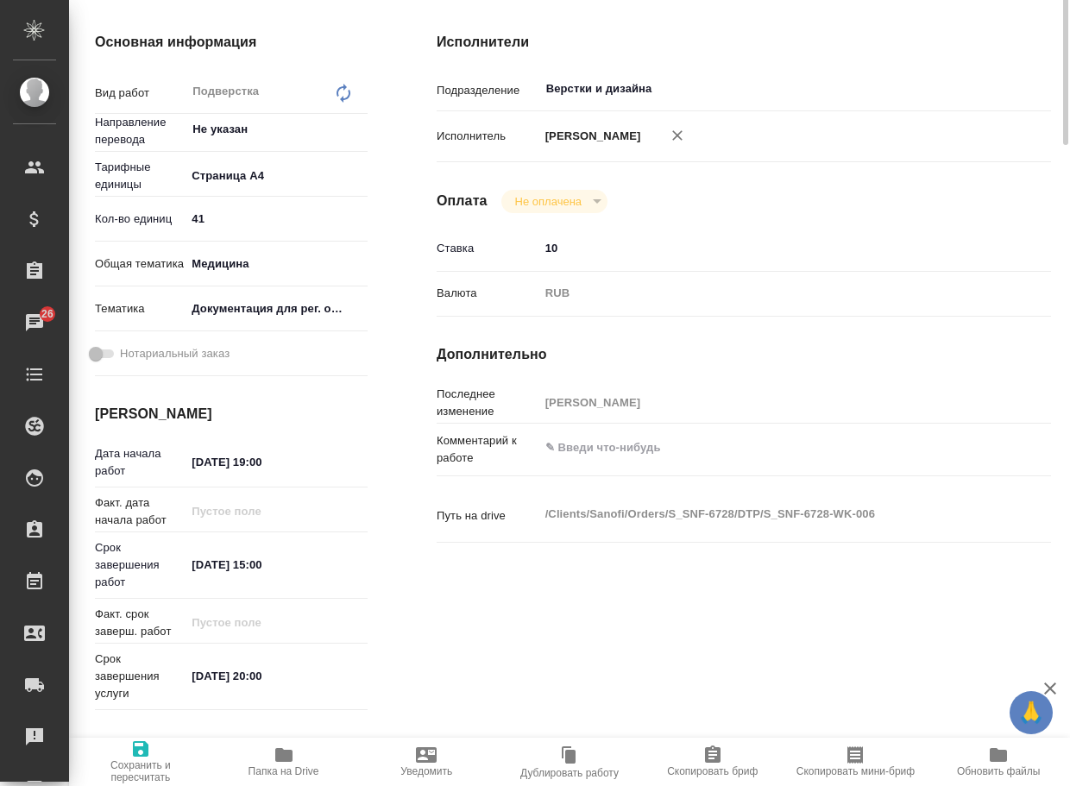
scroll to position [0, 0]
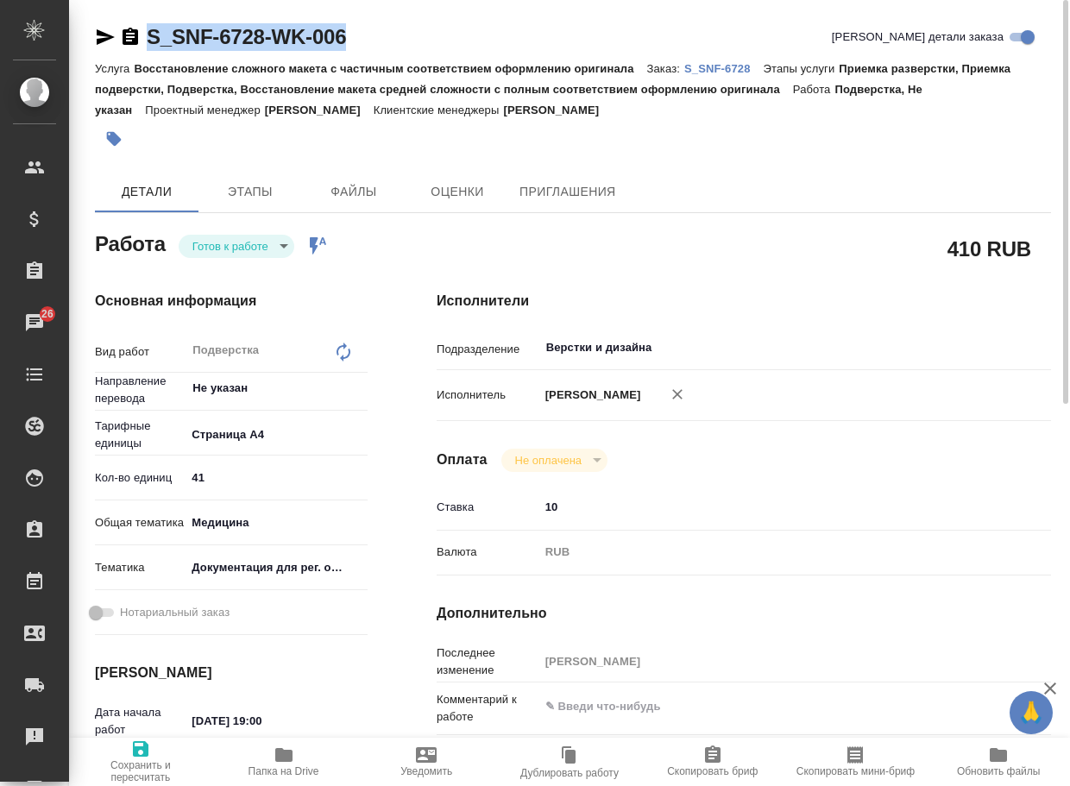
click at [235, 245] on body "🙏 .cls-1 fill:#fff; AWATERA Arsenyeva [PERSON_NAME] Спецификации Заказы 26 Чаты…" at bounding box center [535, 393] width 1070 height 786
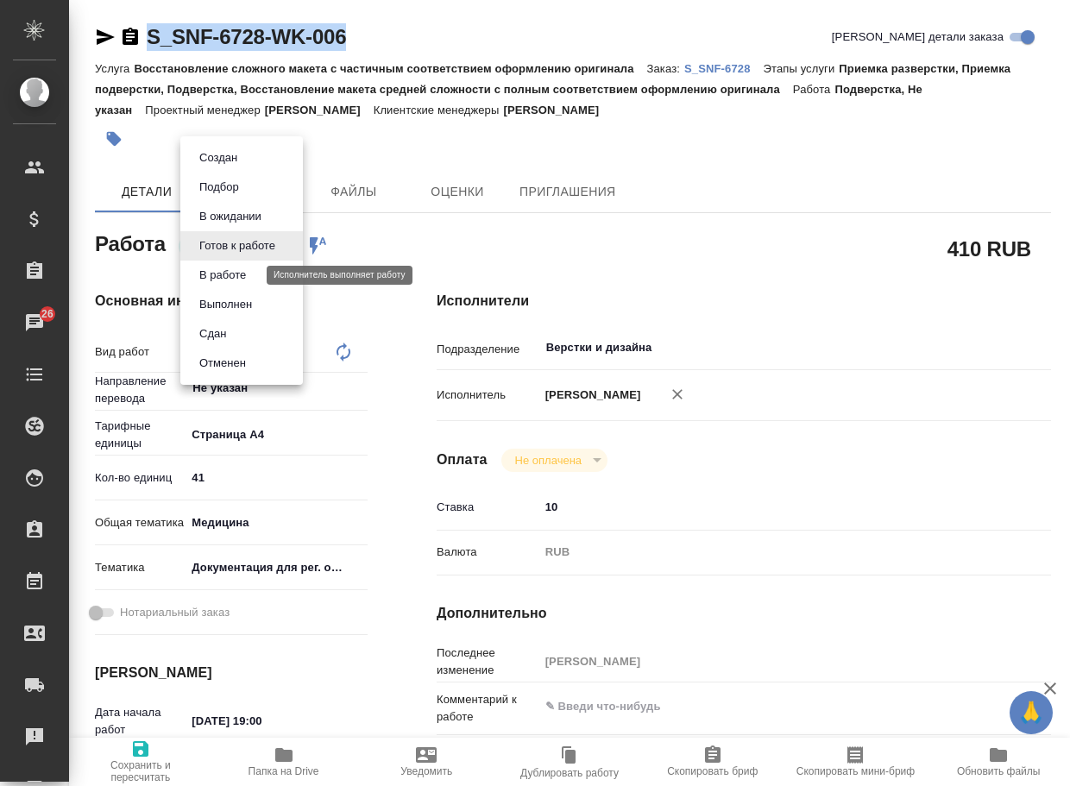
click at [238, 273] on button "В работе" at bounding box center [222, 275] width 57 height 19
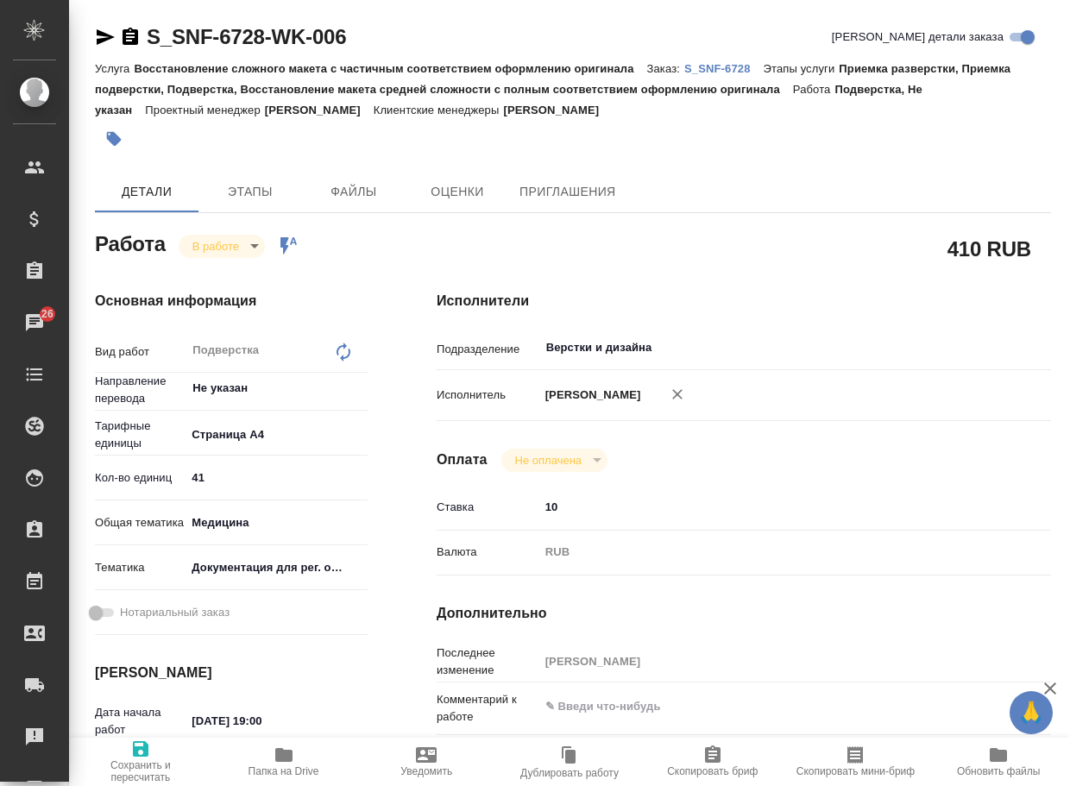
type textarea "x"
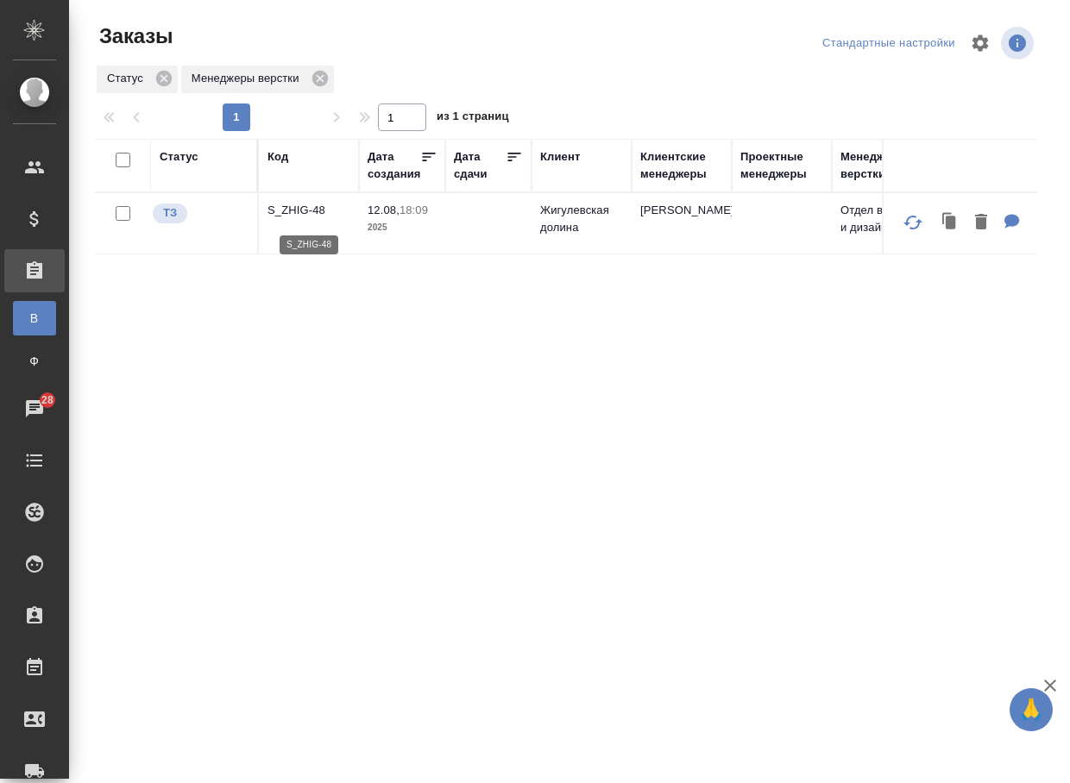
click at [294, 214] on p "S_ZHIG-48" at bounding box center [308, 210] width 83 height 17
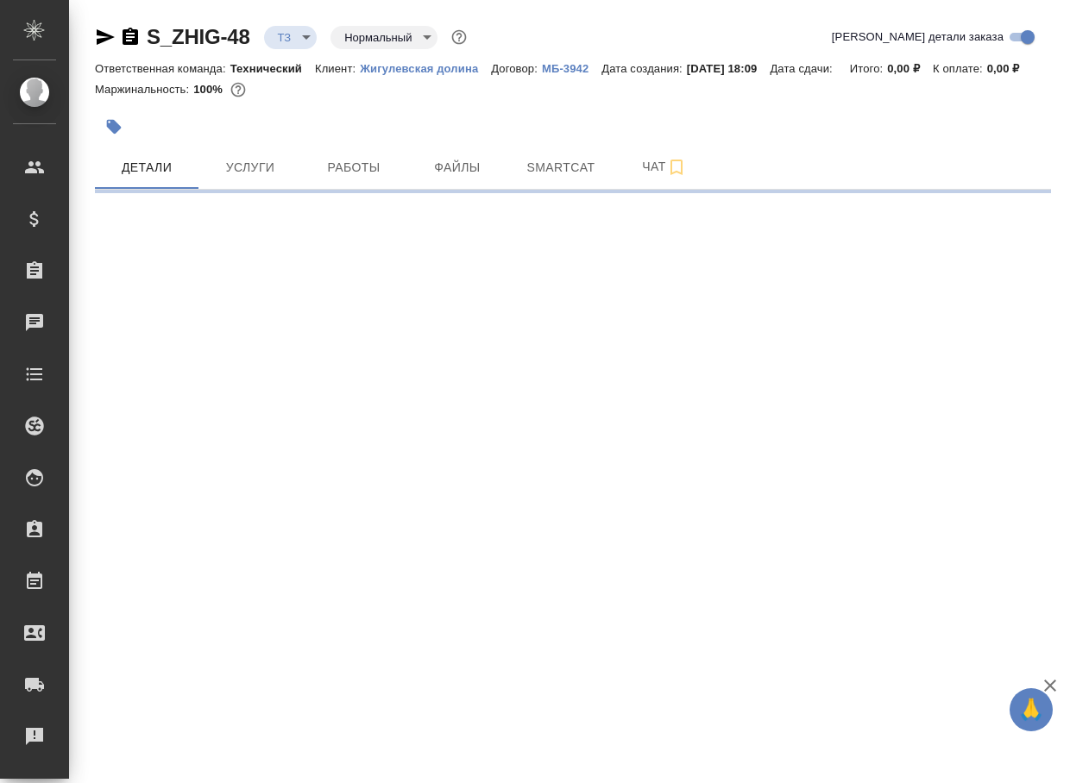
select select "RU"
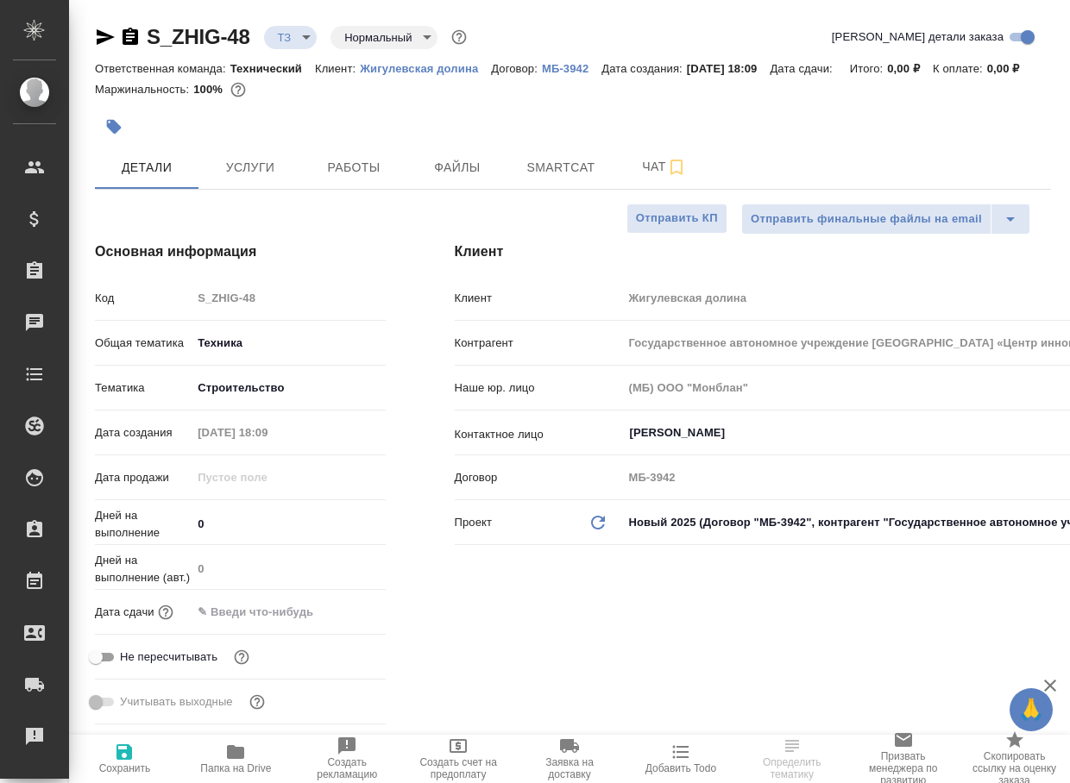
type textarea "x"
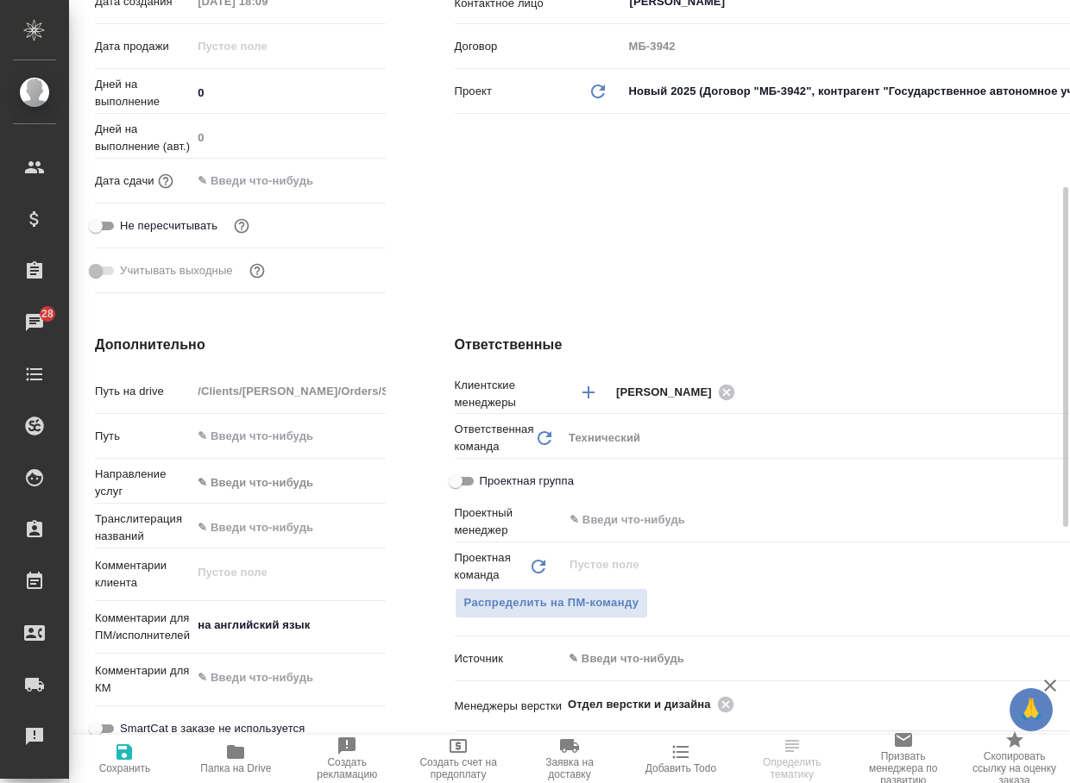
scroll to position [518, 0]
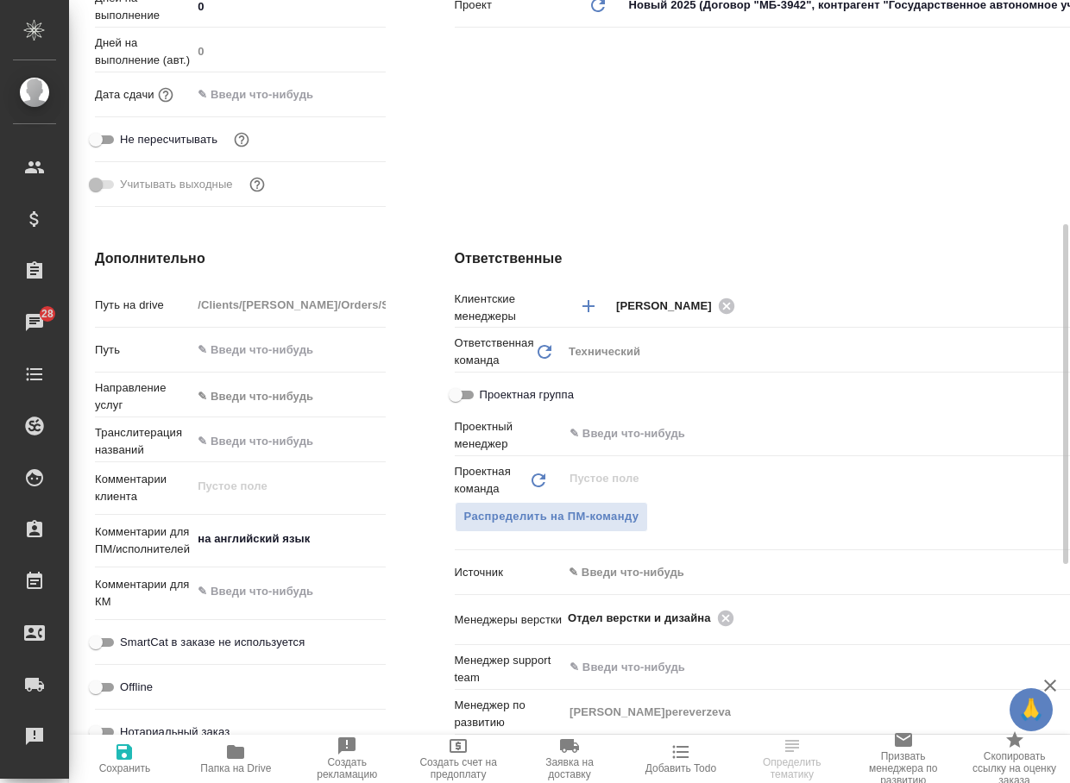
click at [224, 744] on span "Папка на Drive" at bounding box center [236, 758] width 91 height 33
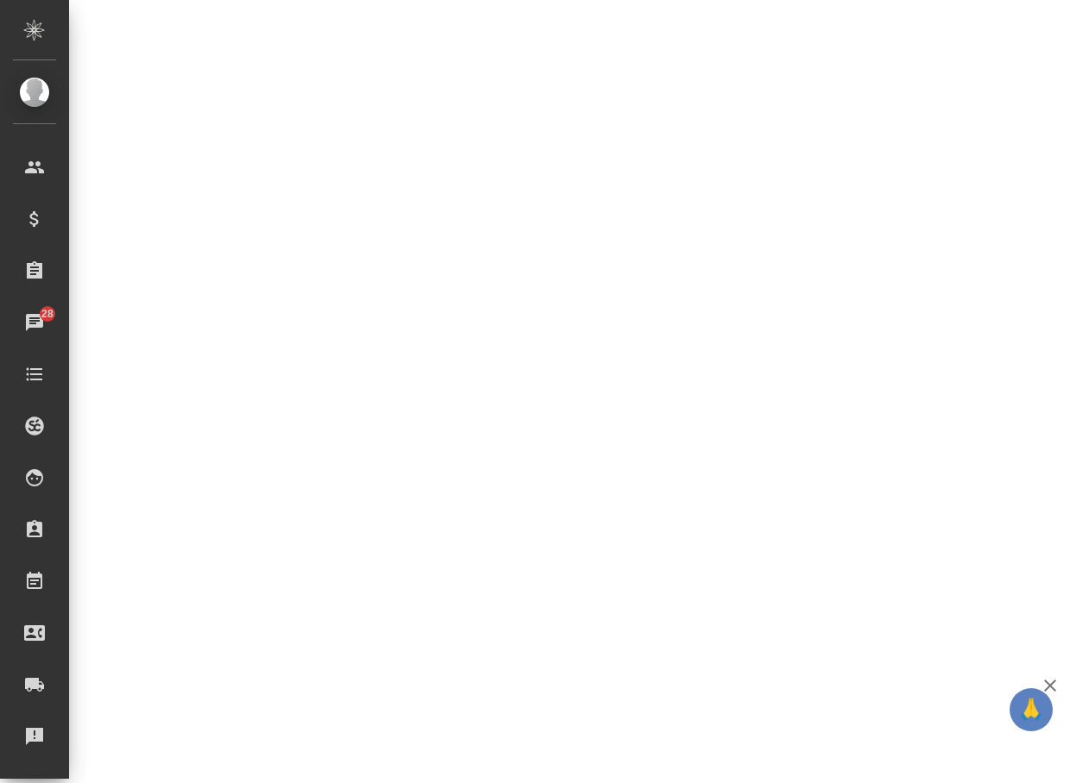
select select "RU"
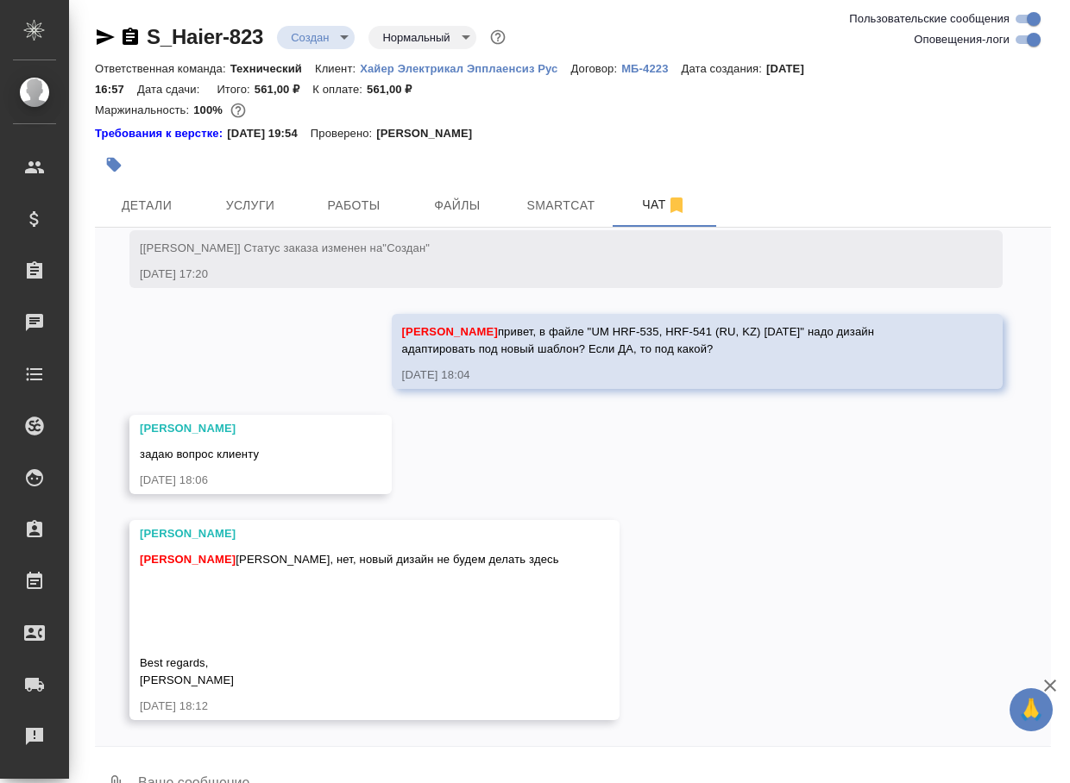
scroll to position [663, 0]
click at [168, 770] on textarea at bounding box center [593, 785] width 914 height 59
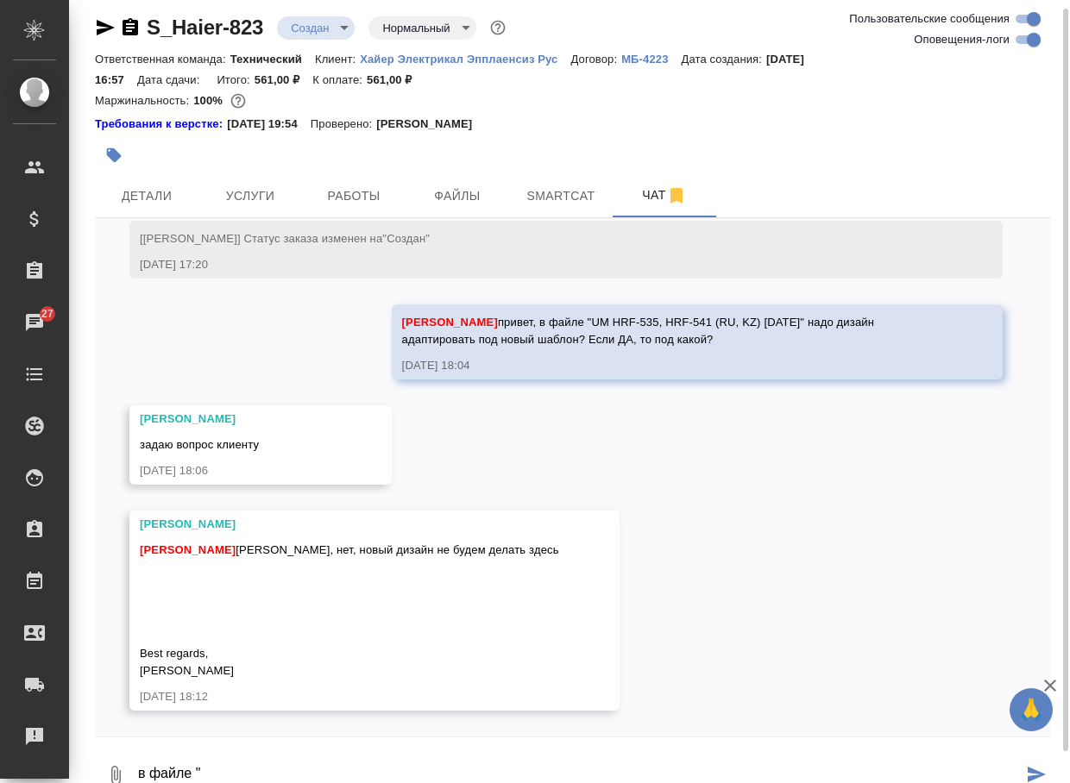
paste textarea "Rating label"
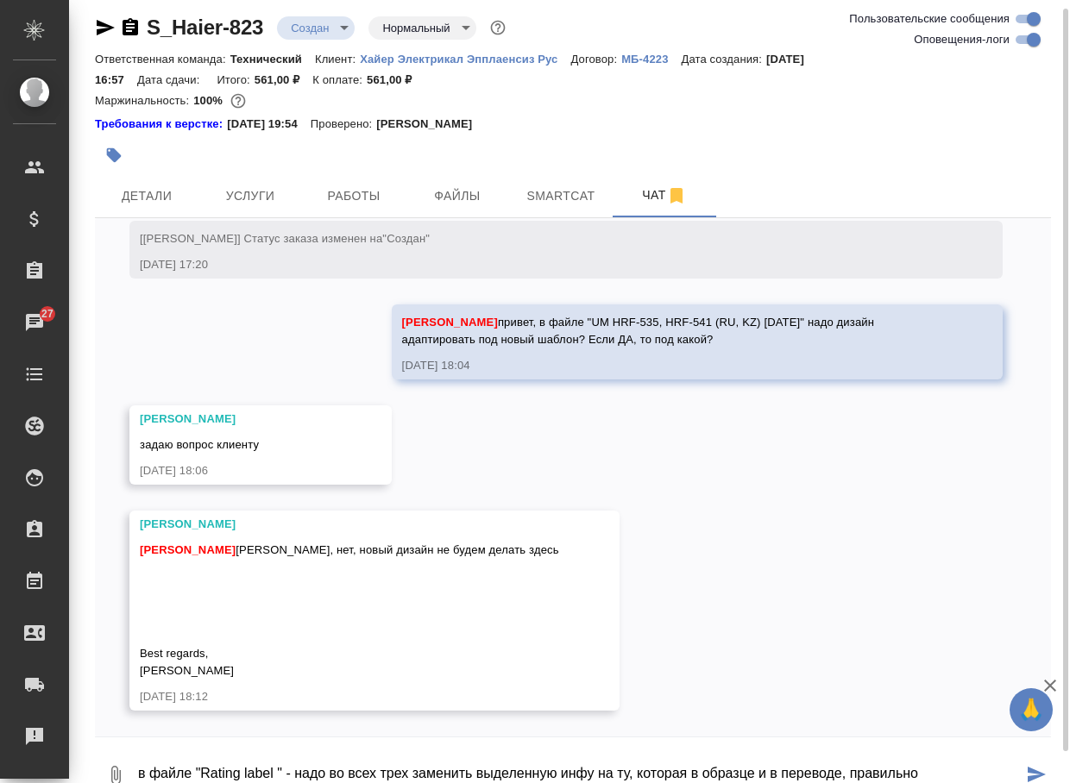
type textarea "в файле "Rating label " - надо во всех трех заменить выделенную инфу на ту, кот…"
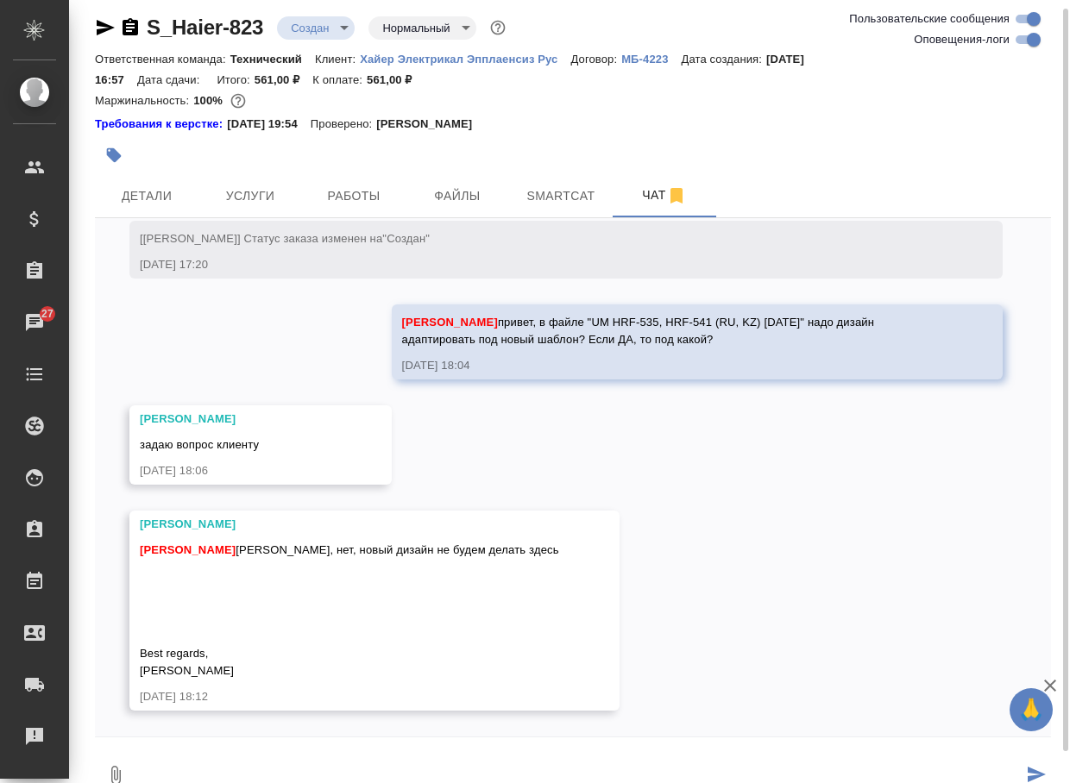
scroll to position [27, 0]
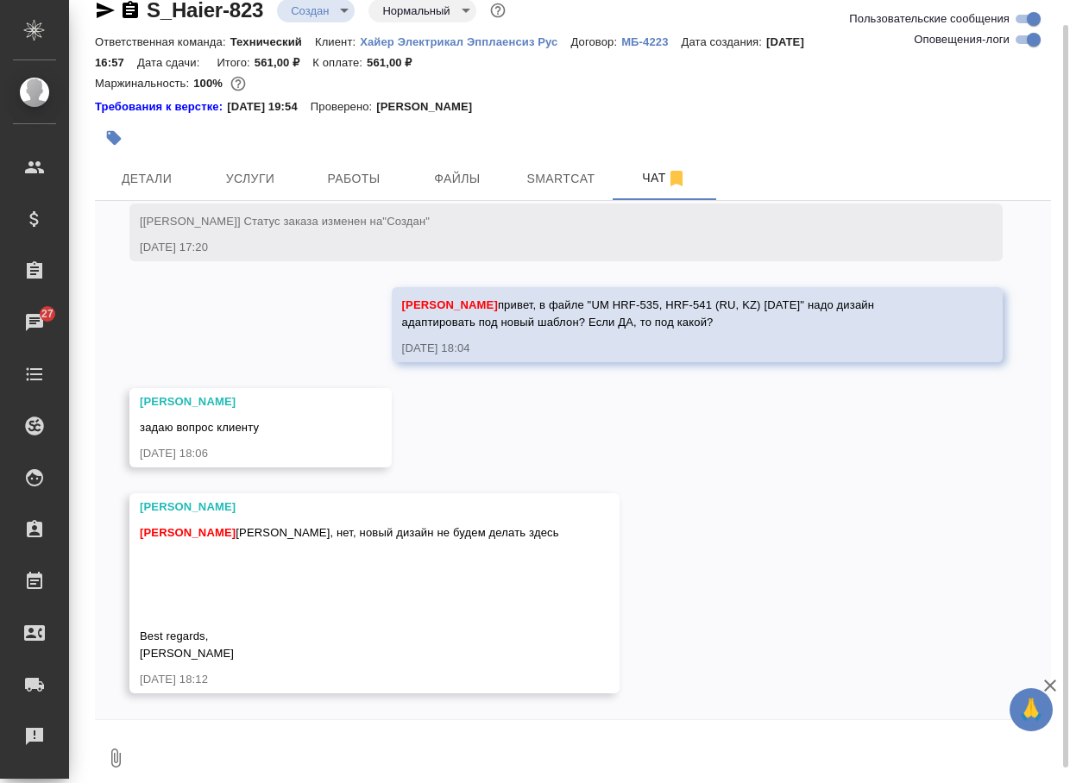
click at [173, 760] on textarea at bounding box center [593, 758] width 914 height 59
paste textarea "в файле "Rating label " - надо во всех трех заменить выделенную инфу на ту, кот…"
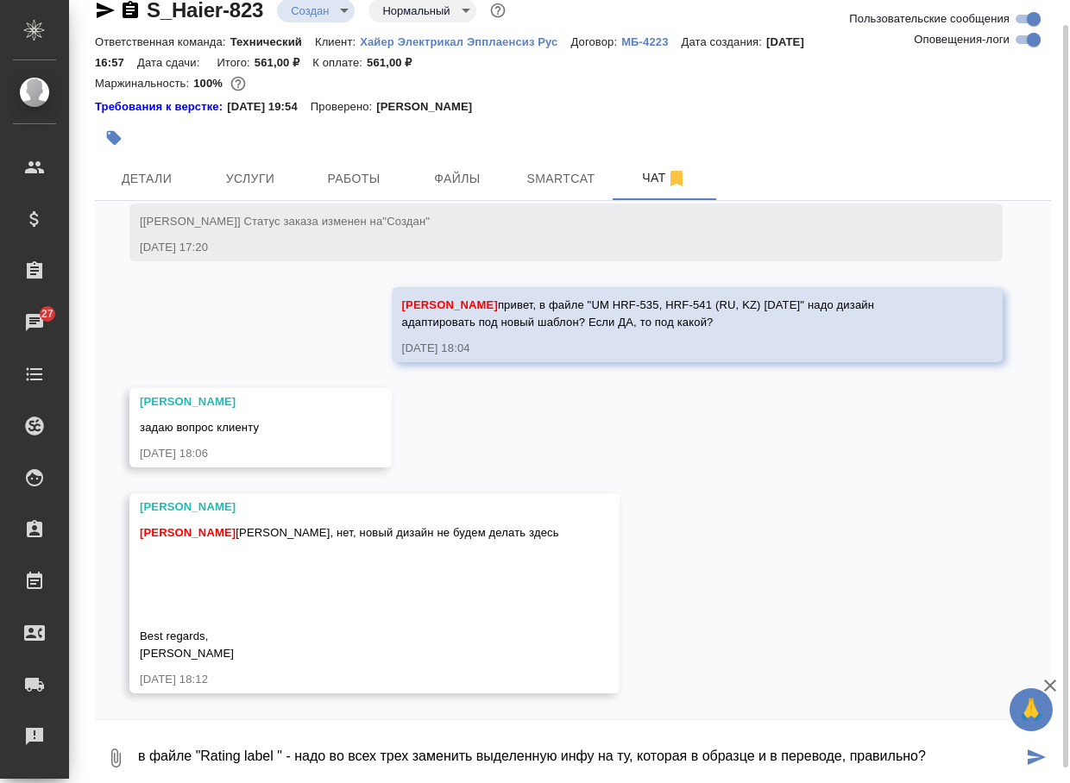
type textarea "в файле "Rating label " - надо во всех трех заменить выделенную инфу на ту, кот…"
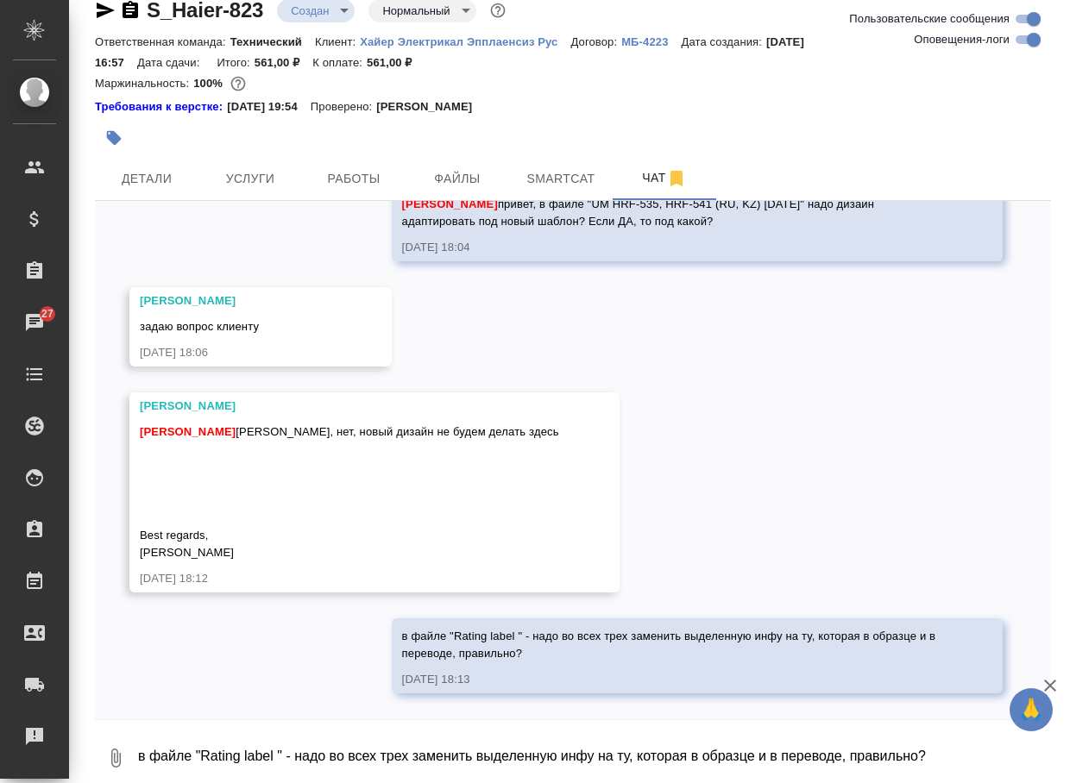
scroll to position [764, 0]
click at [249, 769] on textarea "в файле "Rating label " - надо во всех трех заменить выделенную инфу на ту, кот…" at bounding box center [593, 758] width 914 height 59
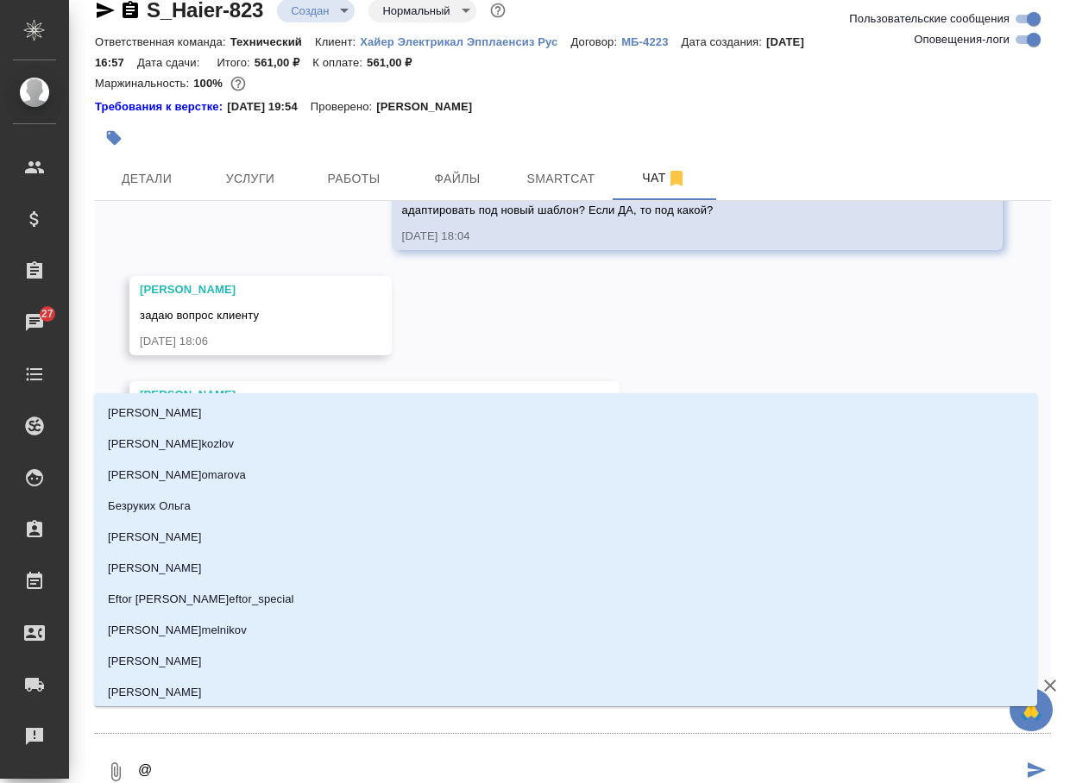
type textarea "@у"
type input "у"
type textarea "@ус"
type input "ус"
type textarea "@усм"
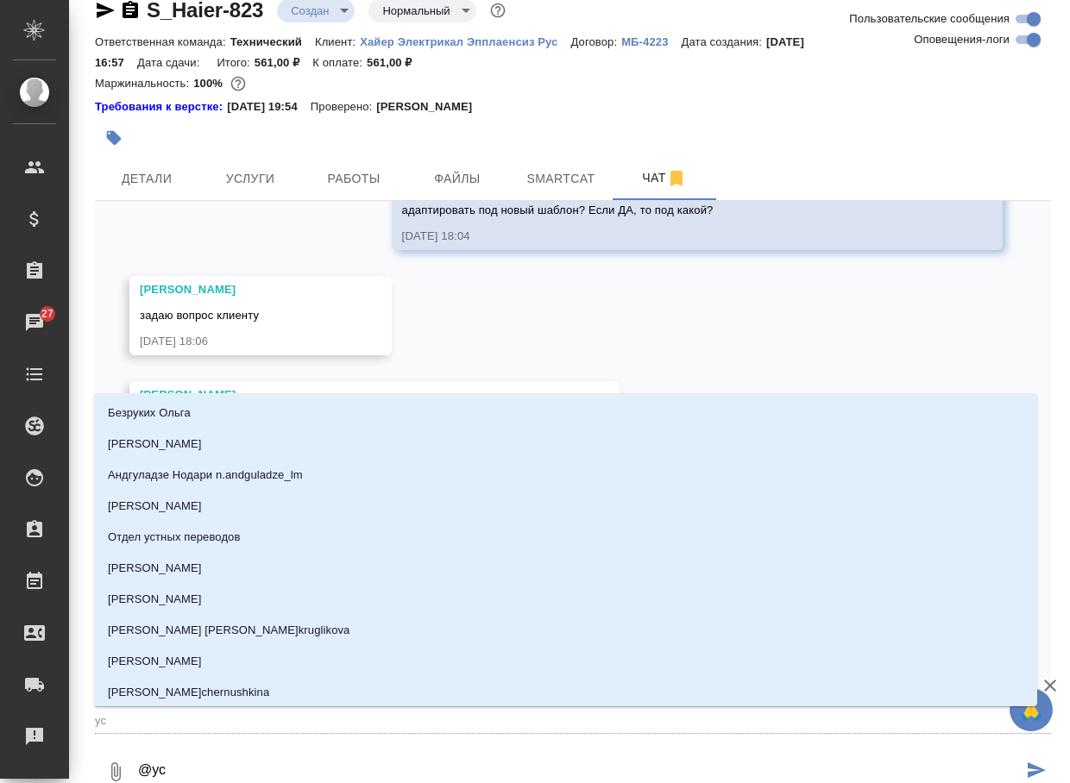
type input "усм"
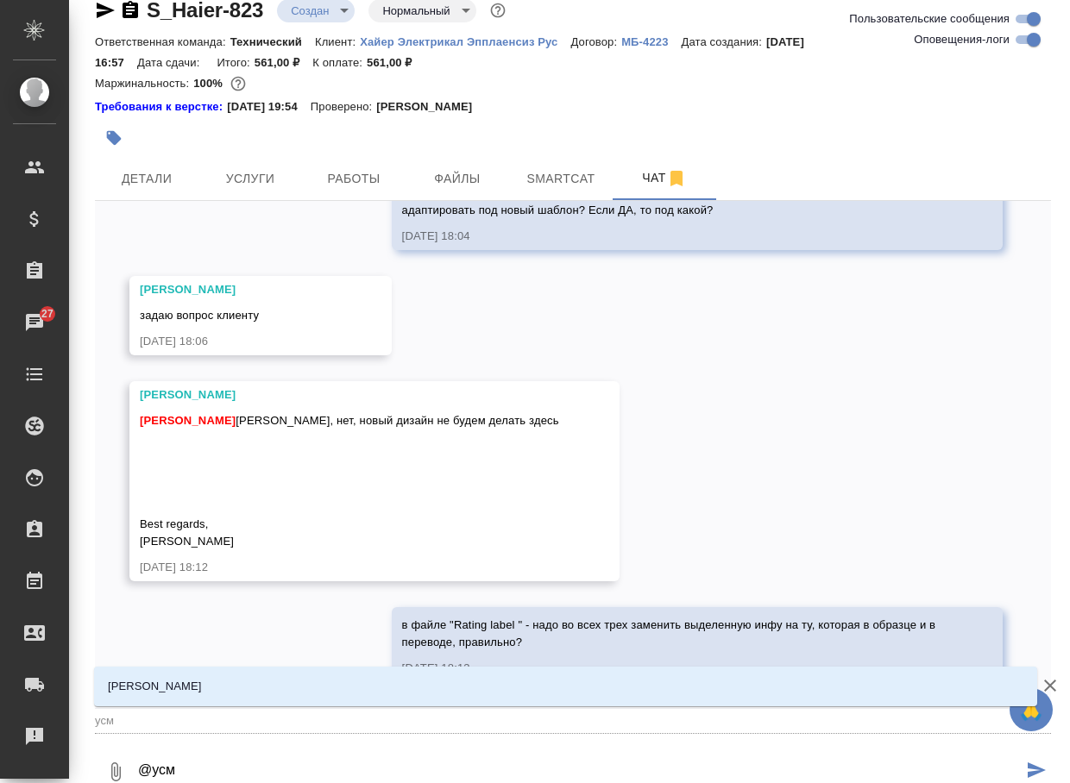
type textarea "@усма"
type input "усма"
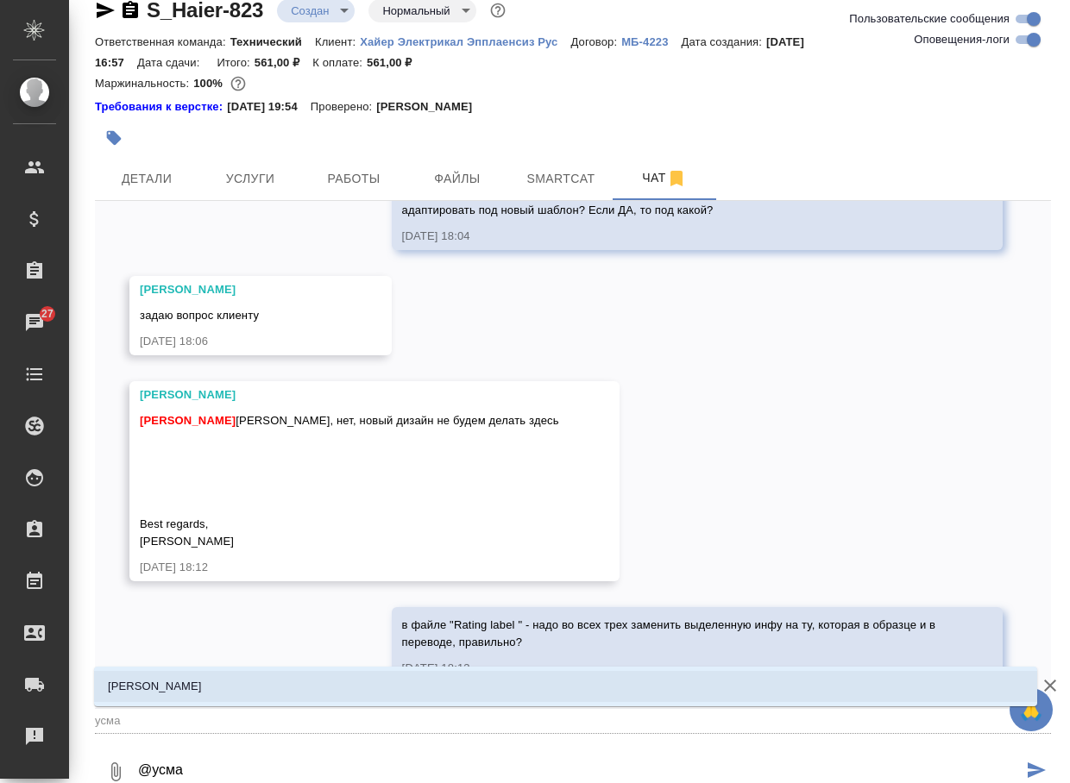
click at [237, 690] on li "Усманова Ольга" at bounding box center [565, 686] width 943 height 31
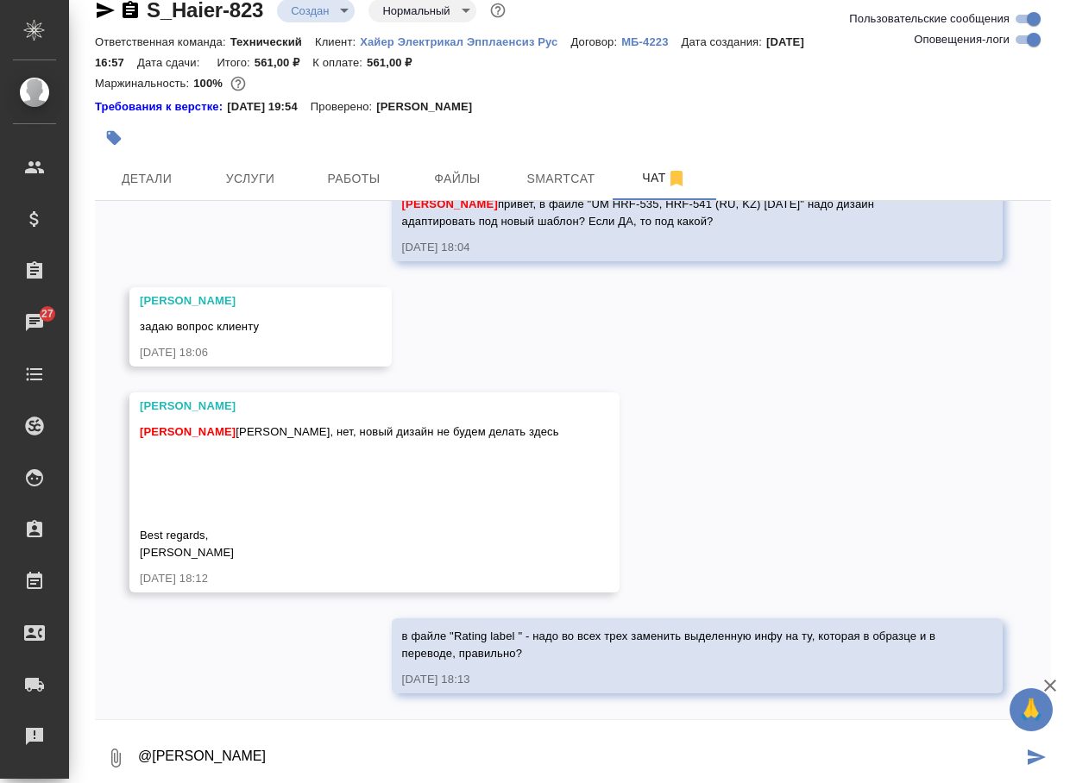
type textarea "@Усманова Ольга"
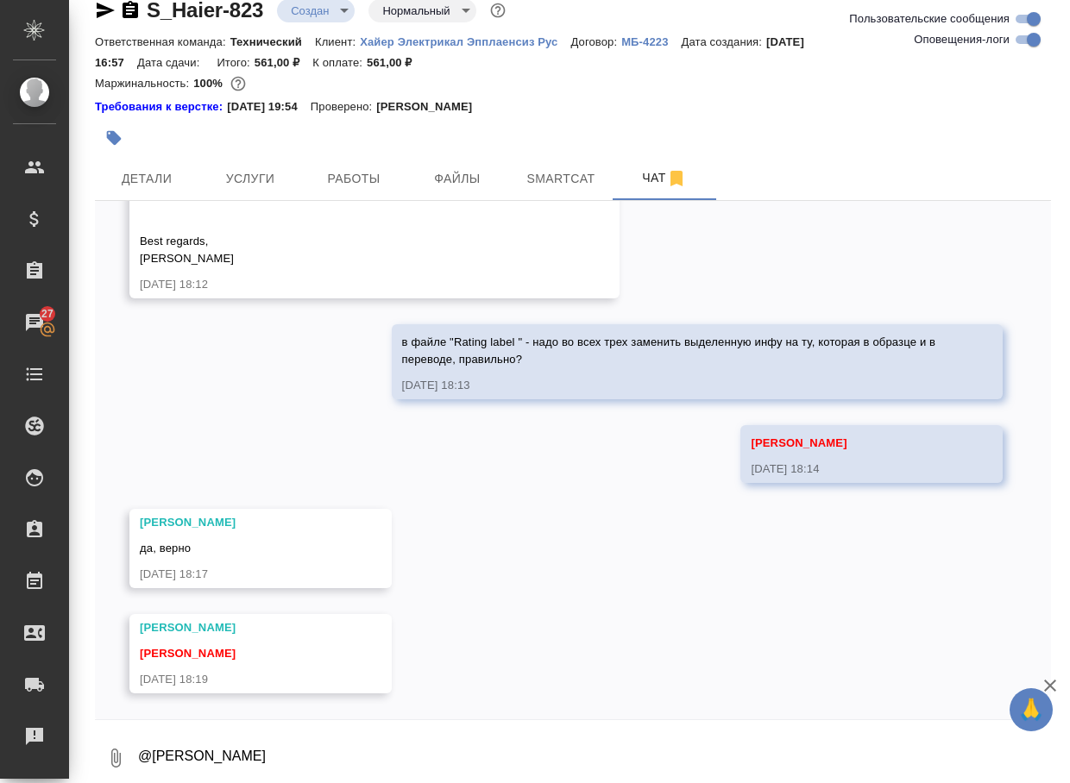
scroll to position [1058, 0]
click at [475, 573] on div "12.08, вторник [Усманова Ольга] Клиент оставил комментарий: ">https://drive.awa…" at bounding box center [573, 460] width 956 height 518
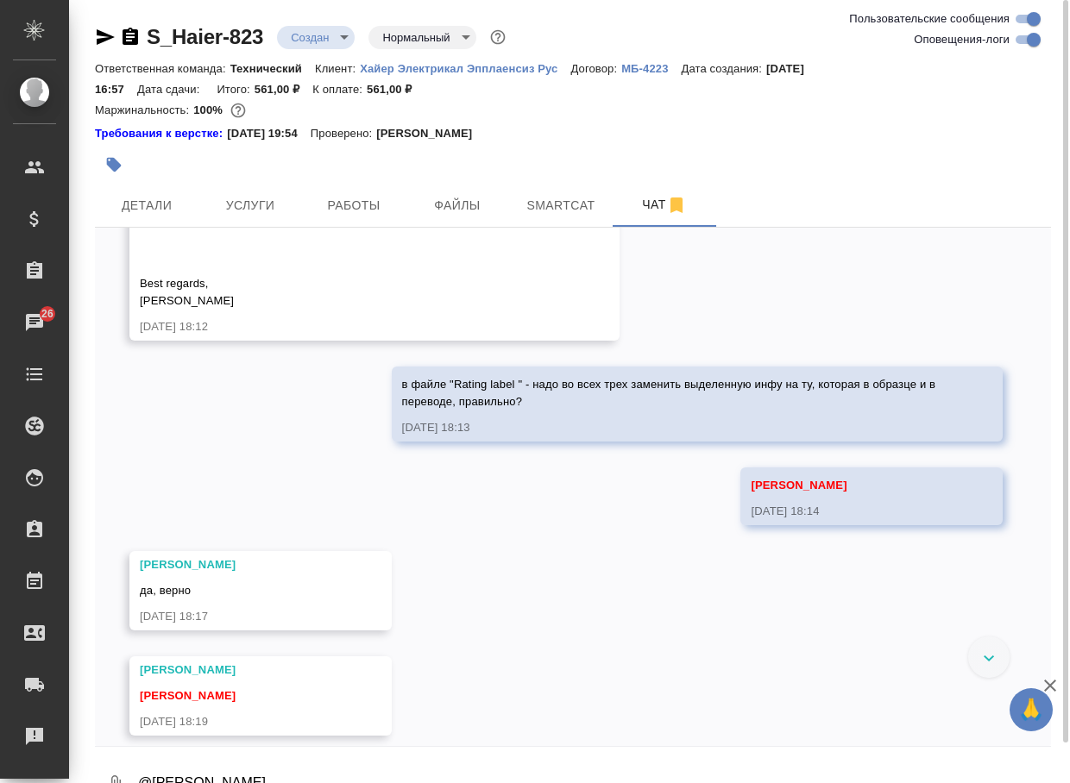
scroll to position [972, 0]
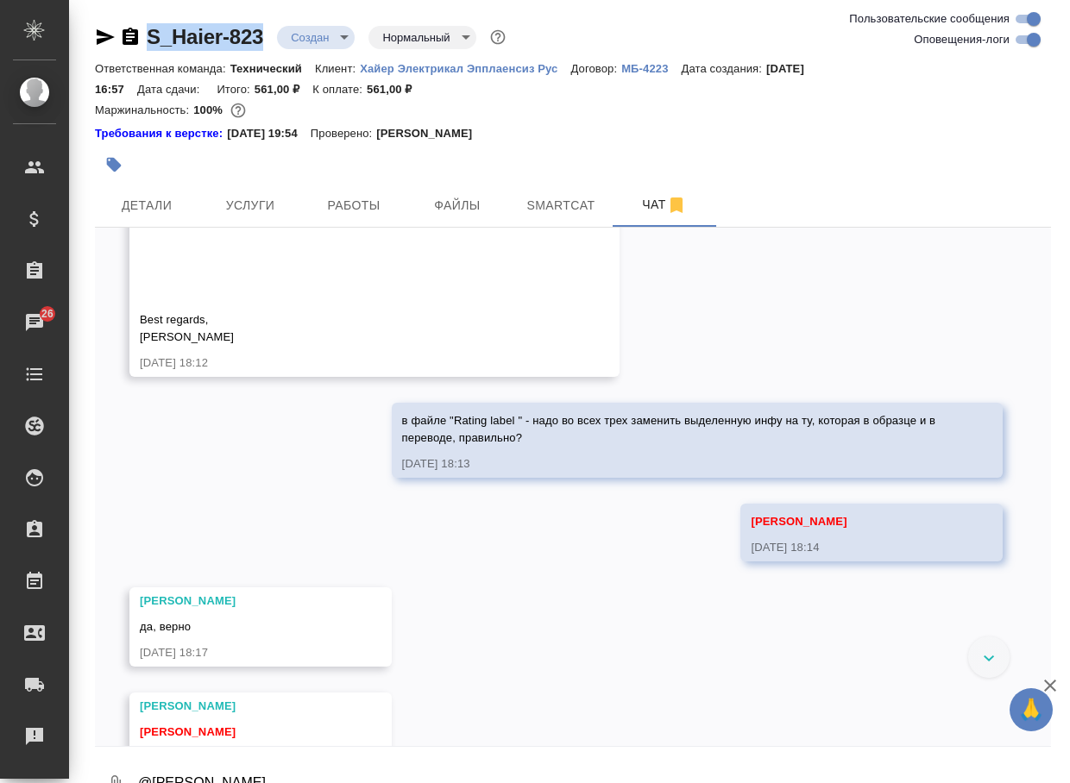
drag, startPoint x: 276, startPoint y: 47, endPoint x: 142, endPoint y: 38, distance: 134.0
click at [142, 38] on div "S_Haier-823 Создан new Нормальный normal" at bounding box center [302, 37] width 414 height 28
copy link "S_Haier-823"
click at [154, 204] on span "Детали" at bounding box center [146, 206] width 83 height 22
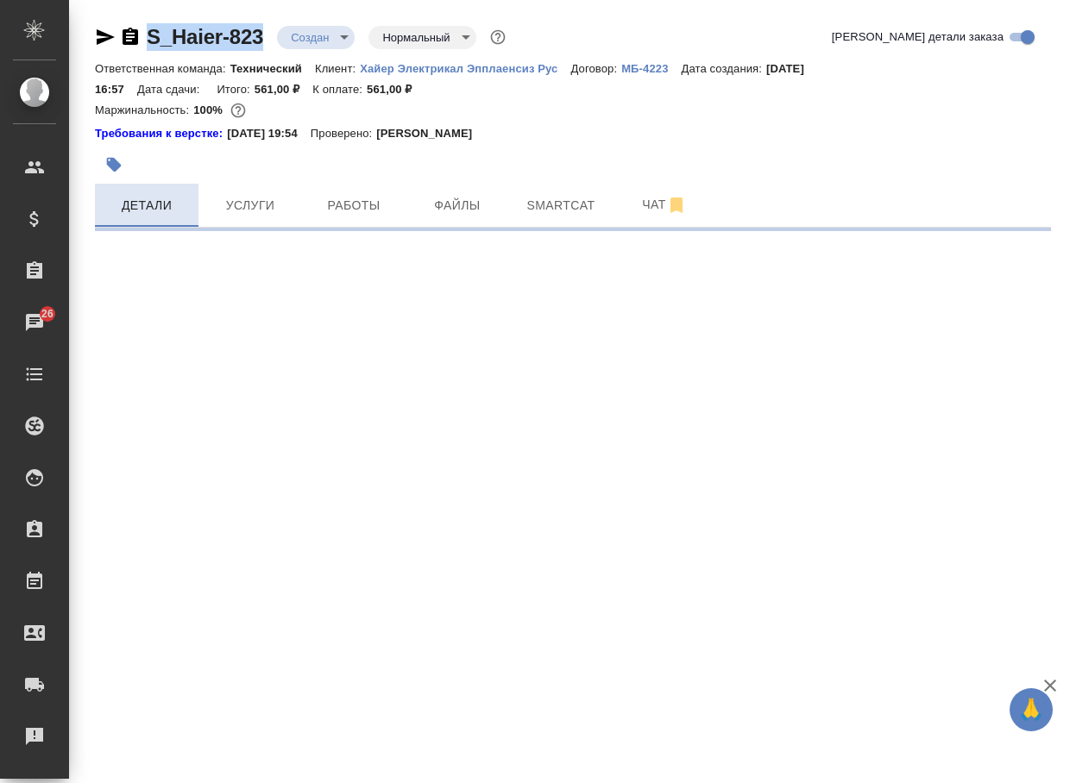
select select "RU"
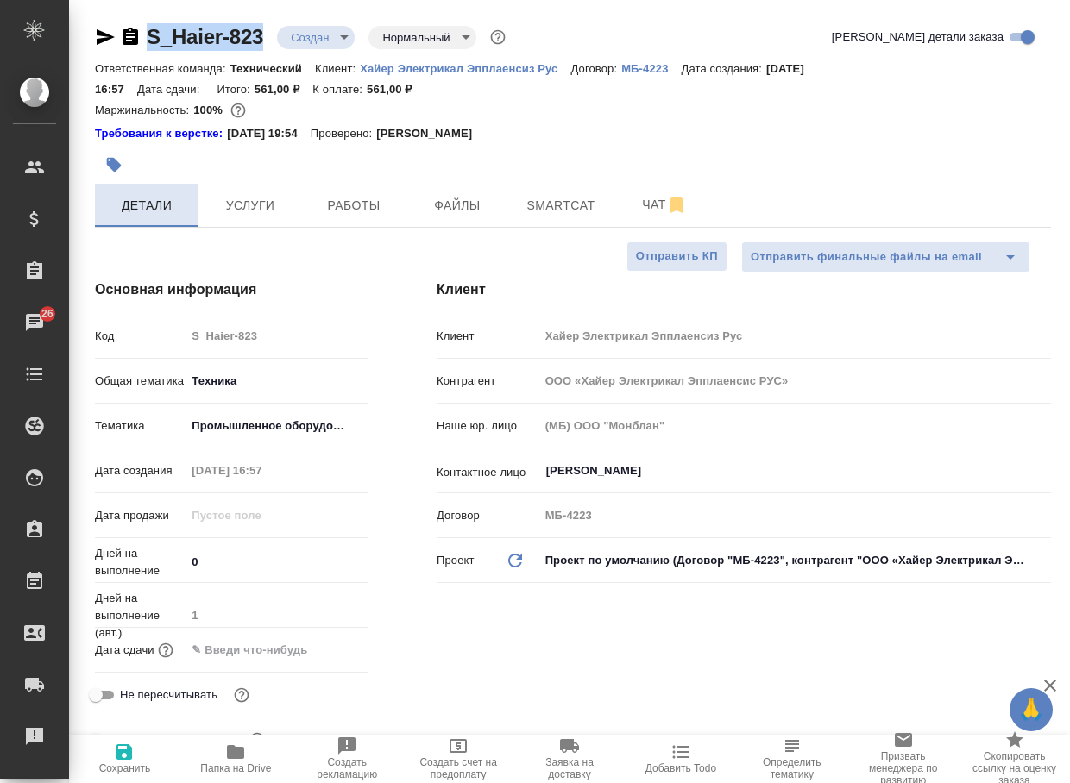
type textarea "x"
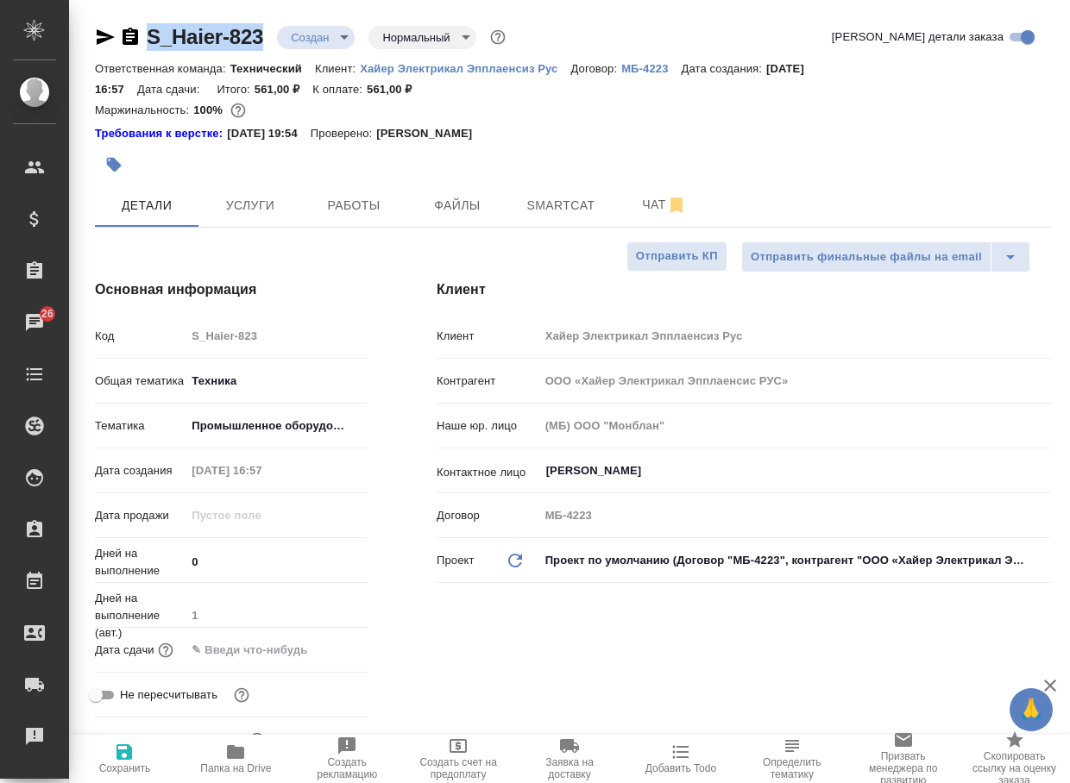
type textarea "x"
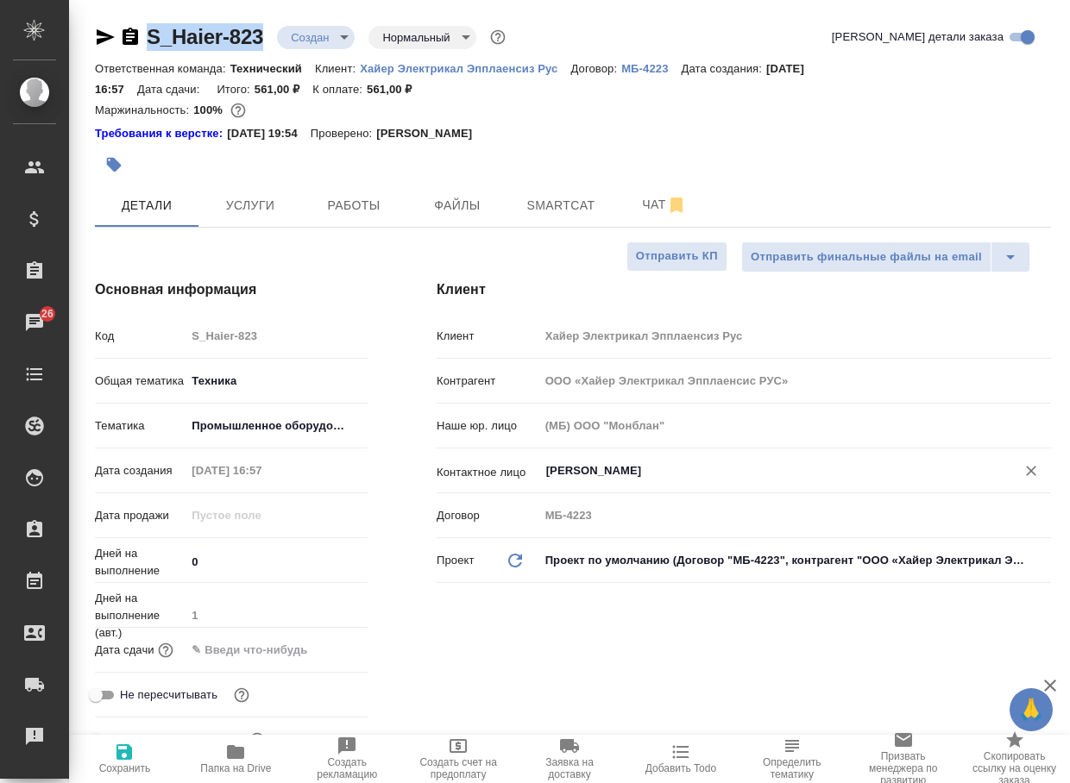
type textarea "x"
click at [650, 203] on span "Чат" at bounding box center [664, 205] width 83 height 22
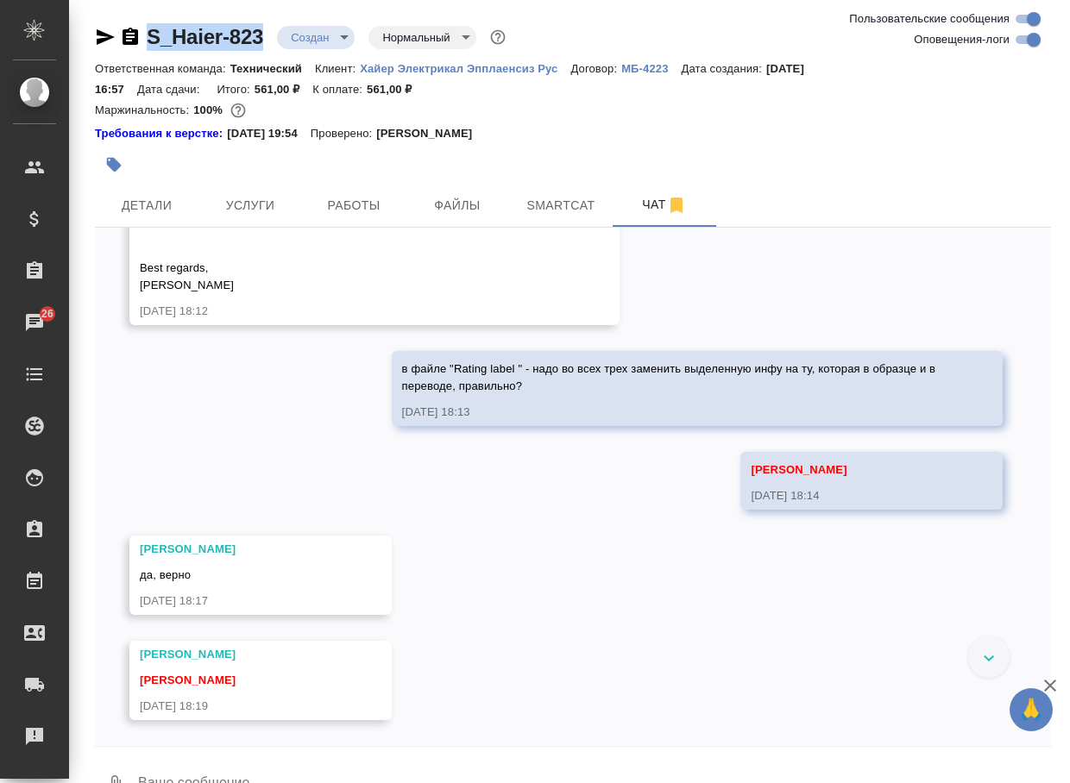
scroll to position [886, 0]
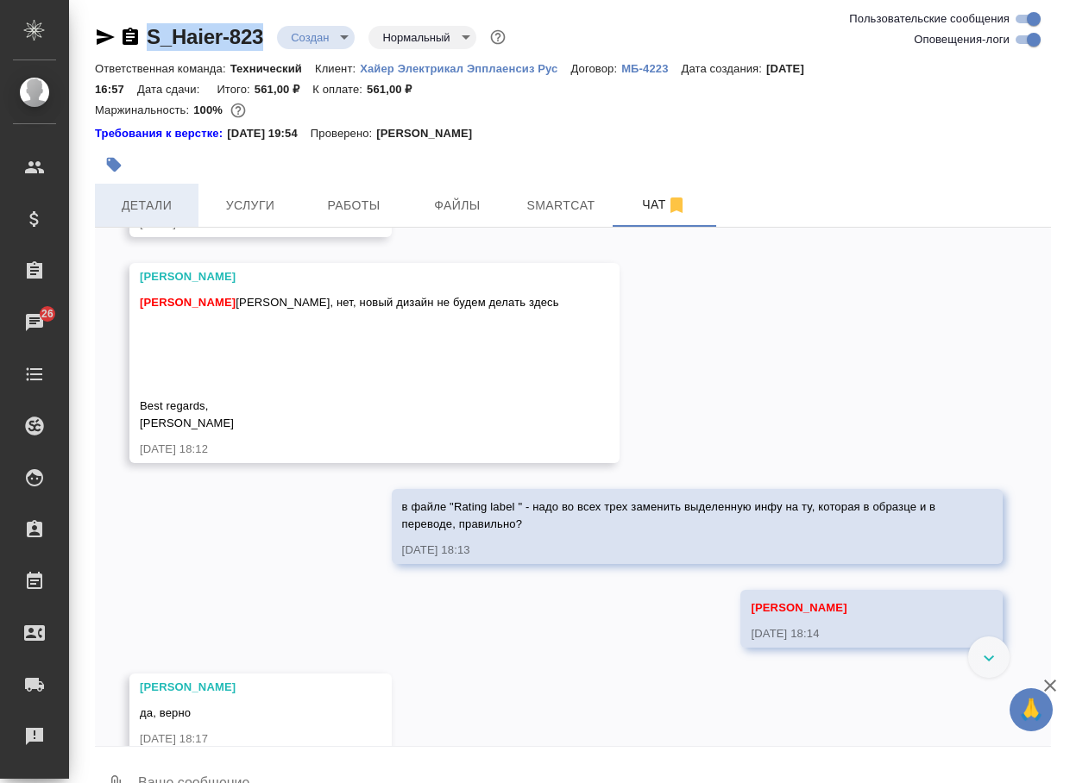
click at [146, 202] on span "Детали" at bounding box center [146, 206] width 83 height 22
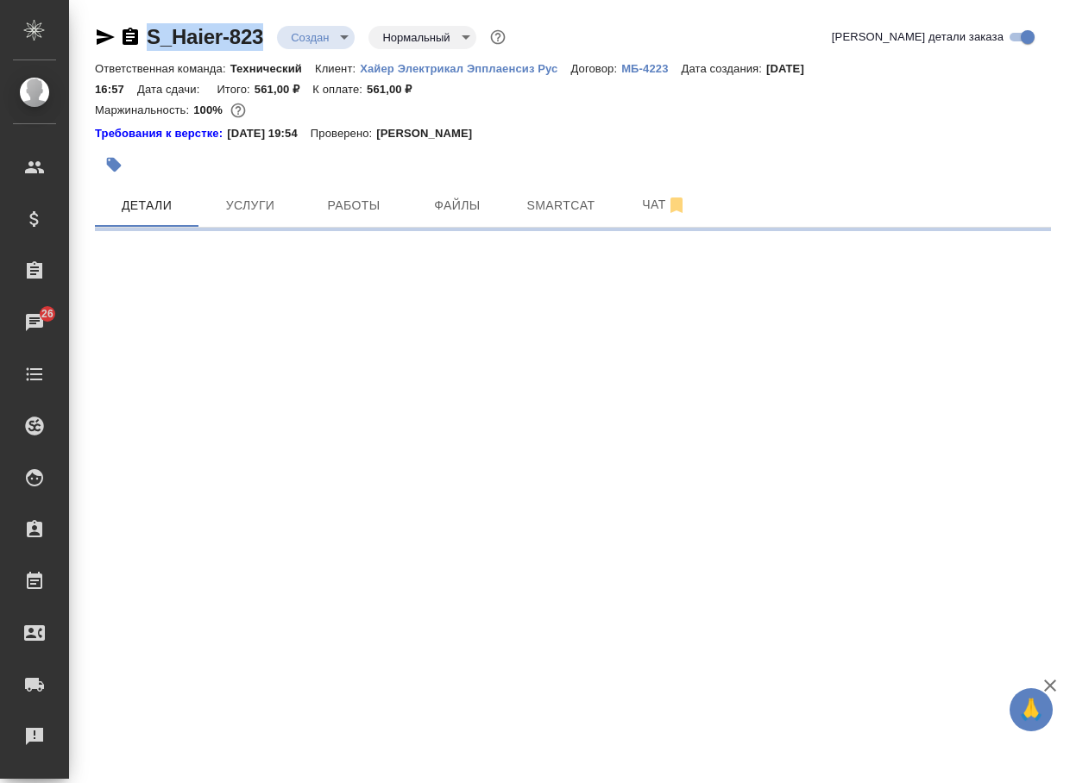
select select "RU"
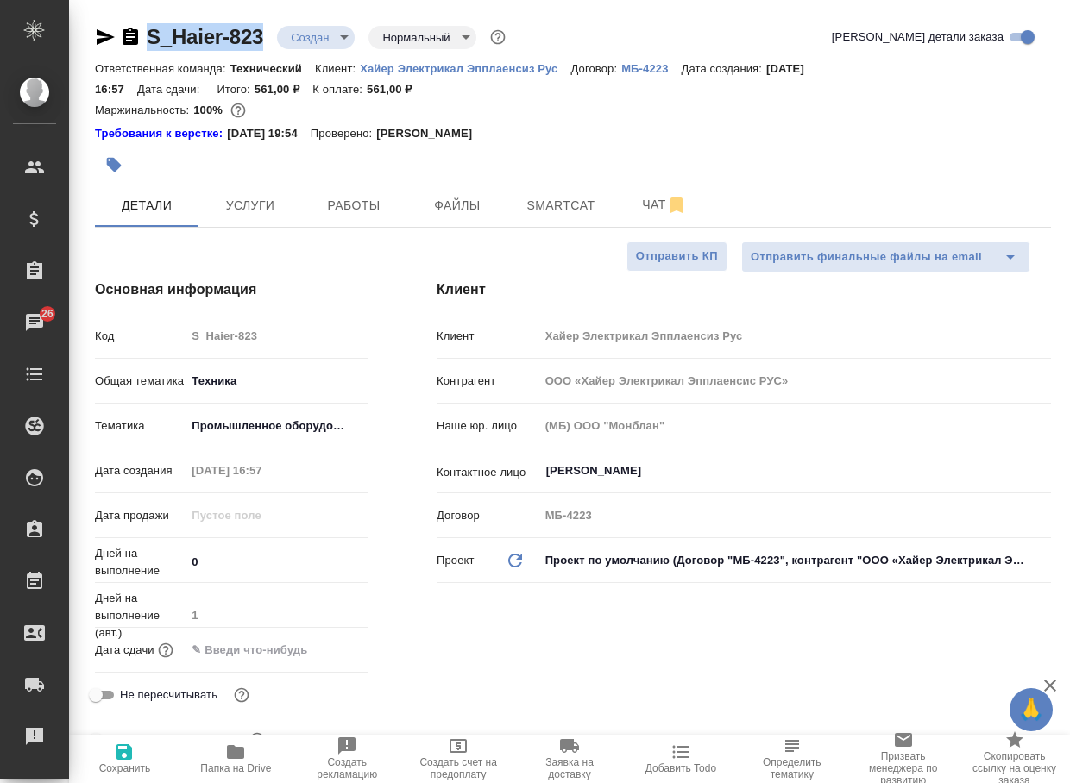
type textarea "x"
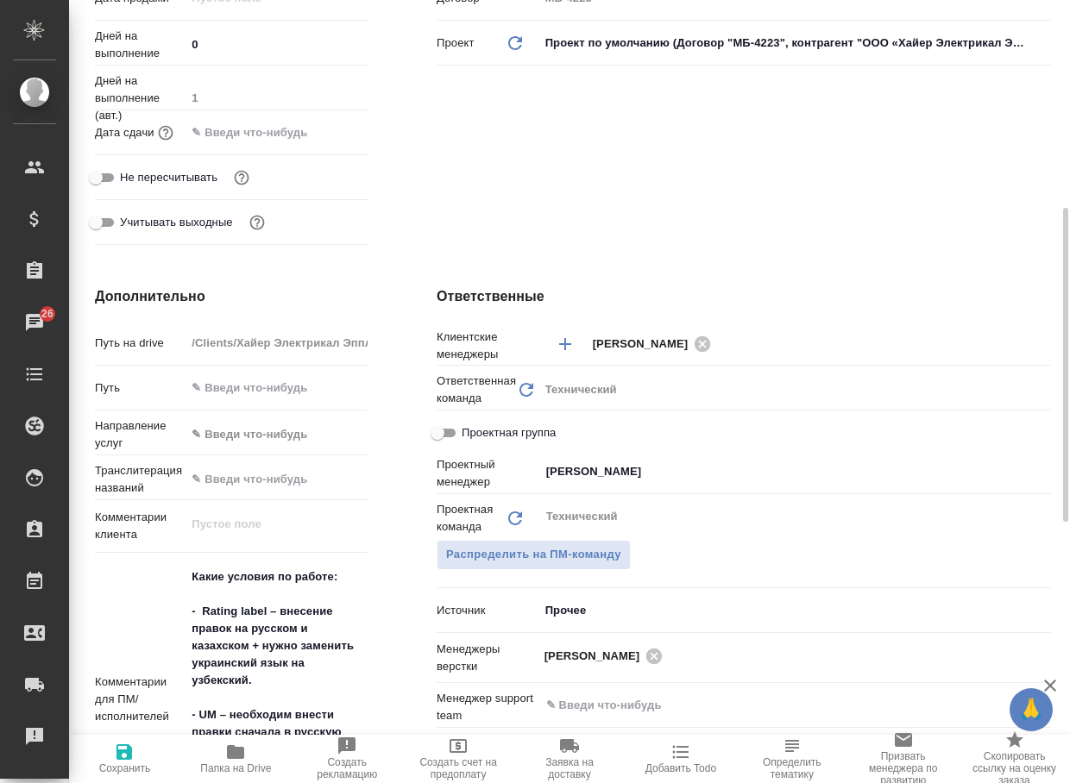
scroll to position [776, 0]
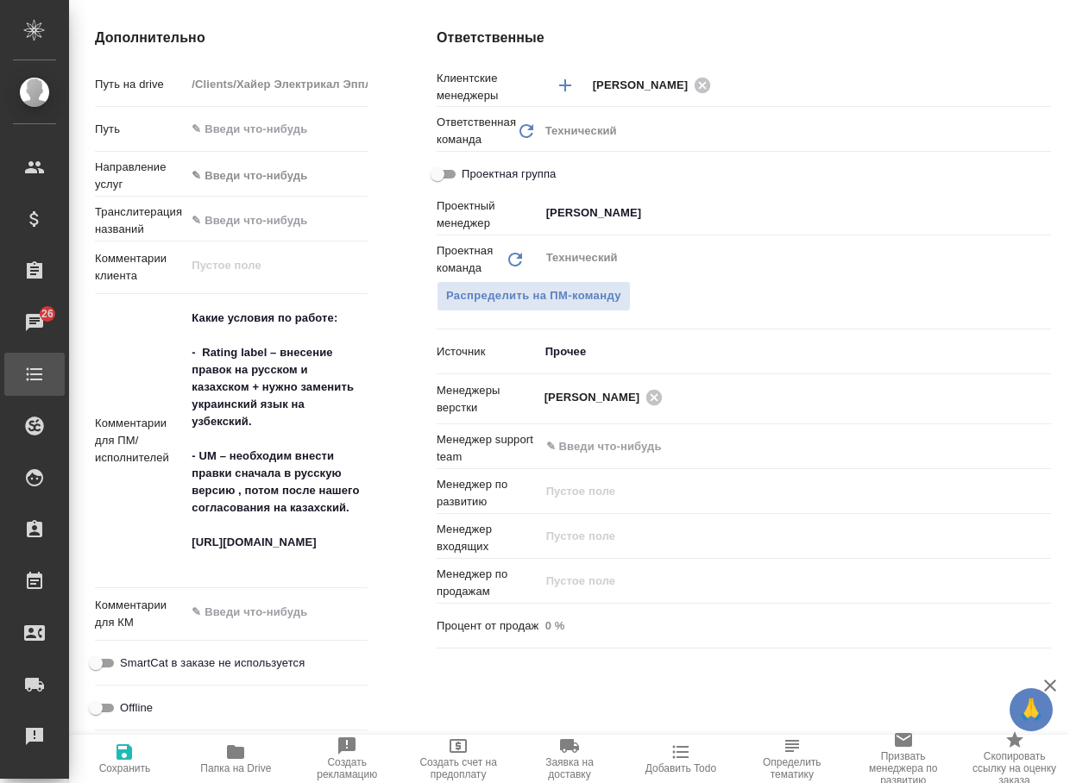
type textarea "x"
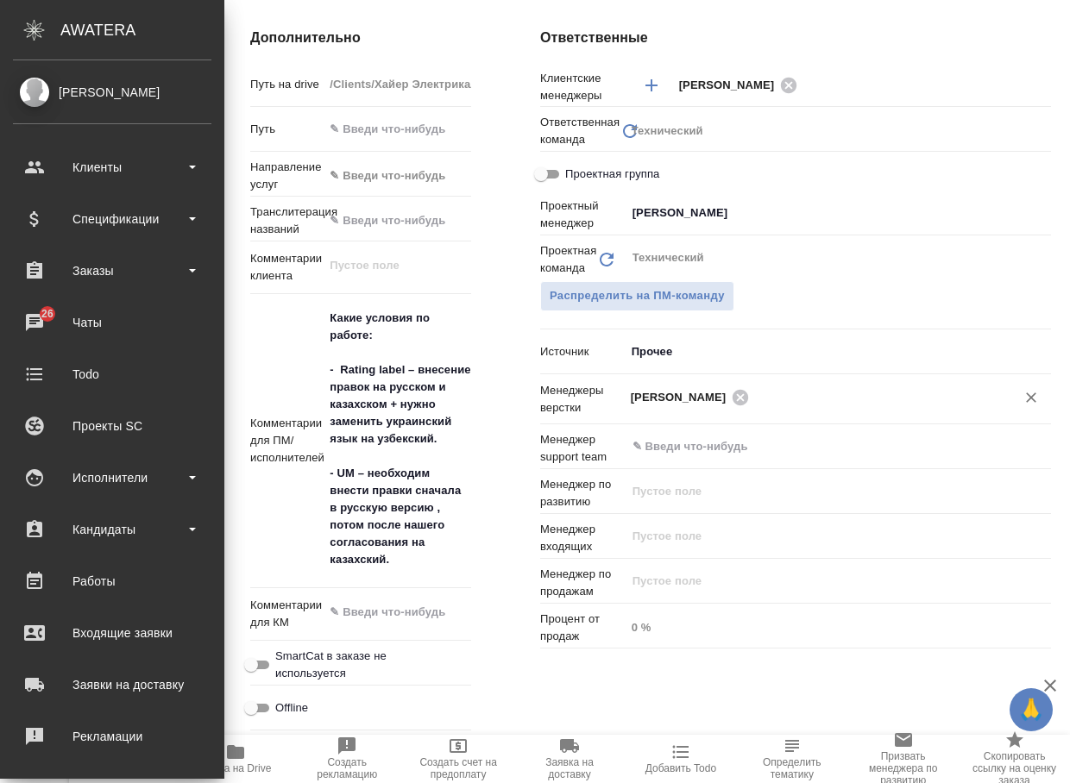
type textarea "x"
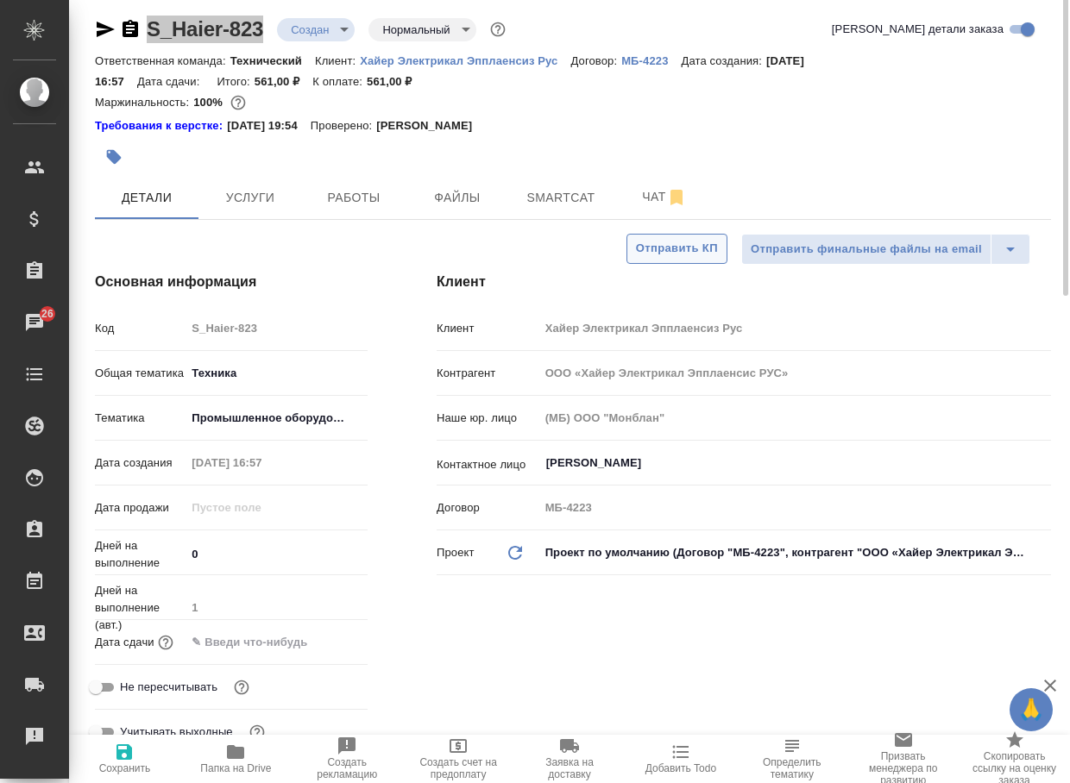
scroll to position [0, 0]
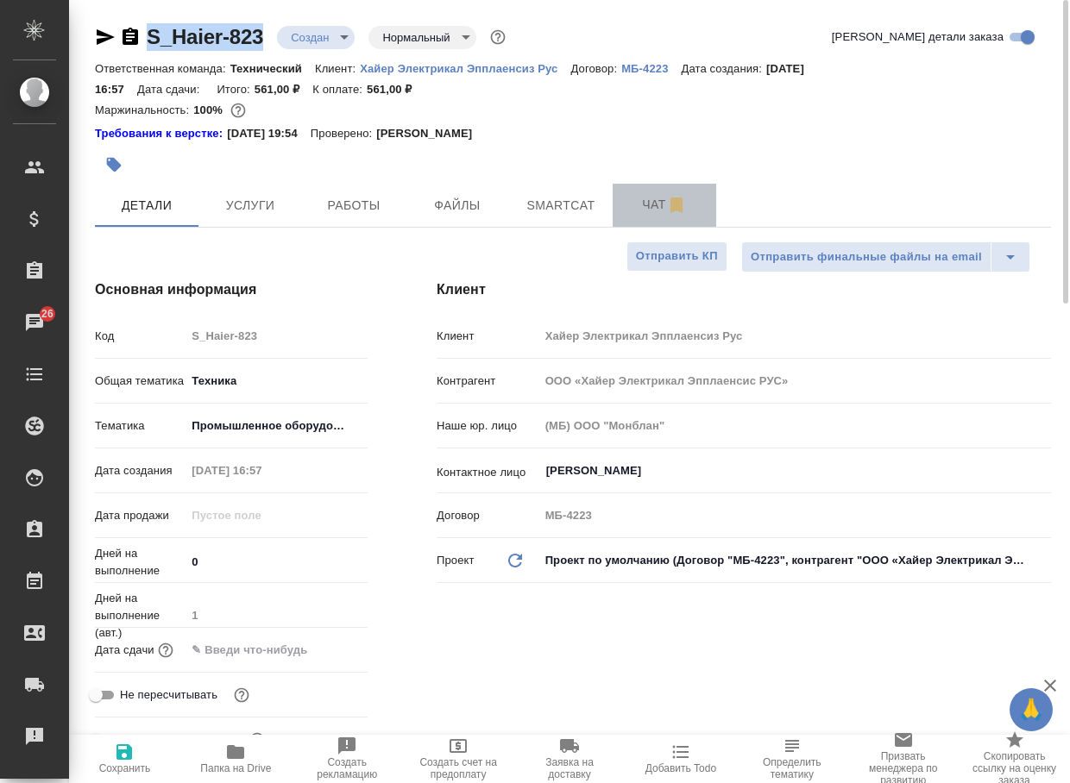
click at [654, 193] on button "Чат" at bounding box center [664, 205] width 104 height 43
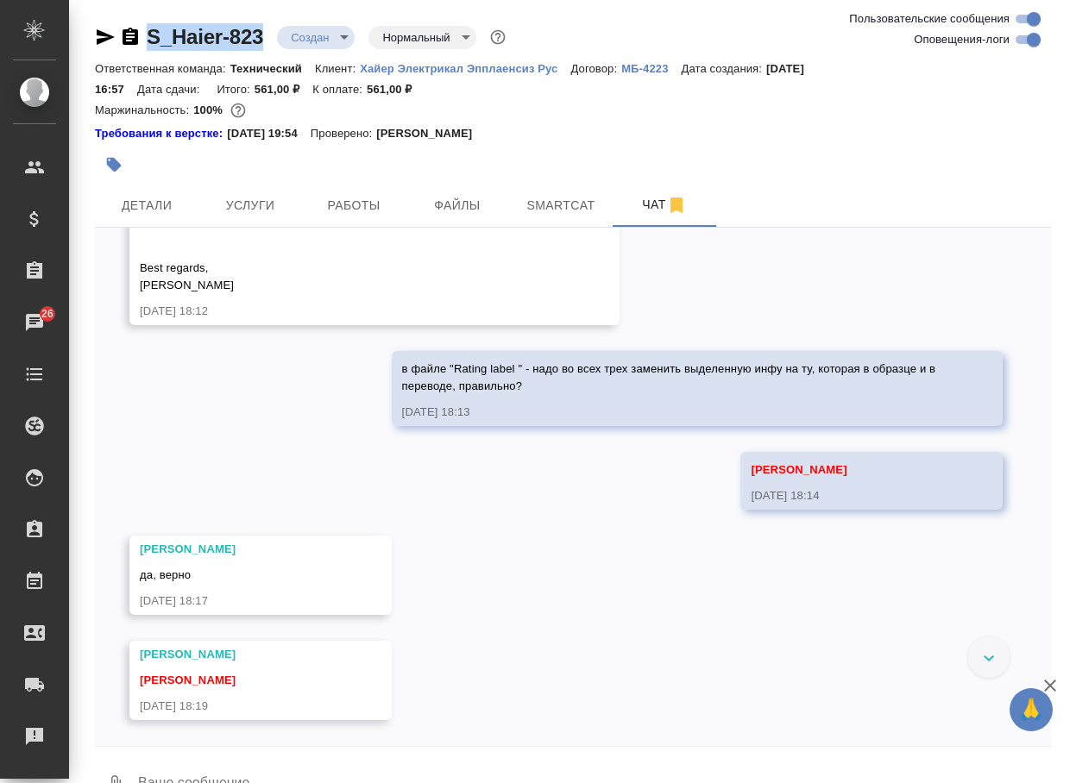
click at [112, 768] on button "0" at bounding box center [115, 785] width 41 height 59
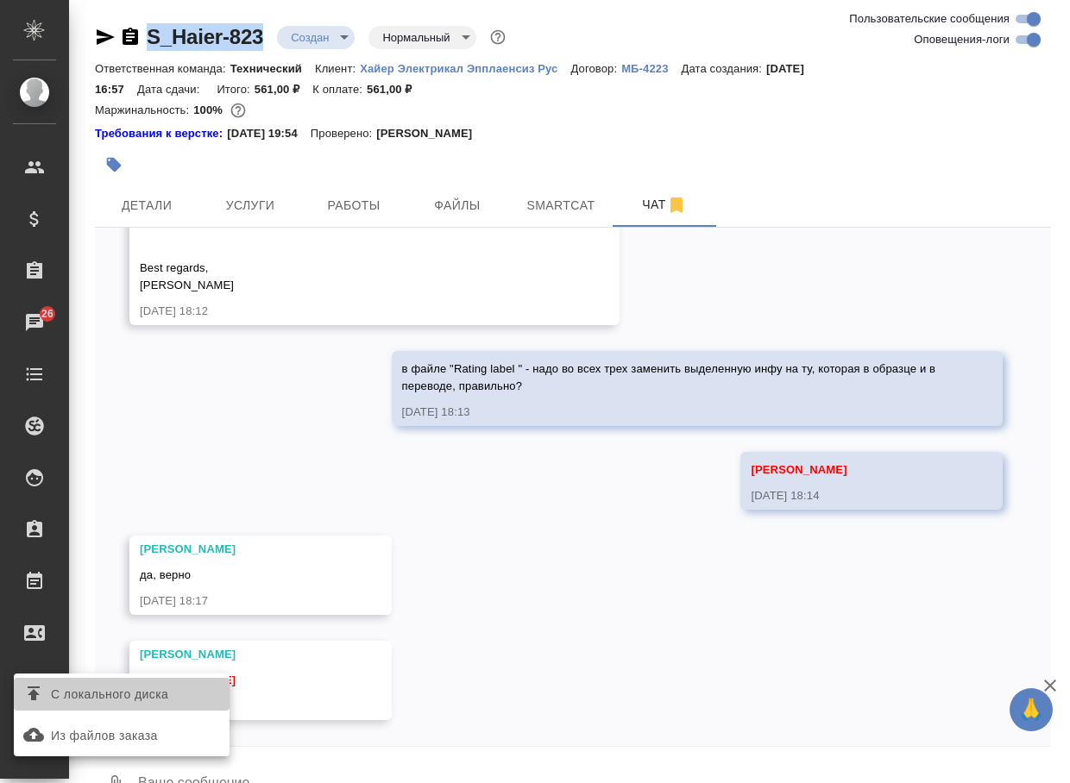
click at [157, 690] on span "С локального диска" at bounding box center [109, 695] width 117 height 22
click at [0, 0] on input "С локального диска" at bounding box center [0, 0] width 0 height 0
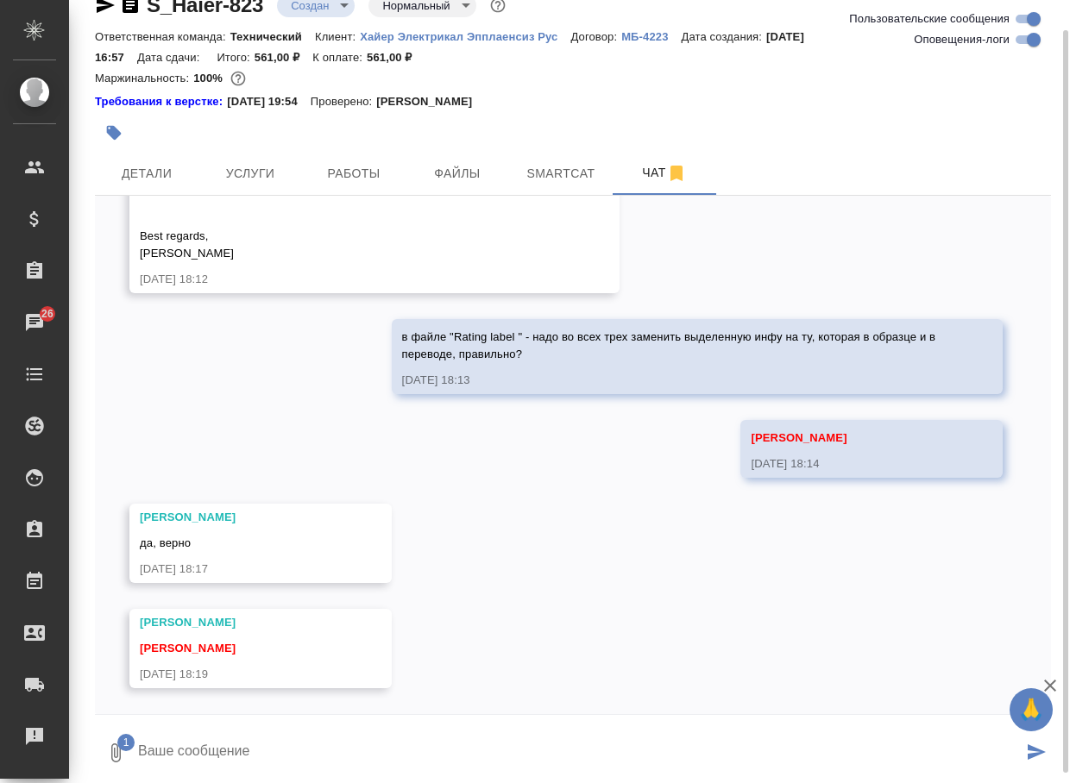
click at [279, 741] on textarea at bounding box center [579, 753] width 886 height 59
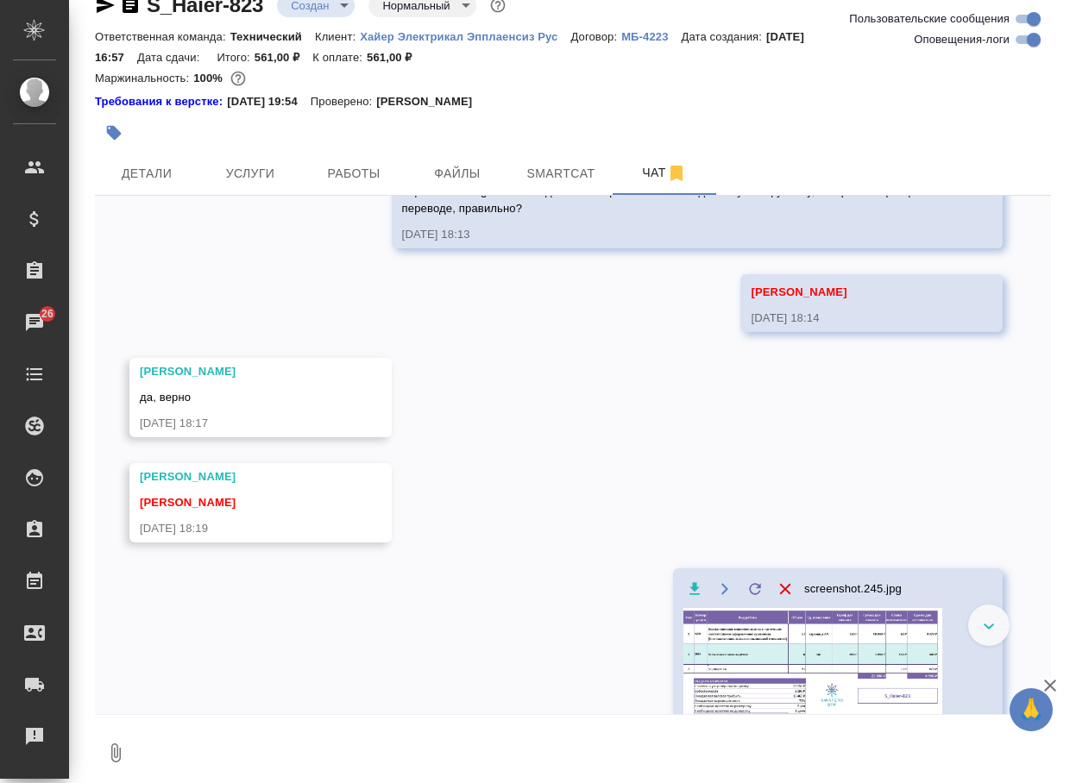
scroll to position [1177, 0]
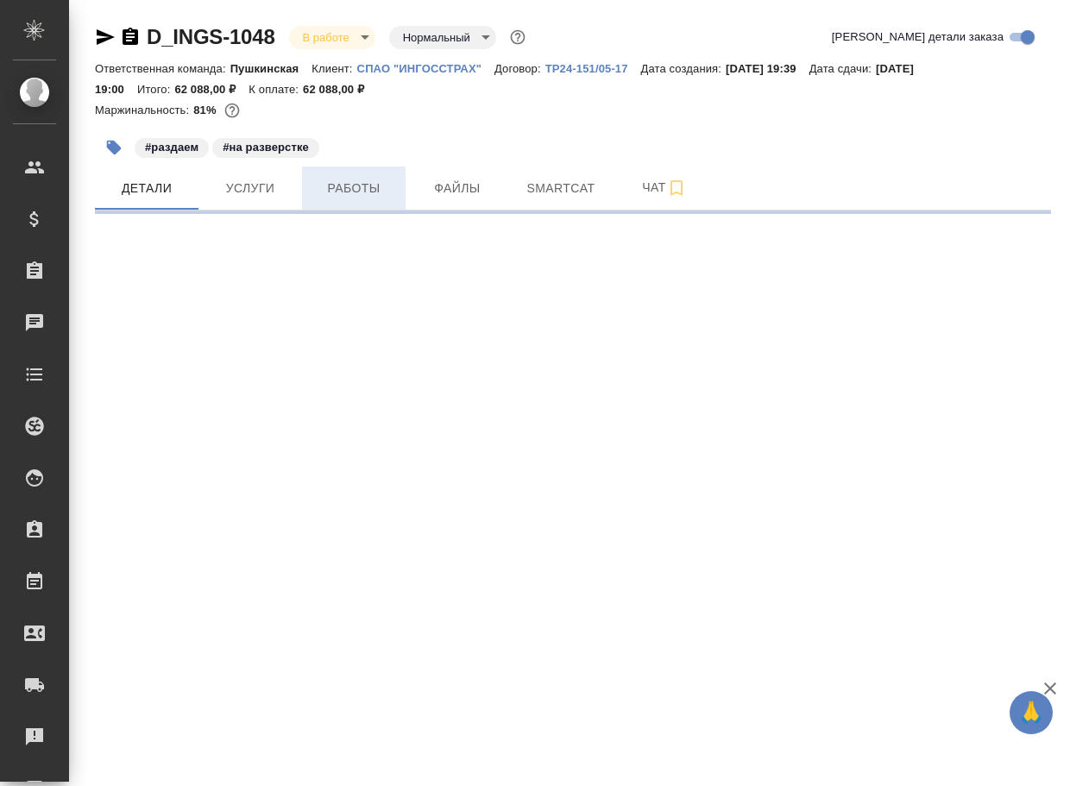
select select "RU"
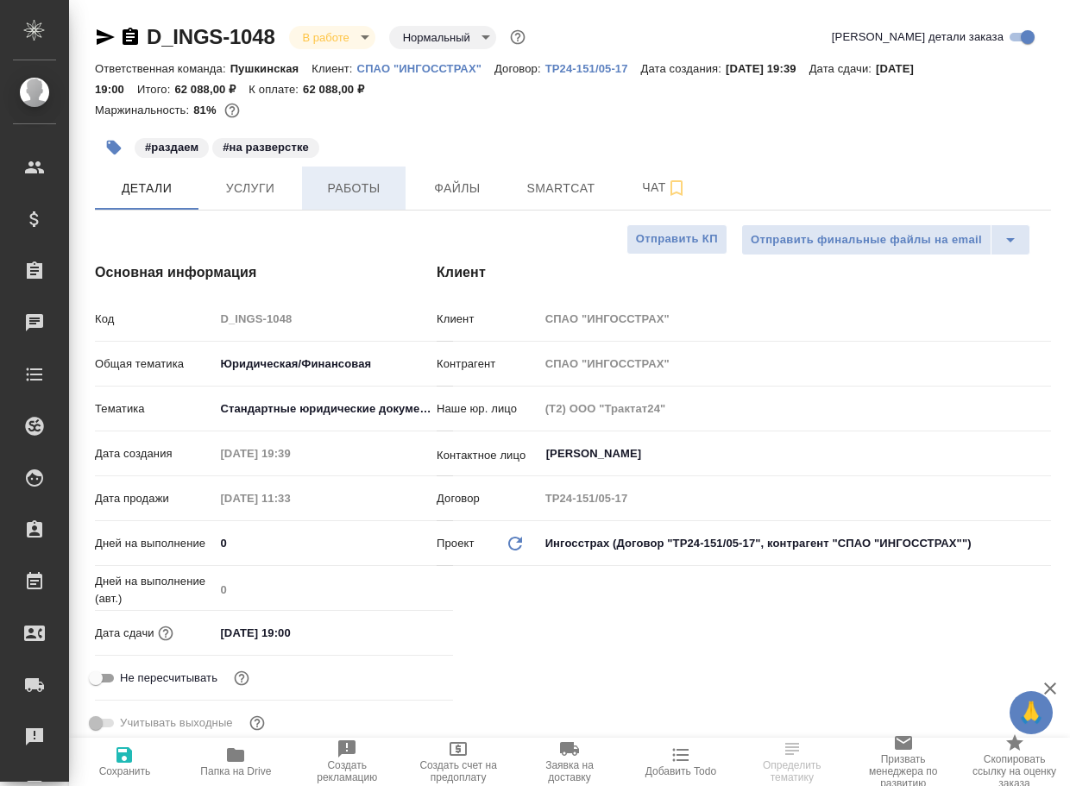
type textarea "x"
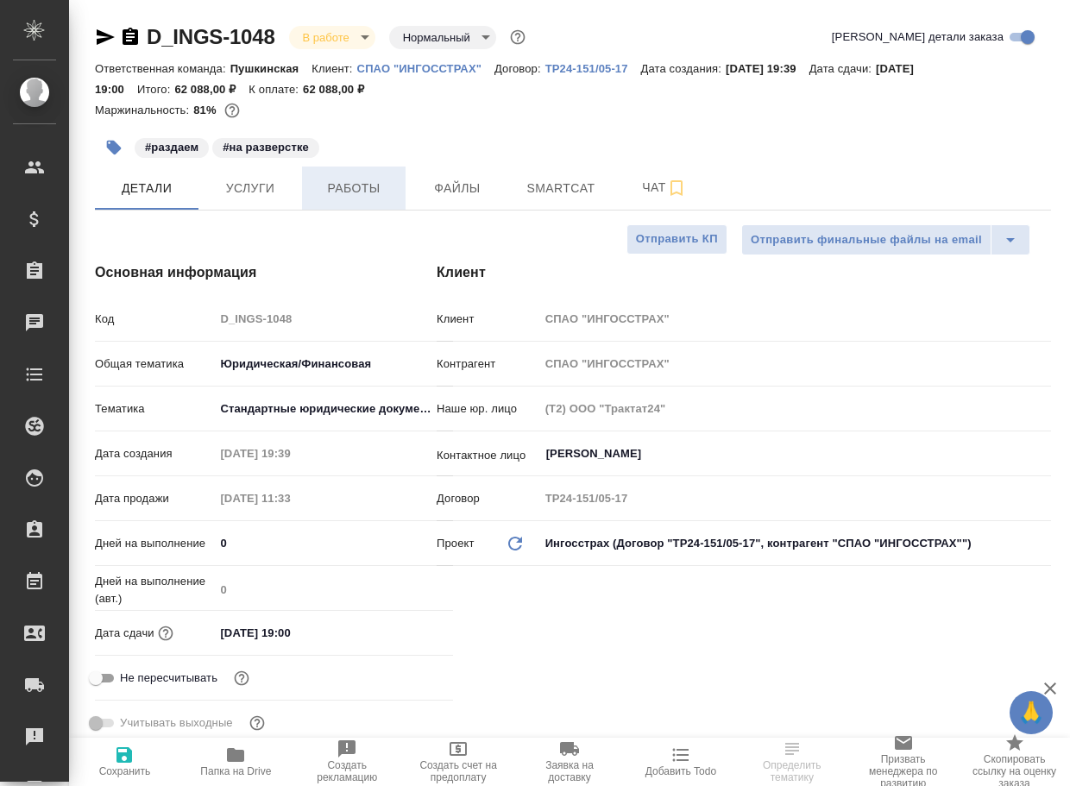
type textarea "x"
click at [257, 189] on span "Услуги" at bounding box center [250, 189] width 83 height 22
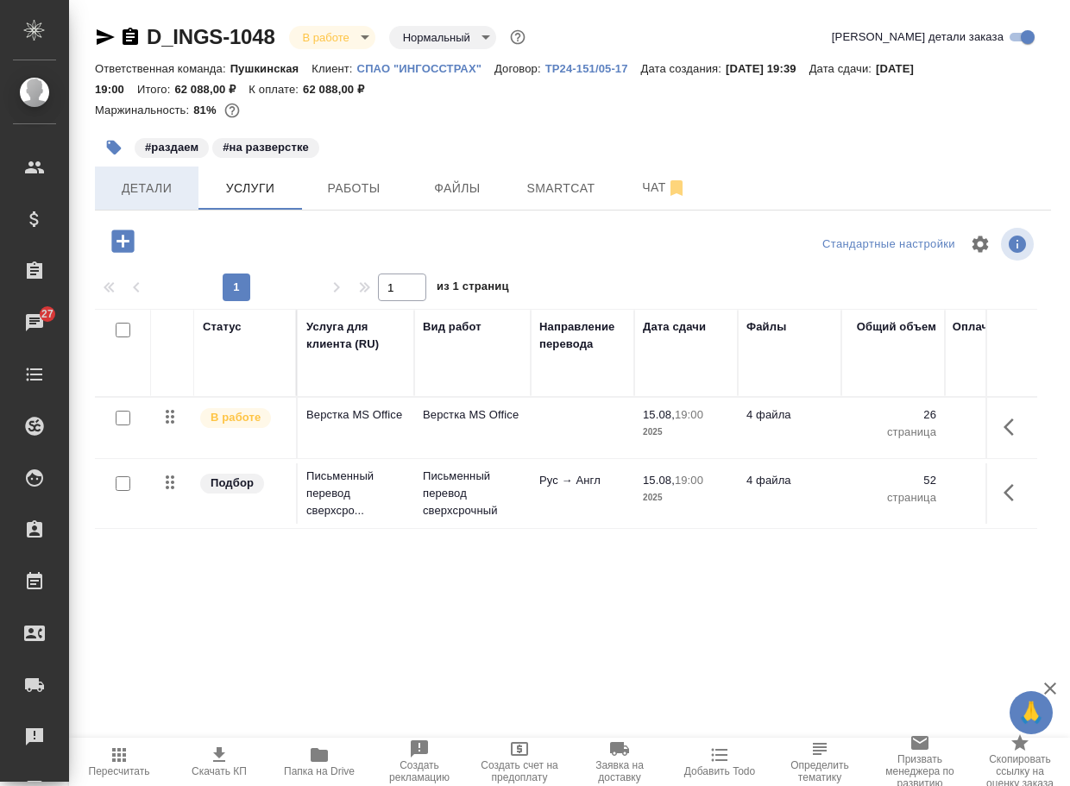
click at [150, 194] on span "Детали" at bounding box center [146, 189] width 83 height 22
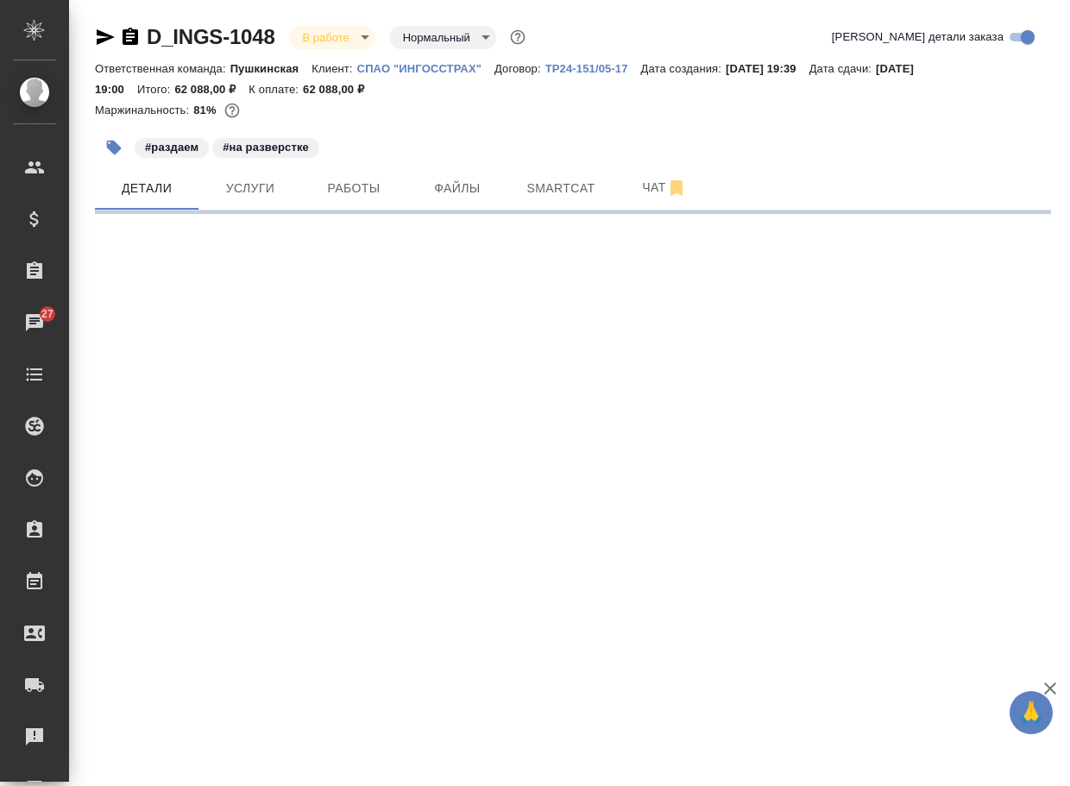
select select "RU"
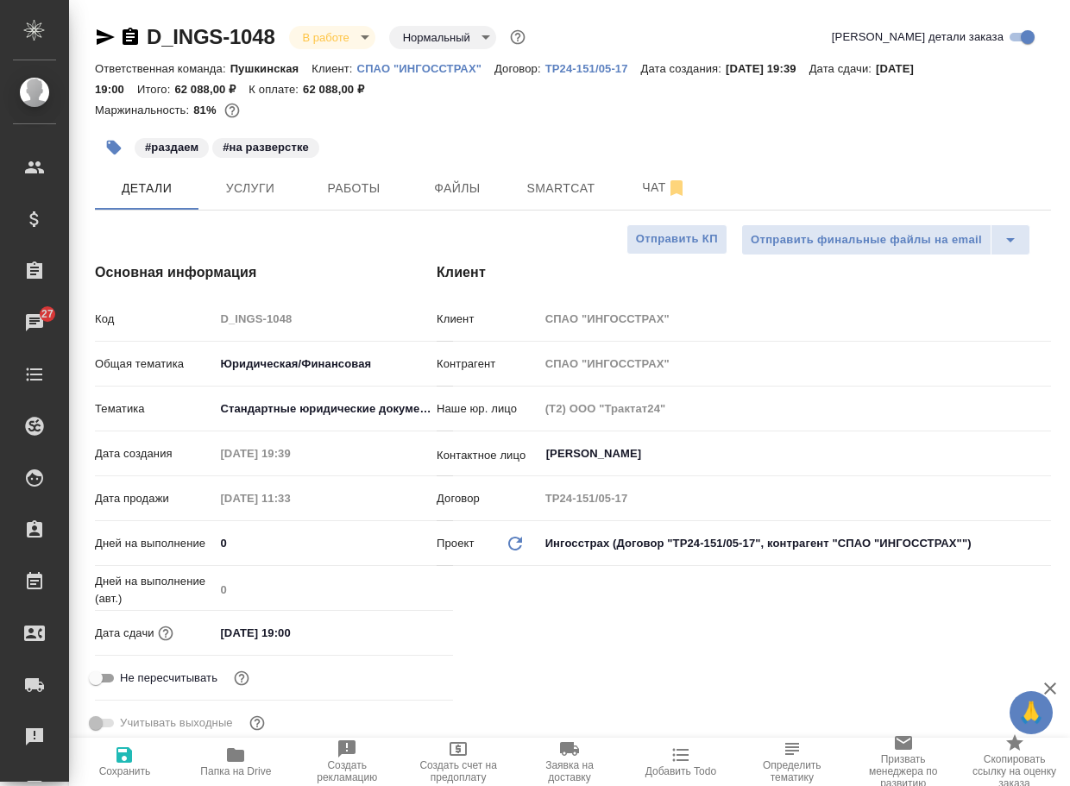
type textarea "x"
click at [662, 190] on span "Чат" at bounding box center [664, 188] width 83 height 22
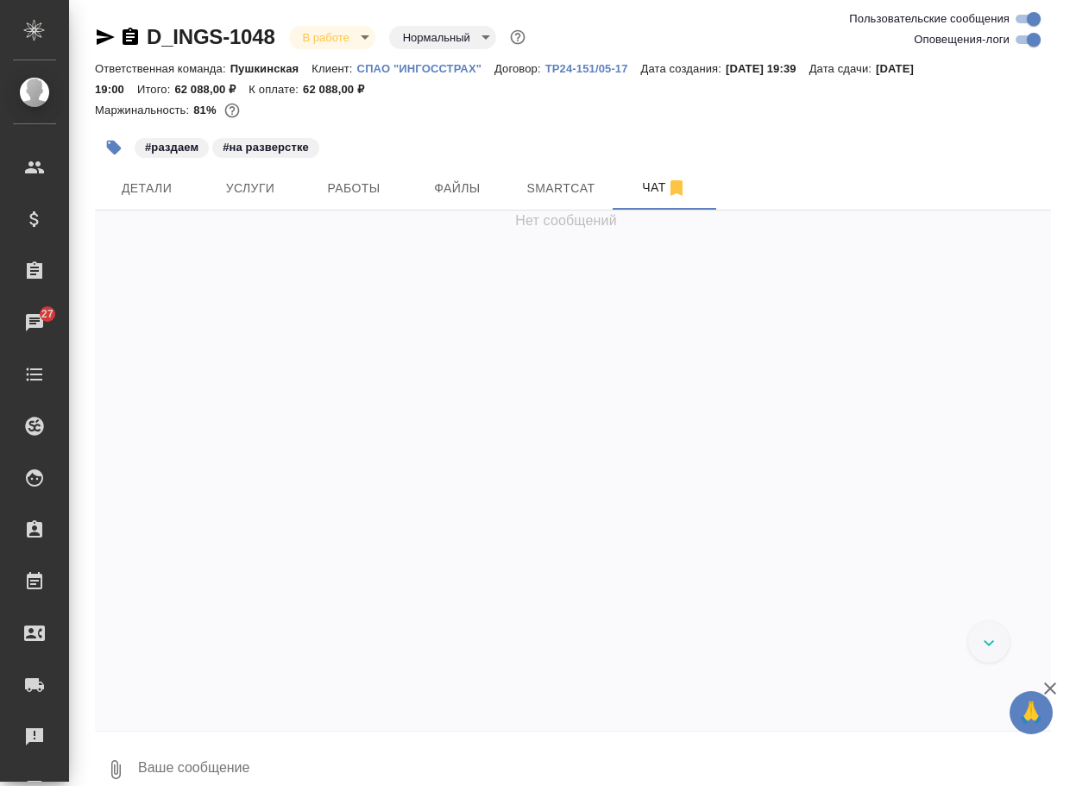
click at [169, 768] on textarea at bounding box center [593, 769] width 914 height 59
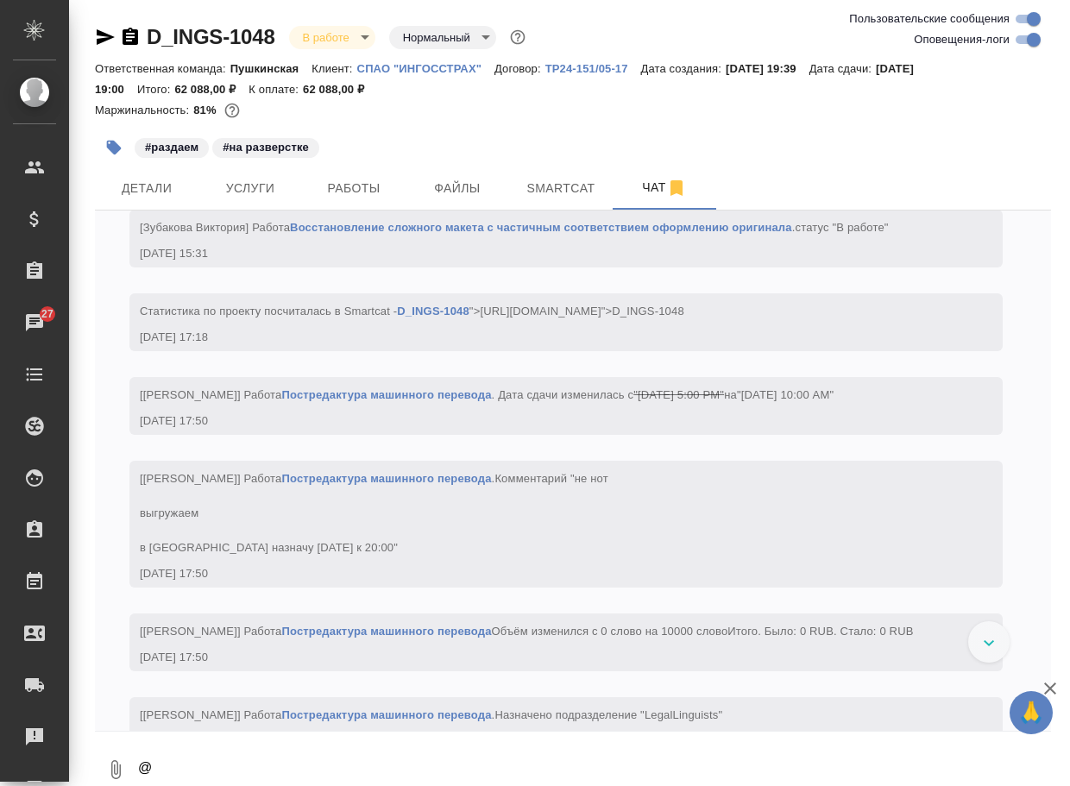
scroll to position [5, 0]
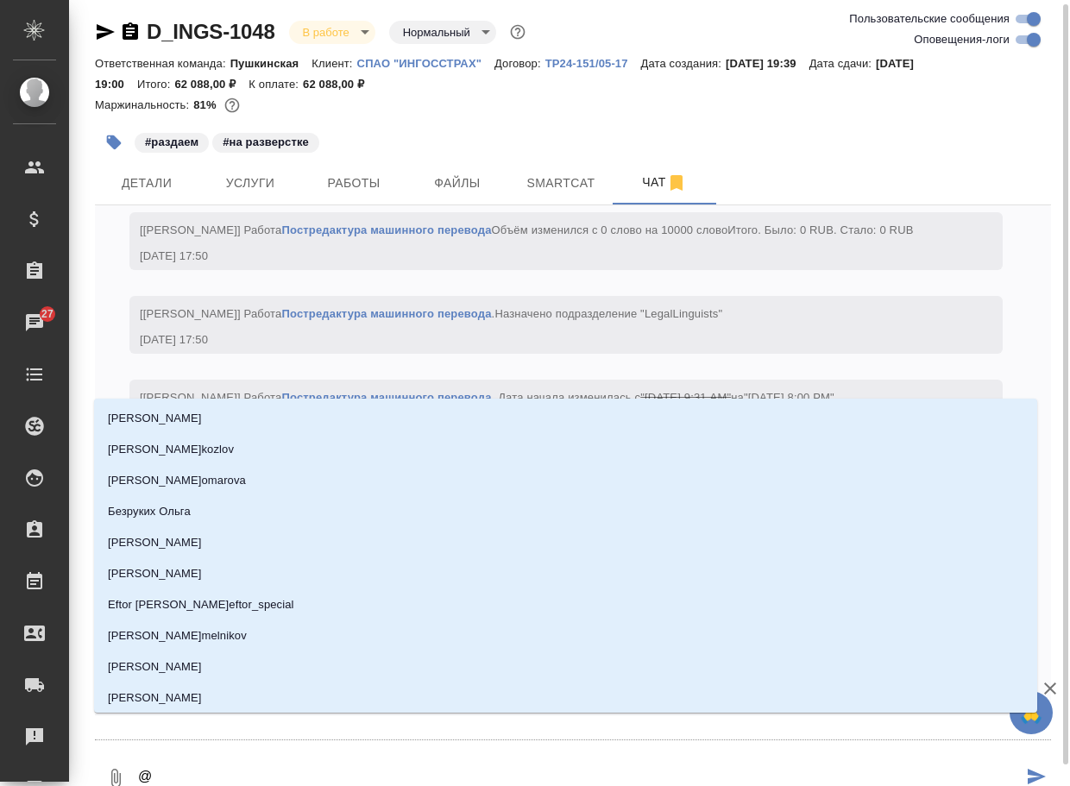
type textarea "@в"
type input "в"
type textarea "@ва"
type input "ва"
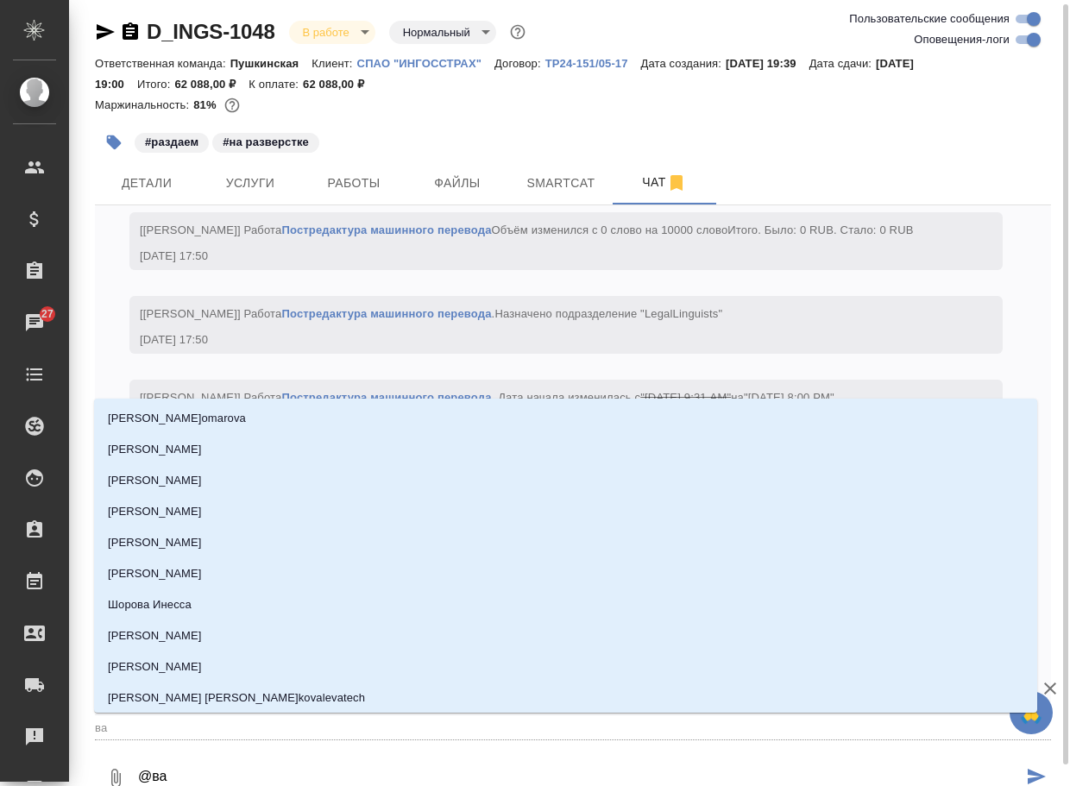
type textarea "@вал"
type input "вал"
type textarea "@вале"
type input "вале"
type textarea "@валее"
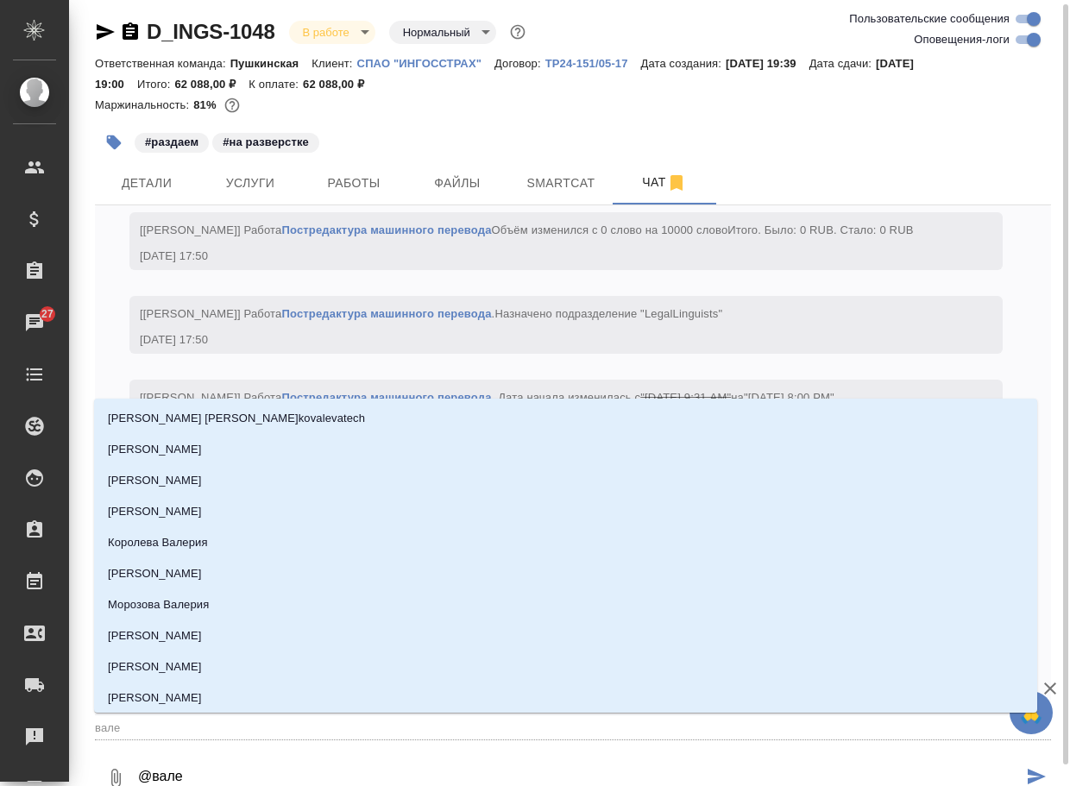
type input "валее"
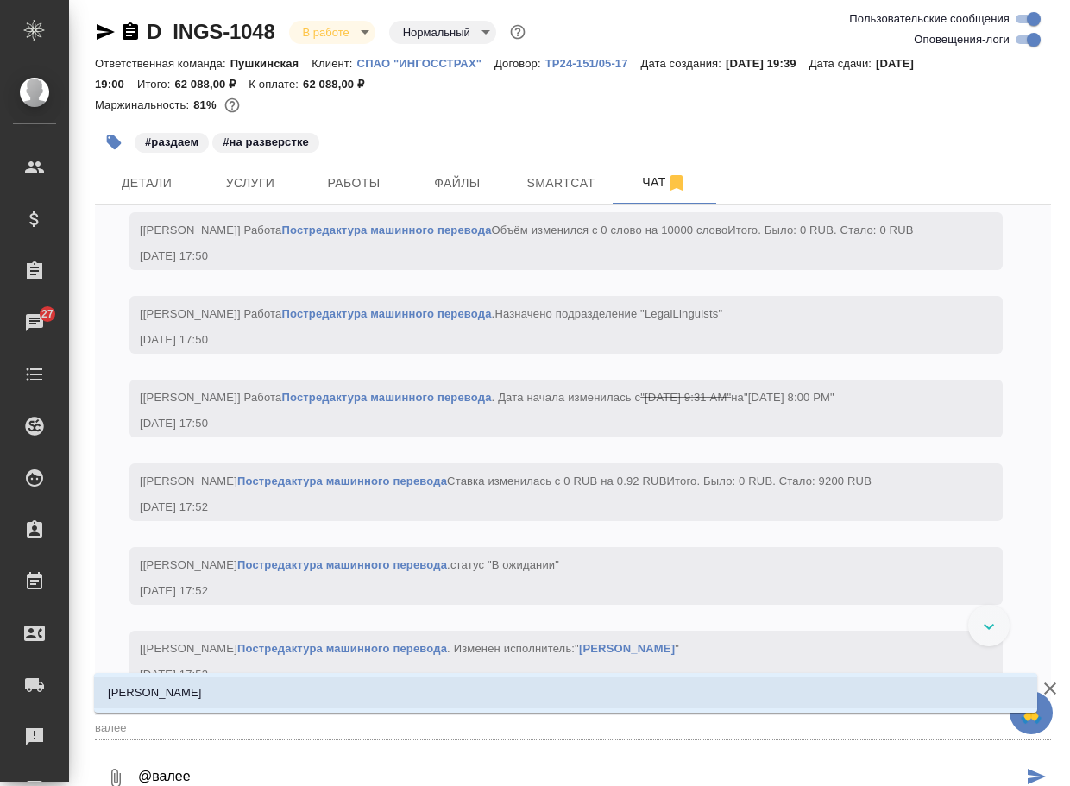
click at [227, 682] on li "[PERSON_NAME]" at bounding box center [565, 692] width 943 height 31
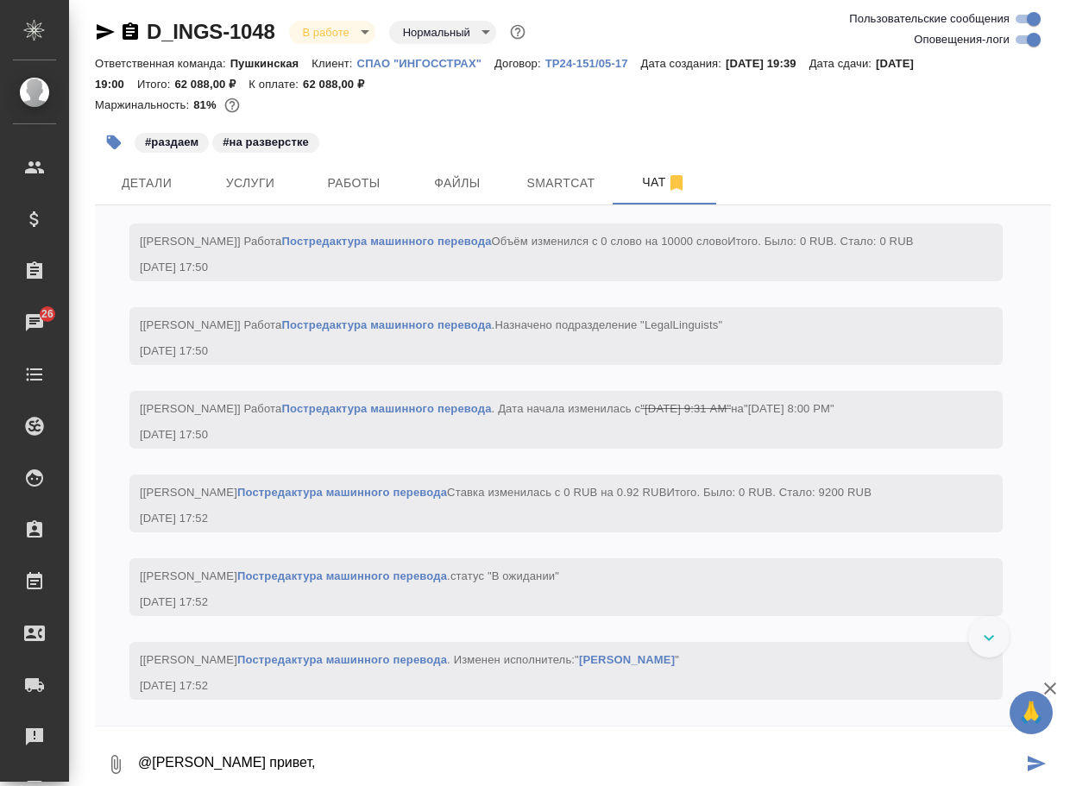
click at [341, 758] on textarea "@[PERSON_NAME] привет," at bounding box center [579, 764] width 886 height 59
paste textarea "если встречается англ дубль, оставлять его?"
click at [120, 769] on icon "button" at bounding box center [115, 764] width 9 height 19
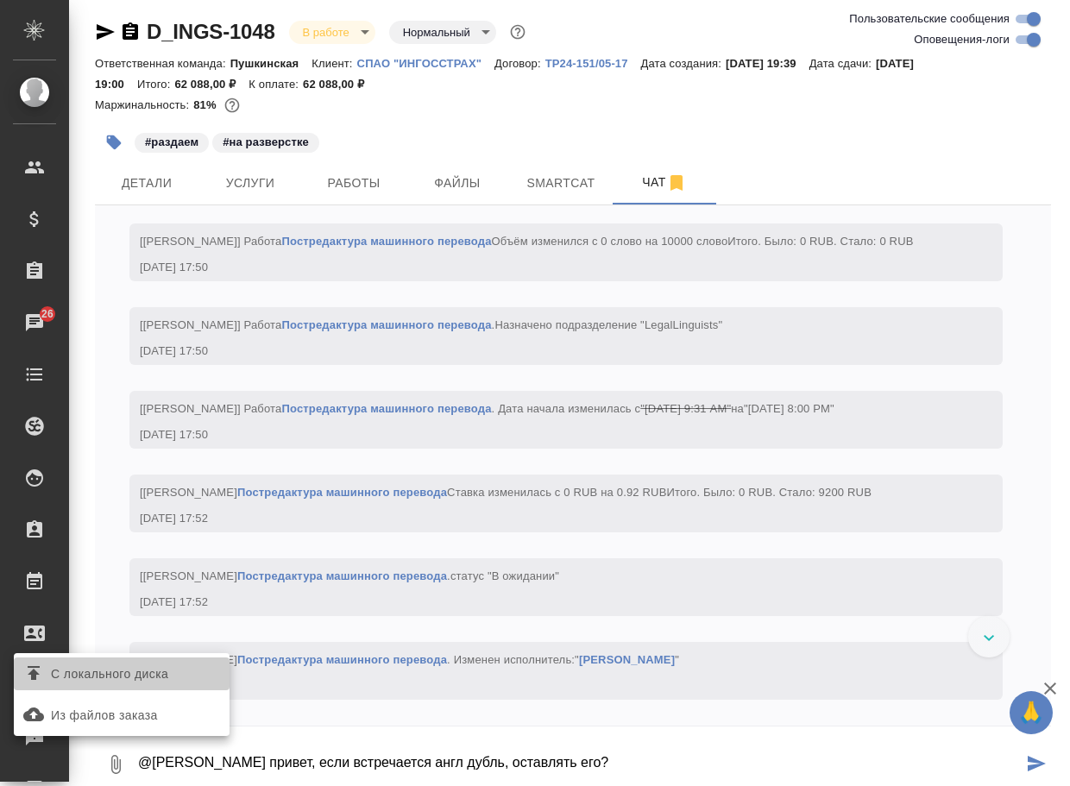
click at [164, 680] on span "С локального диска" at bounding box center [109, 674] width 117 height 22
click at [0, 0] on input "С локального диска" at bounding box center [0, 0] width 0 height 0
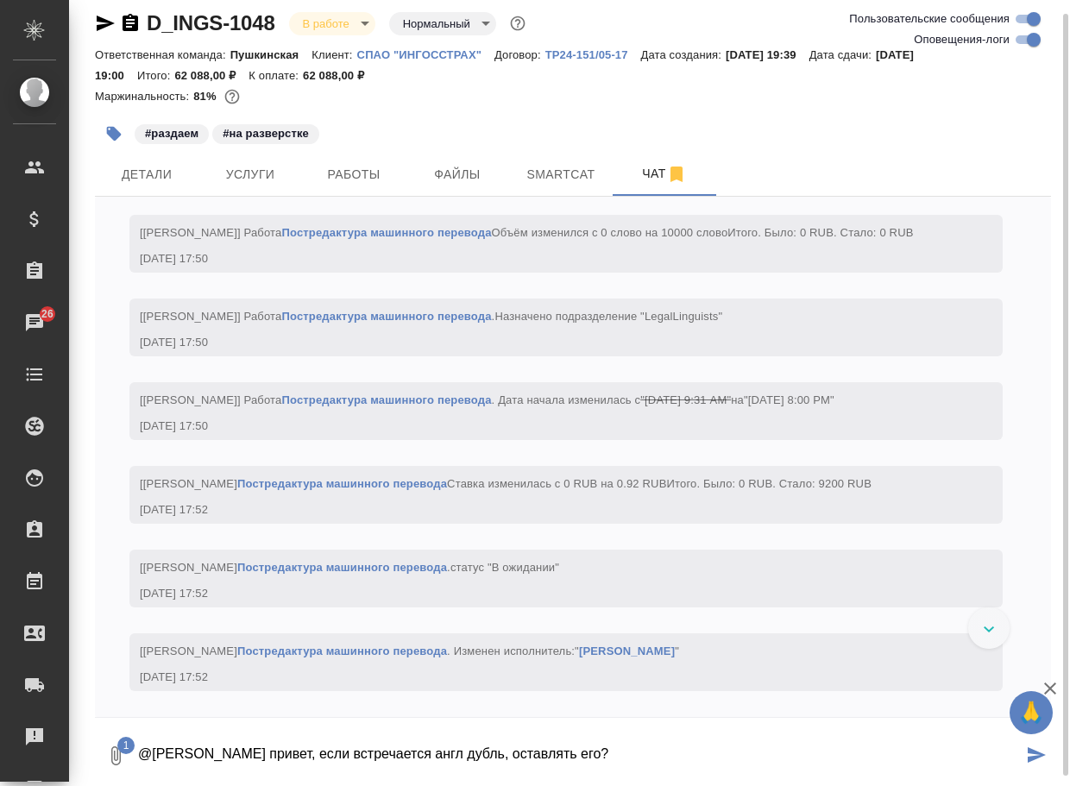
click at [678, 760] on textarea "@[PERSON_NAME] привет, если встречается англ дубль, оставлять его?" at bounding box center [579, 755] width 886 height 59
type textarea "@[PERSON_NAME] привет, если встречается англ дубль, оставлять его?"
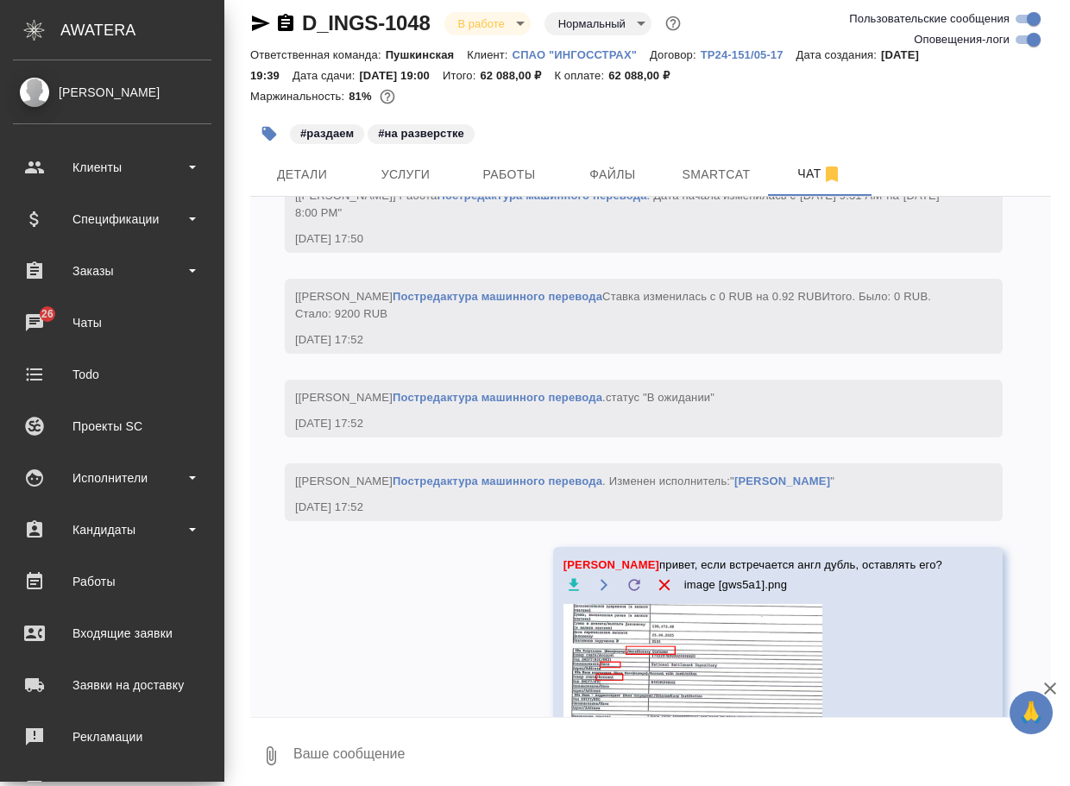
scroll to position [24, 0]
